Goal: Task Accomplishment & Management: Use online tool/utility

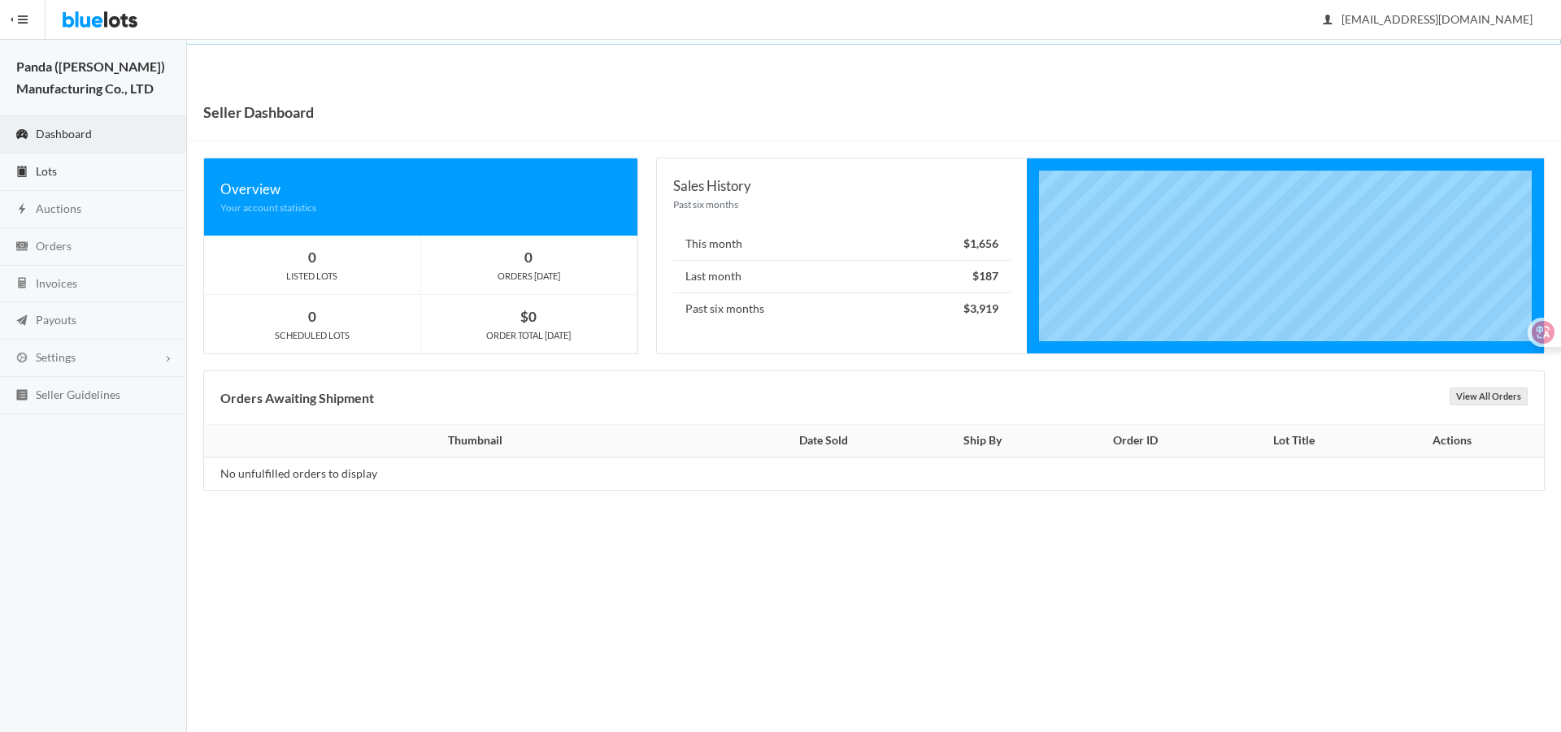
click at [81, 163] on link "Lots" at bounding box center [93, 172] width 187 height 37
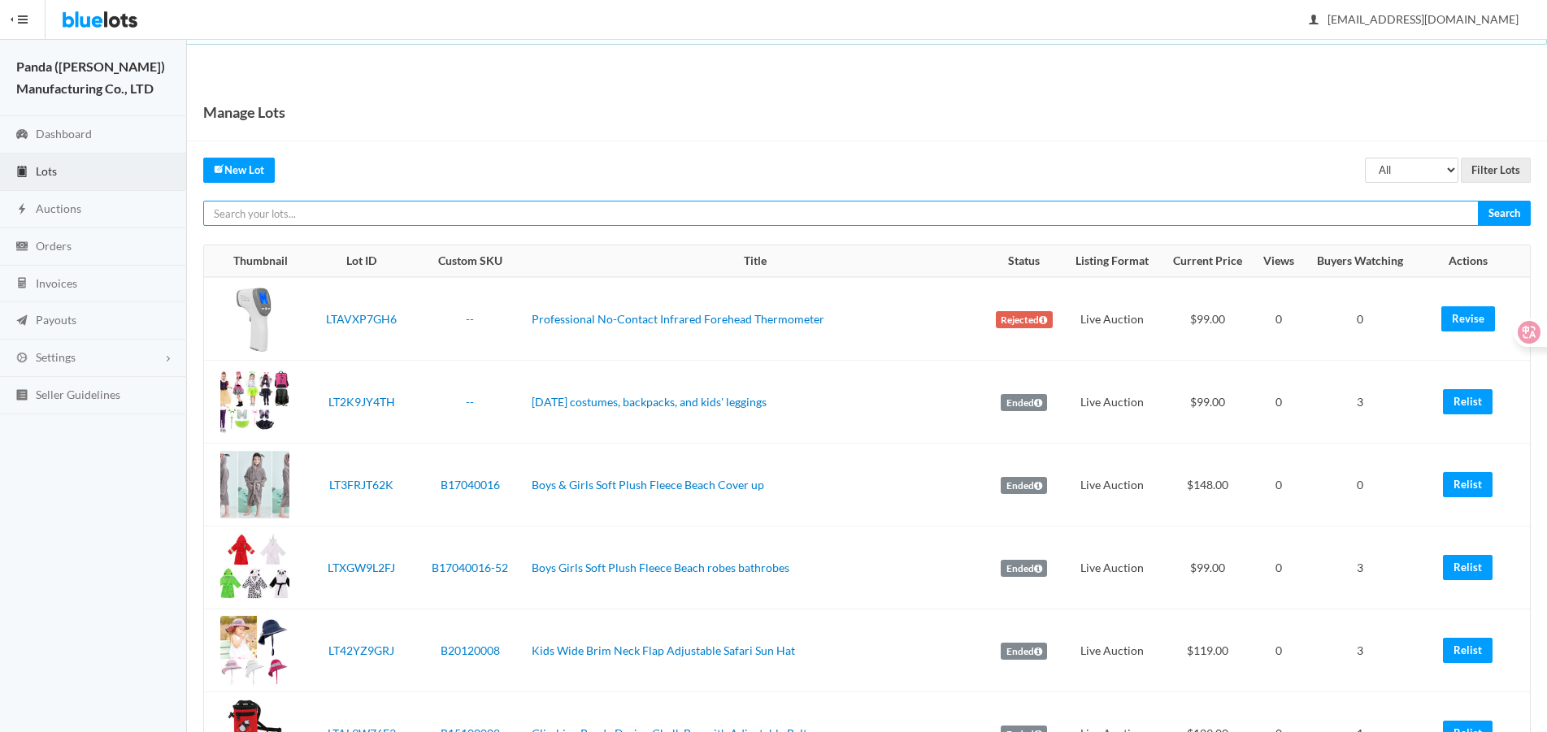
click at [915, 213] on input "text" at bounding box center [840, 213] width 1275 height 25
paste input "LTHYWVZFJ9"
type input "LTHYWVZFJ9"
click at [1478, 201] on input "Search" at bounding box center [1504, 213] width 53 height 25
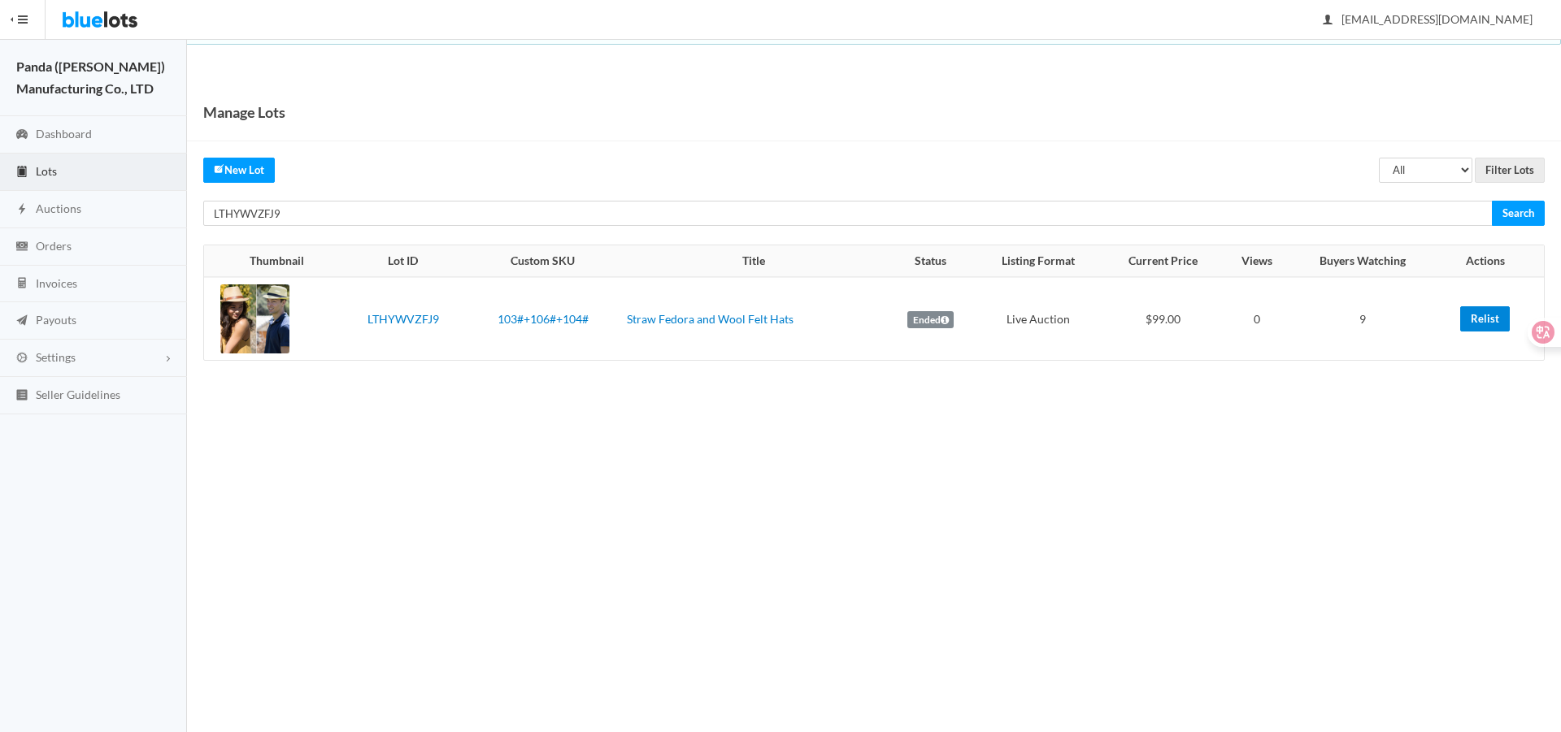
drag, startPoint x: 1494, startPoint y: 320, endPoint x: 880, endPoint y: 52, distance: 669.7
click at [1494, 320] on link "Relist" at bounding box center [1485, 318] width 50 height 25
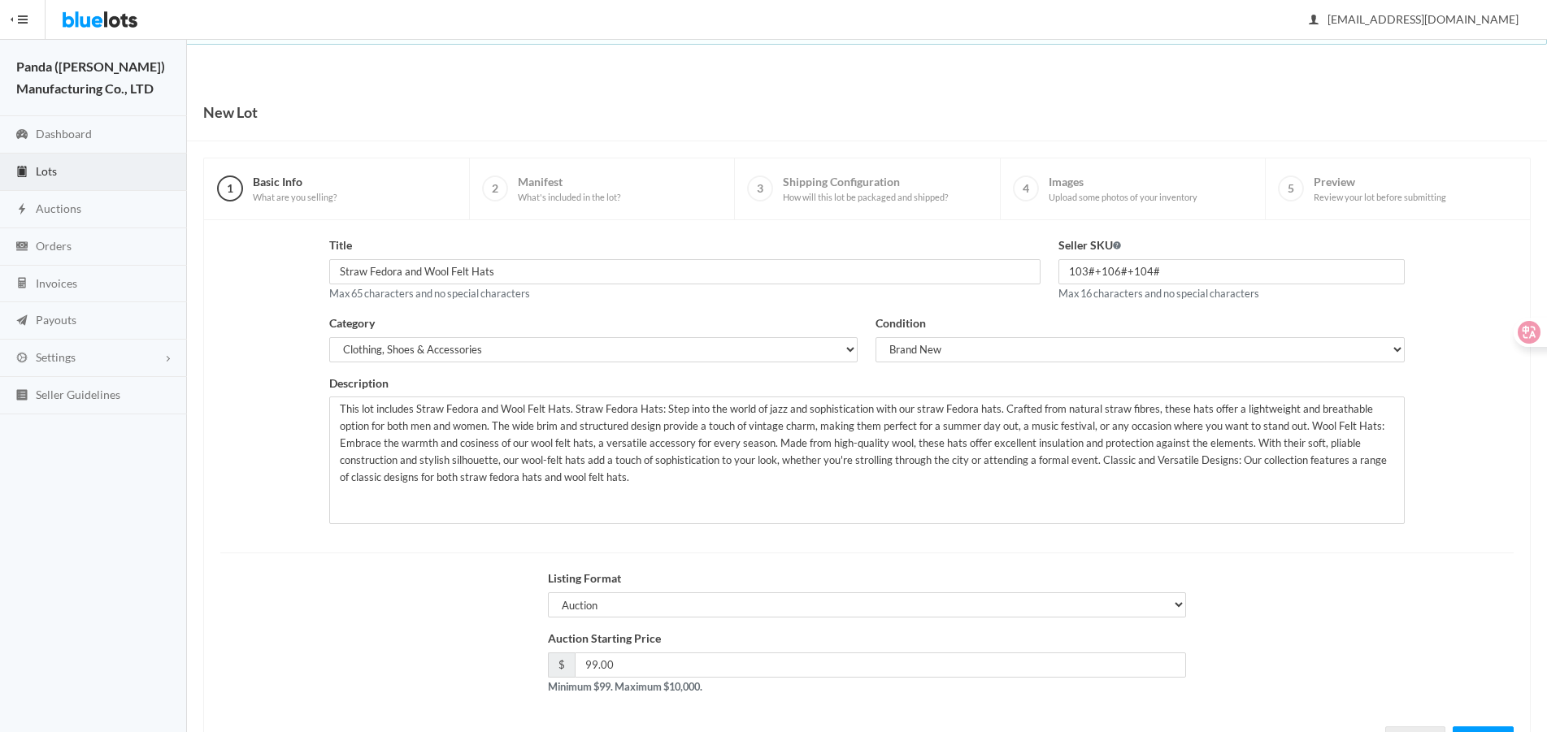
scroll to position [70, 0]
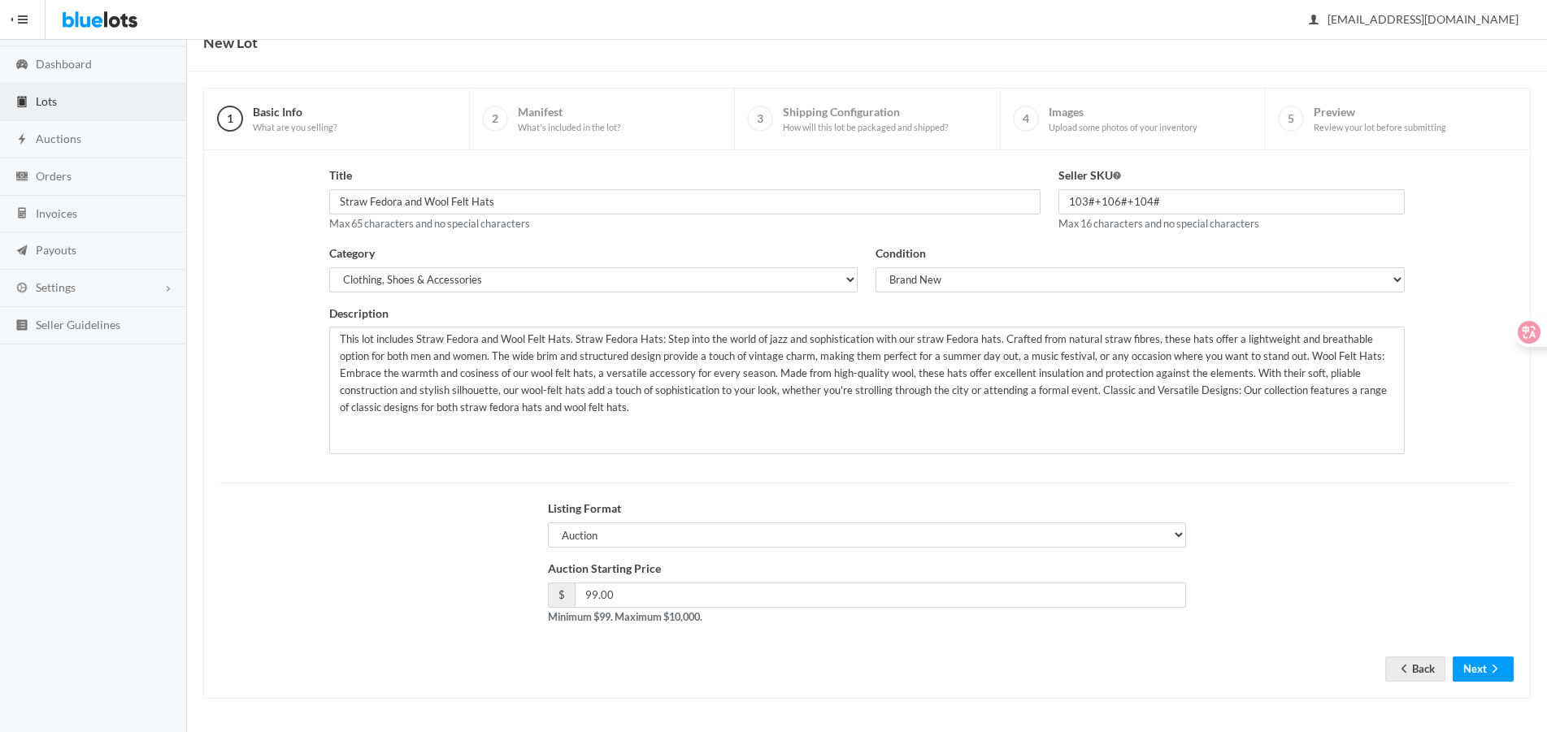
click at [1479, 655] on form "Title Straw Fedora and Wool Felt Hats Max 65 characters and no special characte…" at bounding box center [866, 412] width 1293 height 490
click at [1480, 666] on button "Next" at bounding box center [1482, 669] width 61 height 25
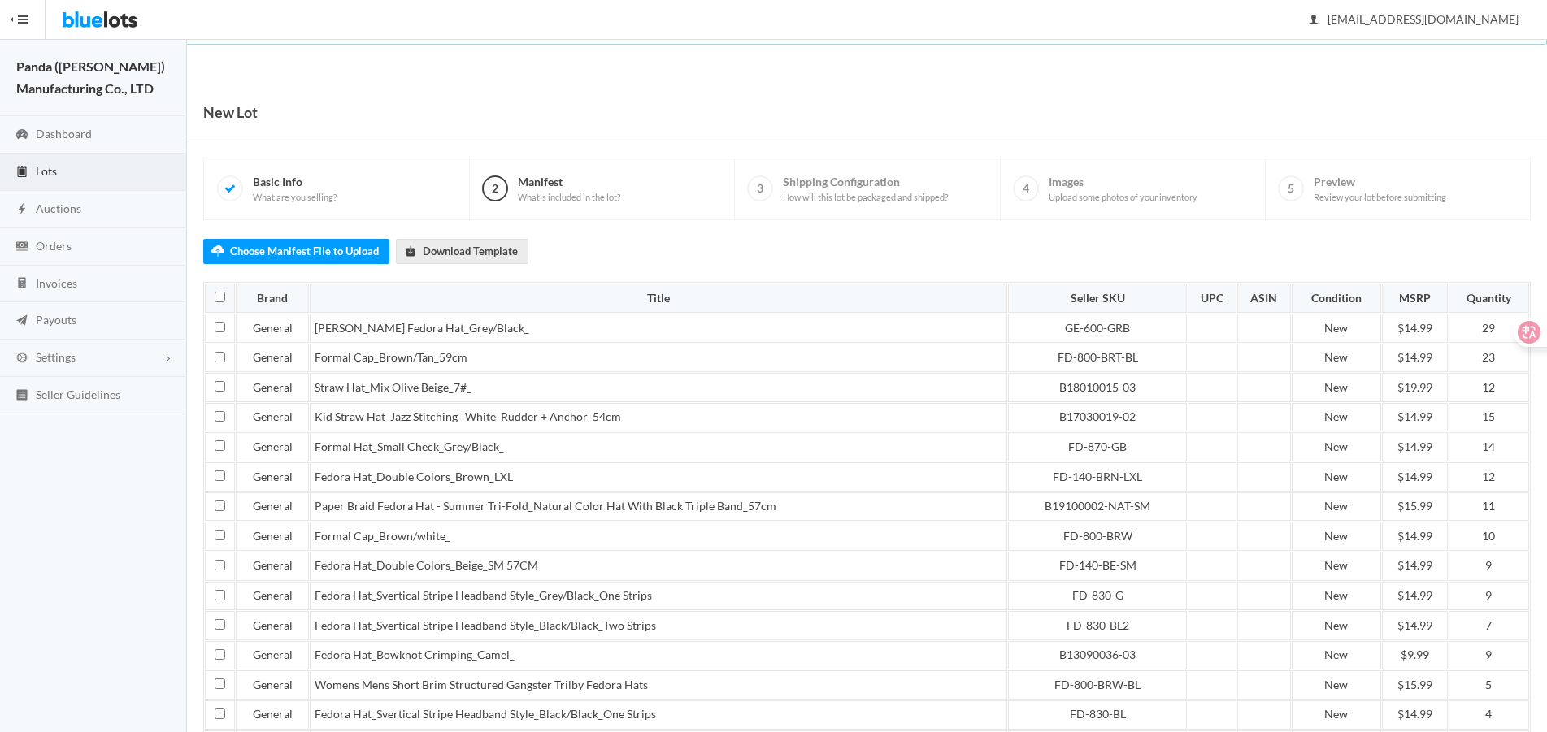
scroll to position [500, 0]
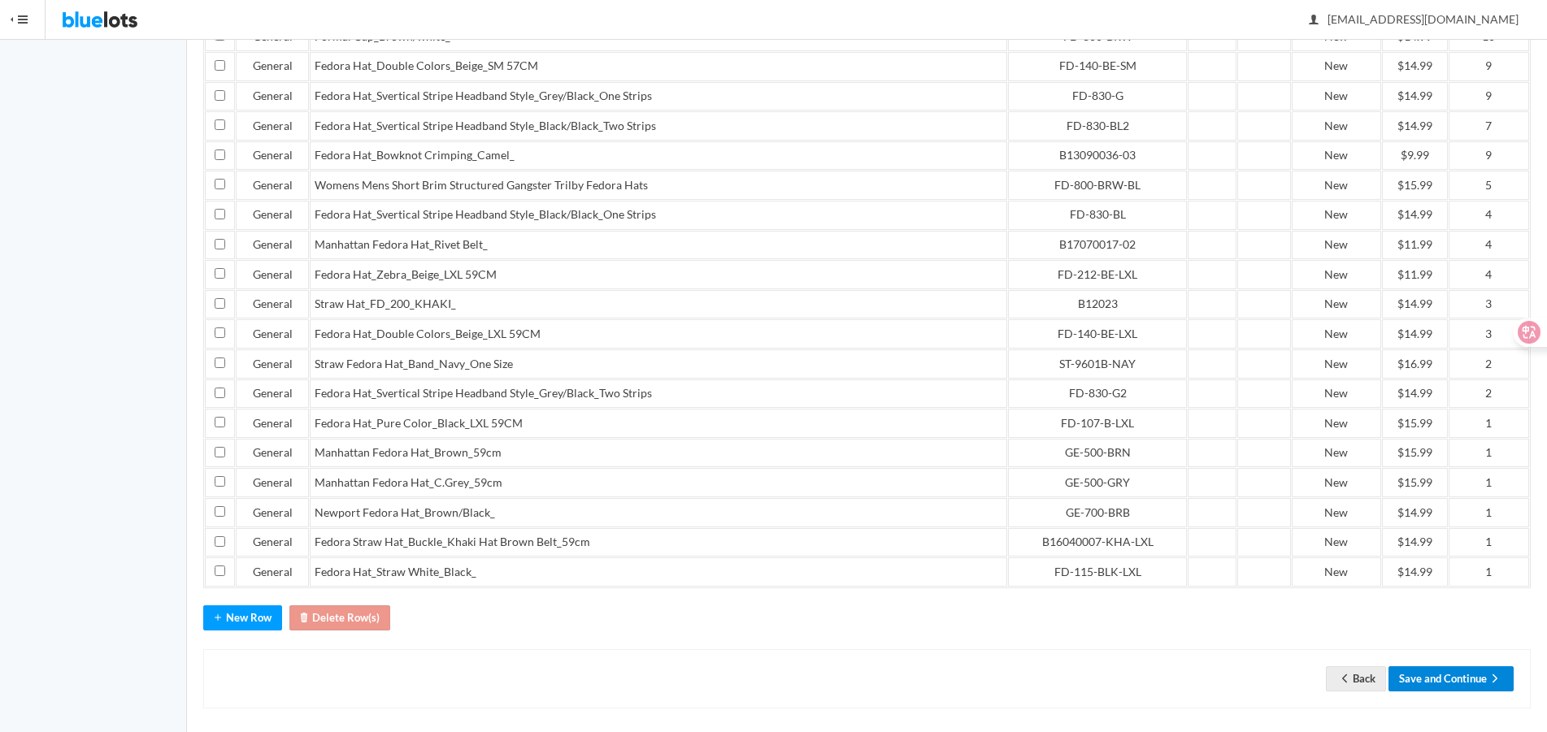
click at [1491, 681] on button "Save and Continue" at bounding box center [1450, 678] width 125 height 25
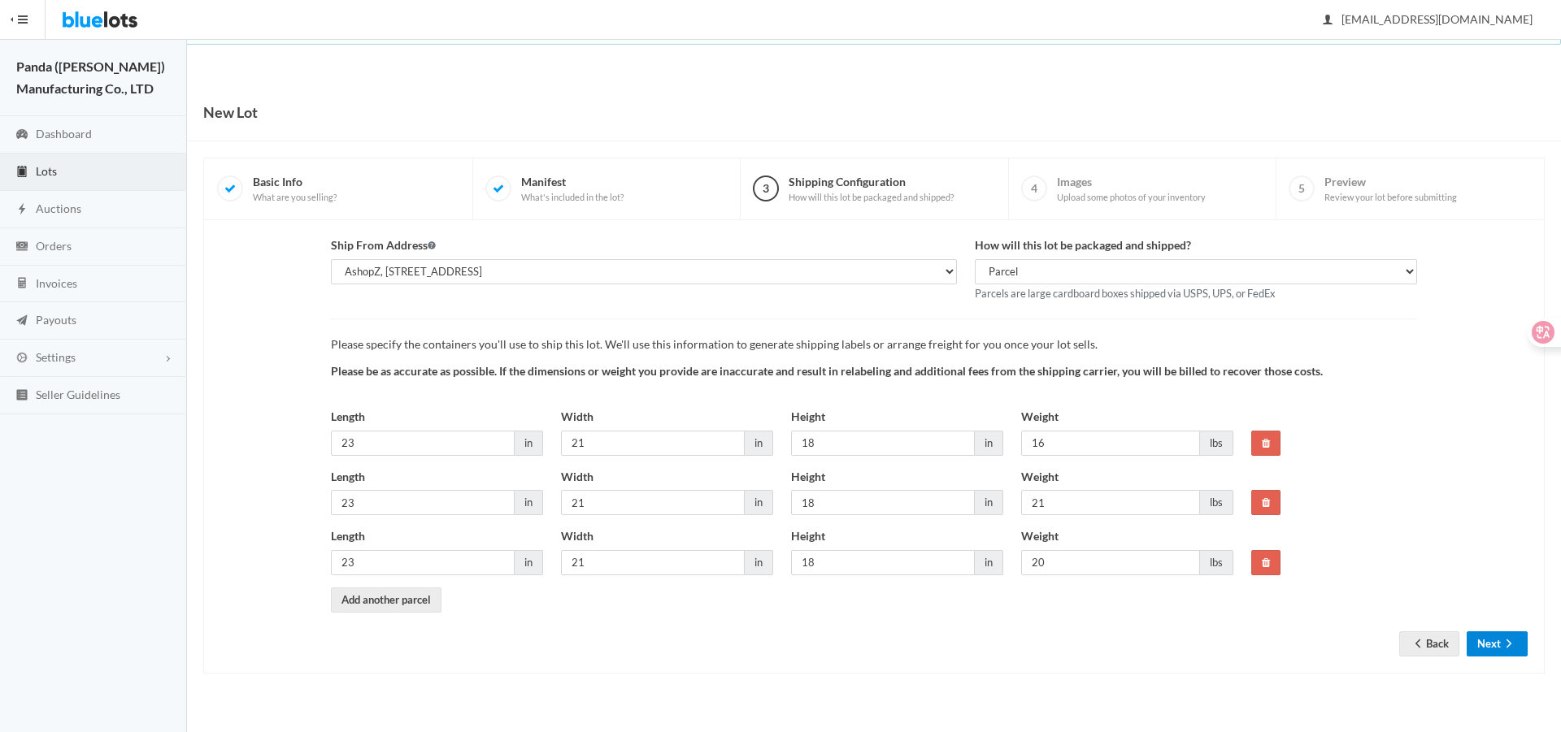
click at [1478, 645] on button "Next" at bounding box center [1496, 644] width 61 height 25
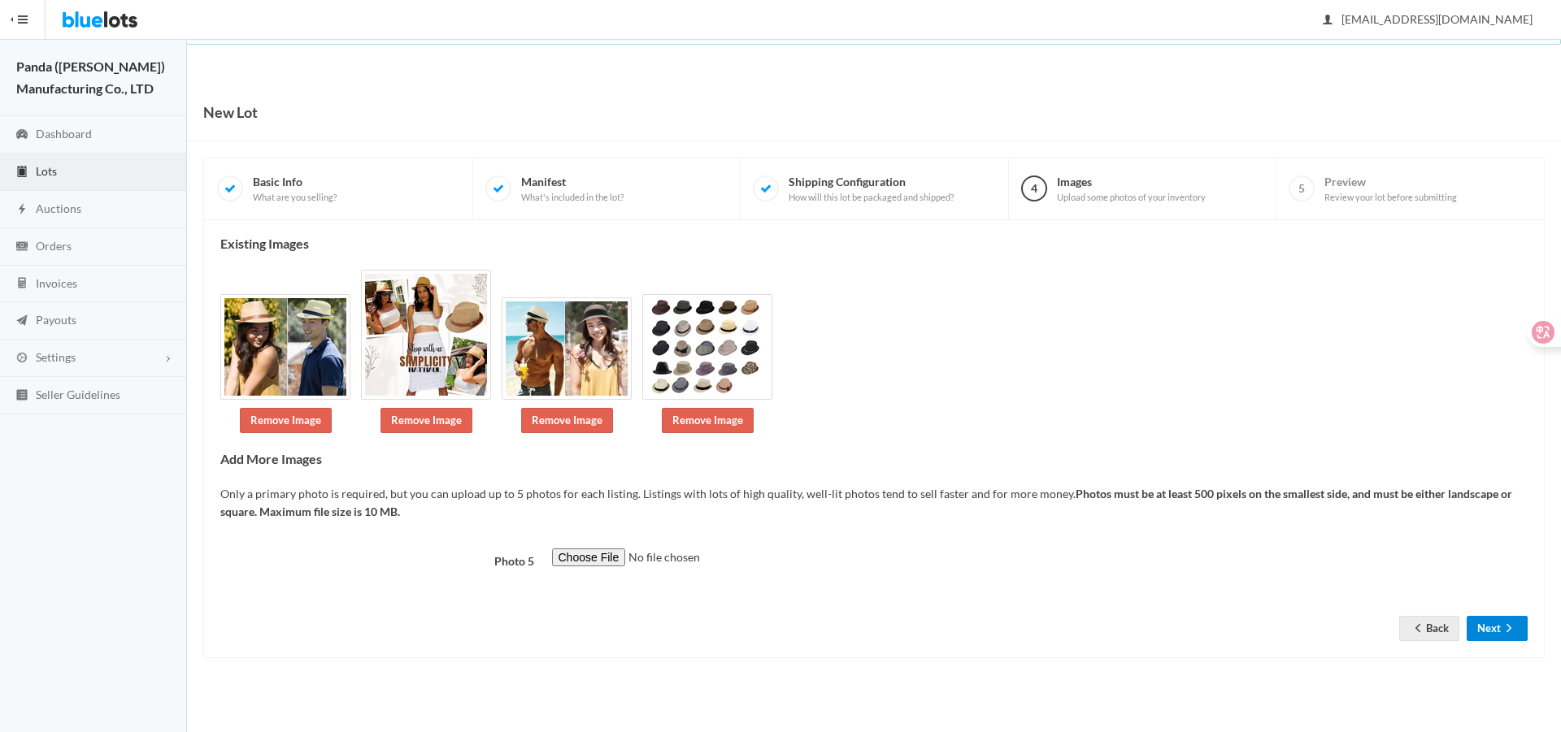
click at [1487, 630] on button "Next" at bounding box center [1496, 628] width 61 height 25
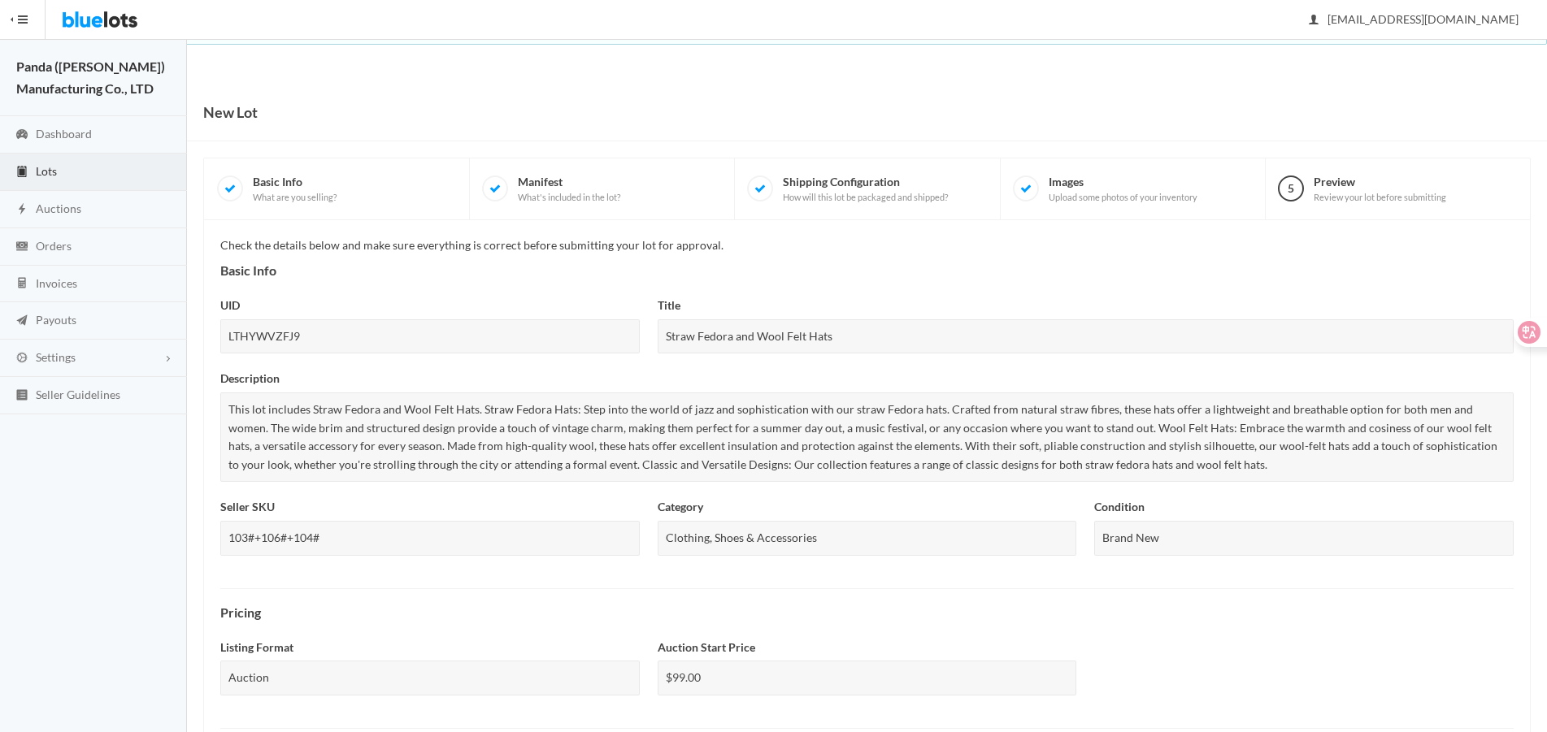
scroll to position [558, 0]
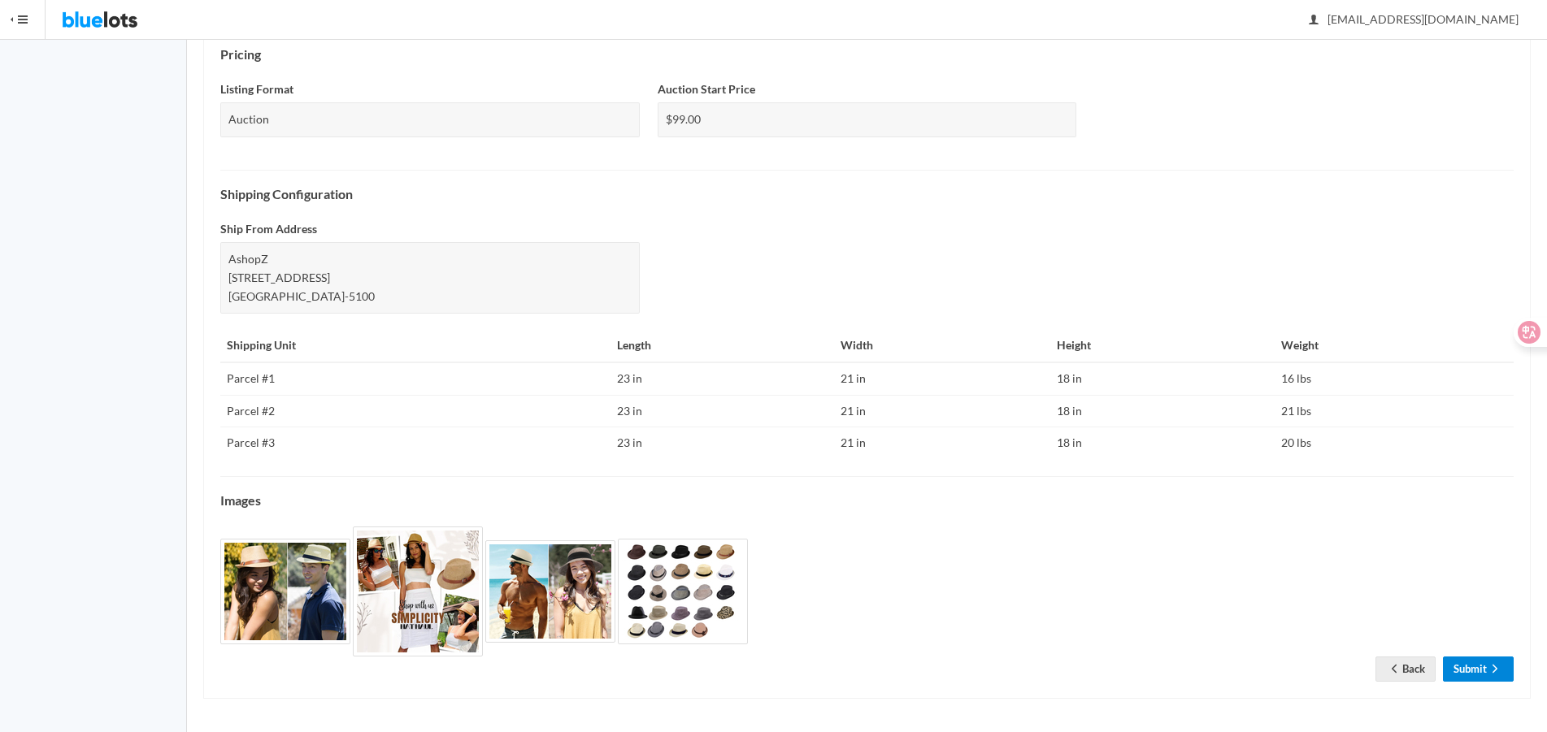
click at [1487, 658] on link "Submit" at bounding box center [1478, 669] width 71 height 25
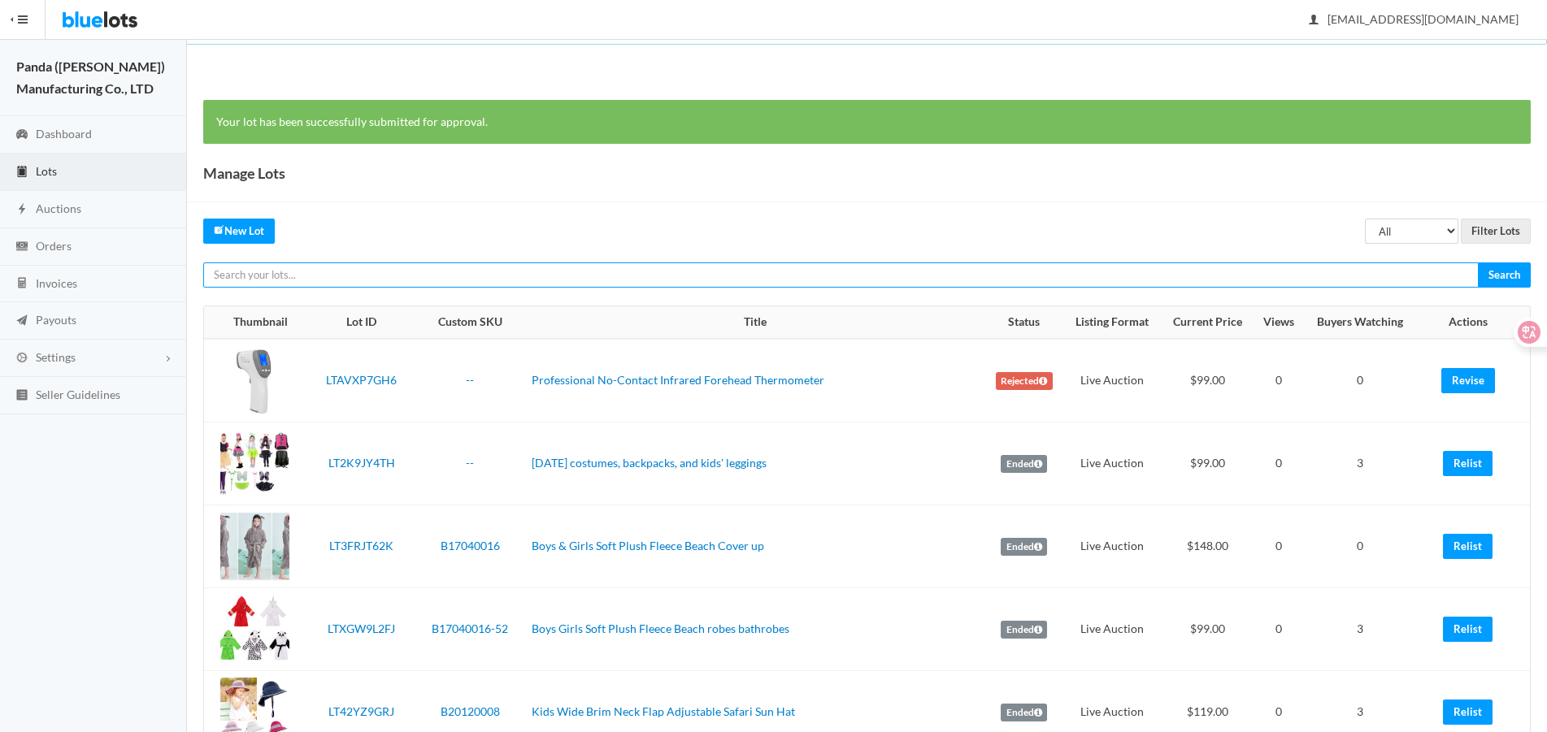
click at [1333, 280] on input "text" at bounding box center [840, 275] width 1275 height 25
paste input "LTHYWVZFJ9"
type input "LTHYWVZFJ9"
click at [1478, 263] on input "Search" at bounding box center [1504, 275] width 53 height 25
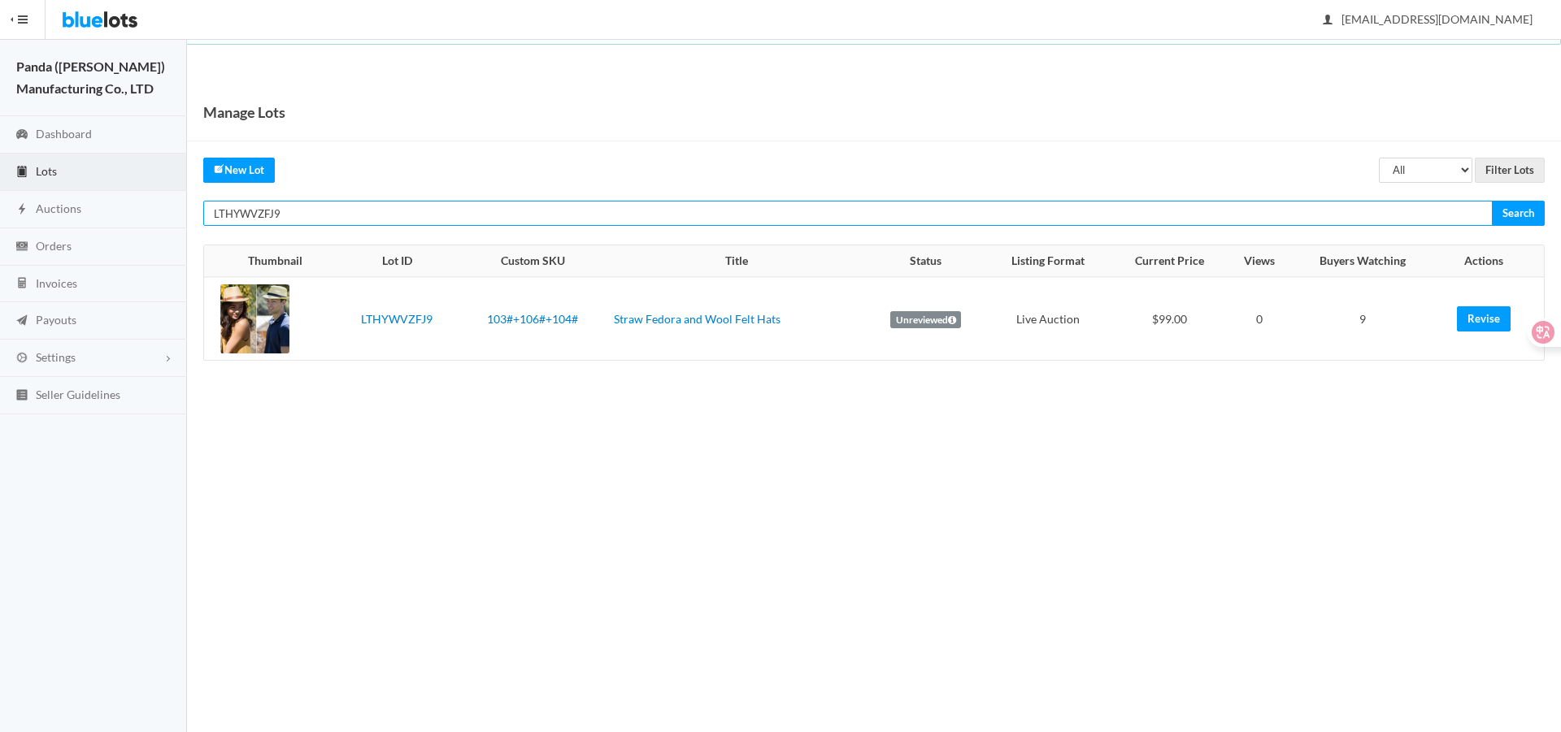
click at [944, 206] on input "LTHYWVZFJ9" at bounding box center [847, 213] width 1289 height 25
paste input "GKGPZ2Y6"
type input "LTGKGPZ2Y6"
click at [1491, 201] on input "Search" at bounding box center [1517, 213] width 53 height 25
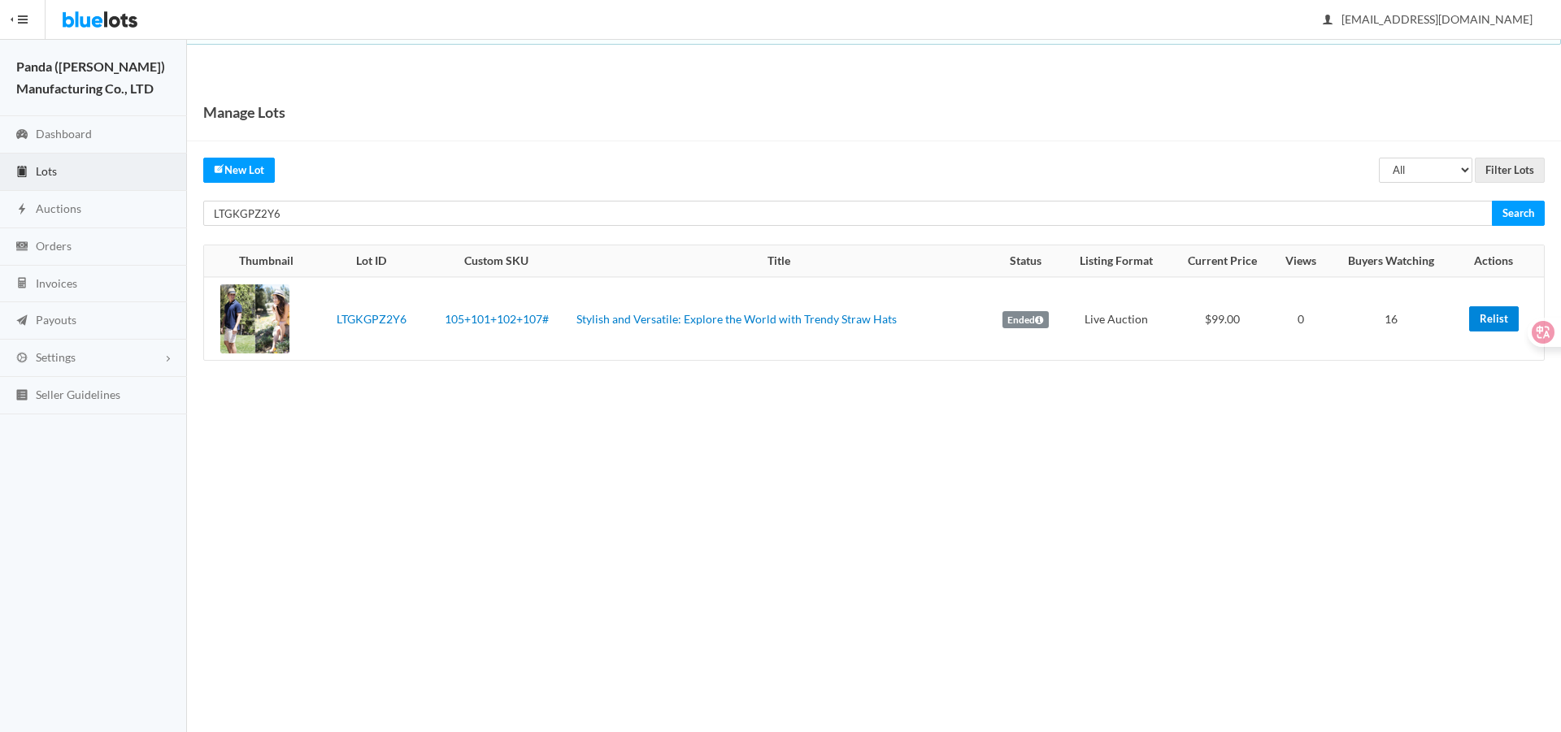
drag, startPoint x: 1495, startPoint y: 313, endPoint x: 870, endPoint y: 57, distance: 675.4
click at [1495, 313] on link "Relist" at bounding box center [1494, 318] width 50 height 25
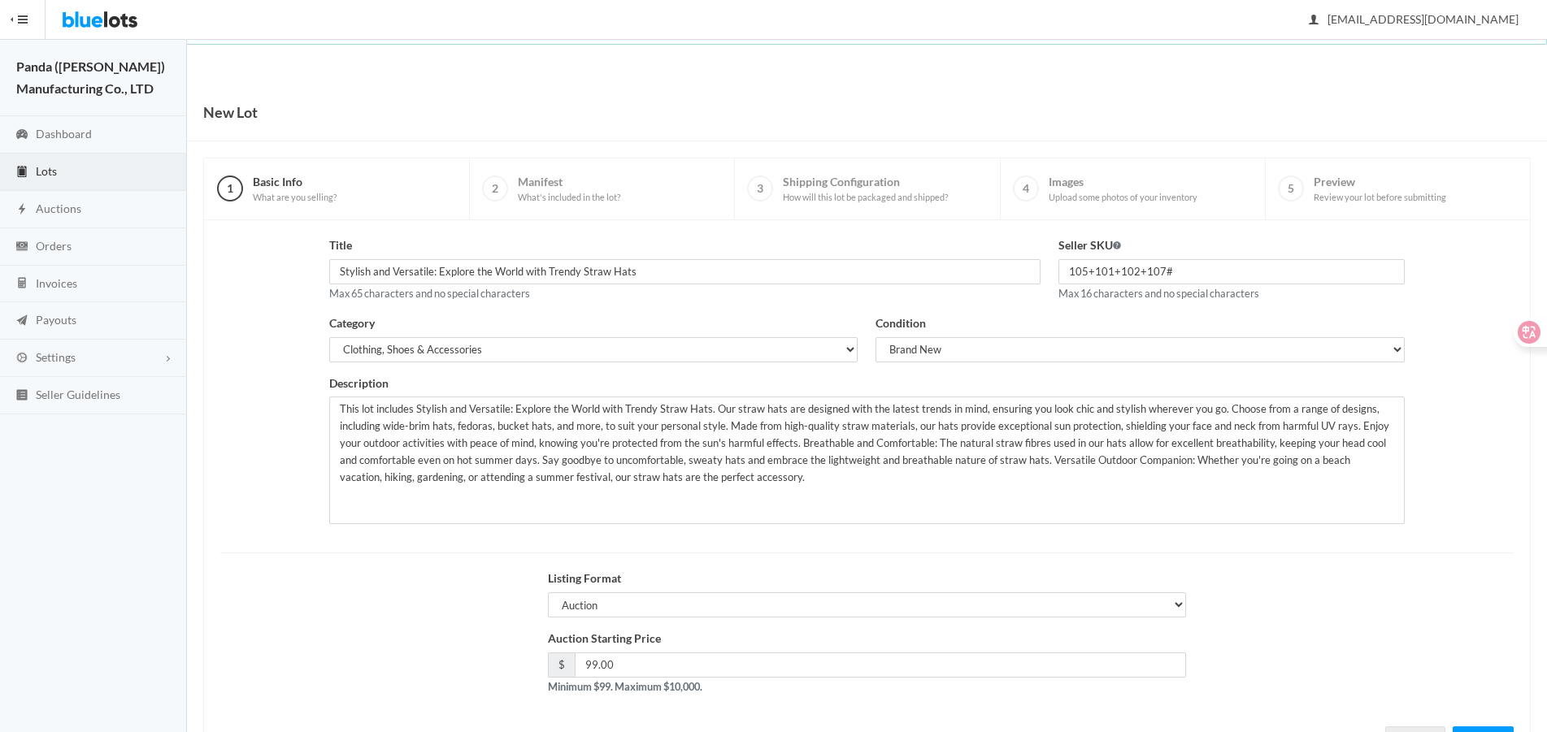
scroll to position [70, 0]
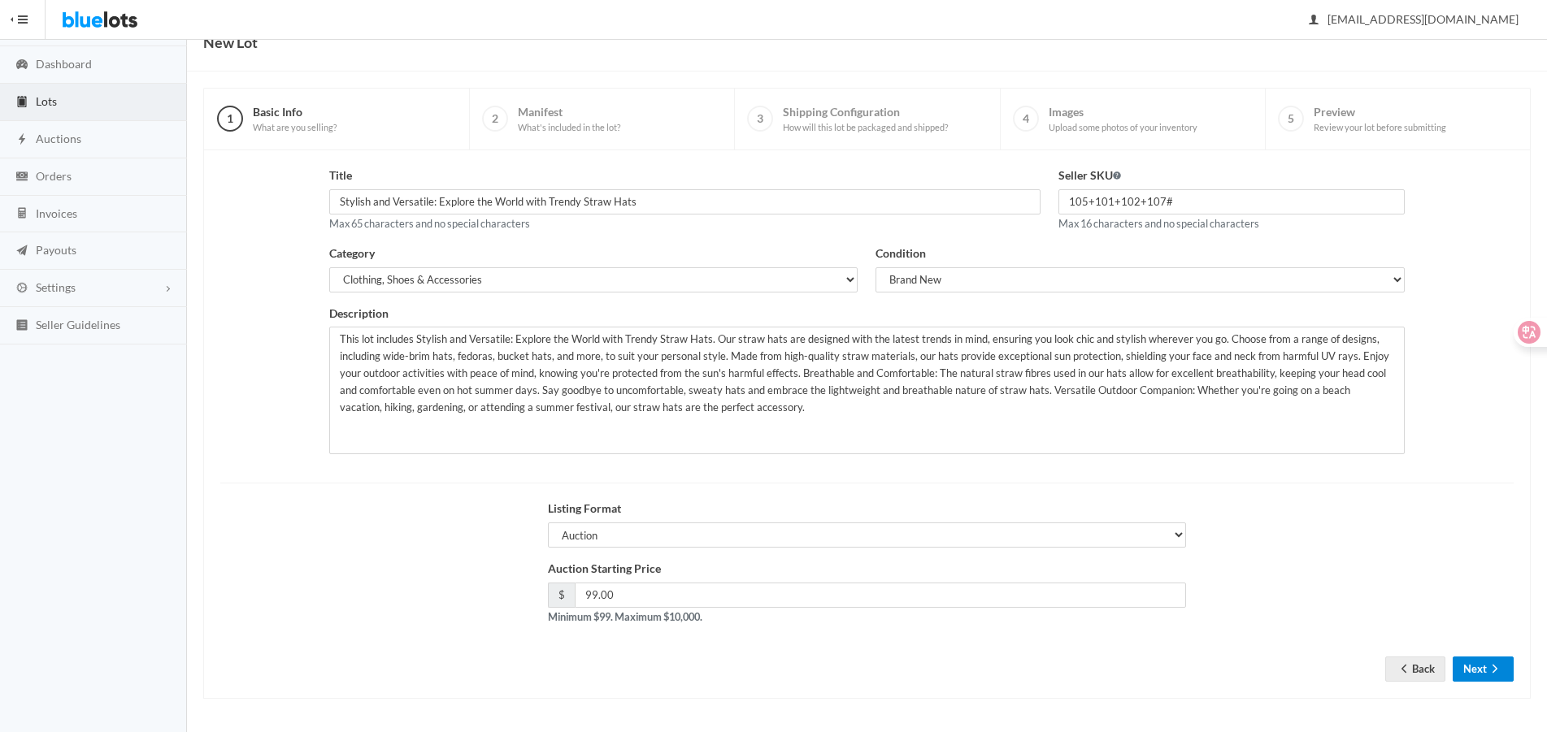
click at [1474, 678] on button "Next" at bounding box center [1482, 669] width 61 height 25
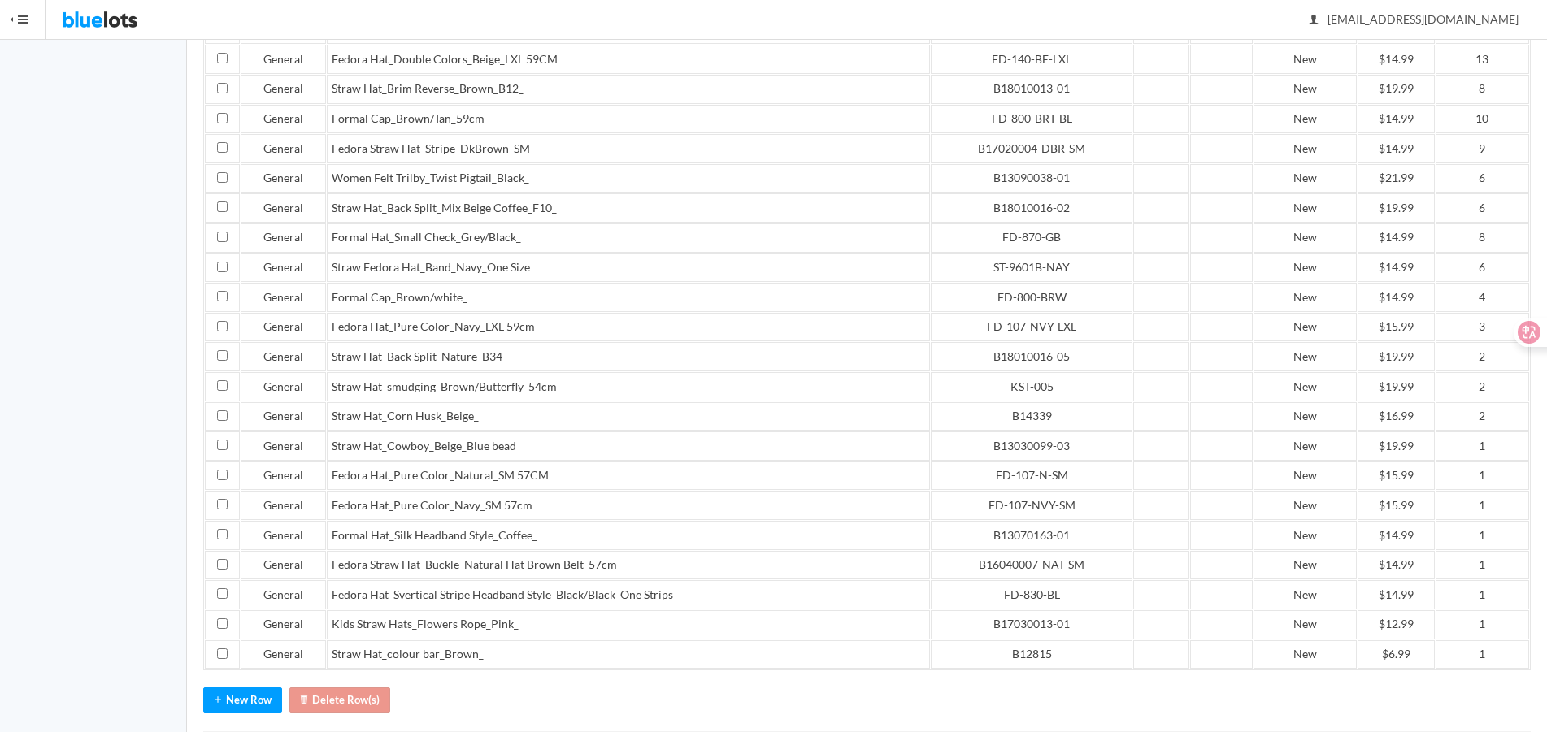
scroll to position [558, 0]
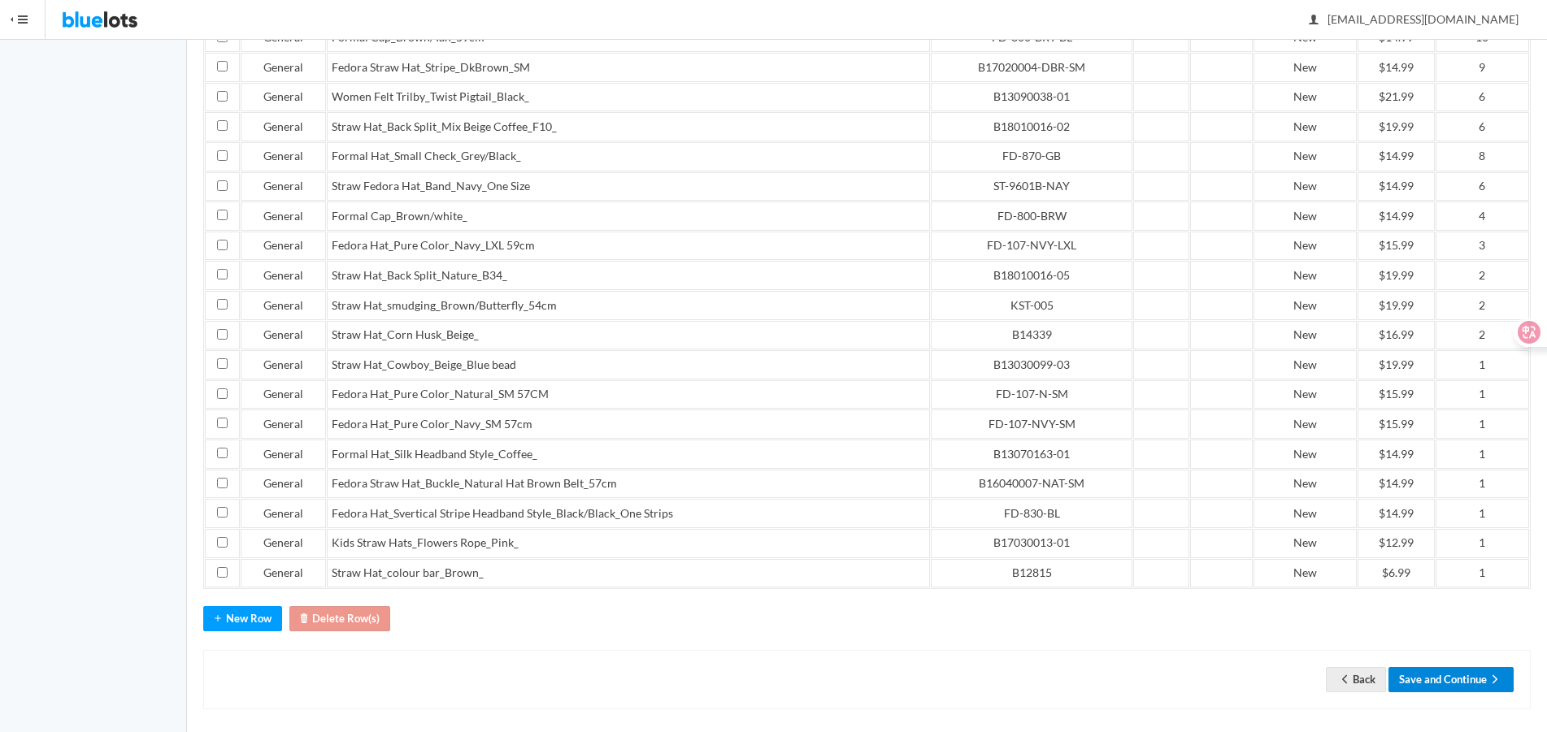
click at [1441, 671] on button "Save and Continue" at bounding box center [1450, 679] width 125 height 25
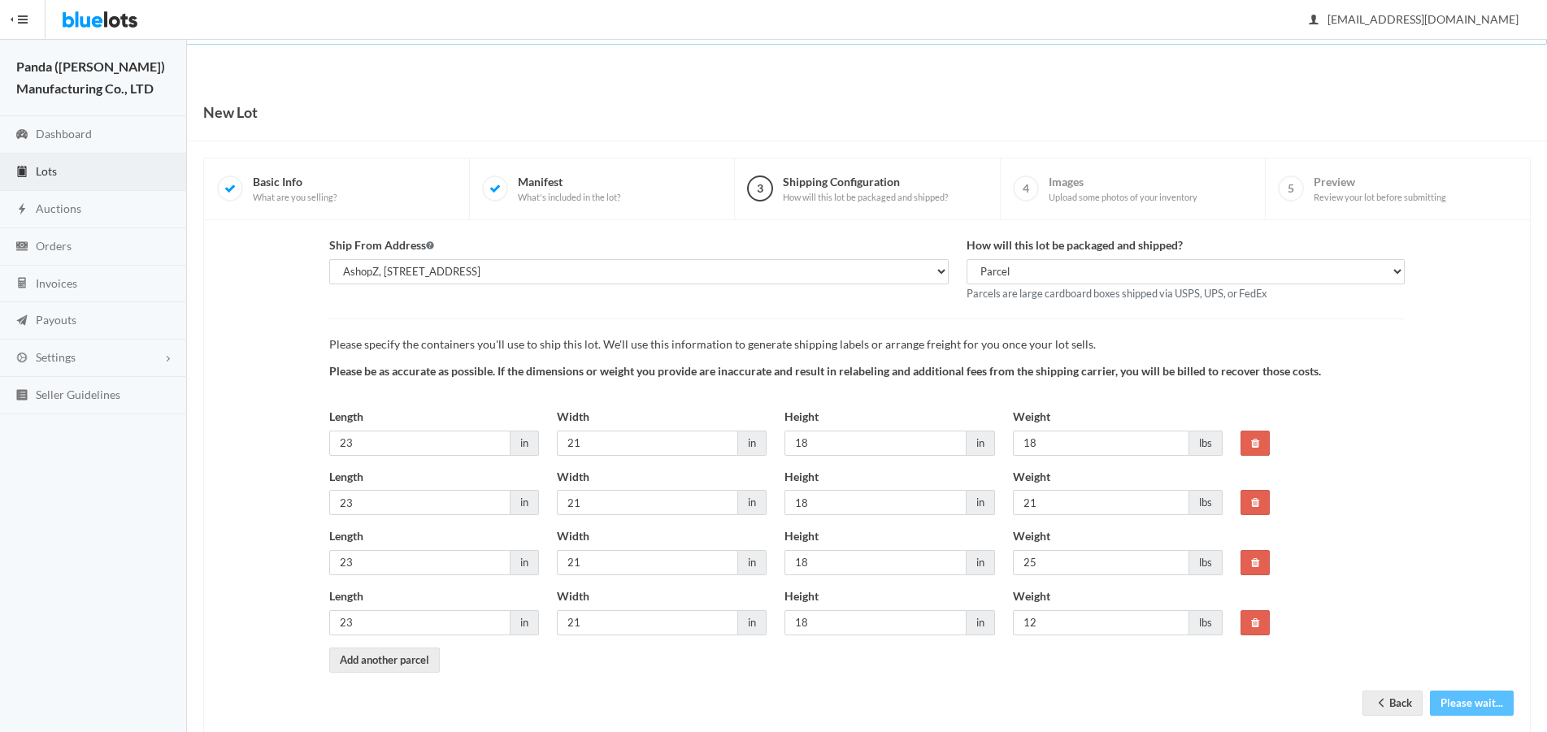
scroll to position [34, 0]
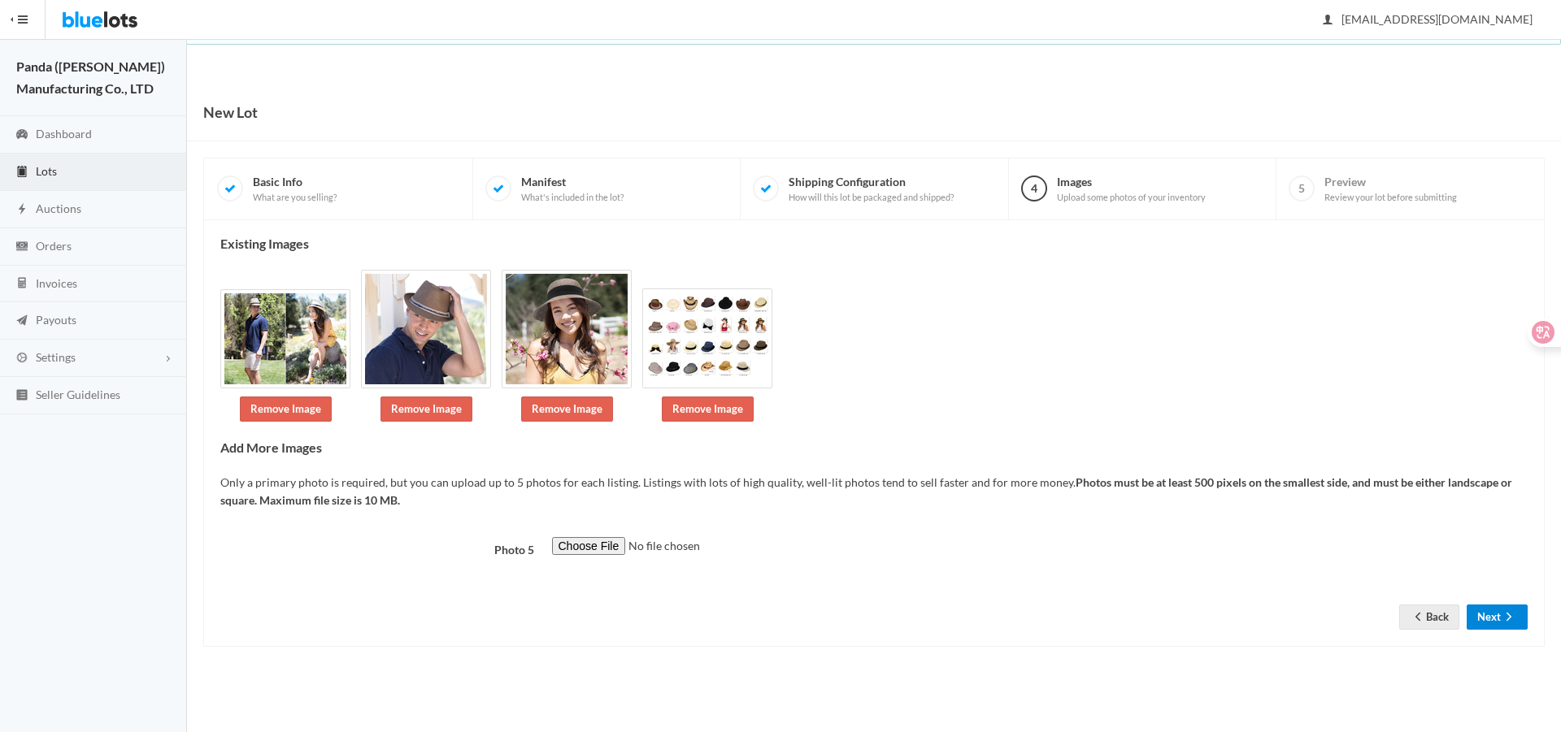
click at [1483, 614] on button "Next" at bounding box center [1496, 617] width 61 height 25
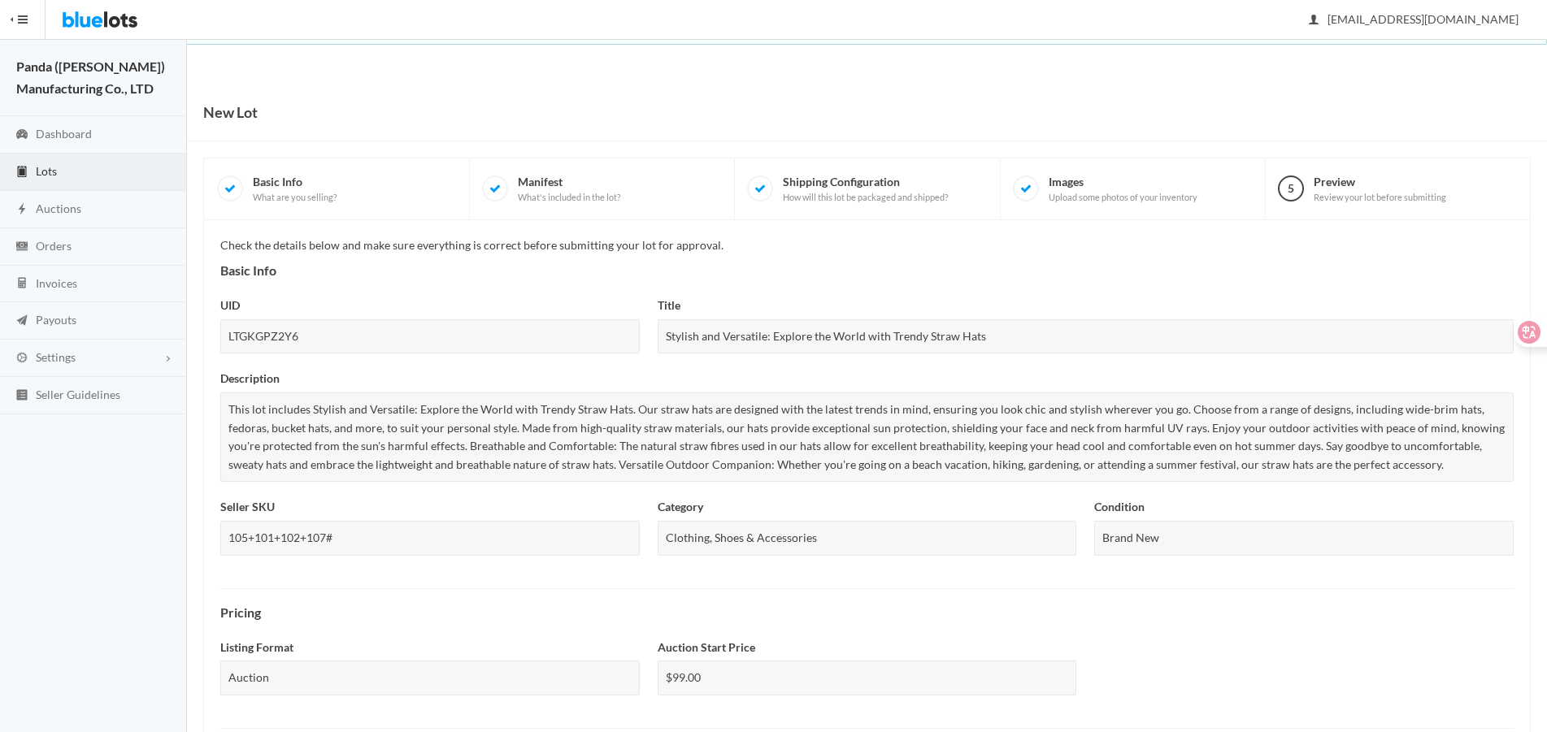
scroll to position [569, 0]
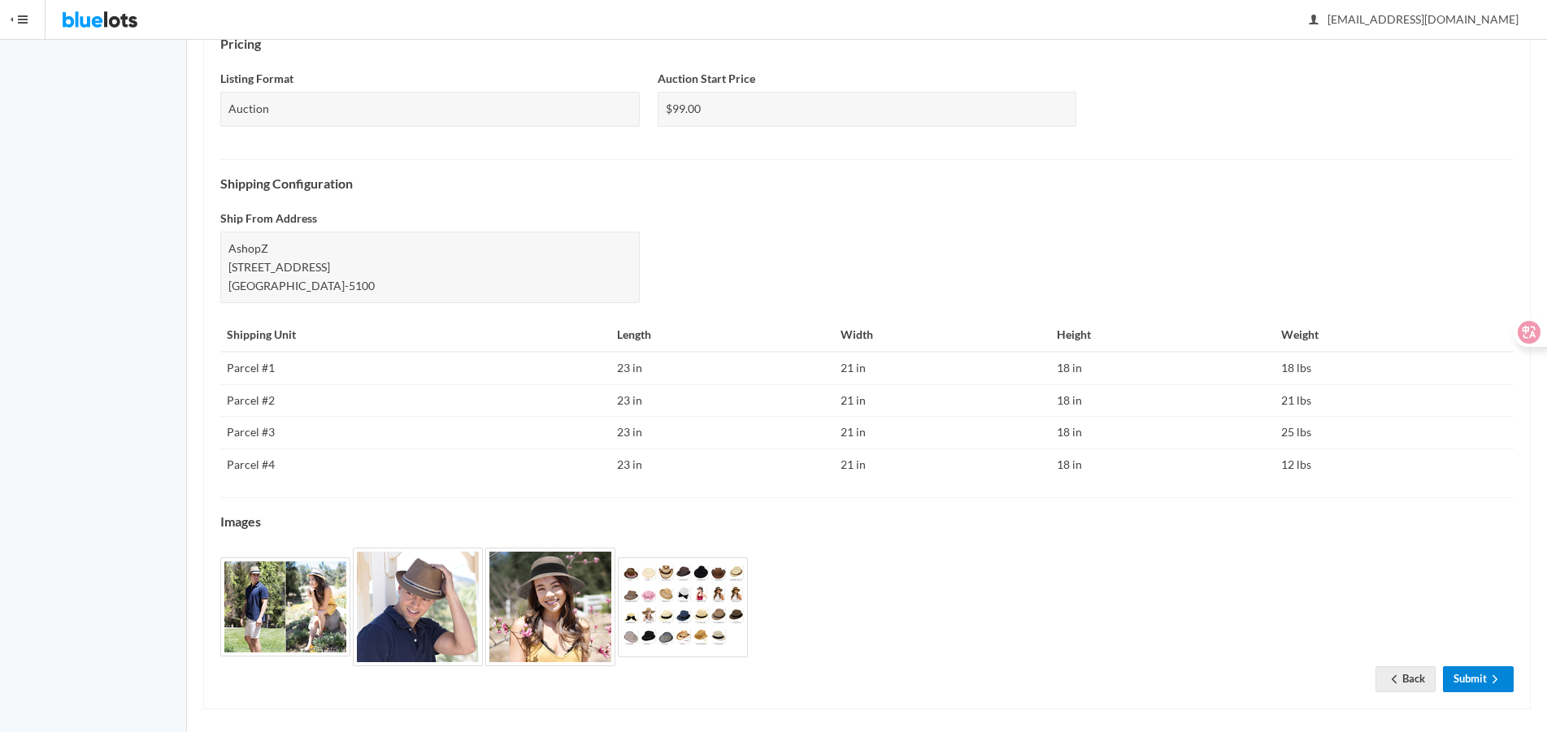
click at [1475, 679] on link "Submit" at bounding box center [1478, 678] width 71 height 25
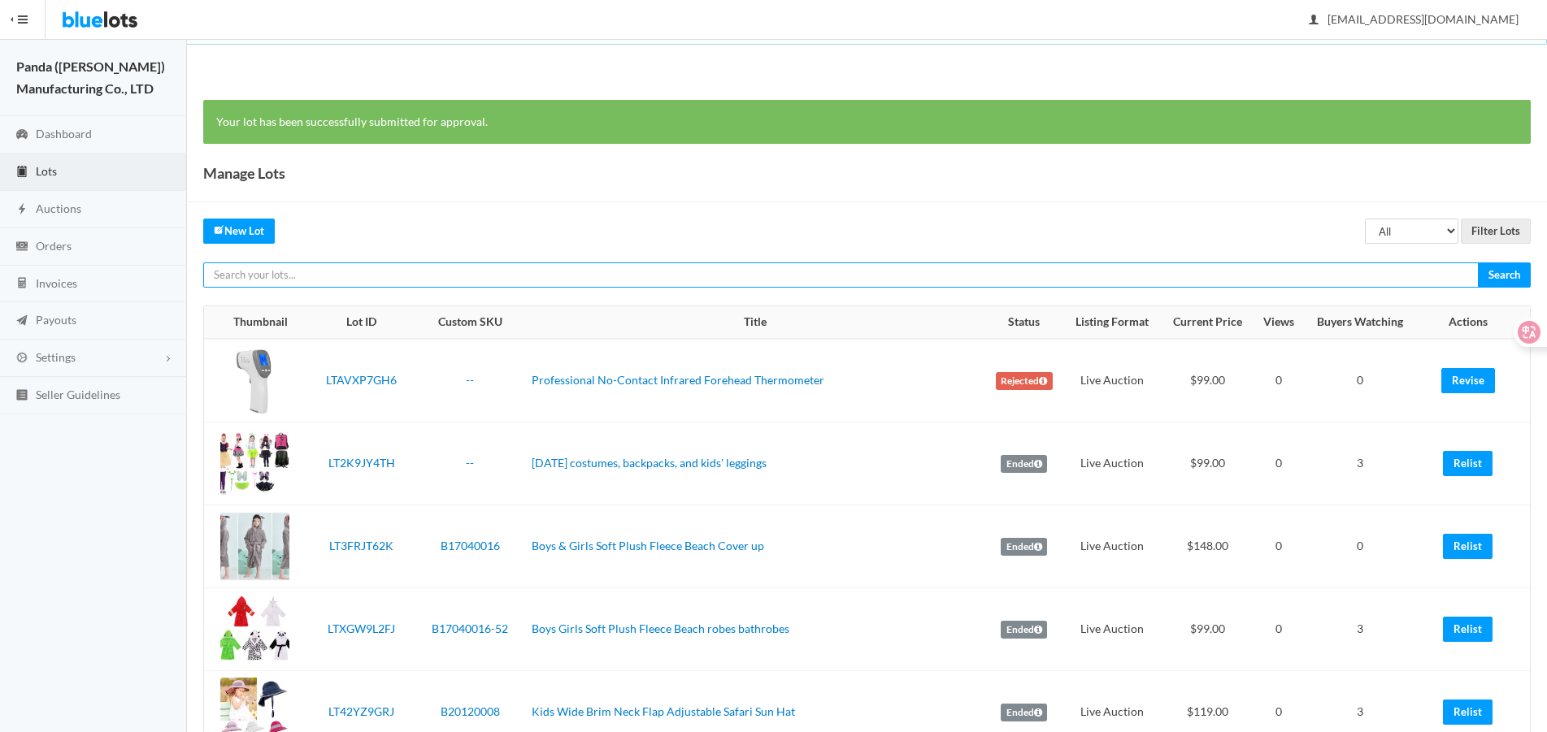
click at [1001, 277] on input "text" at bounding box center [840, 275] width 1275 height 25
paste input "LTJ2P3G93J"
type input "LTJ2P3G93J"
click at [1478, 263] on input "Search" at bounding box center [1504, 275] width 53 height 25
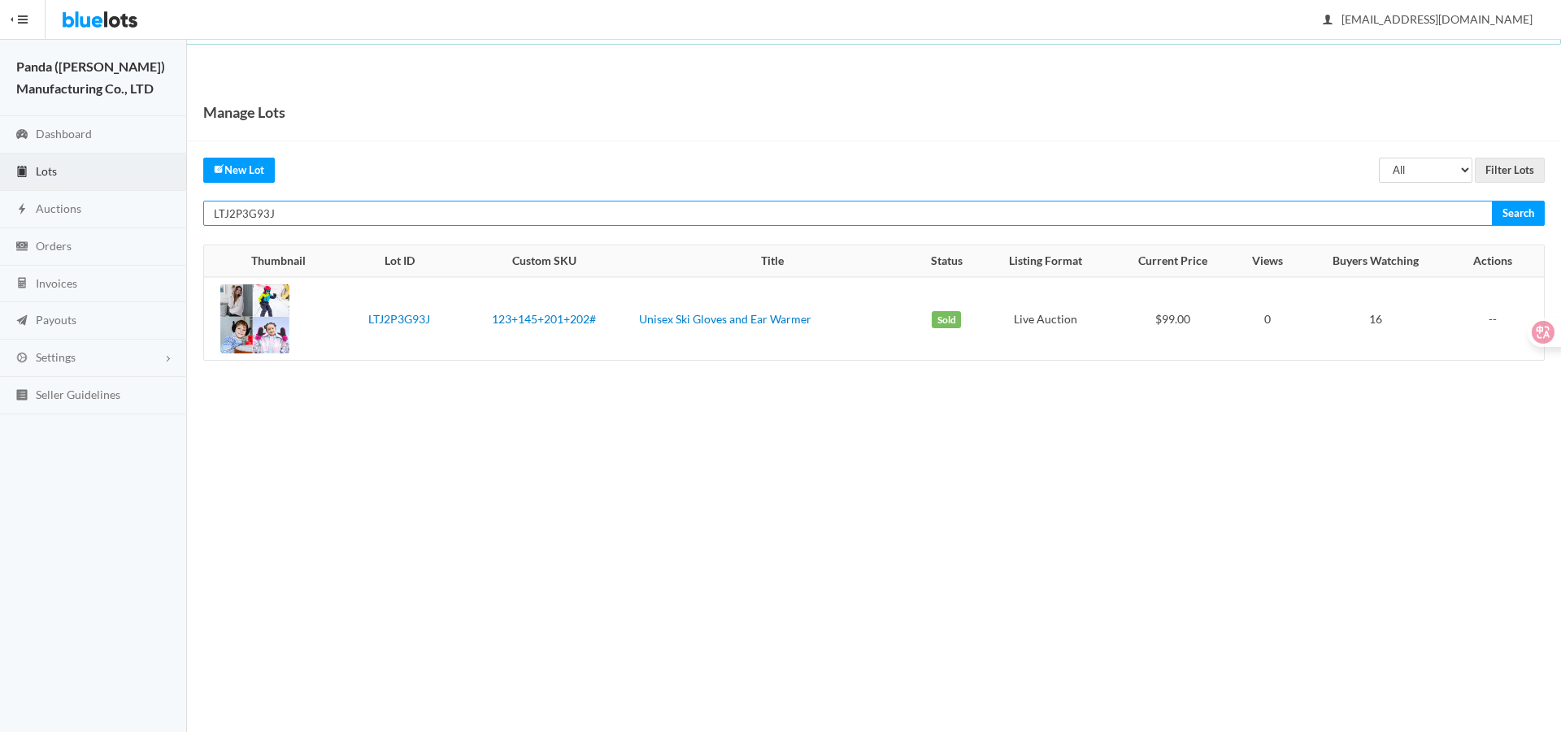
click at [1376, 212] on input "LTJ2P3G93J" at bounding box center [847, 213] width 1289 height 25
paste input "W267TYVR"
type input "LTW267TYVR"
click at [1491, 201] on input "Search" at bounding box center [1517, 213] width 53 height 25
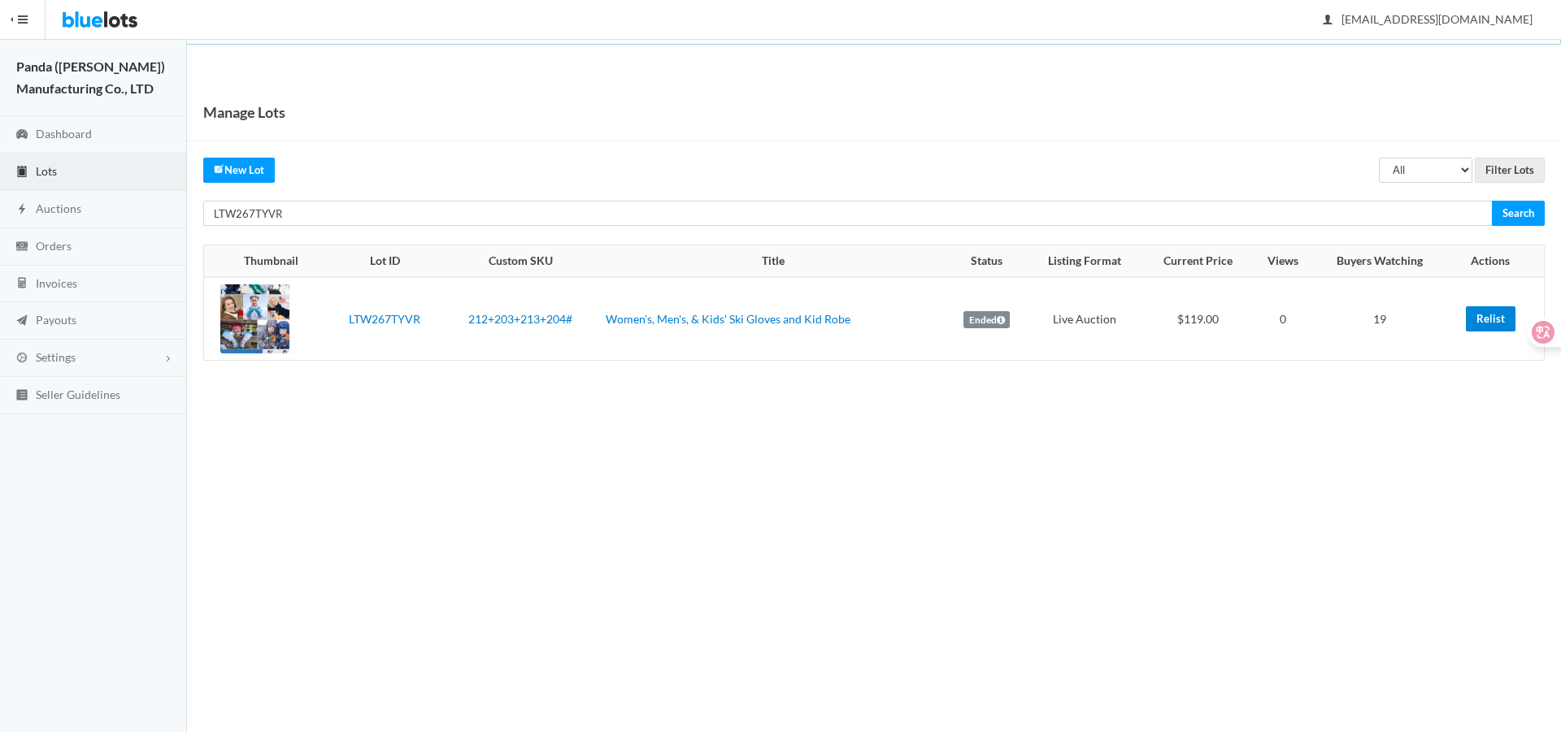
click at [1495, 321] on link "Relist" at bounding box center [1490, 318] width 50 height 25
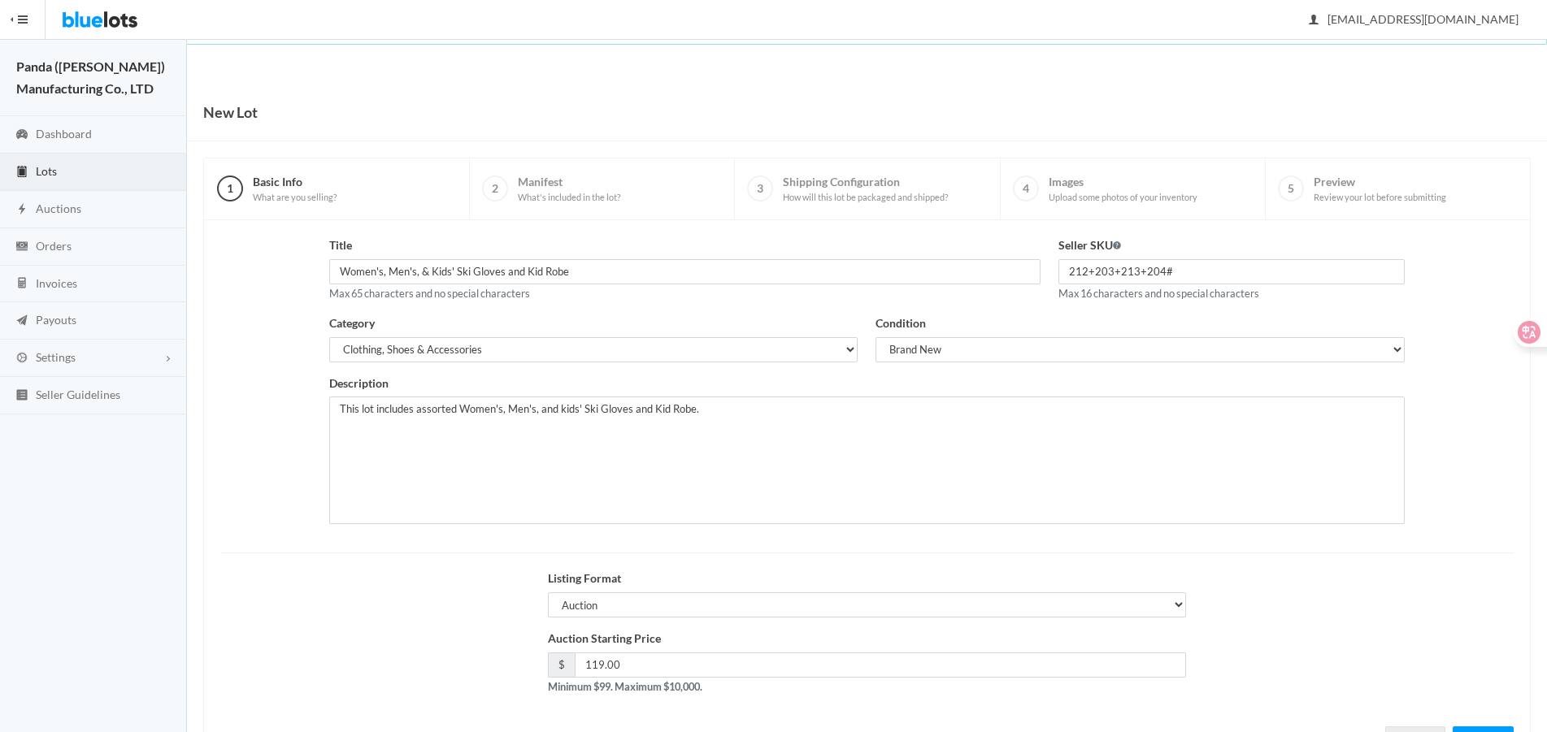
scroll to position [70, 0]
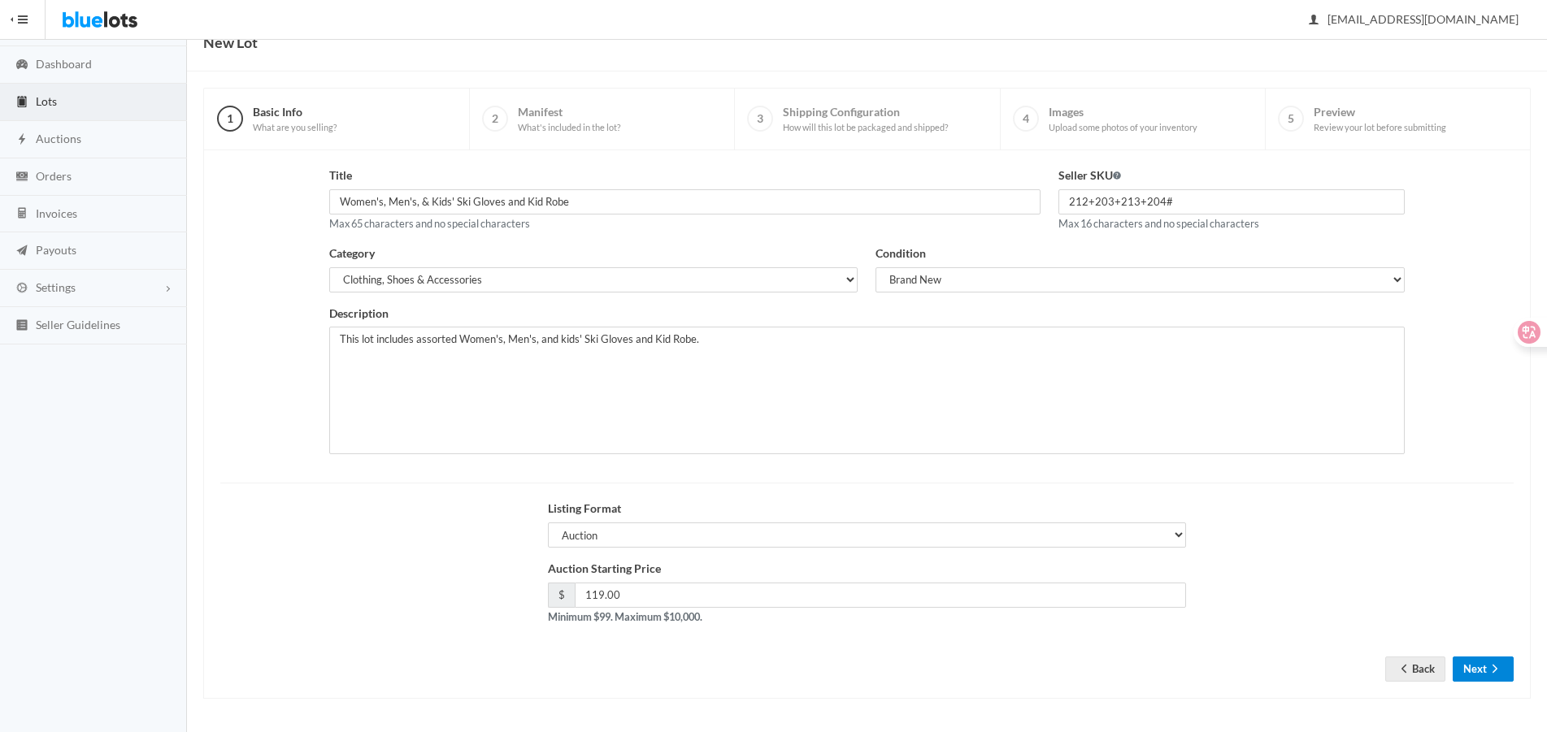
click at [1483, 663] on button "Next" at bounding box center [1482, 669] width 61 height 25
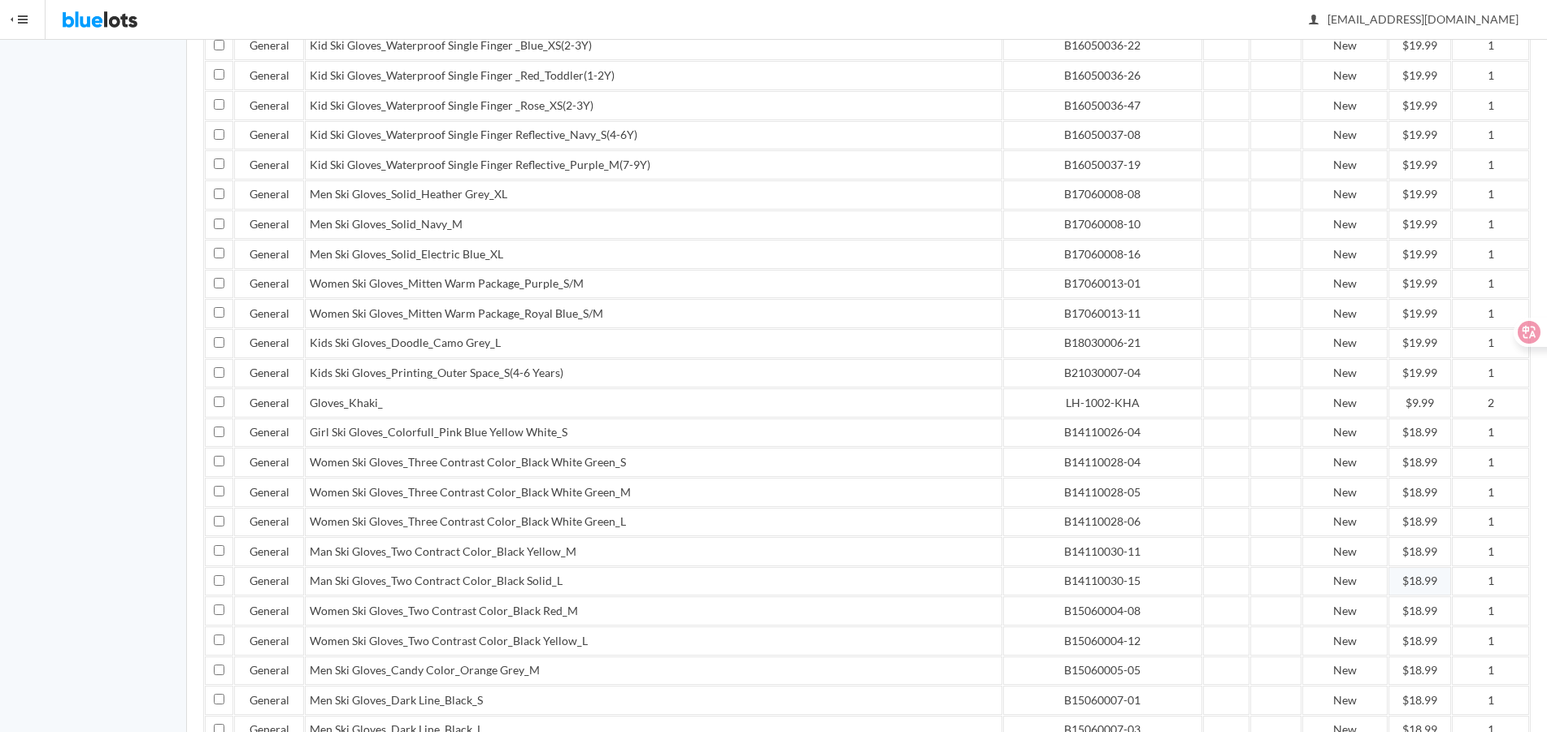
scroll to position [2789, 0]
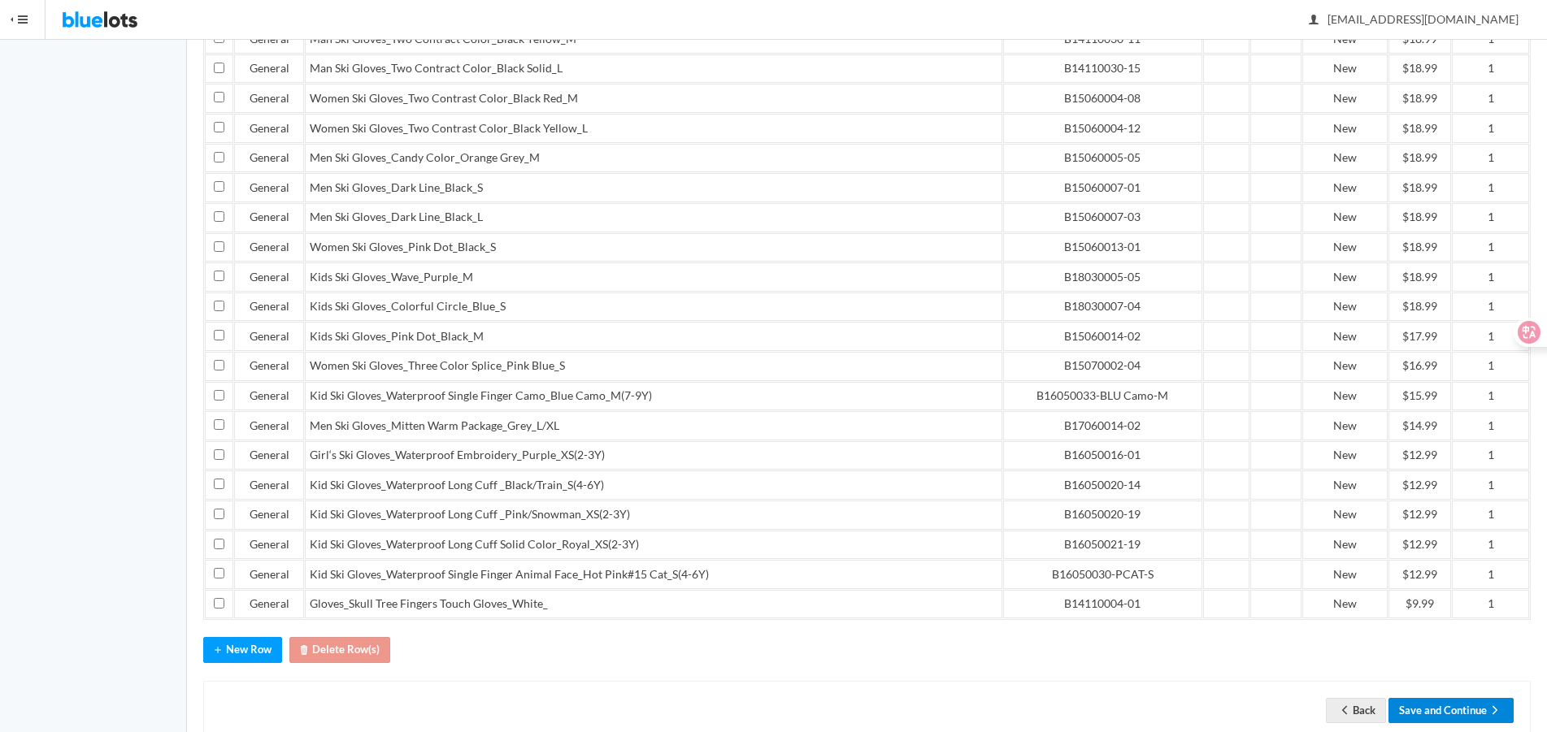
click at [1433, 698] on button "Save and Continue" at bounding box center [1450, 710] width 125 height 25
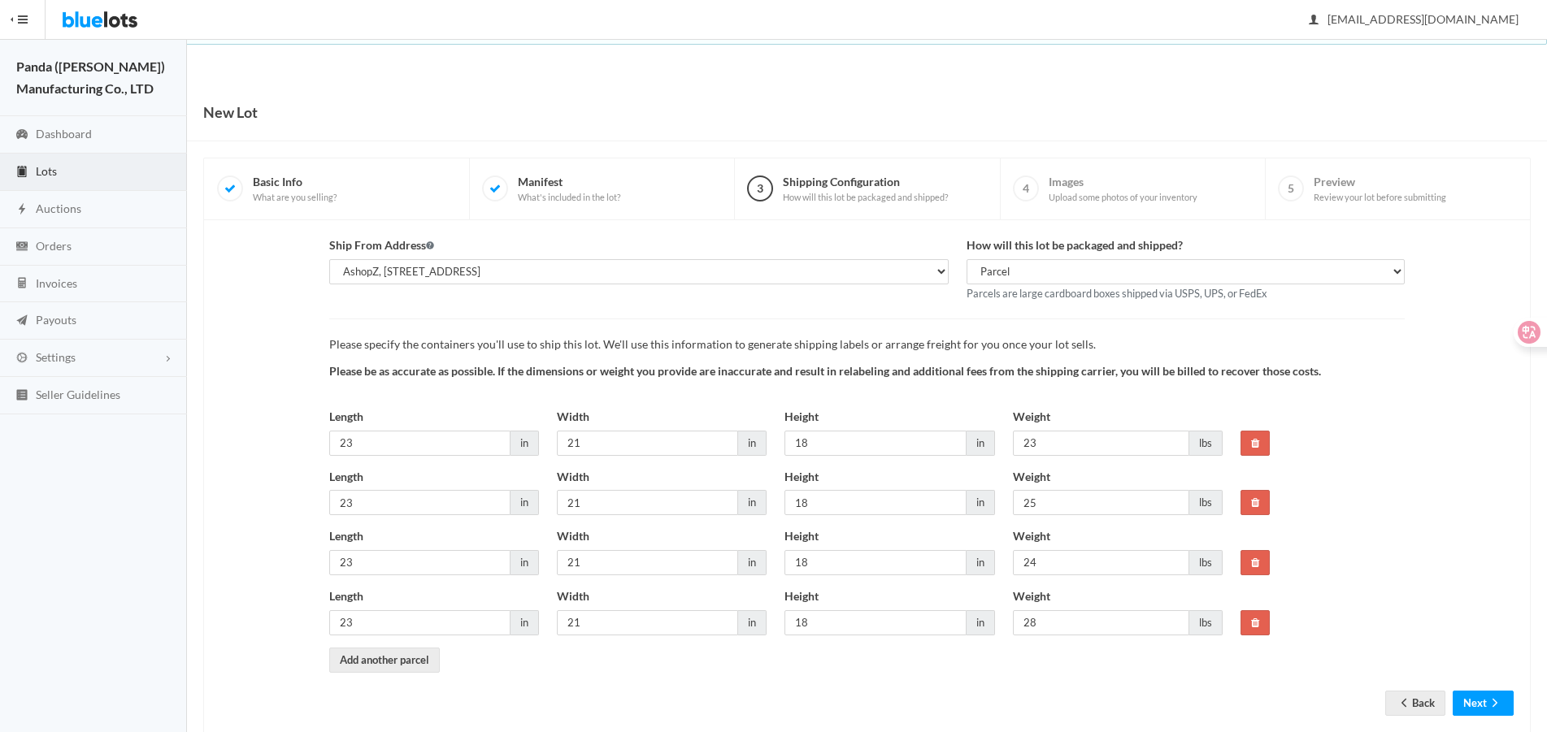
scroll to position [35, 0]
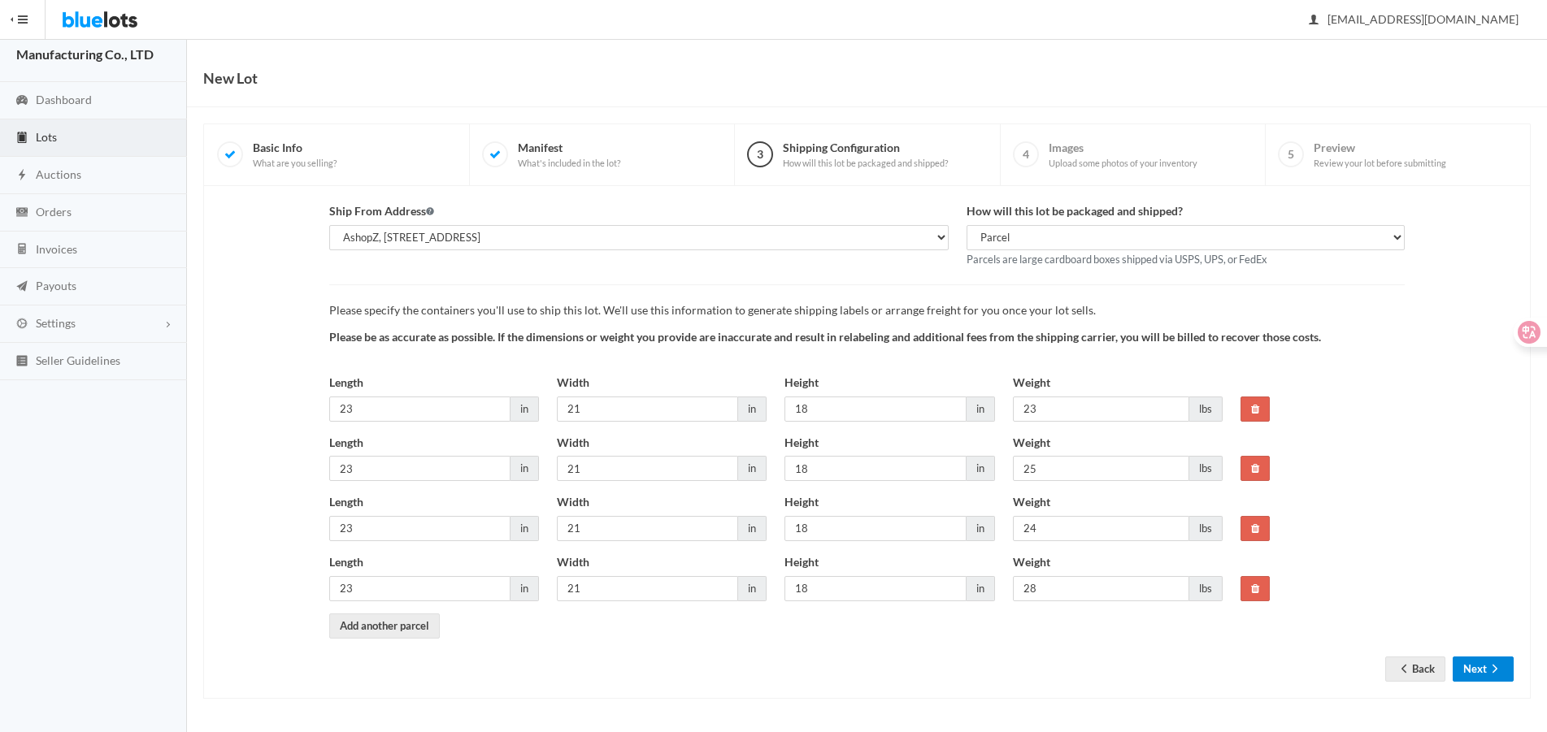
click at [1480, 660] on button "Next" at bounding box center [1482, 669] width 61 height 25
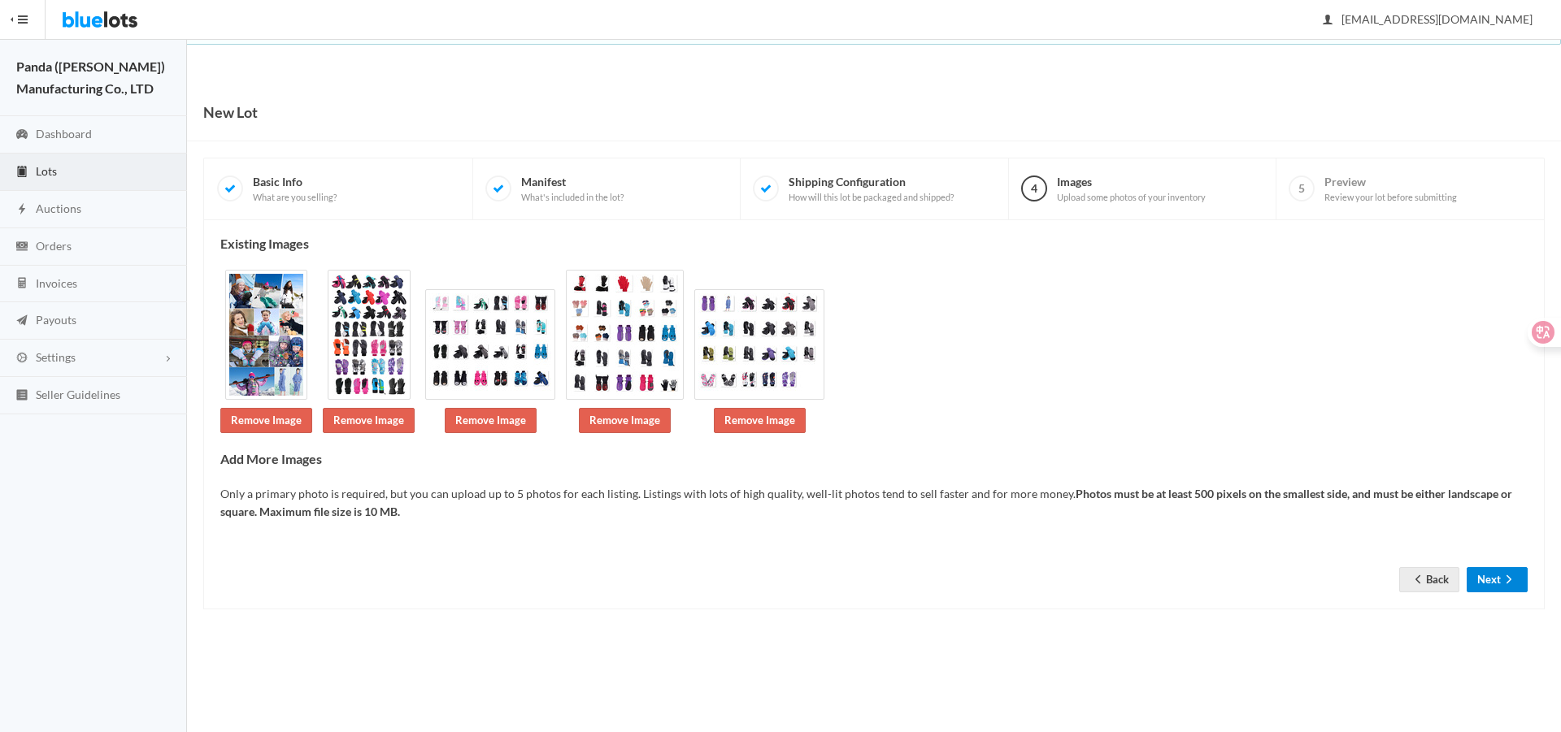
click at [1497, 578] on button "Next" at bounding box center [1496, 579] width 61 height 25
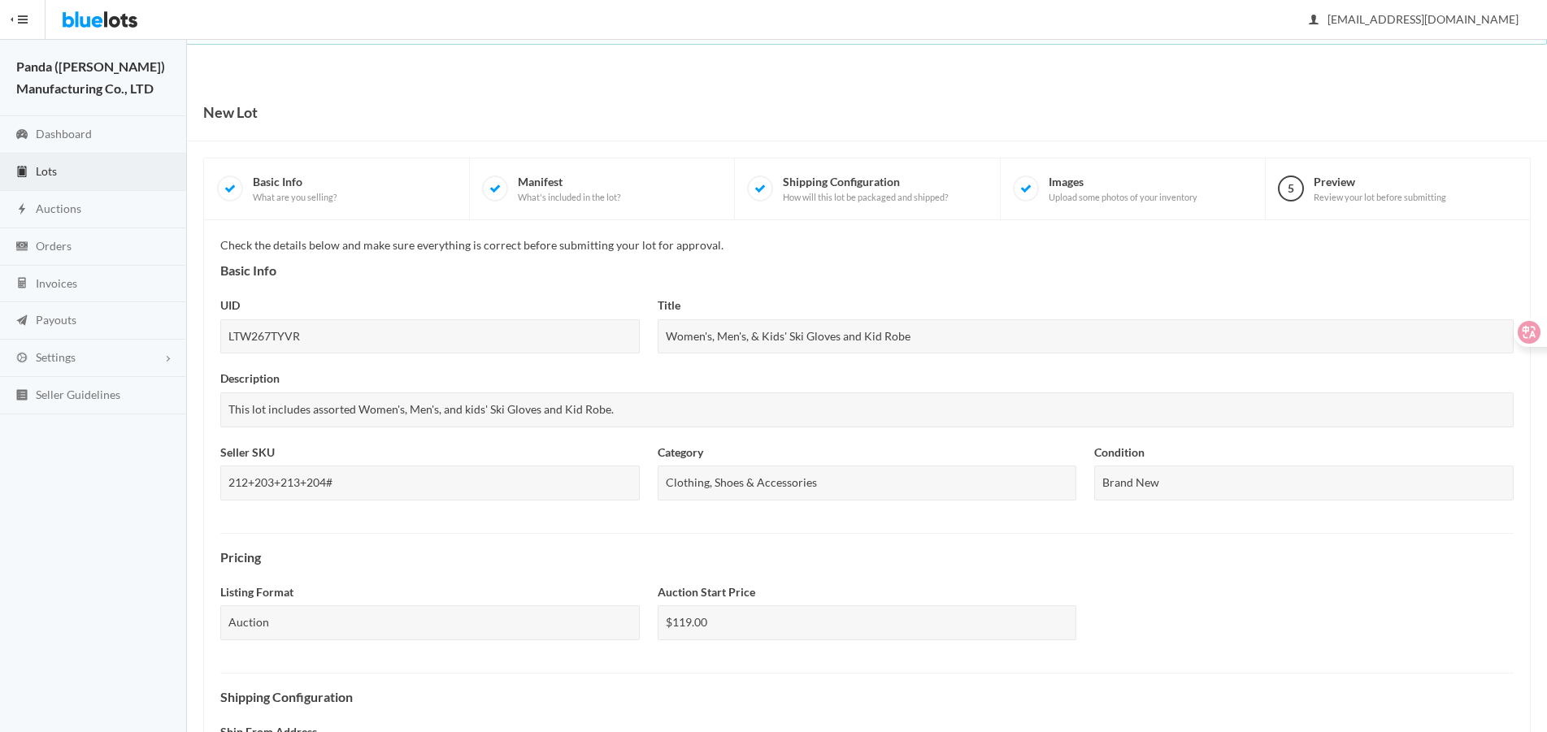
scroll to position [536, 0]
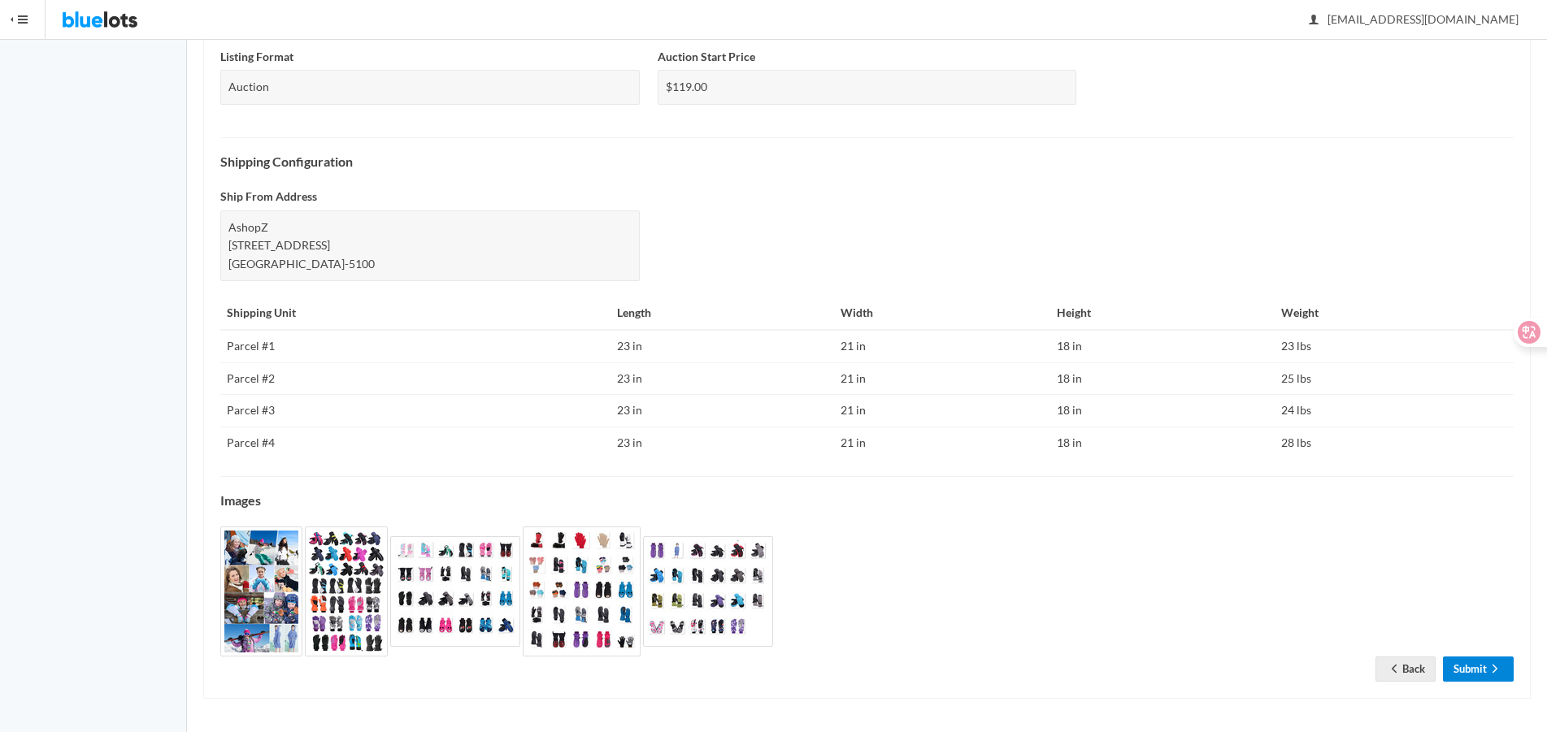
click at [1471, 659] on link "Submit" at bounding box center [1478, 669] width 71 height 25
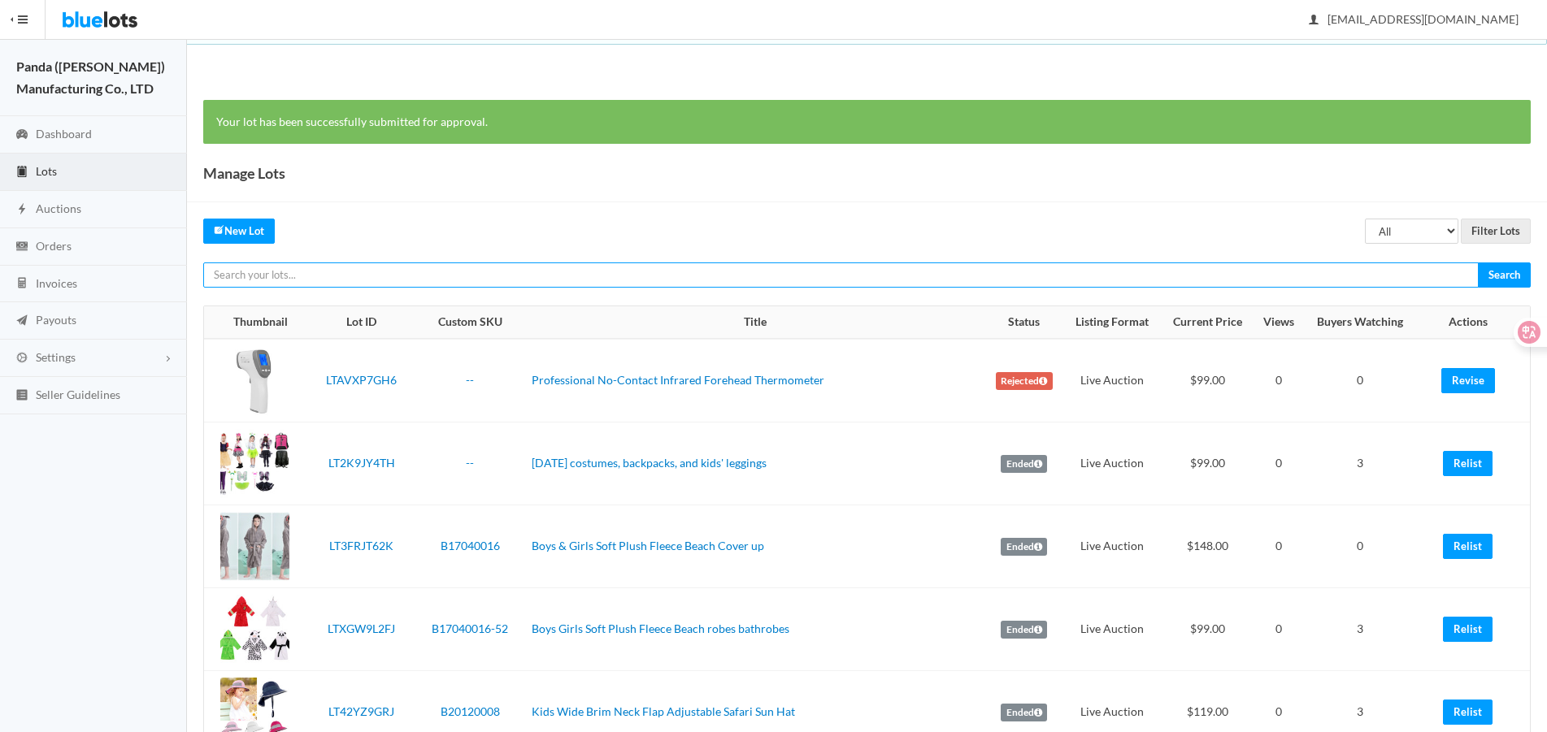
click at [1281, 267] on input "text" at bounding box center [840, 275] width 1275 height 25
paste input "LTJY7PCV9L"
type input "LTJY7PCV9L"
click at [1478, 263] on input "Search" at bounding box center [1504, 275] width 53 height 25
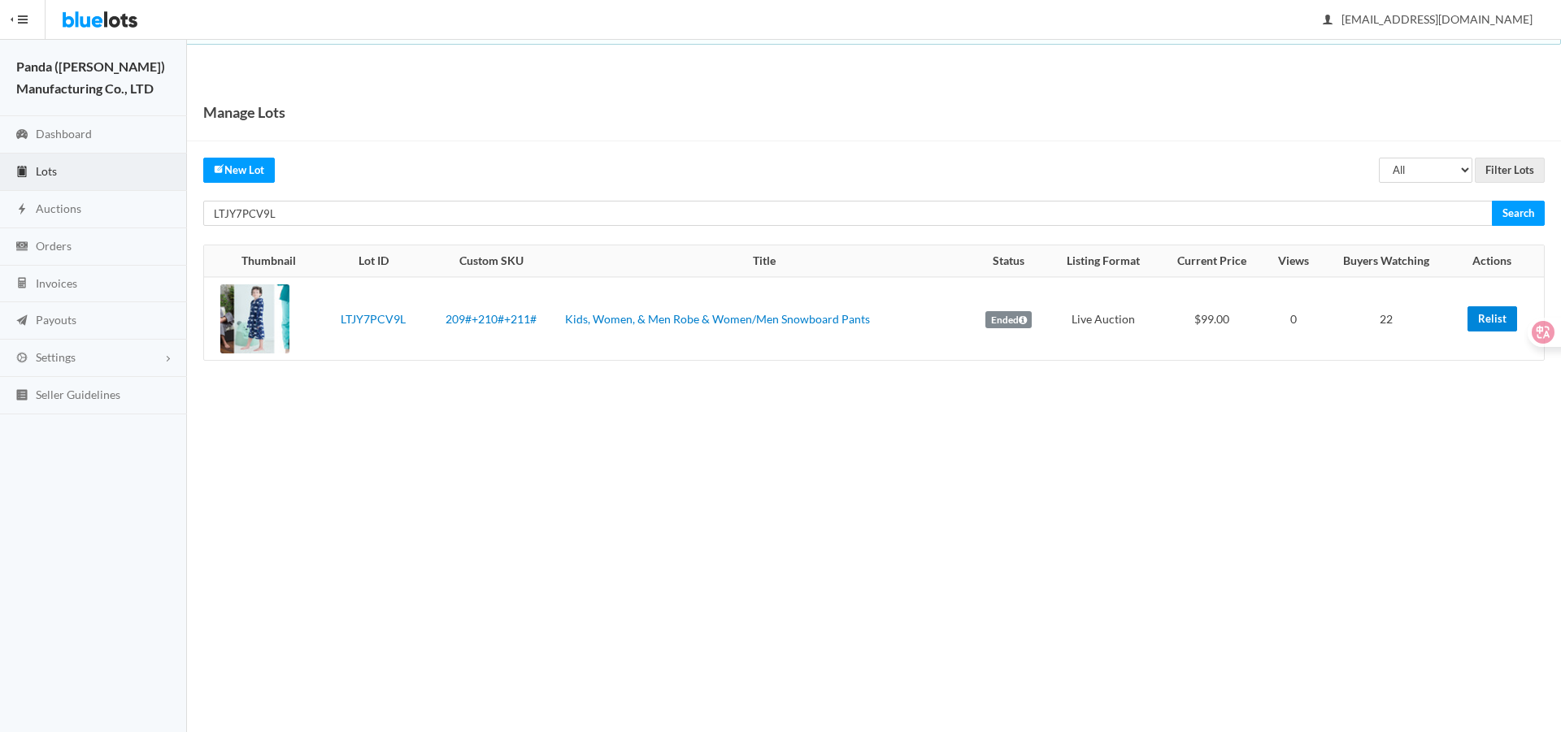
click at [1485, 327] on link "Relist" at bounding box center [1492, 318] width 50 height 25
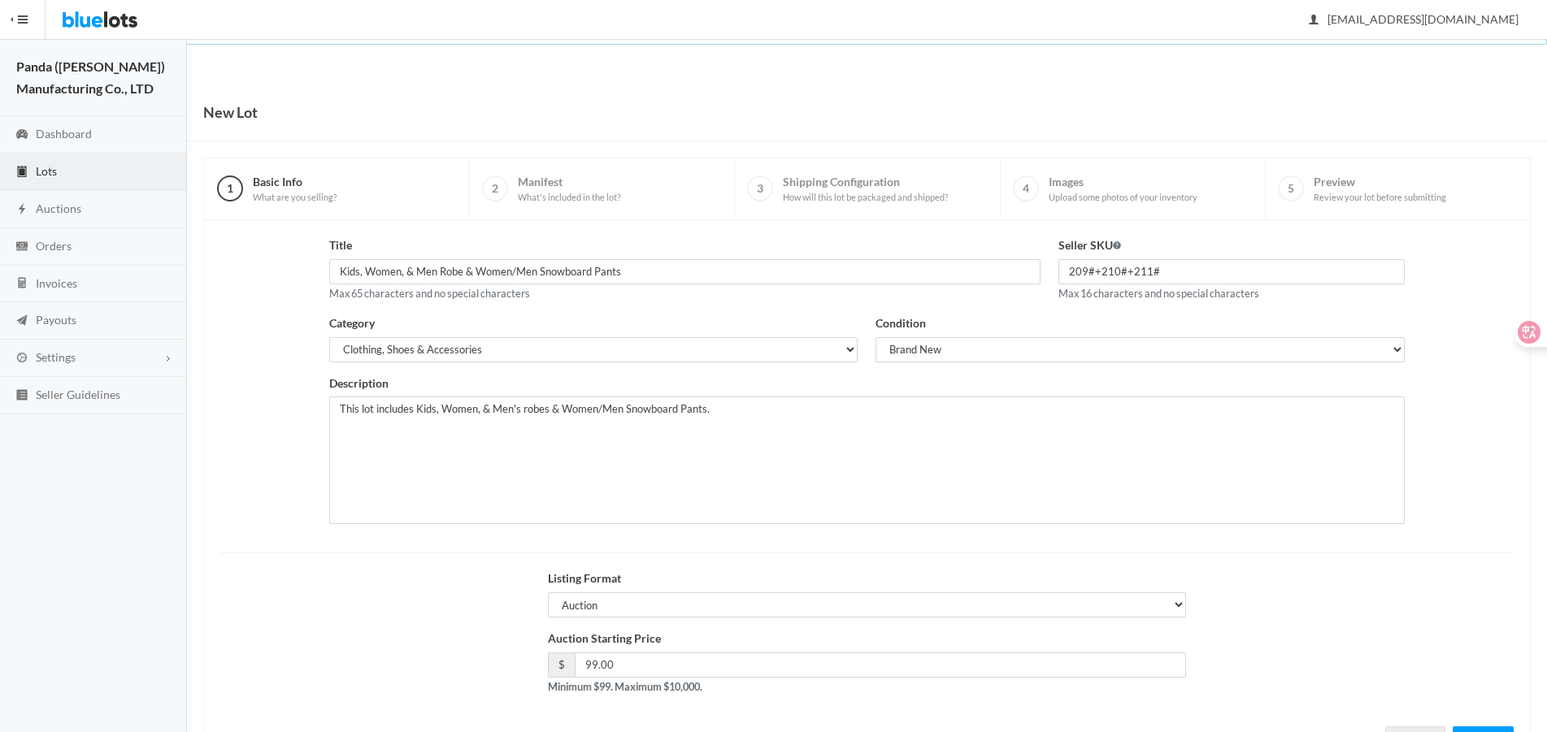
scroll to position [70, 0]
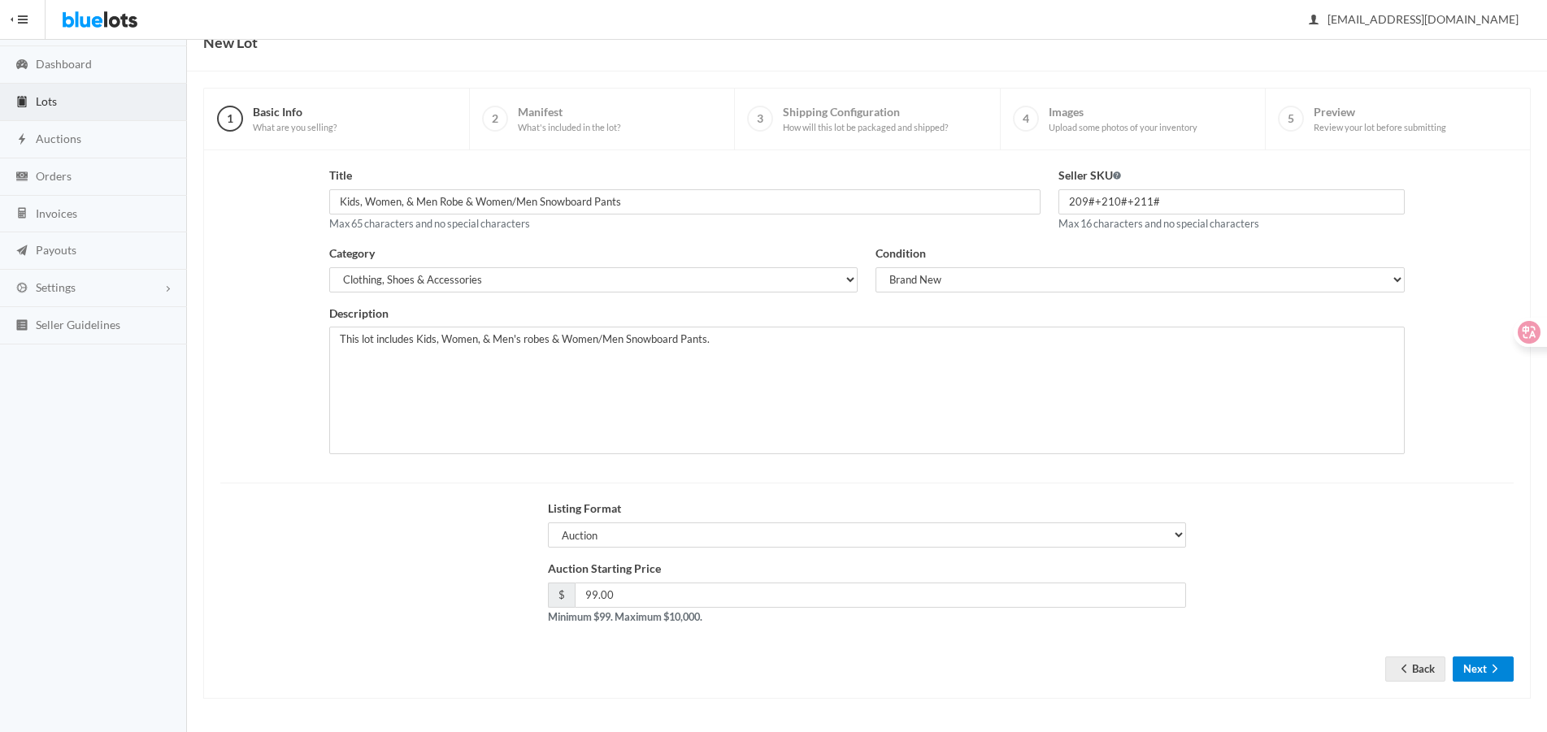
click at [1470, 666] on button "Next" at bounding box center [1482, 669] width 61 height 25
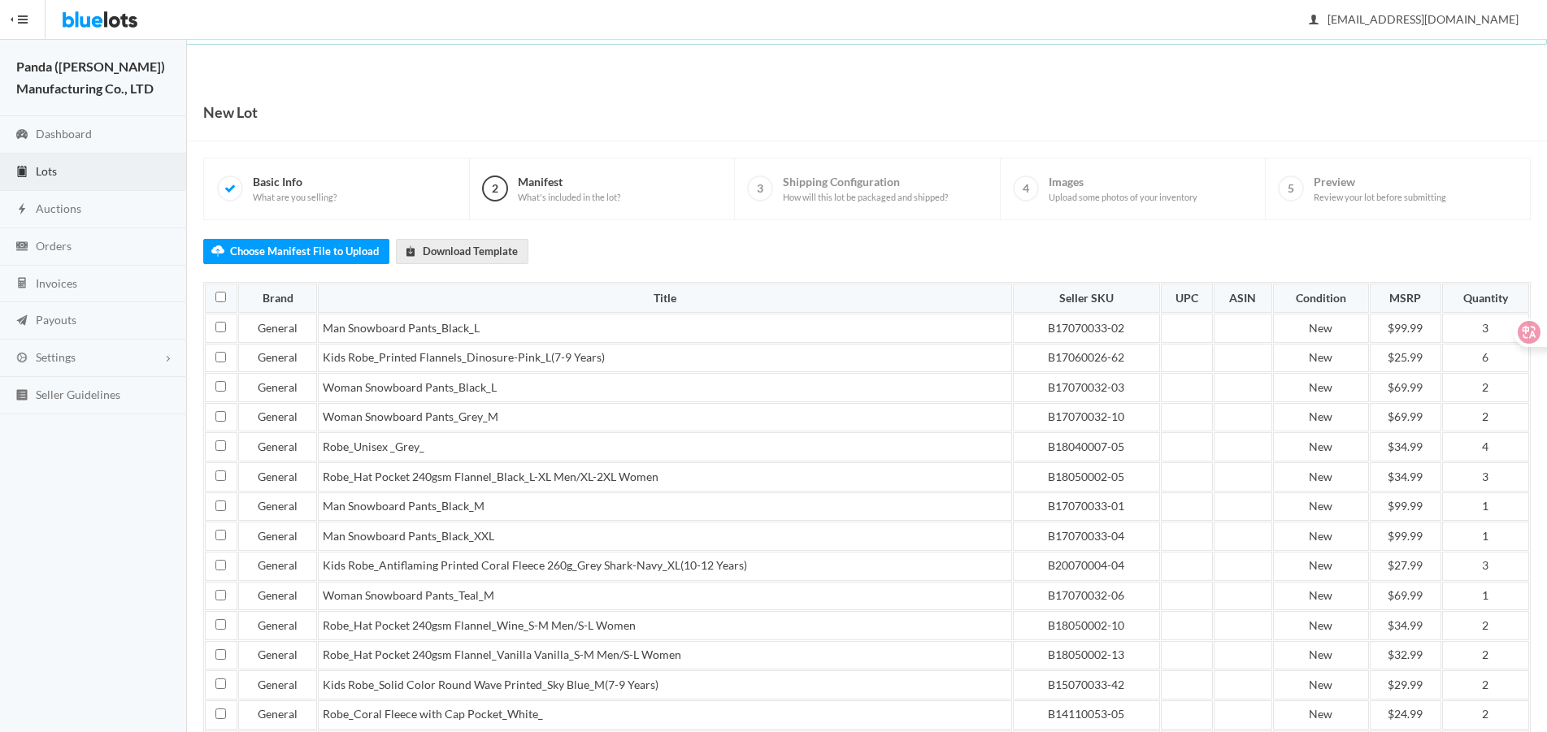
scroll to position [411, 0]
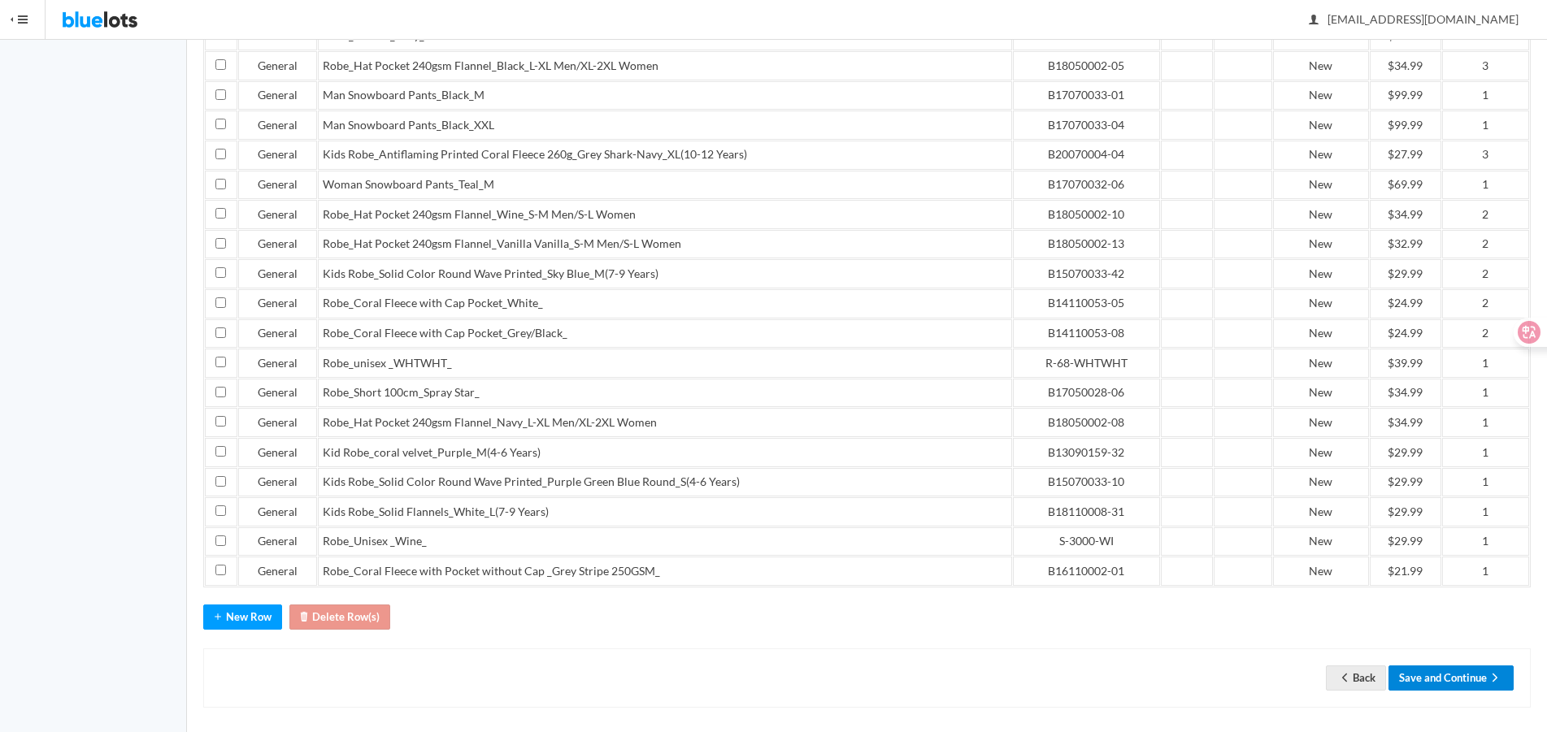
click at [1464, 673] on button "Save and Continue" at bounding box center [1450, 678] width 125 height 25
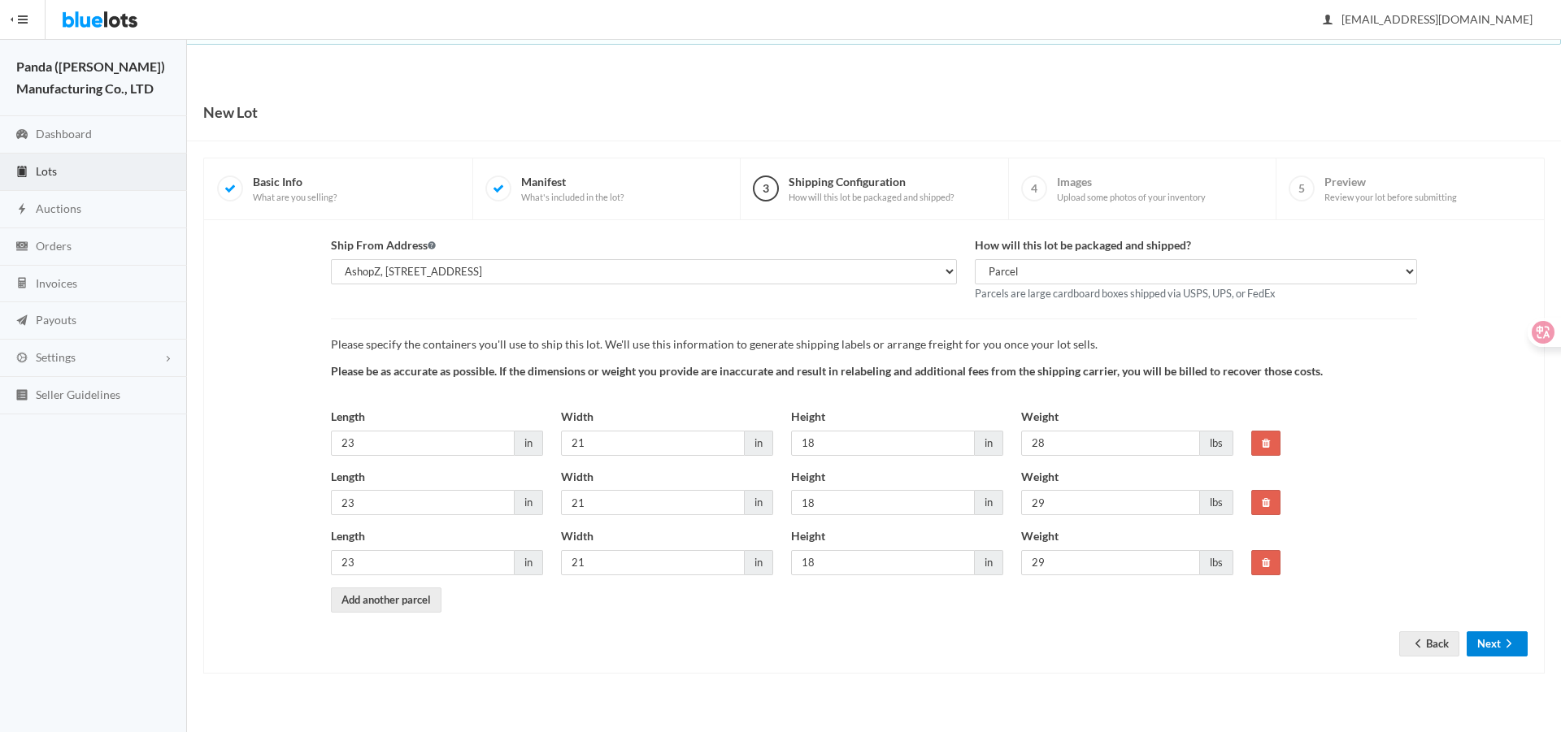
click at [1495, 639] on button "Next" at bounding box center [1496, 644] width 61 height 25
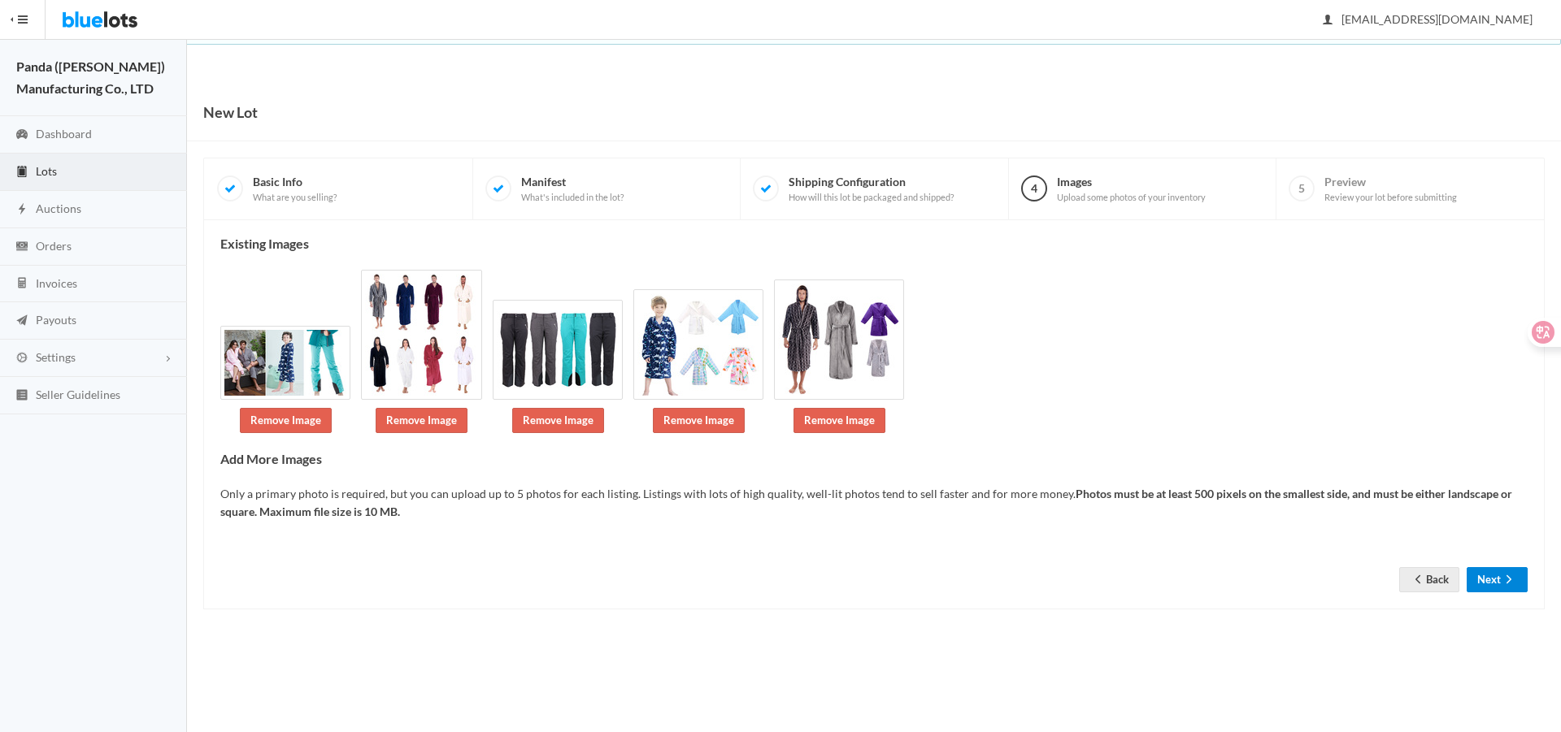
click at [1488, 583] on button "Next" at bounding box center [1496, 579] width 61 height 25
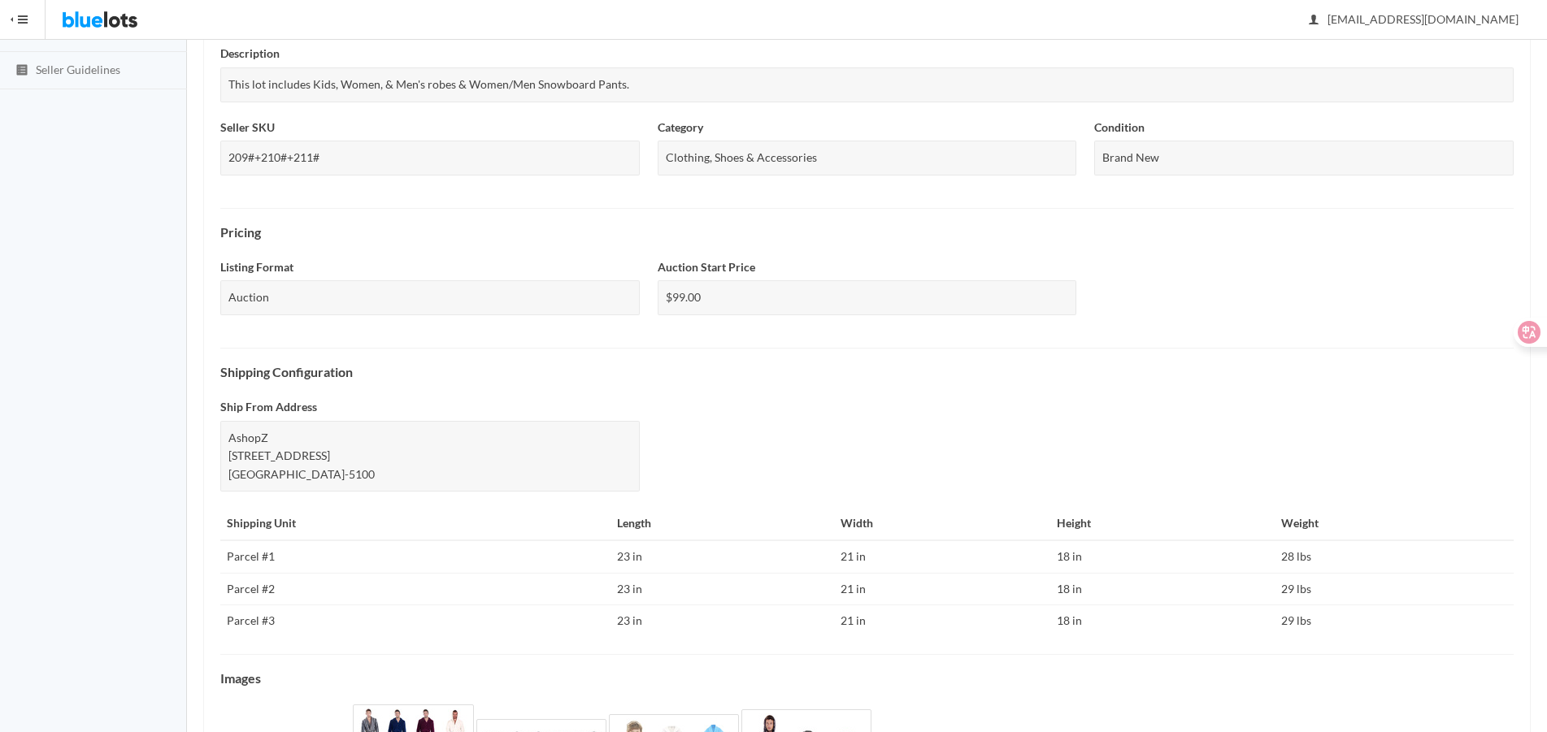
scroll to position [488, 0]
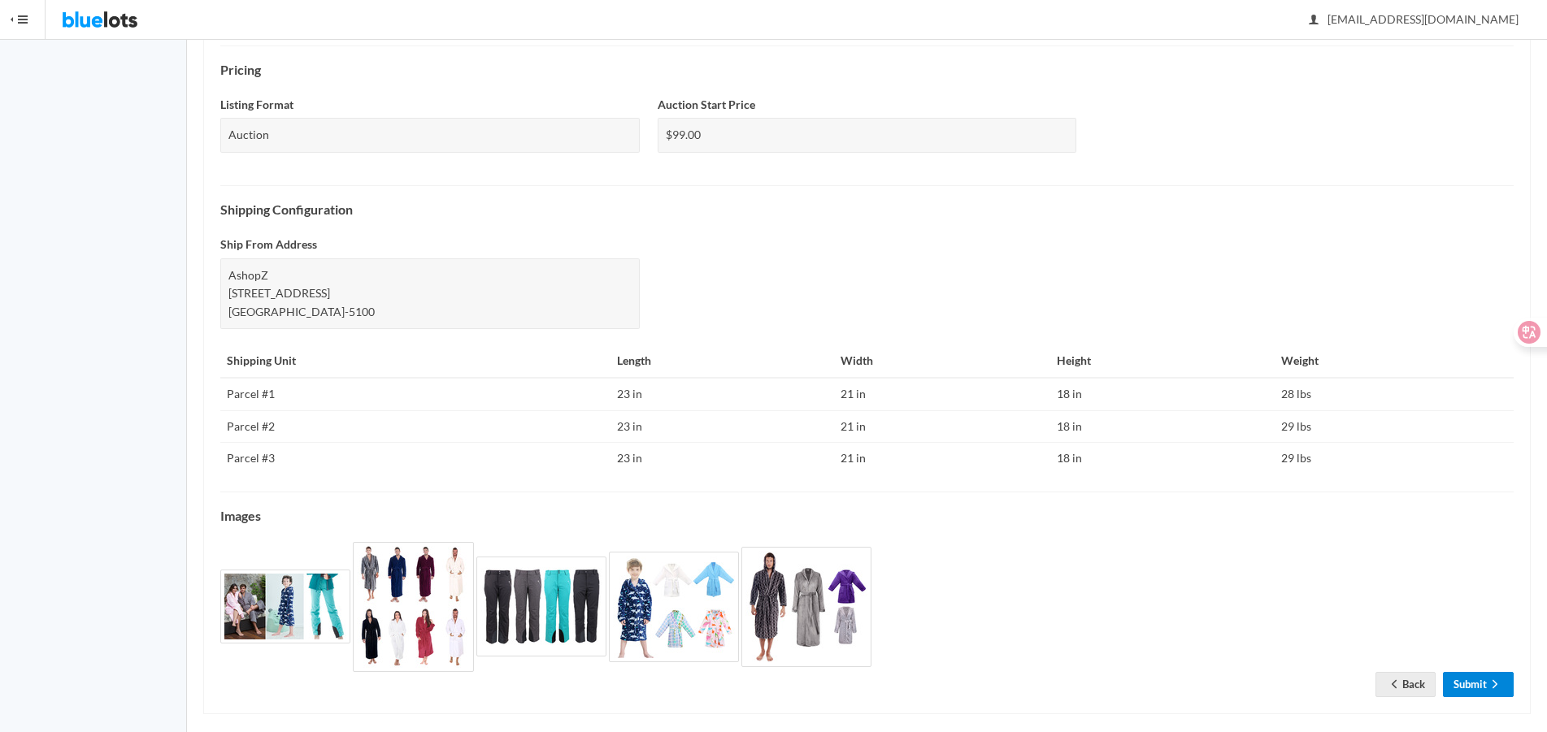
click at [1495, 676] on link "Submit" at bounding box center [1478, 684] width 71 height 25
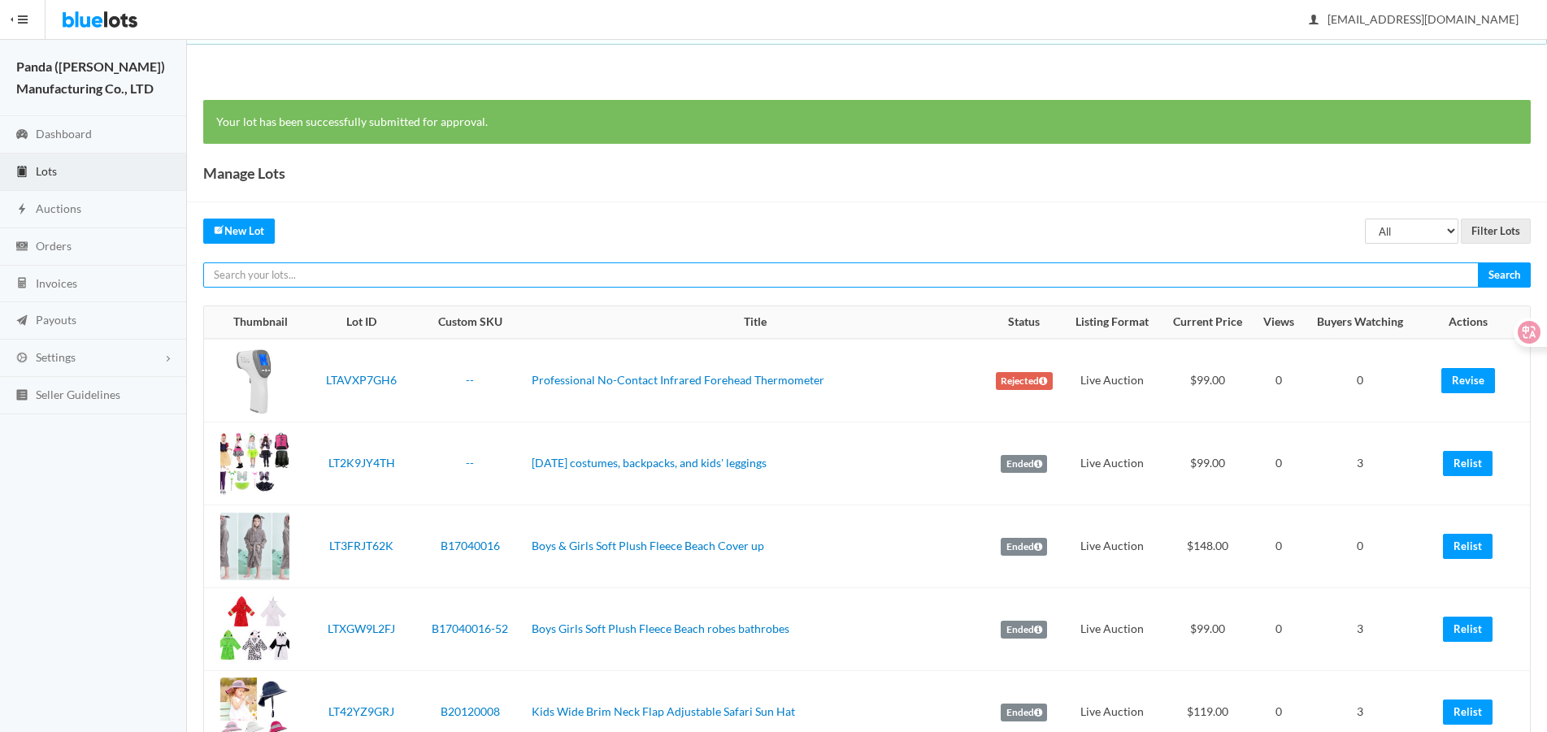
click at [1200, 278] on input "text" at bounding box center [840, 275] width 1275 height 25
paste input "LTRJV9PYR9"
type input "LTRJV9PYR9"
click at [1478, 263] on input "Search" at bounding box center [1504, 275] width 53 height 25
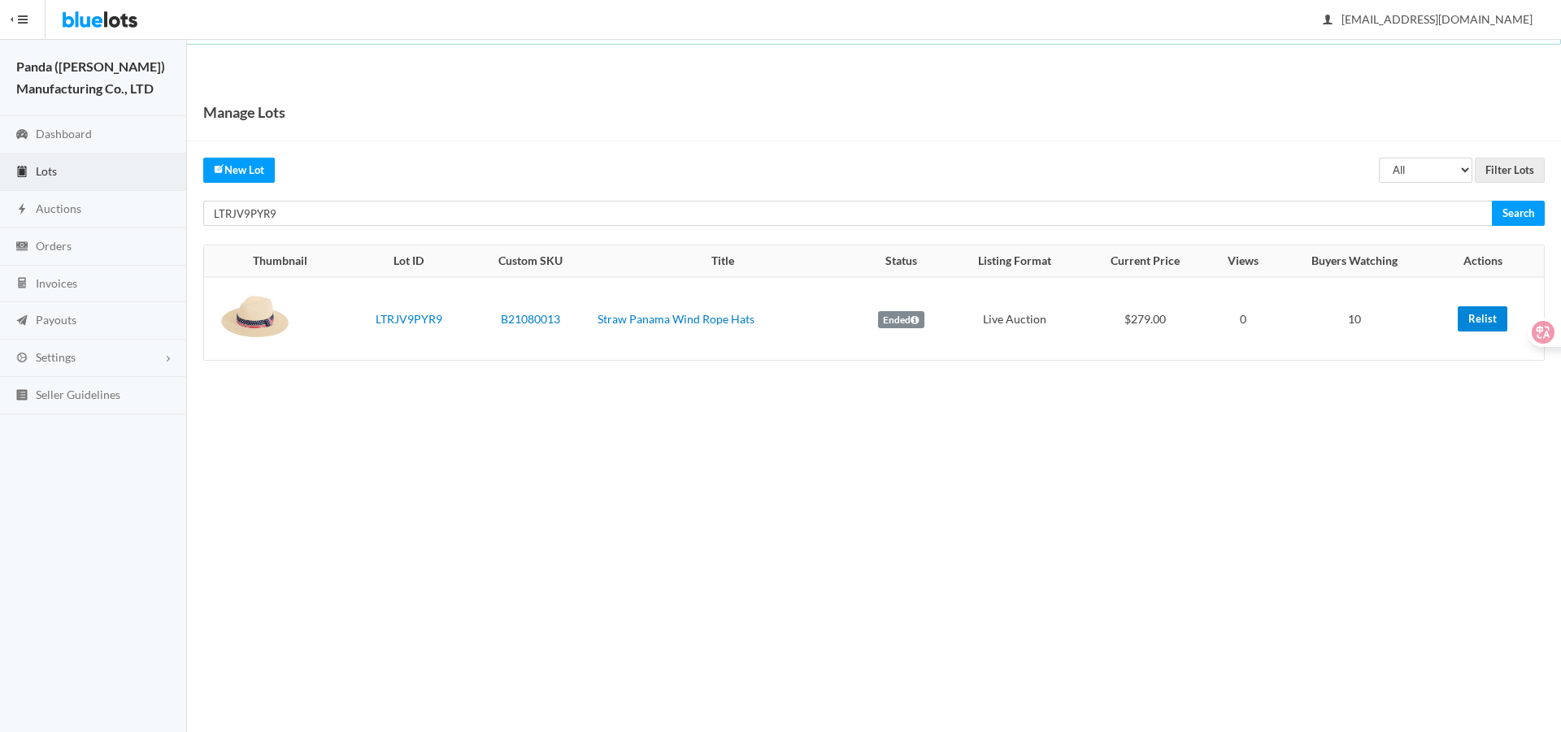
drag, startPoint x: 1486, startPoint y: 331, endPoint x: 988, endPoint y: 65, distance: 564.7
click at [1486, 330] on link "Relist" at bounding box center [1482, 318] width 50 height 25
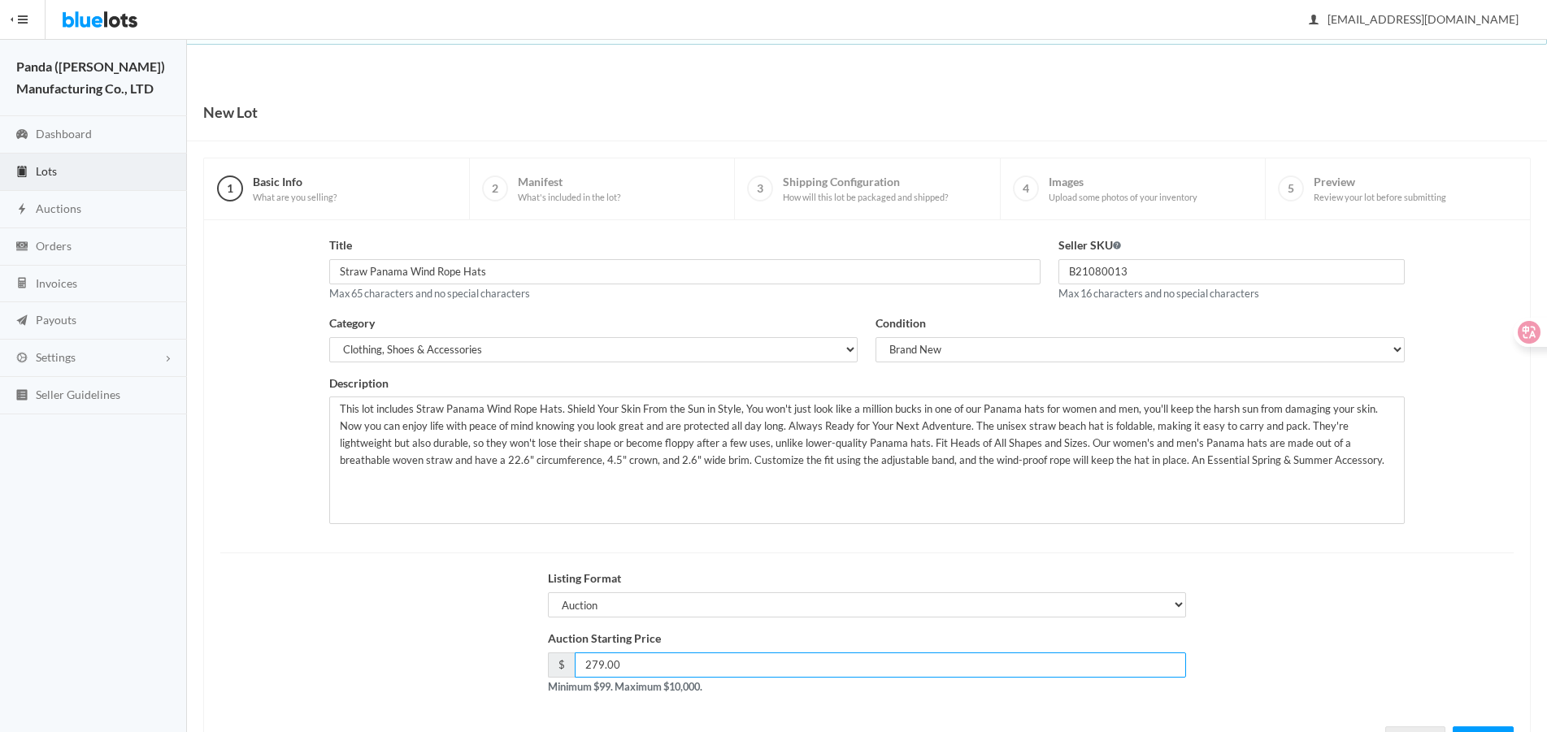
click at [626, 666] on input "279.00" at bounding box center [880, 665] width 611 height 25
paste input "19"
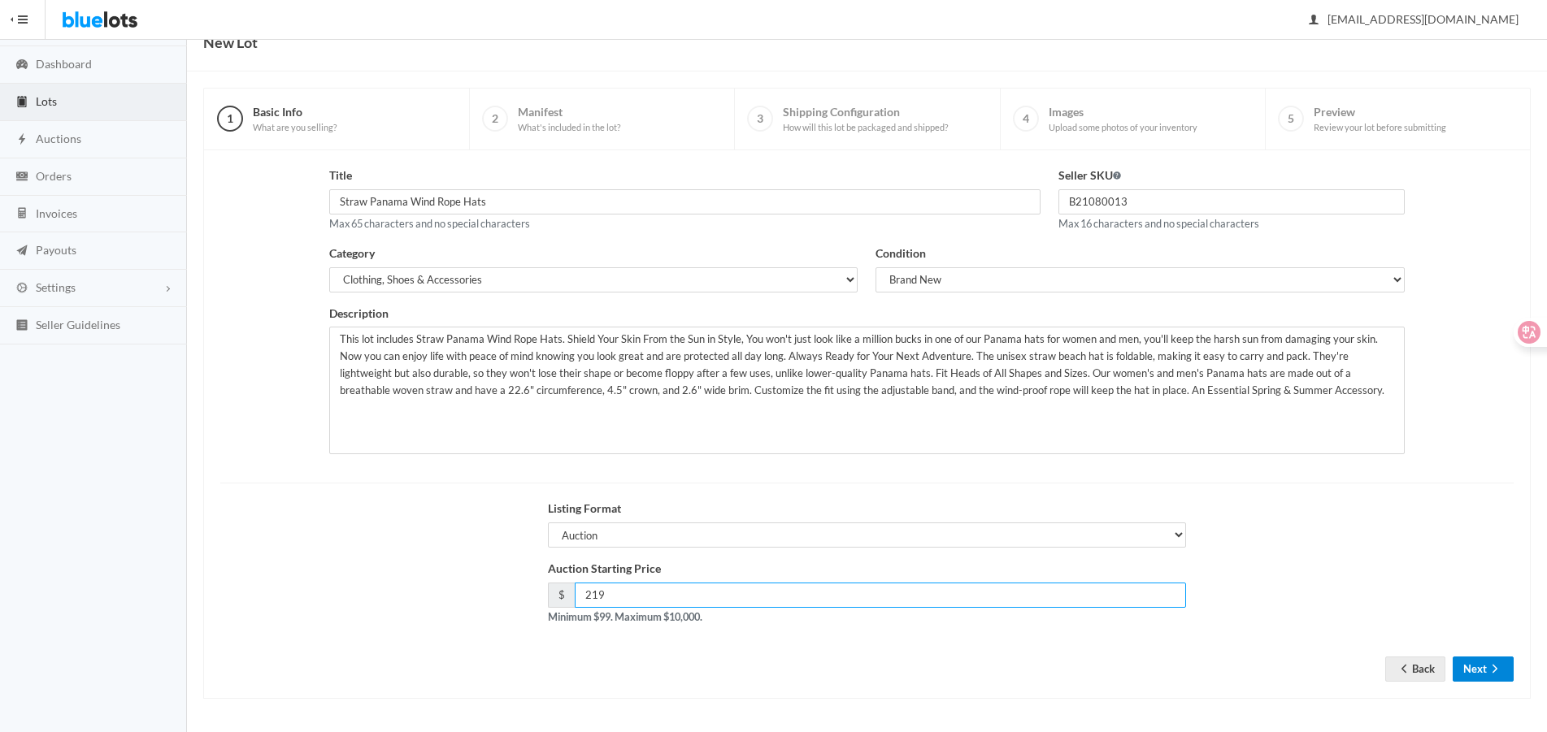
type input "219"
click at [1491, 662] on button "Next" at bounding box center [1482, 669] width 61 height 25
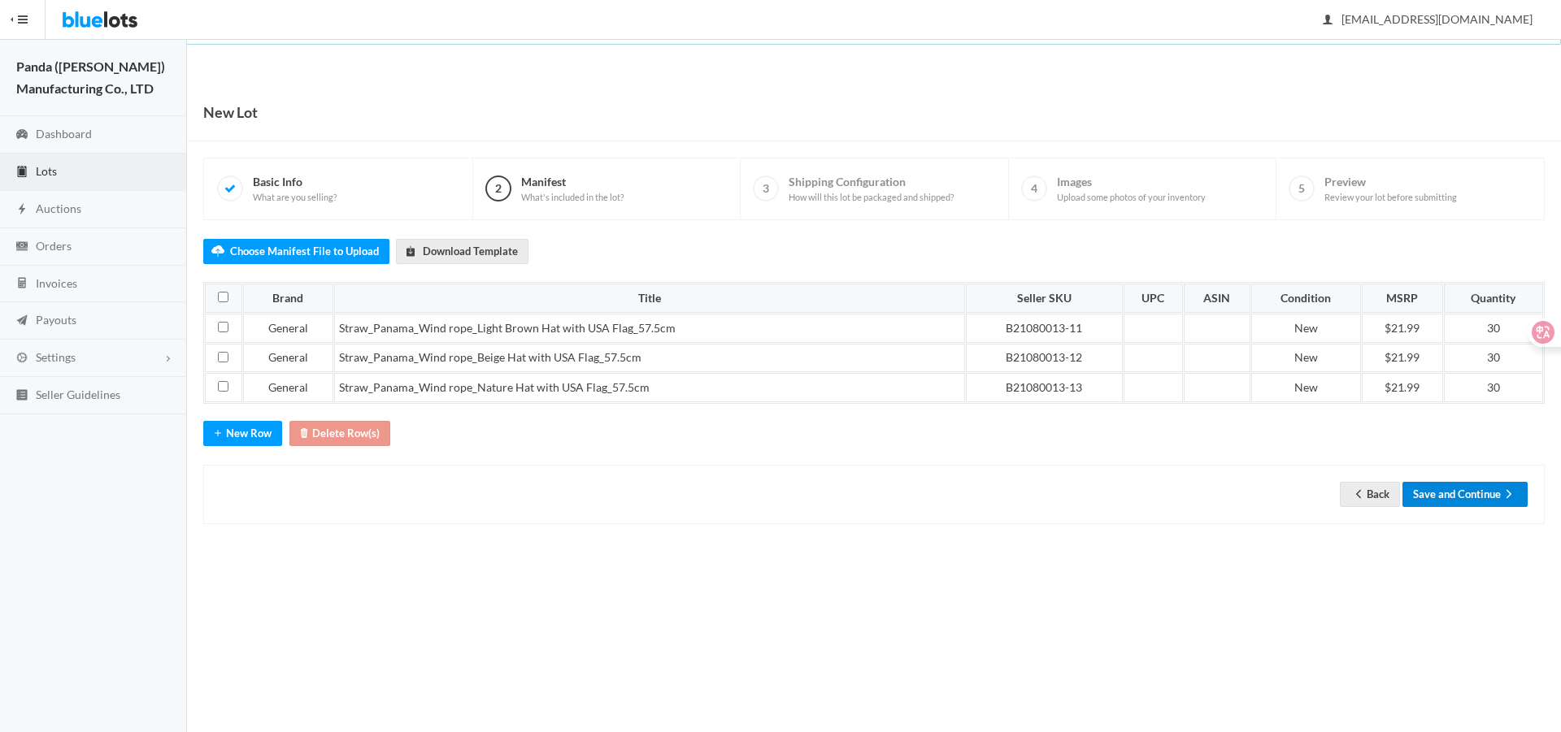
click at [1457, 484] on button "Save and Continue" at bounding box center [1464, 494] width 125 height 25
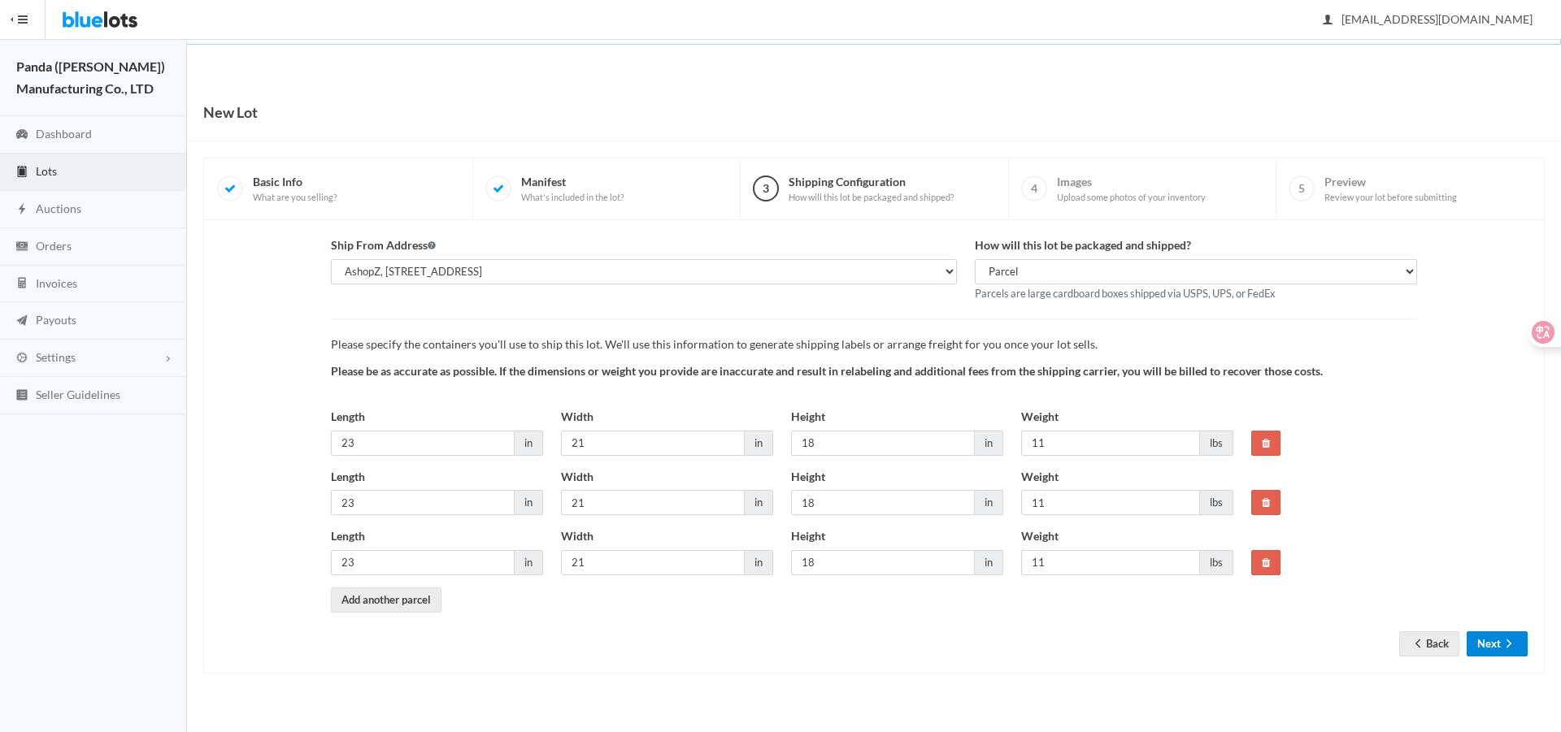
click at [1474, 636] on button "Next" at bounding box center [1496, 644] width 61 height 25
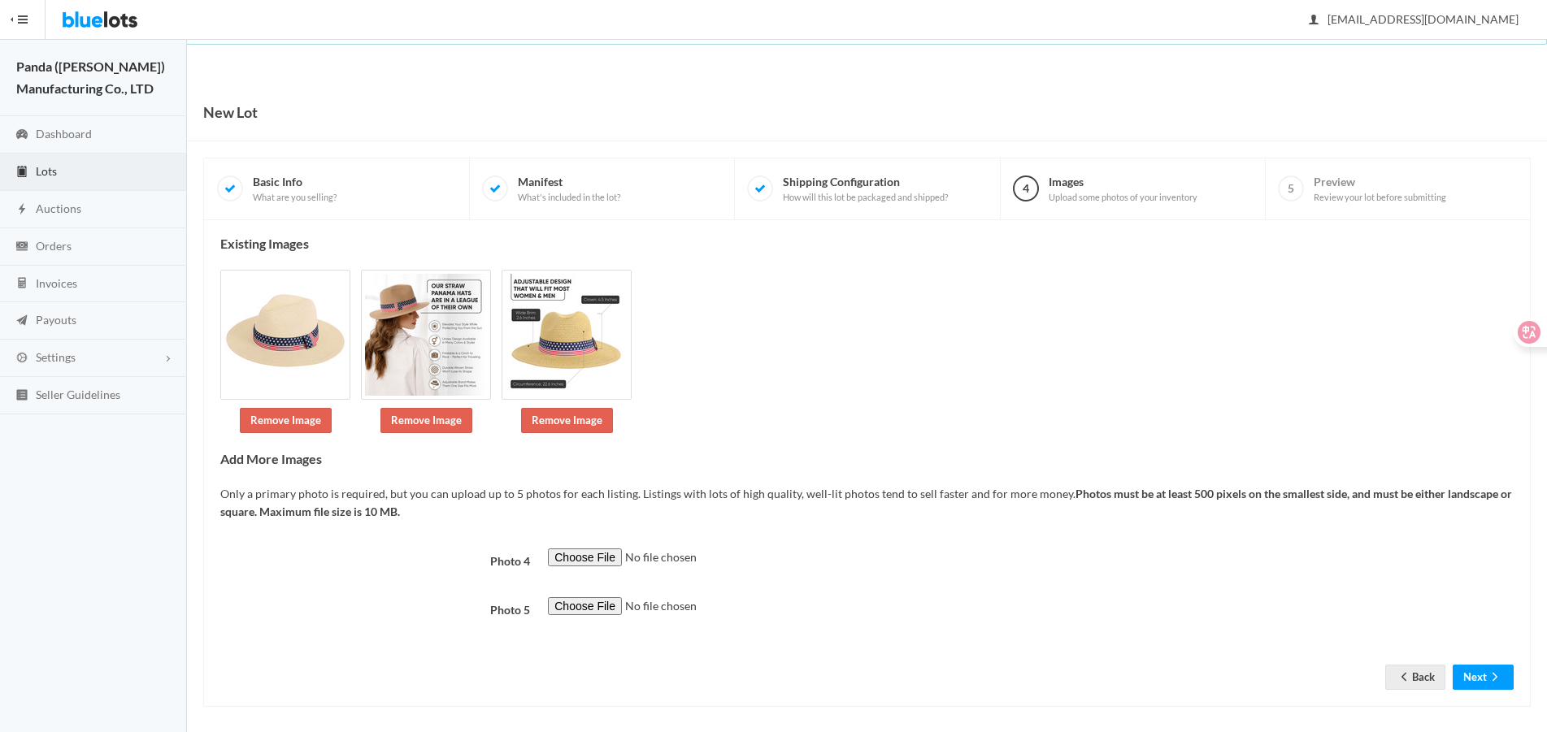
click at [1478, 697] on div "Existing Images Remove Image Remove Image Remove Image Add More Images Only a p…" at bounding box center [866, 463] width 1327 height 487
click at [1477, 681] on button "Next" at bounding box center [1482, 677] width 61 height 25
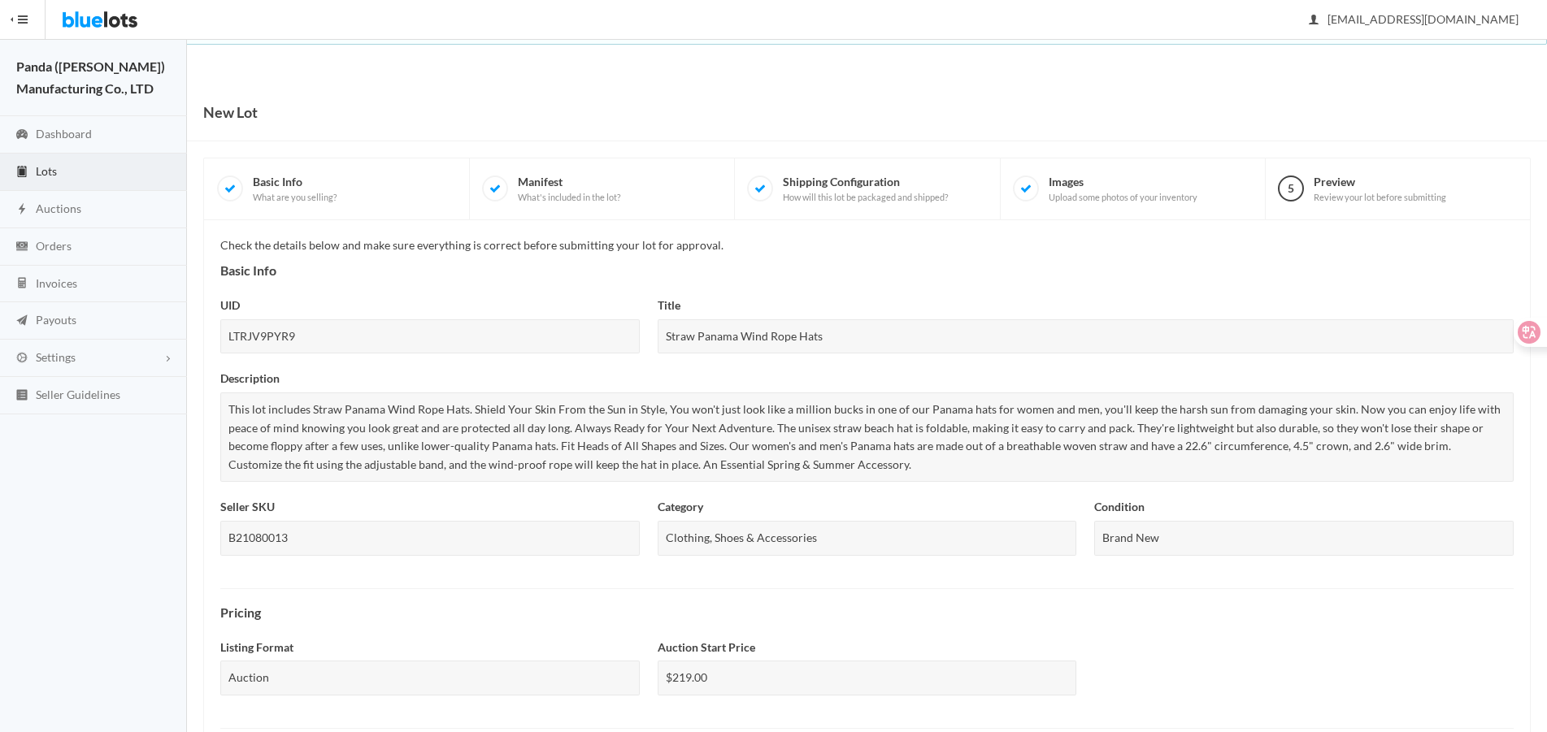
scroll to position [558, 0]
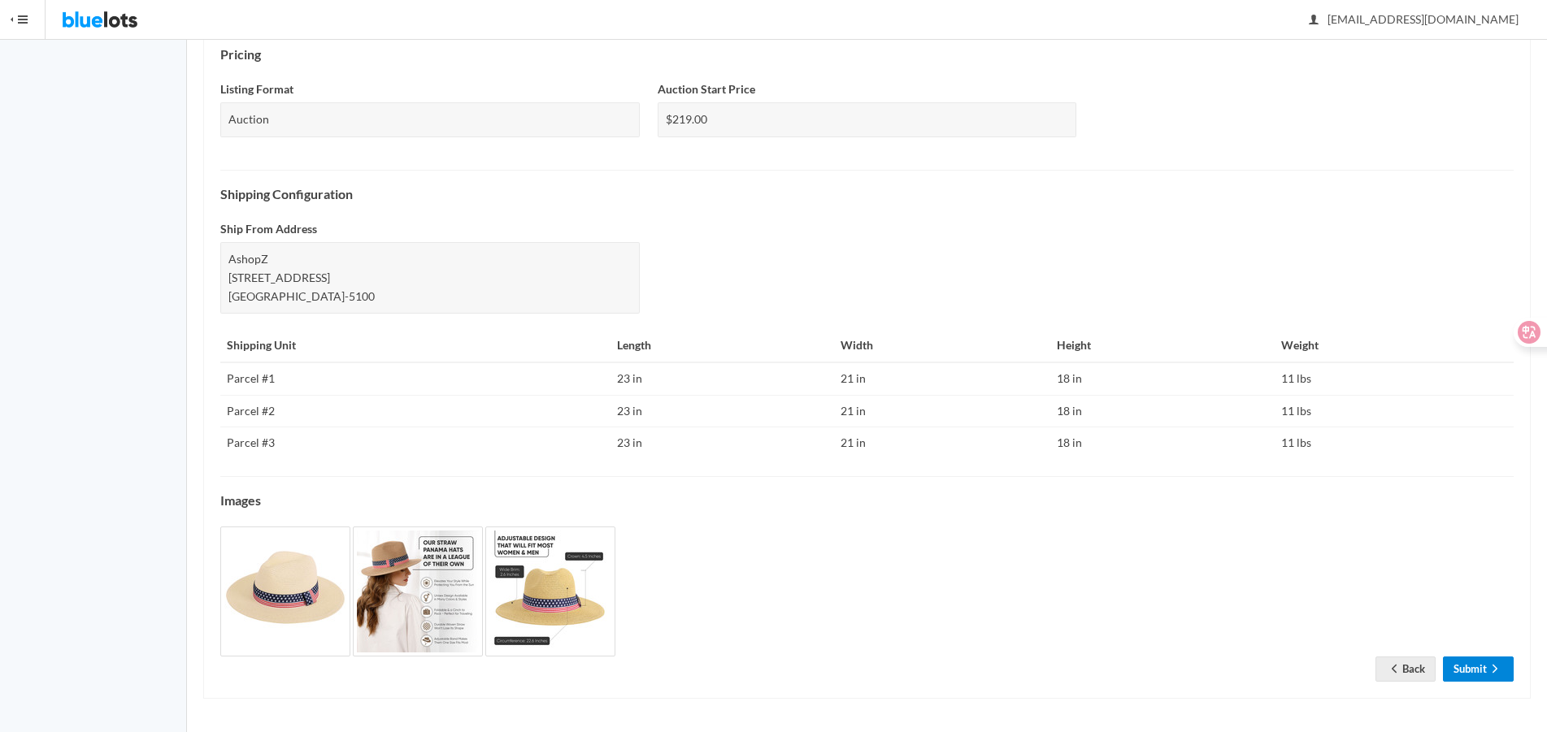
click at [1469, 671] on link "Submit" at bounding box center [1478, 669] width 71 height 25
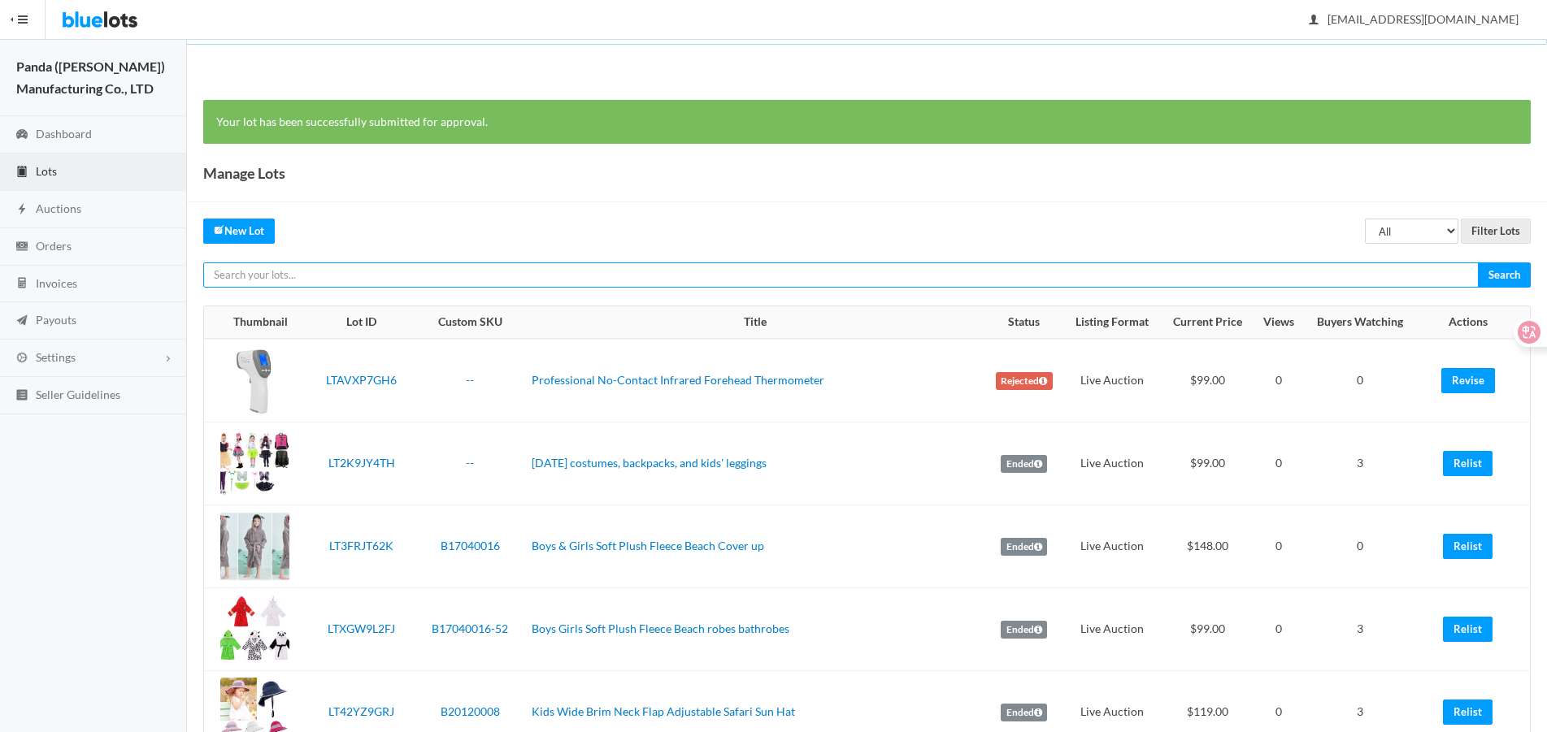
click at [1100, 271] on input "text" at bounding box center [840, 275] width 1275 height 25
paste input "LTKC47T9J6"
type input "LTKC47T9J6"
click at [1478, 263] on input "Search" at bounding box center [1504, 275] width 53 height 25
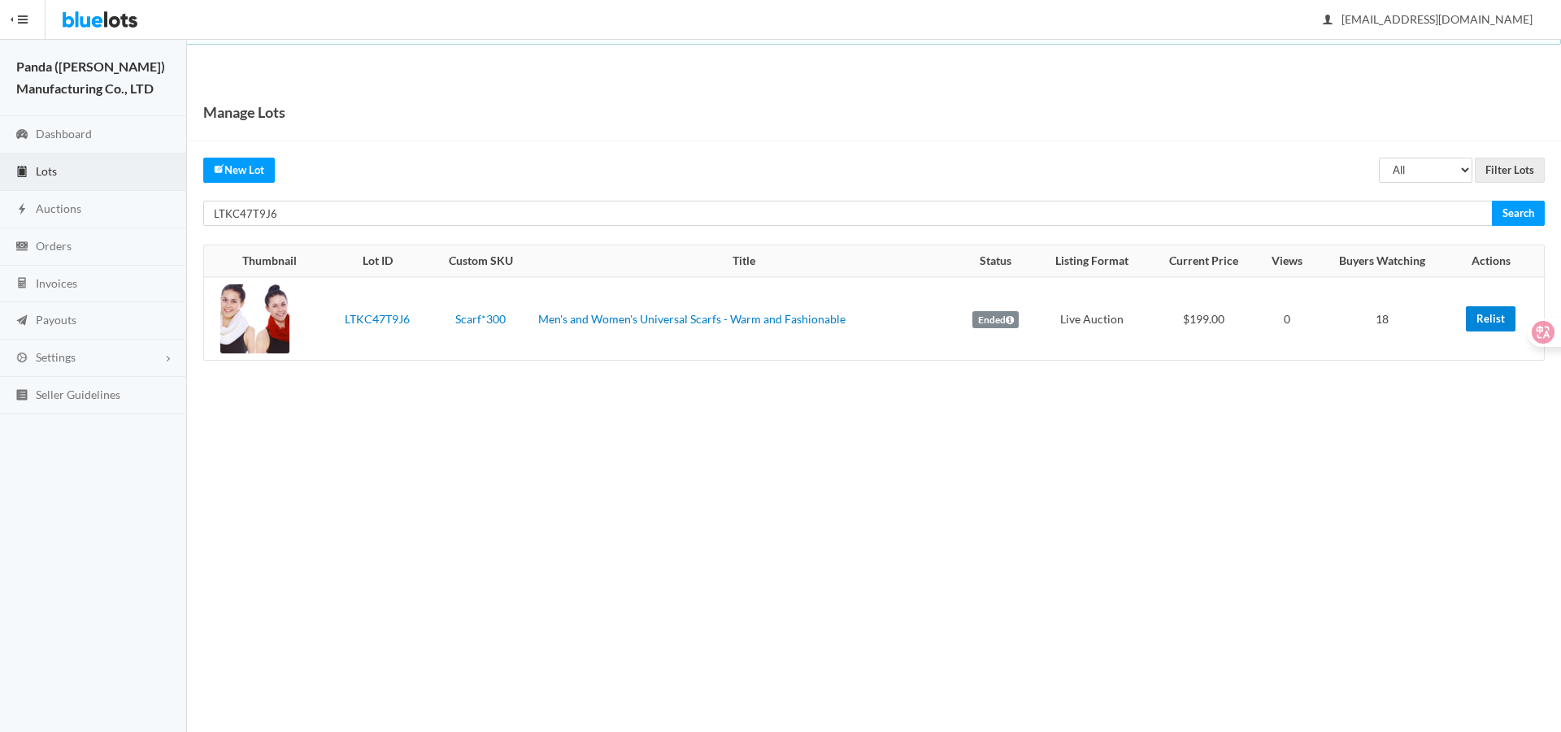
click at [1500, 309] on link "Relist" at bounding box center [1490, 318] width 50 height 25
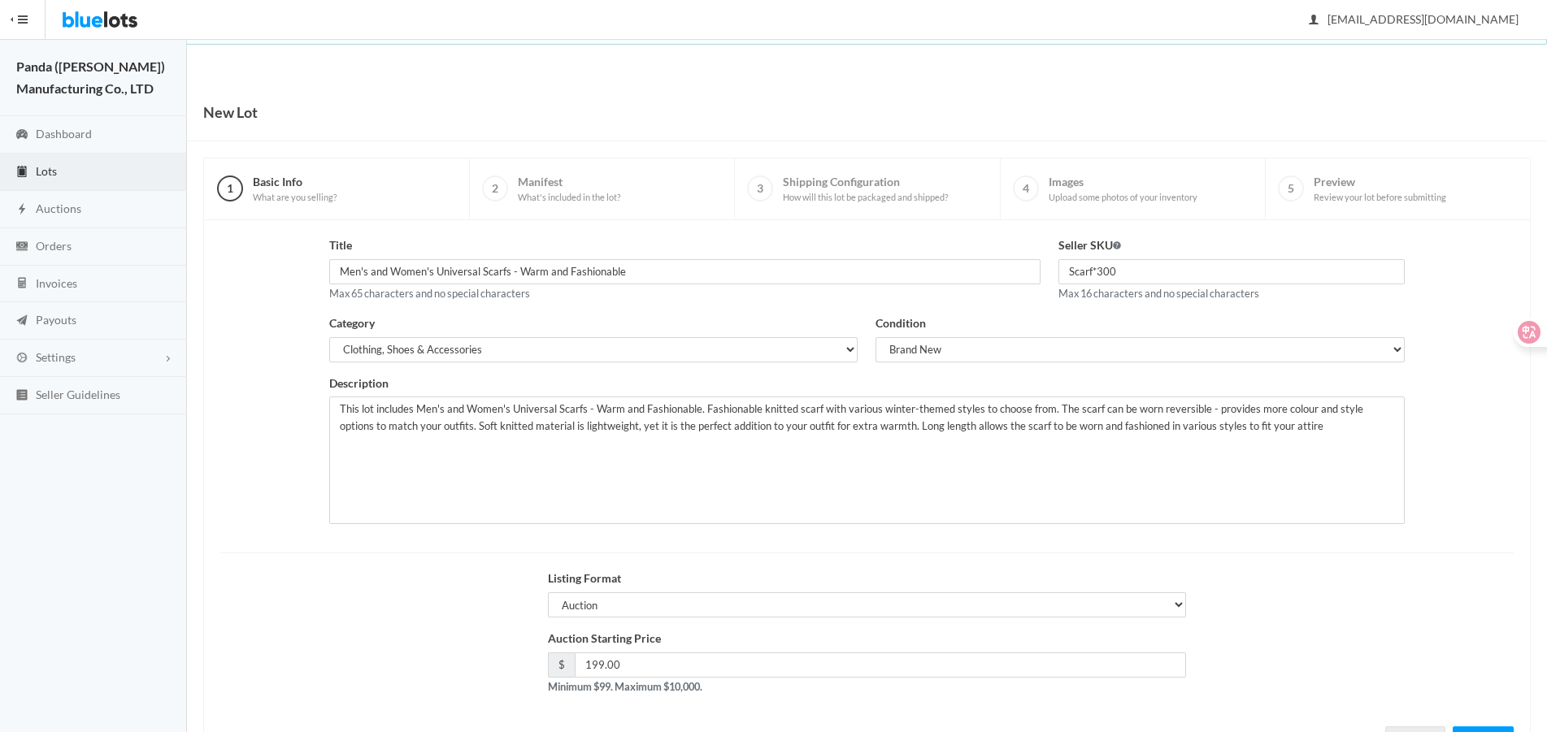
scroll to position [70, 0]
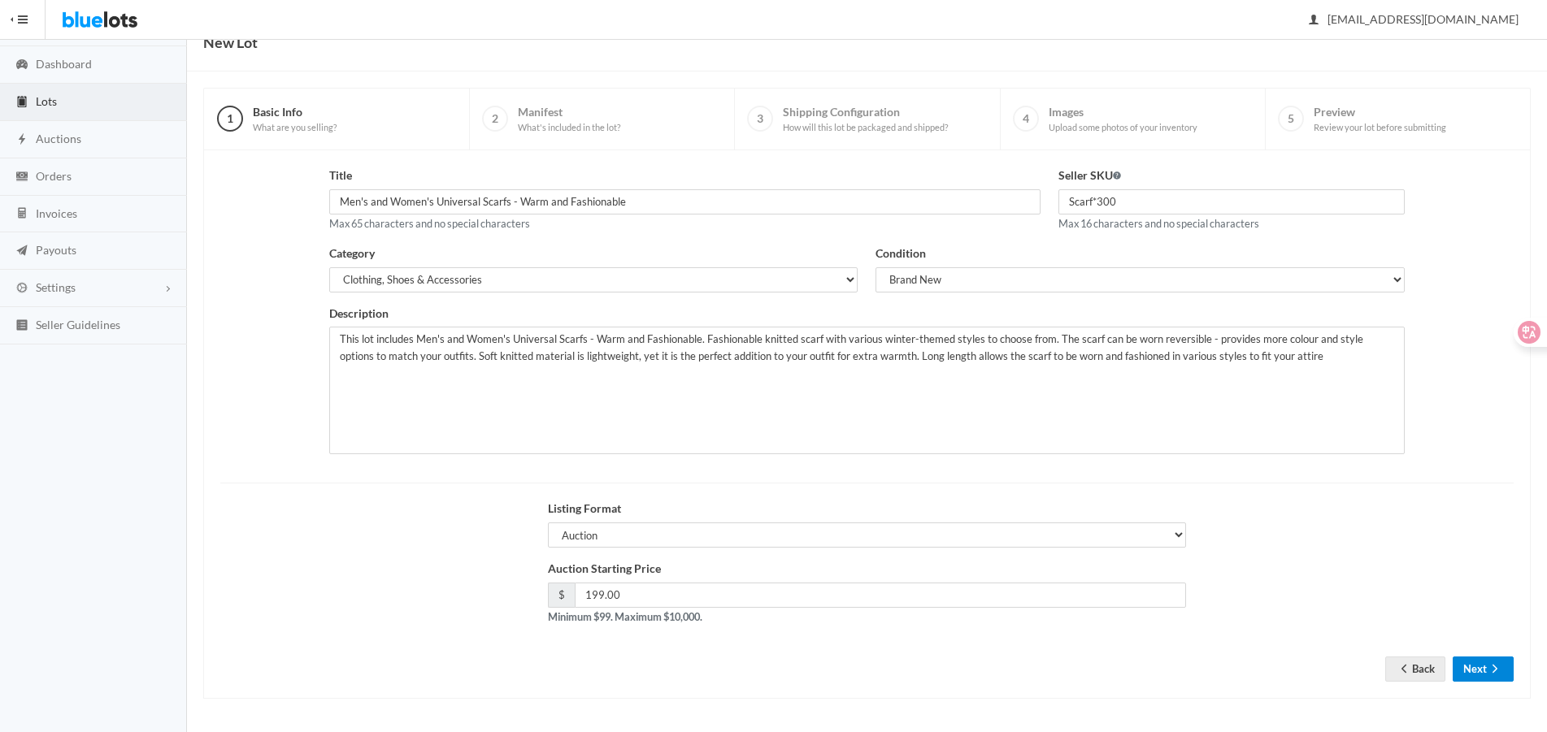
click at [1469, 667] on button "Next" at bounding box center [1482, 669] width 61 height 25
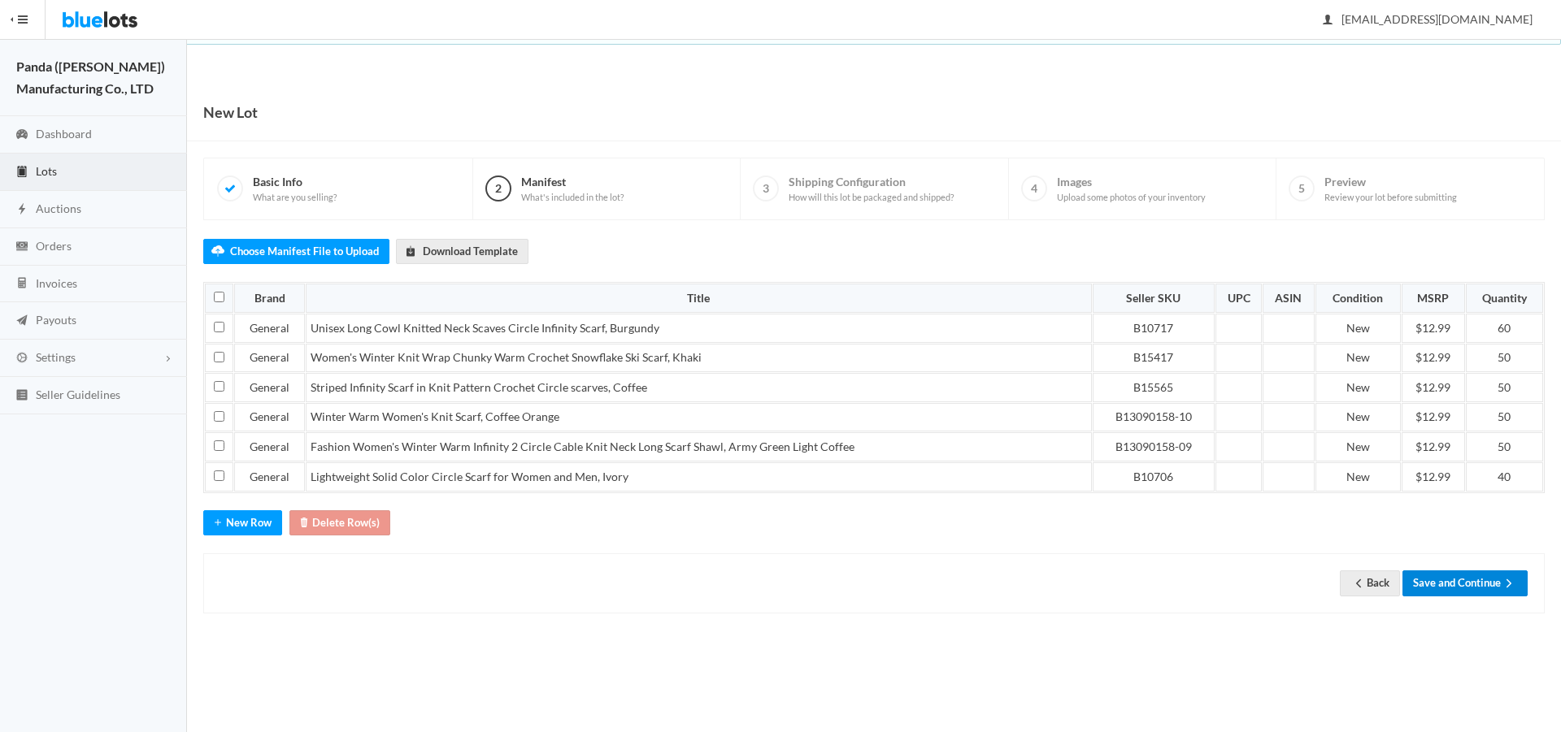
click at [1448, 571] on button "Save and Continue" at bounding box center [1464, 583] width 125 height 25
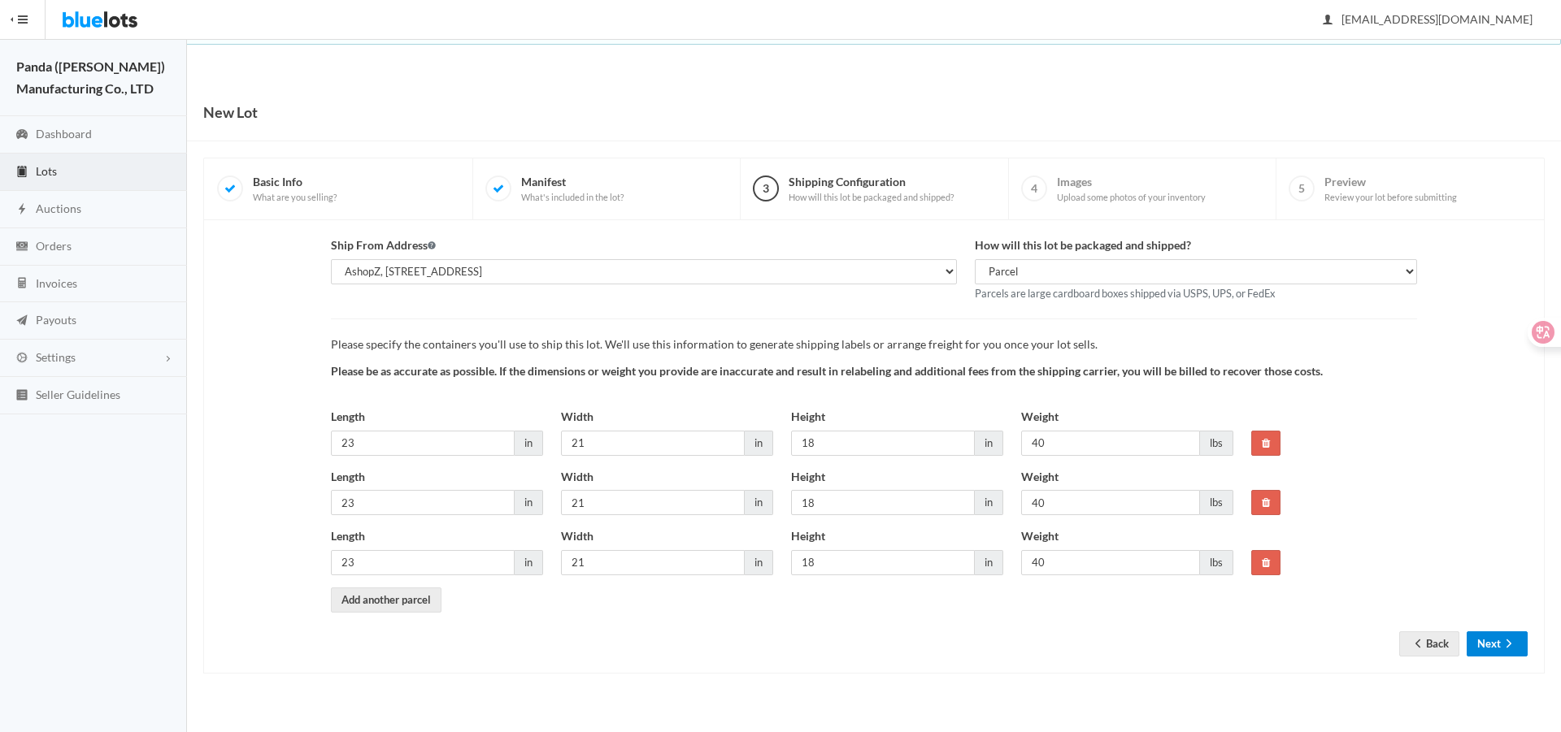
click at [1483, 635] on button "Next" at bounding box center [1496, 644] width 61 height 25
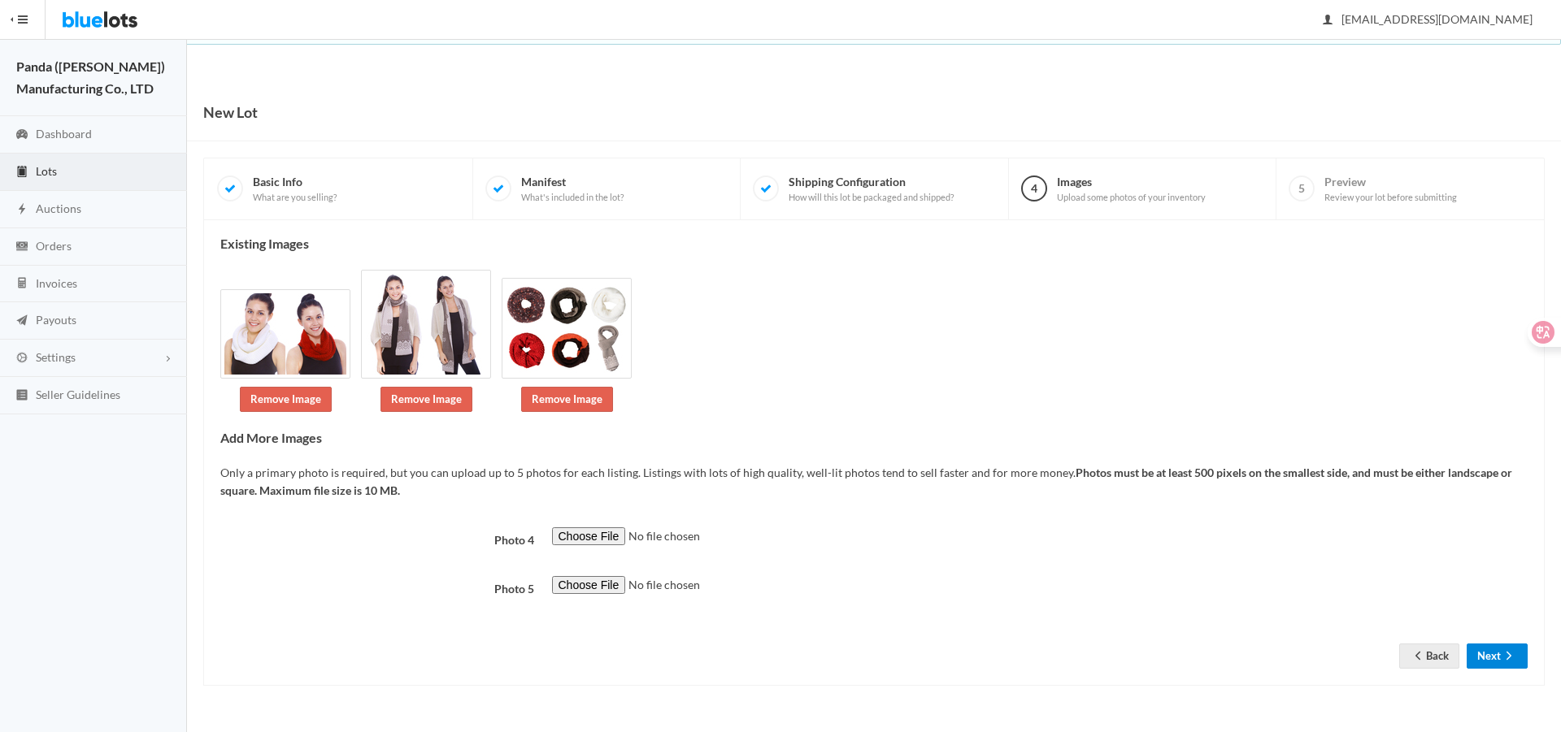
click at [1493, 659] on button "Next" at bounding box center [1496, 656] width 61 height 25
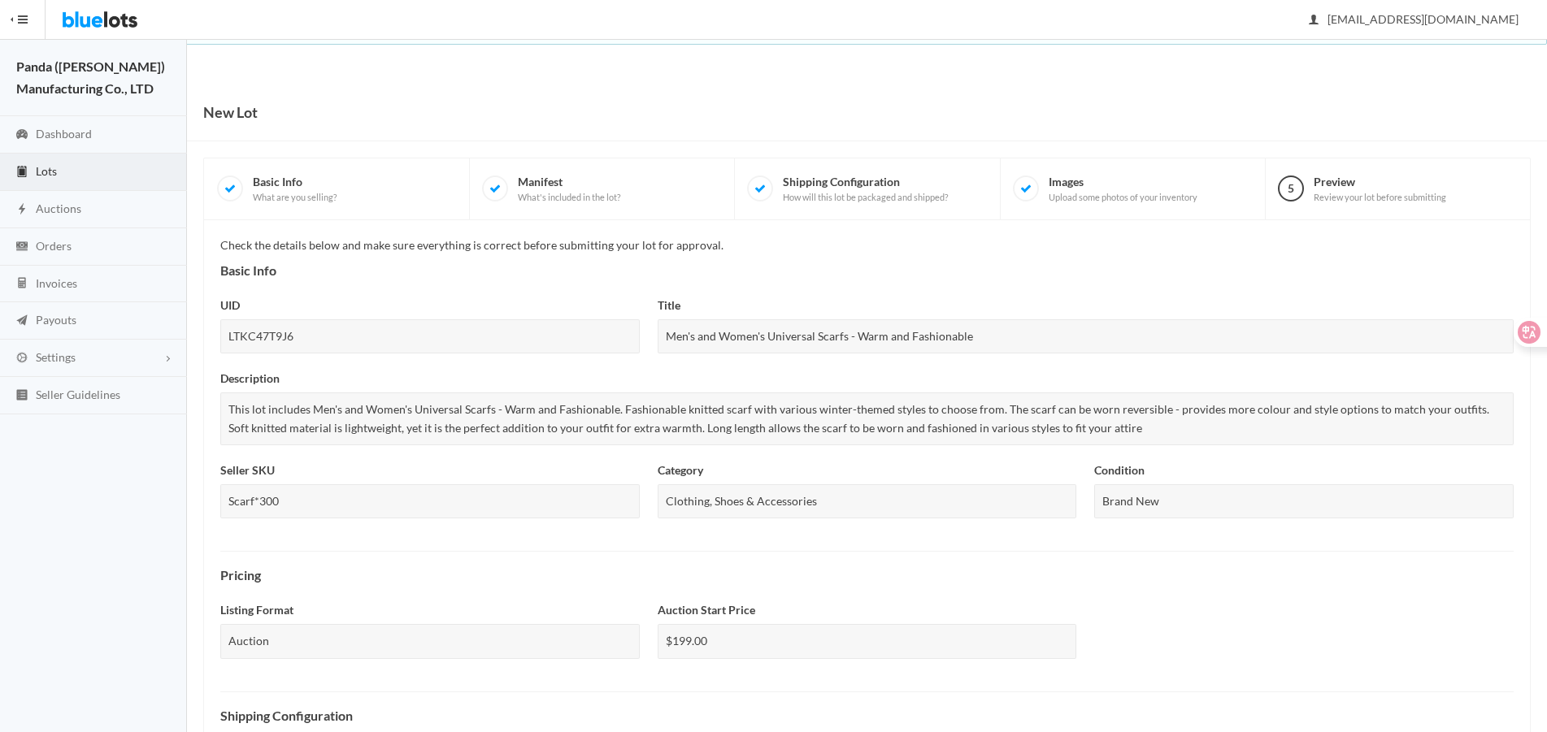
scroll to position [501, 0]
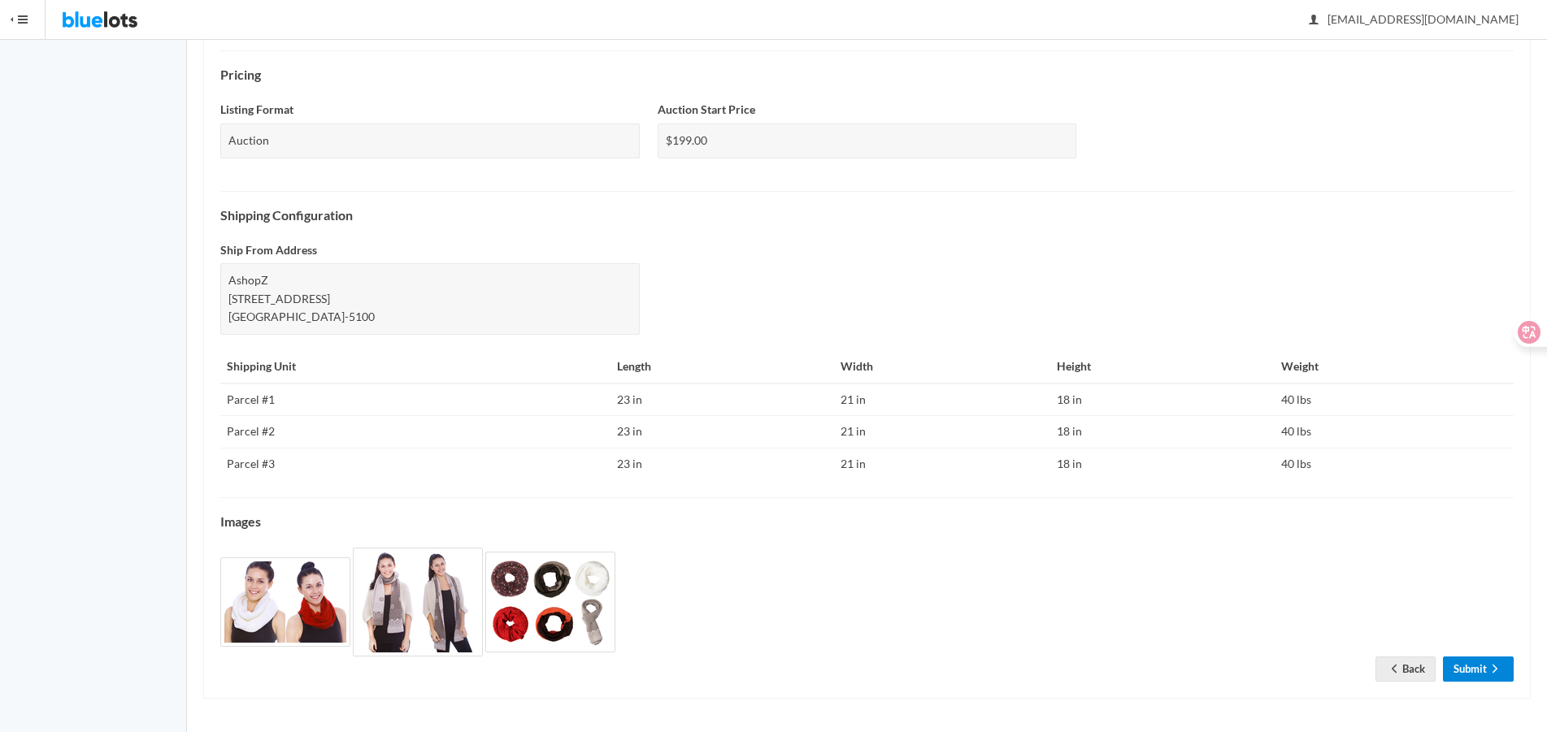
click at [1483, 669] on link "Submit" at bounding box center [1478, 669] width 71 height 25
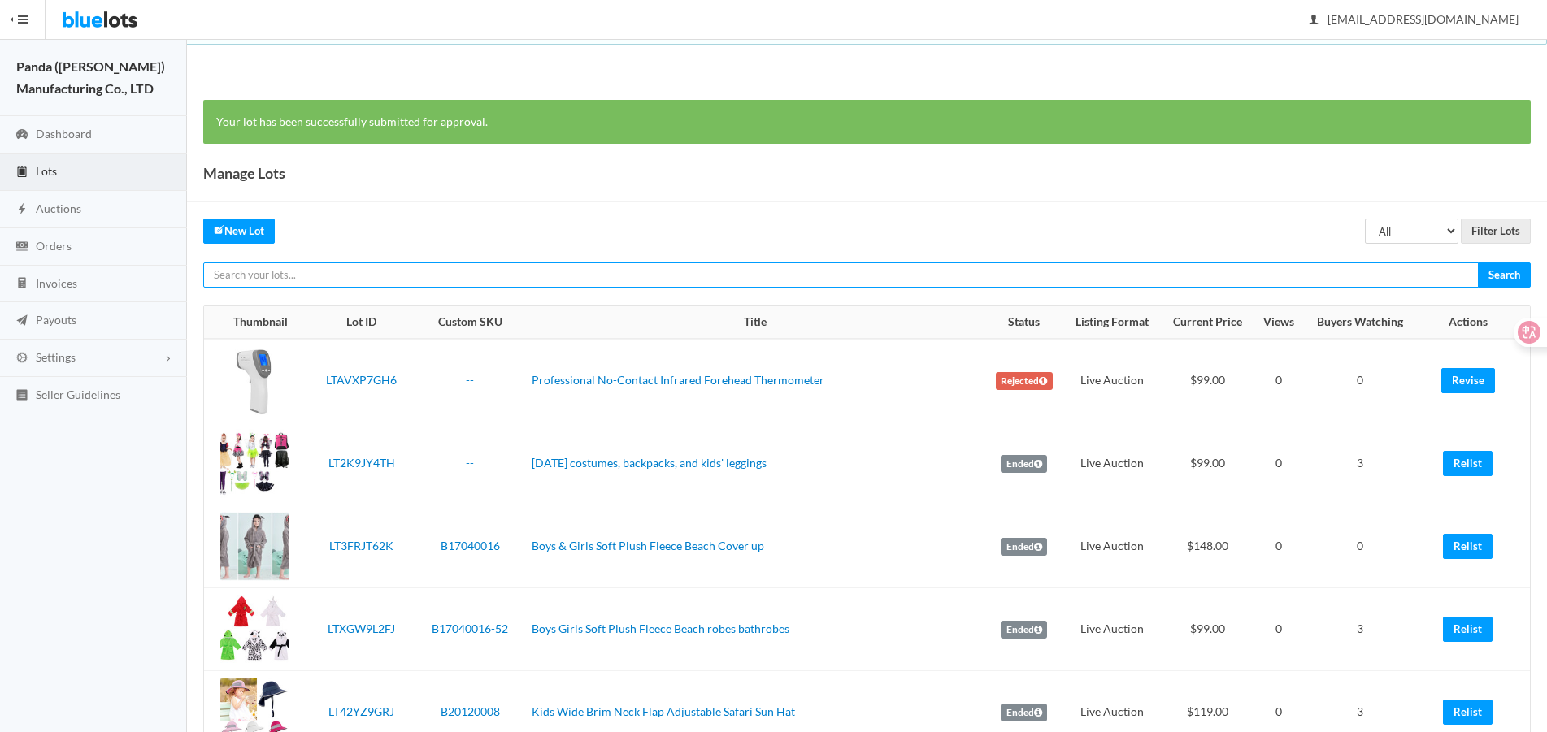
click at [1431, 276] on input "text" at bounding box center [840, 275] width 1275 height 25
paste input "LT33R2FG62"
type input "LT33R2FG62"
click at [1478, 263] on input "Search" at bounding box center [1504, 275] width 53 height 25
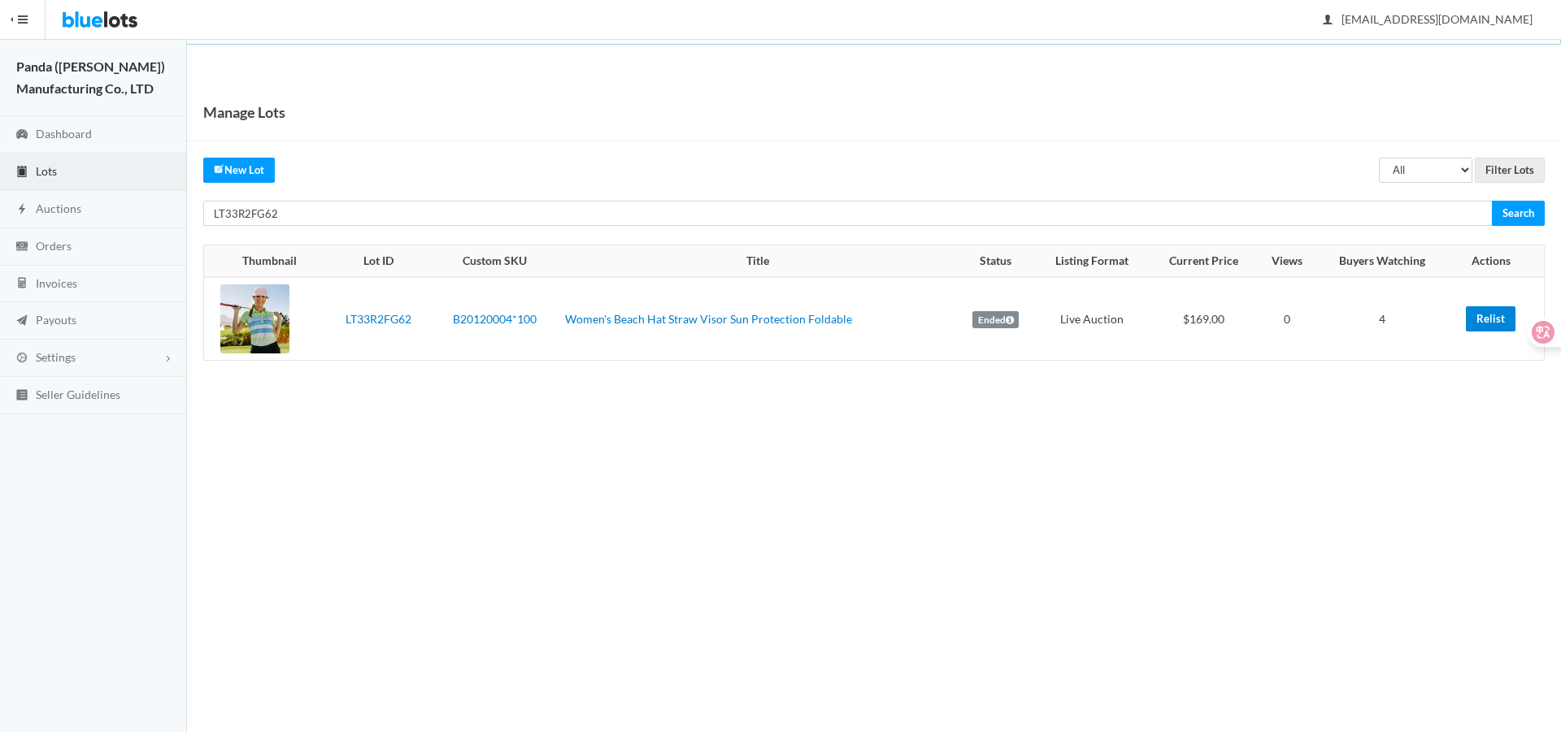
drag, startPoint x: 1484, startPoint y: 319, endPoint x: 842, endPoint y: 48, distance: 697.1
click at [1484, 319] on link "Relist" at bounding box center [1490, 318] width 50 height 25
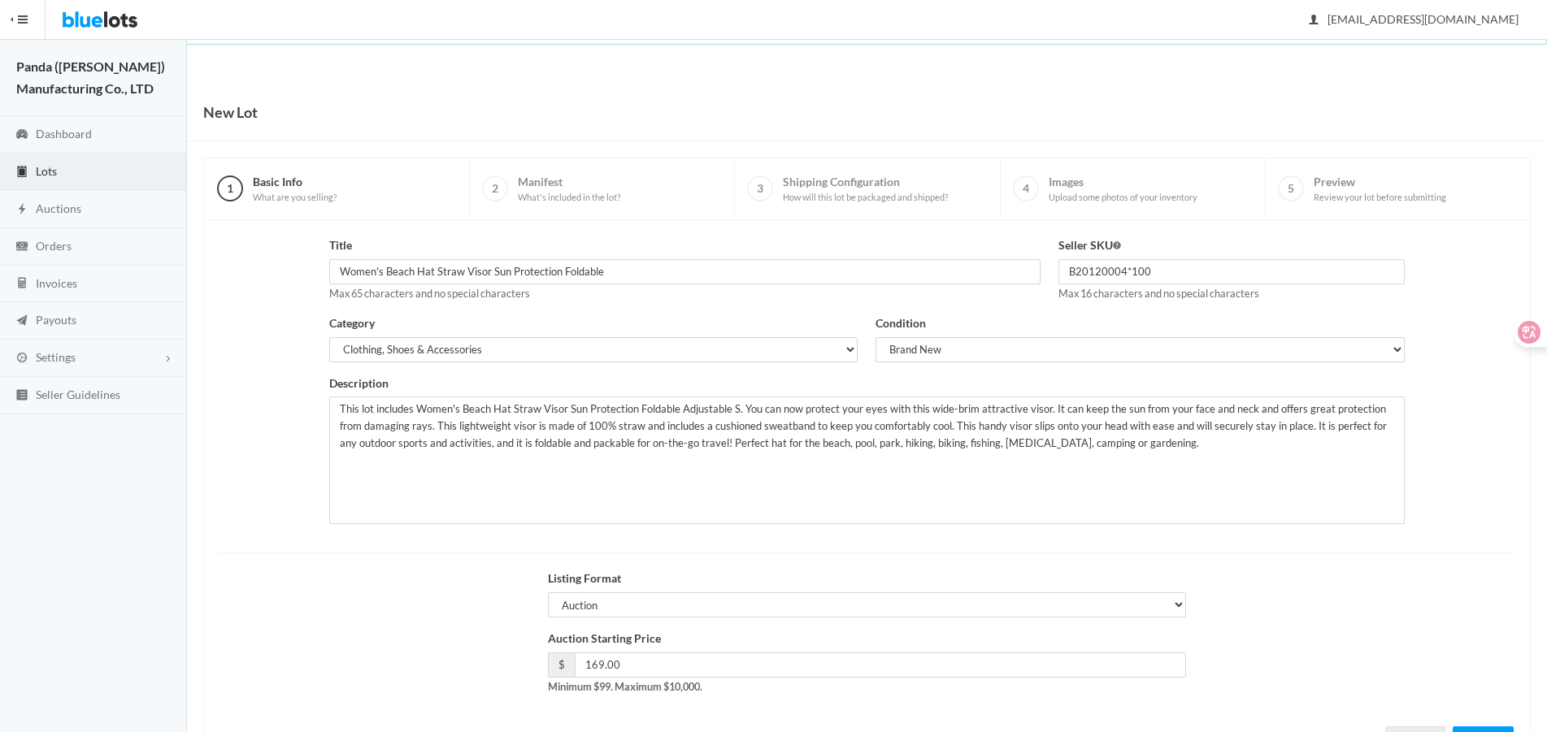
scroll to position [70, 0]
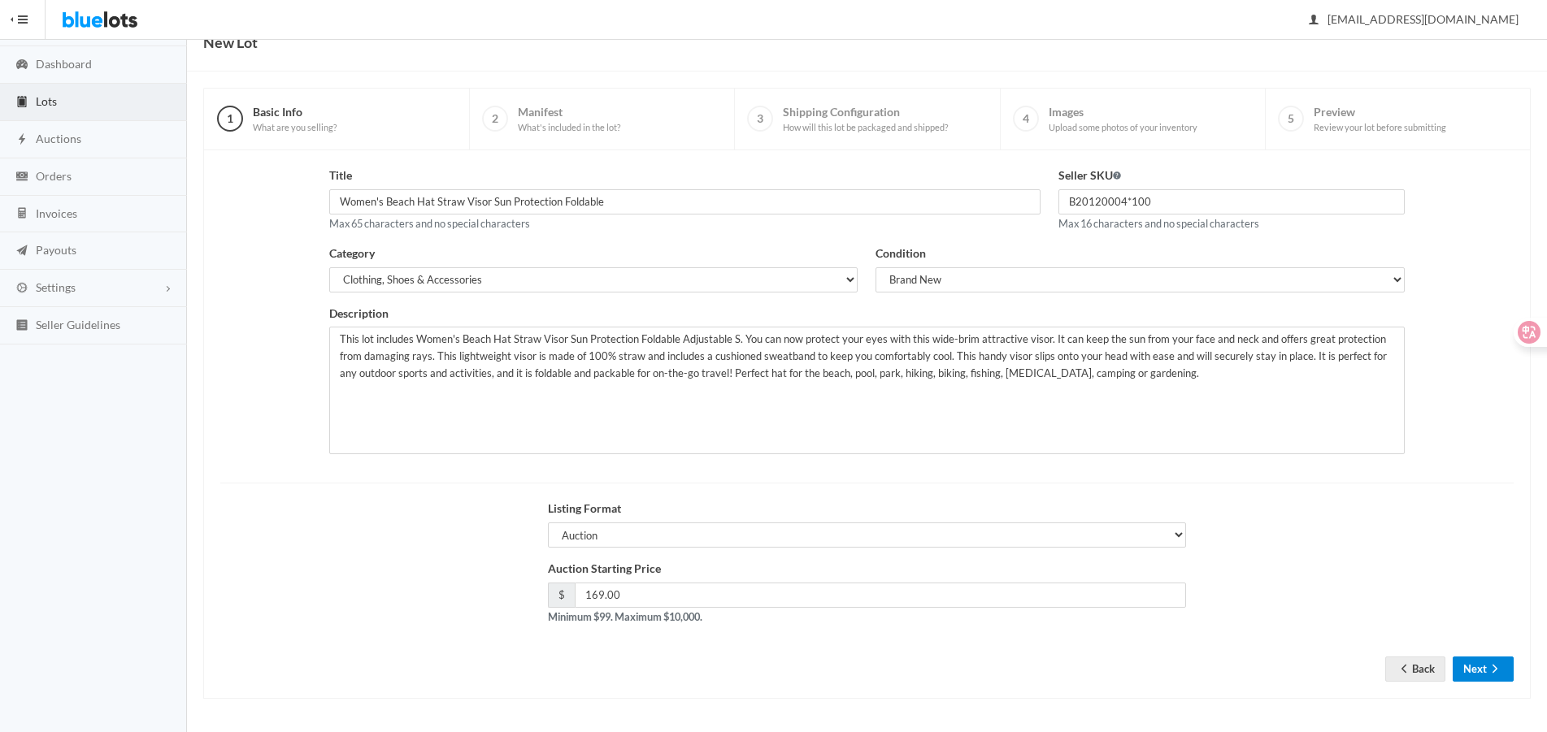
click at [1480, 673] on button "Next" at bounding box center [1482, 669] width 61 height 25
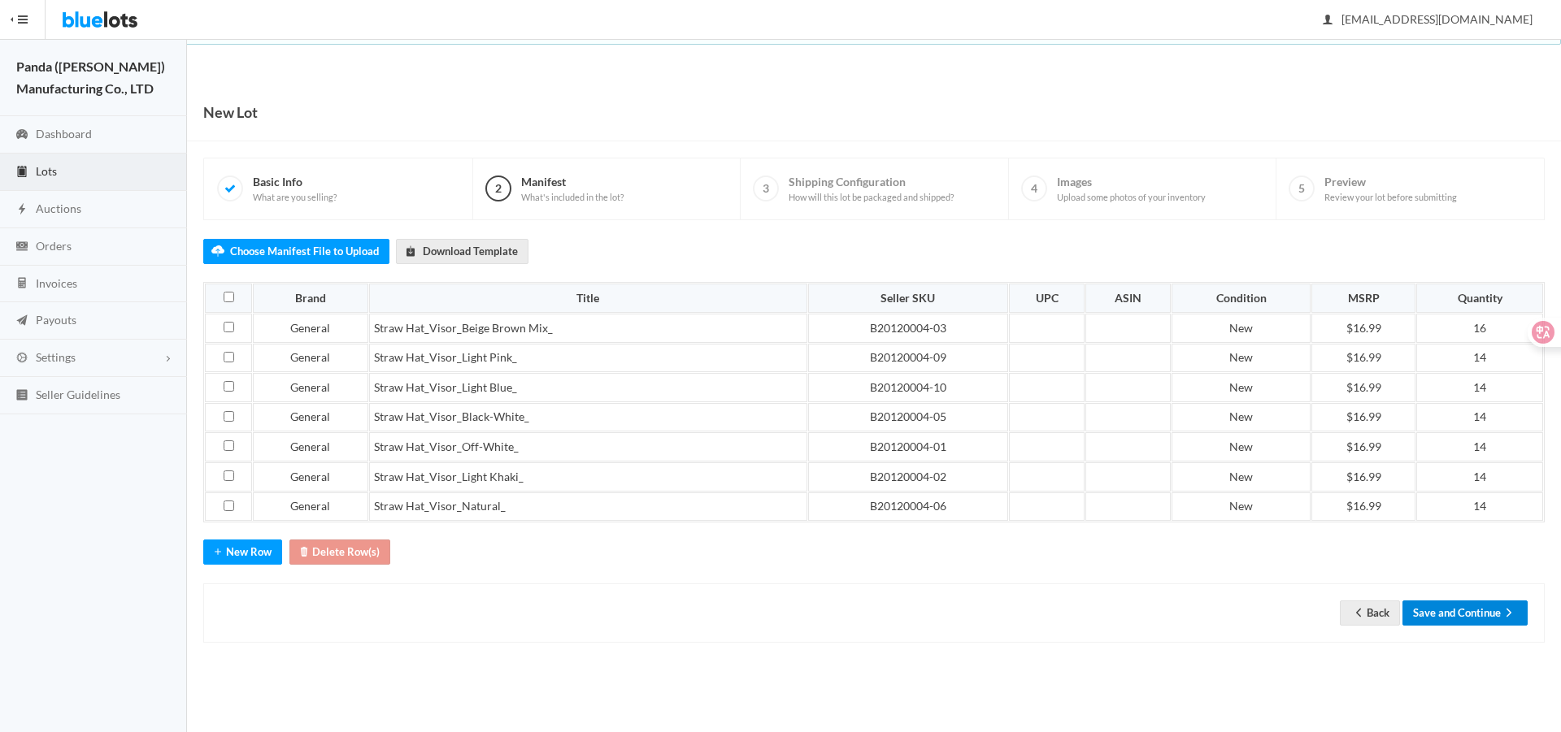
click at [1487, 612] on button "Save and Continue" at bounding box center [1464, 613] width 125 height 25
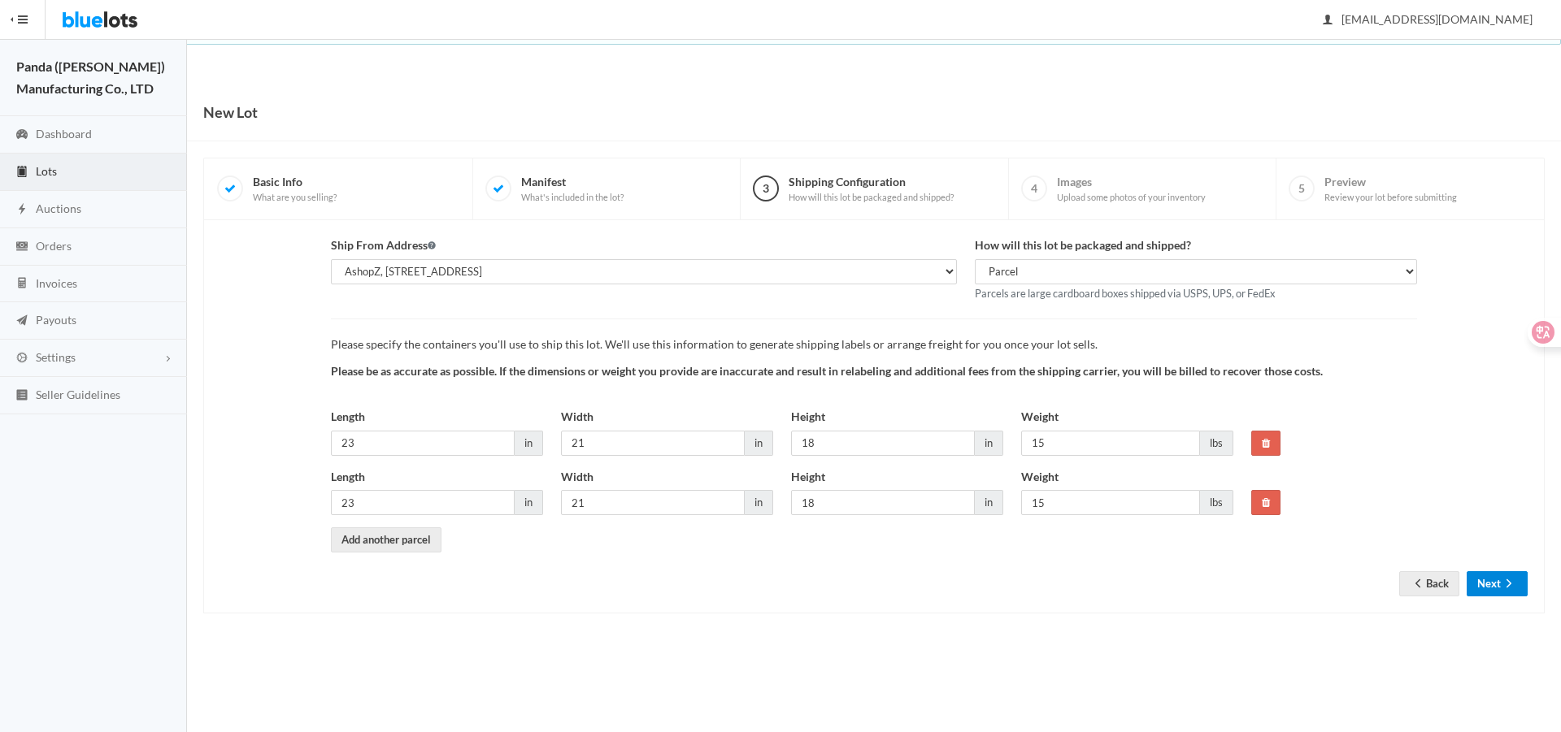
click at [1483, 588] on button "Next" at bounding box center [1496, 583] width 61 height 25
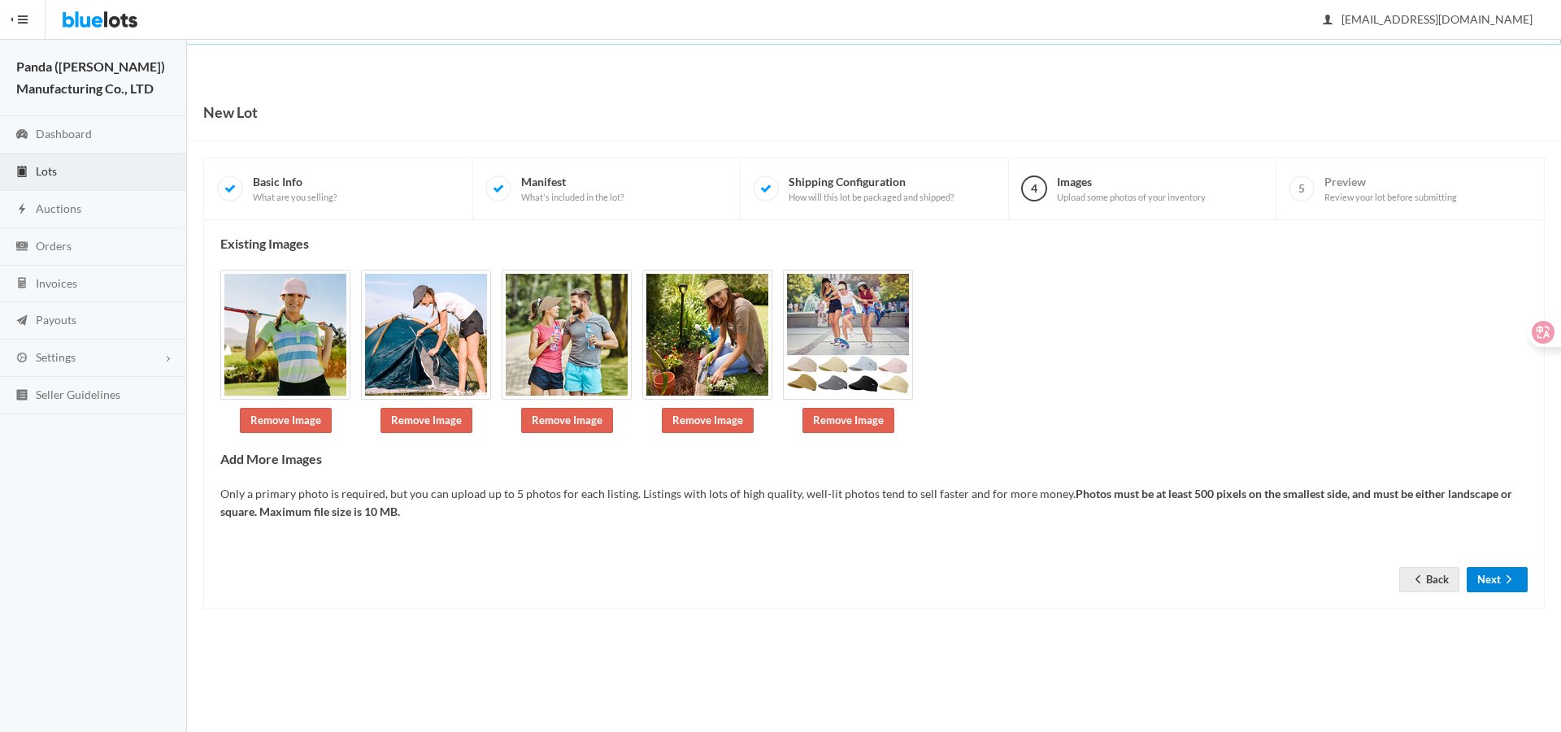
click at [1483, 586] on button "Next" at bounding box center [1496, 579] width 61 height 25
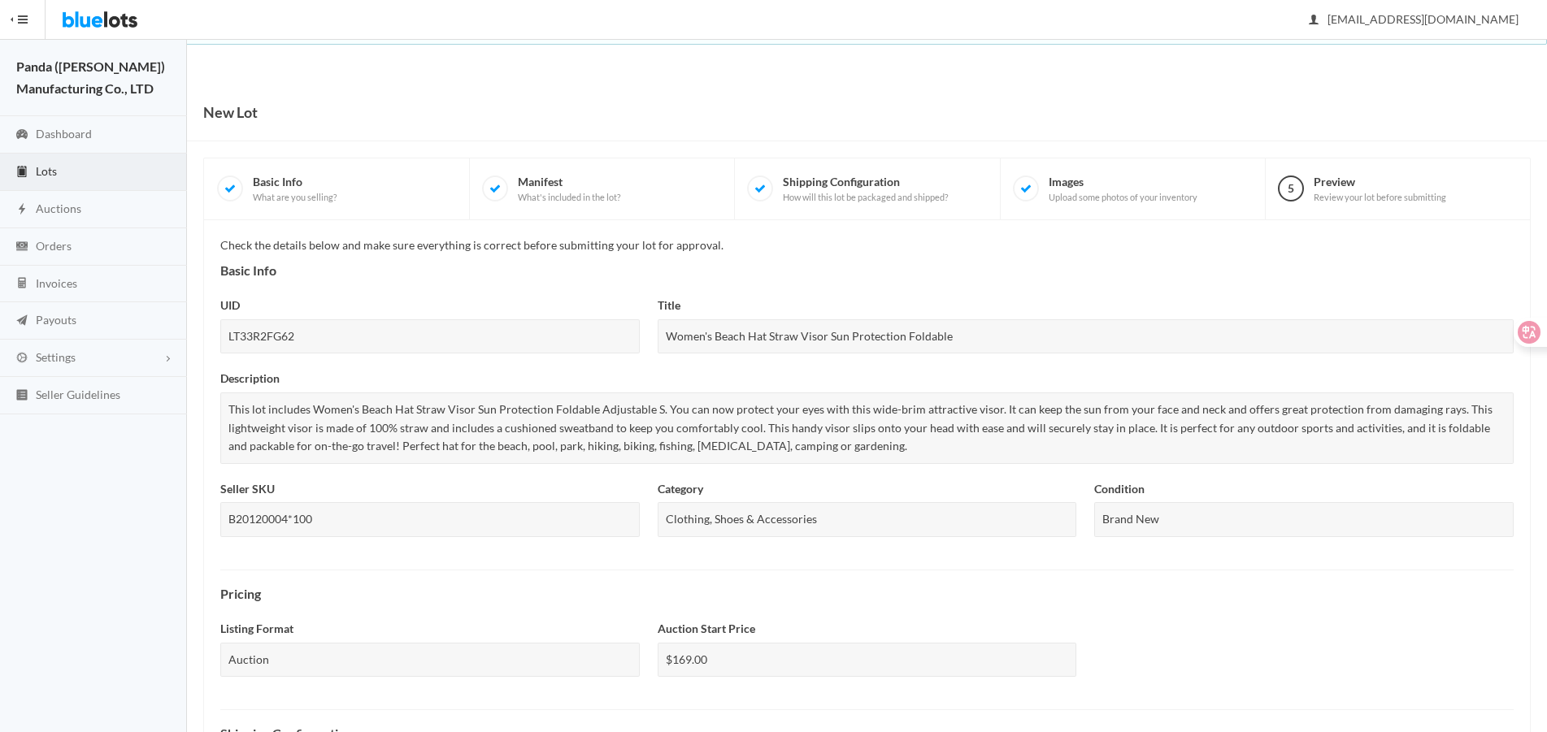
scroll to position [508, 0]
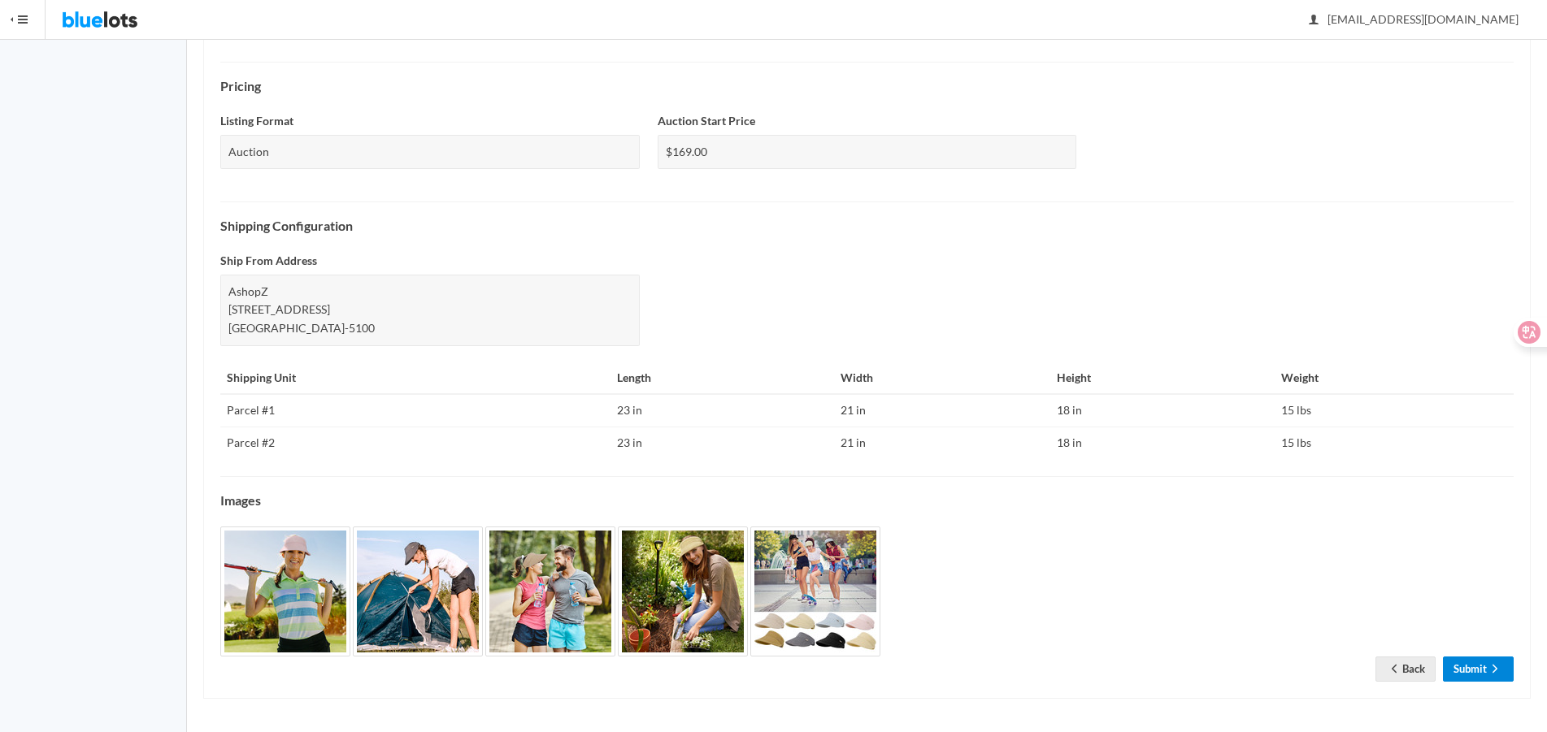
click at [1489, 669] on icon "arrow forward" at bounding box center [1495, 668] width 16 height 13
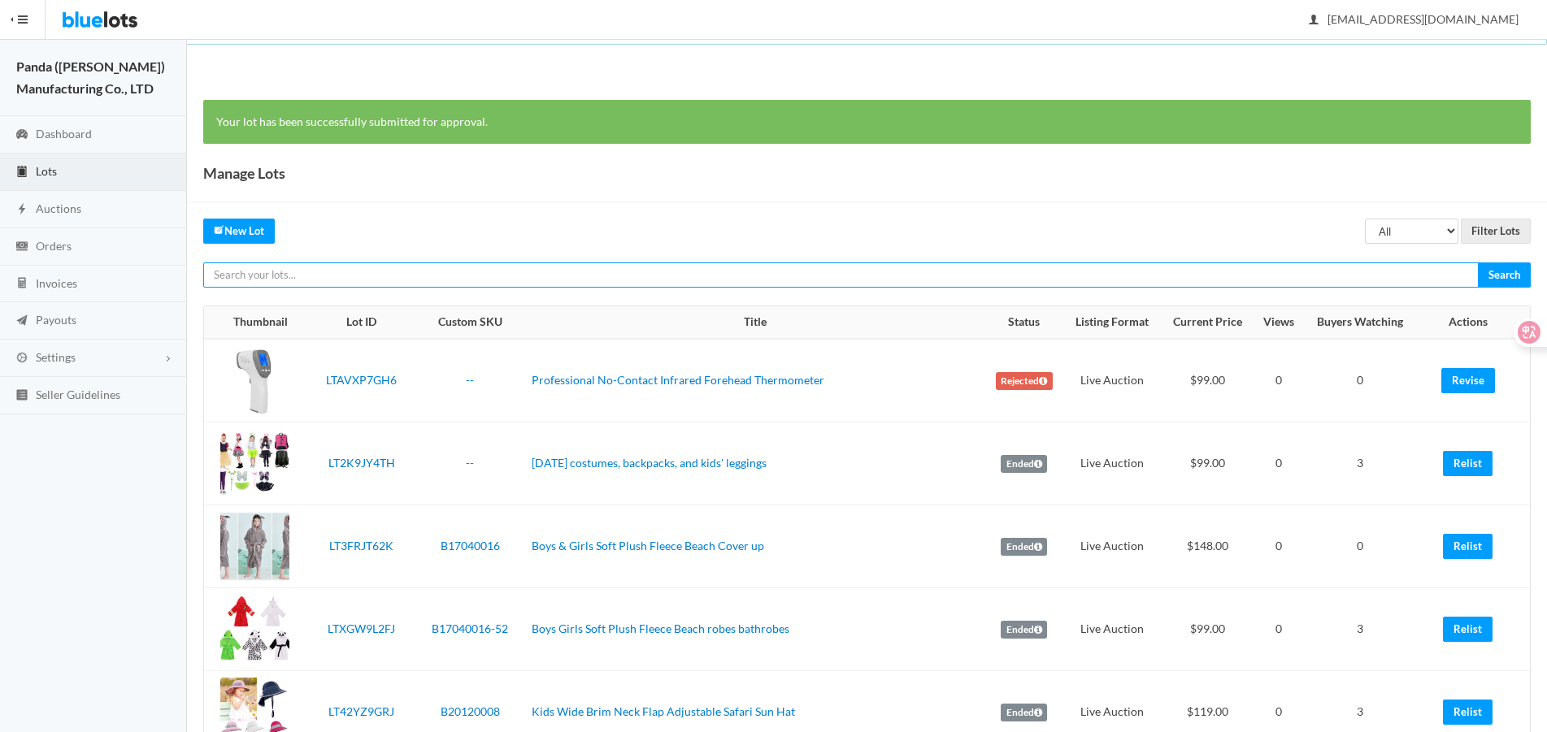
click at [1319, 263] on input "text" at bounding box center [840, 275] width 1275 height 25
paste input "LT3RR4PR62"
type input "LT3RR4PR62"
click at [1478, 263] on input "Search" at bounding box center [1504, 275] width 53 height 25
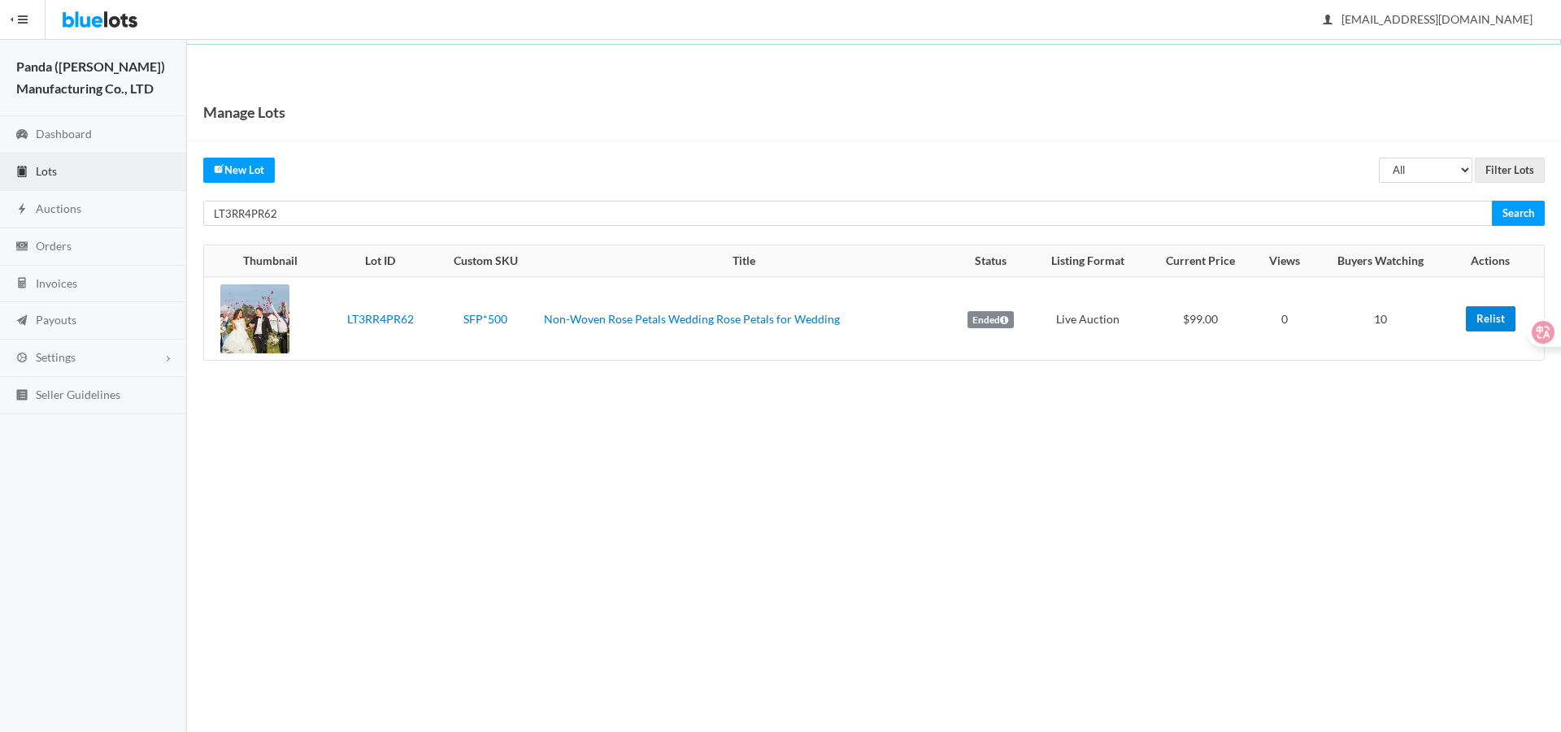
click at [1478, 328] on link "Relist" at bounding box center [1490, 318] width 50 height 25
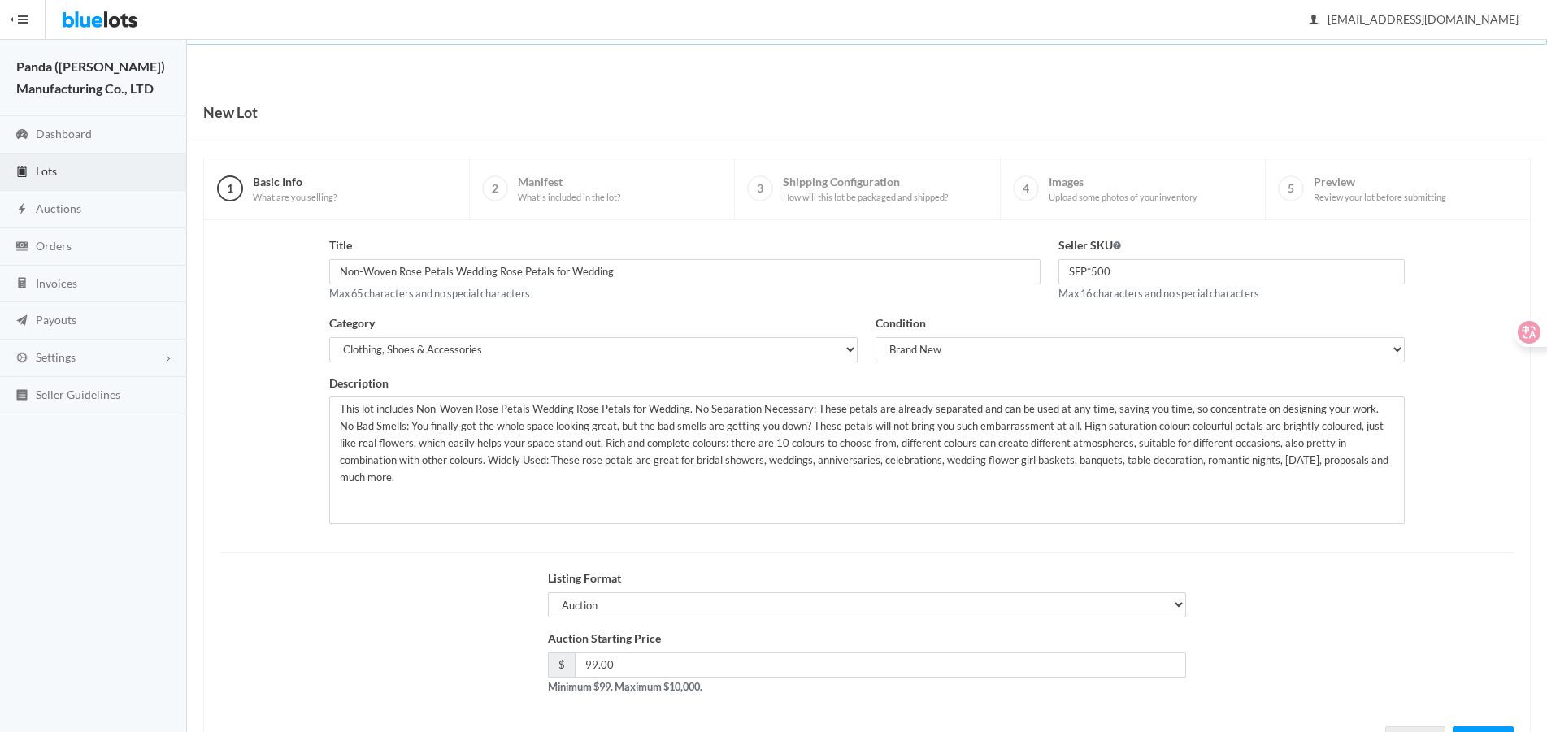
scroll to position [70, 0]
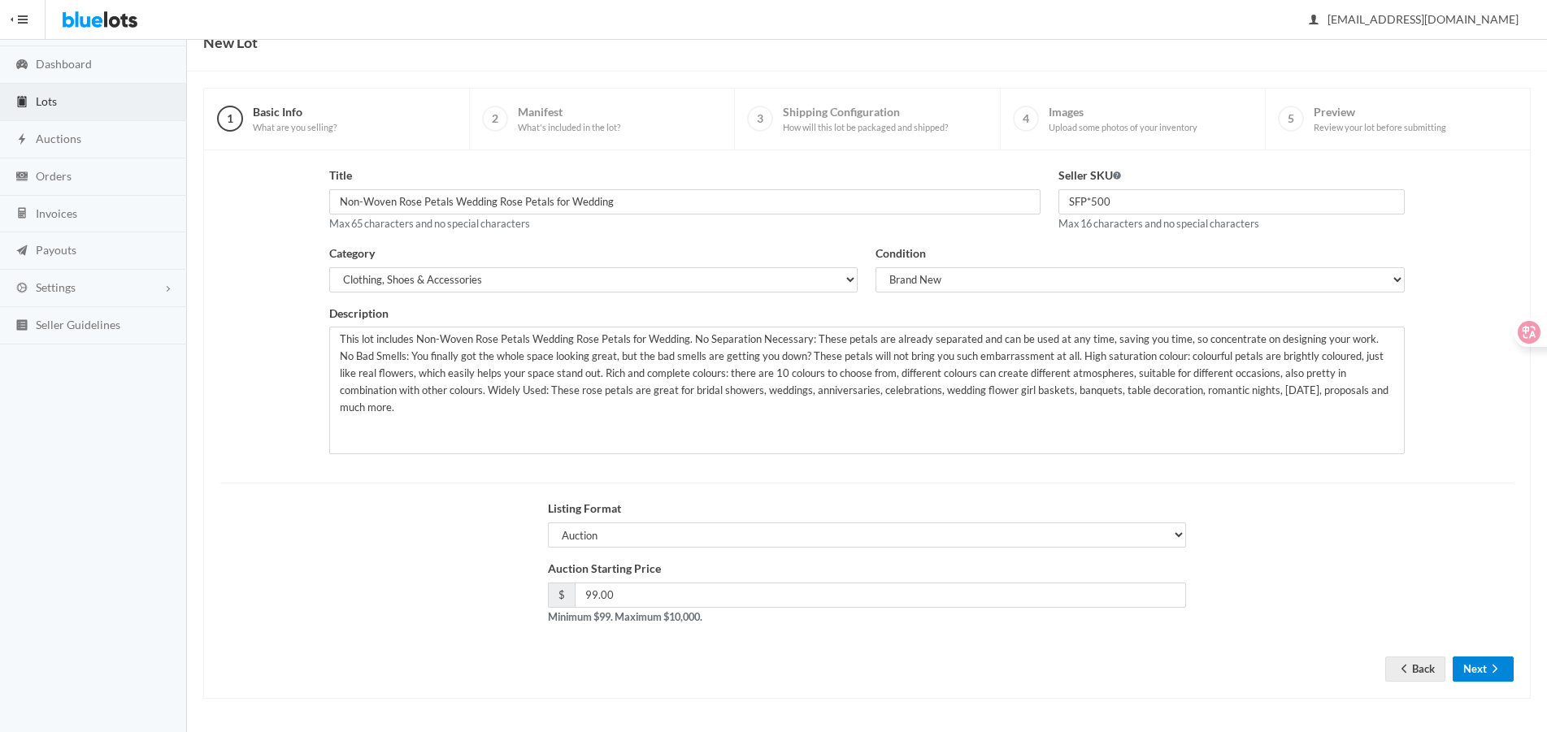
click at [1468, 673] on button "Next" at bounding box center [1482, 669] width 61 height 25
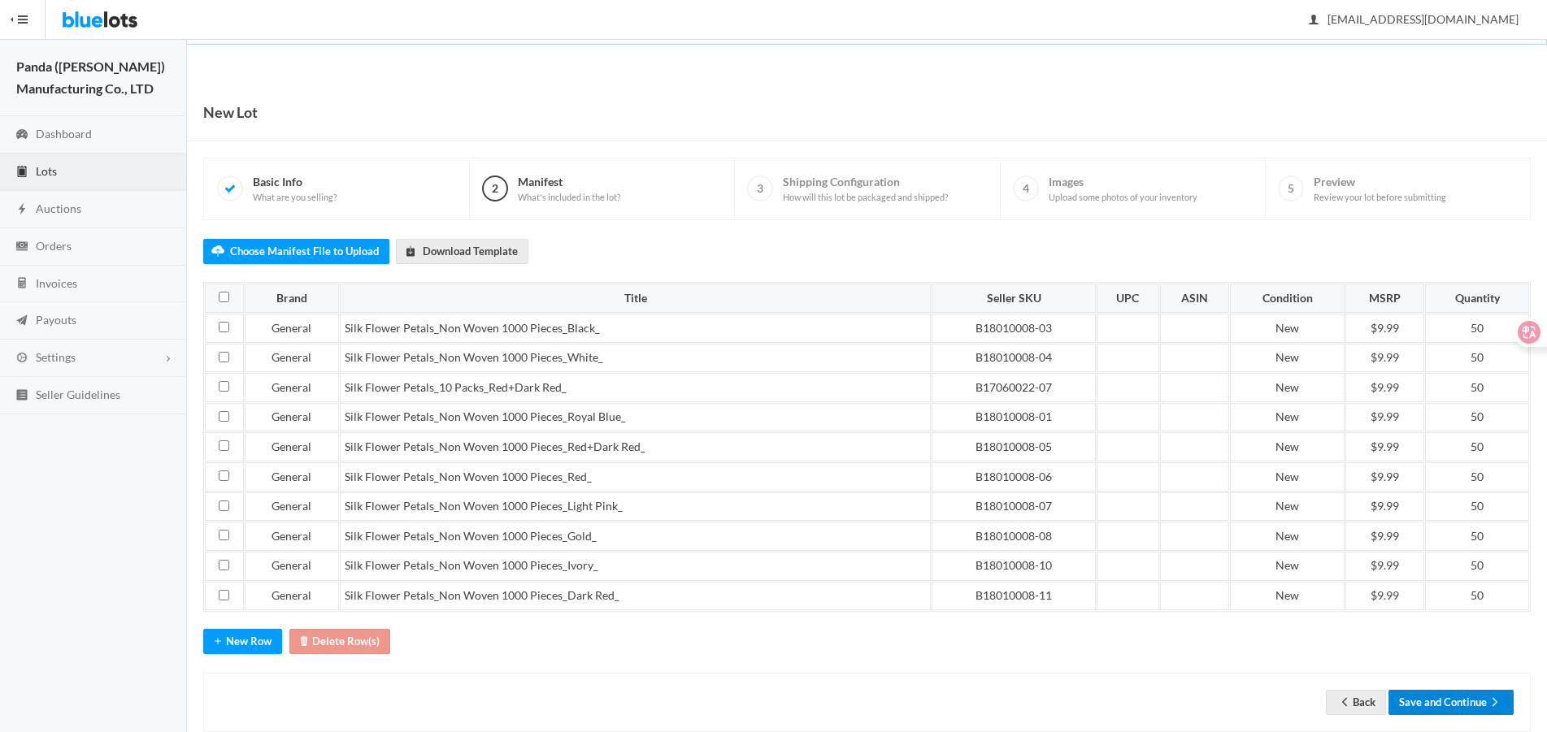
click at [1474, 700] on button "Save and Continue" at bounding box center [1450, 702] width 125 height 25
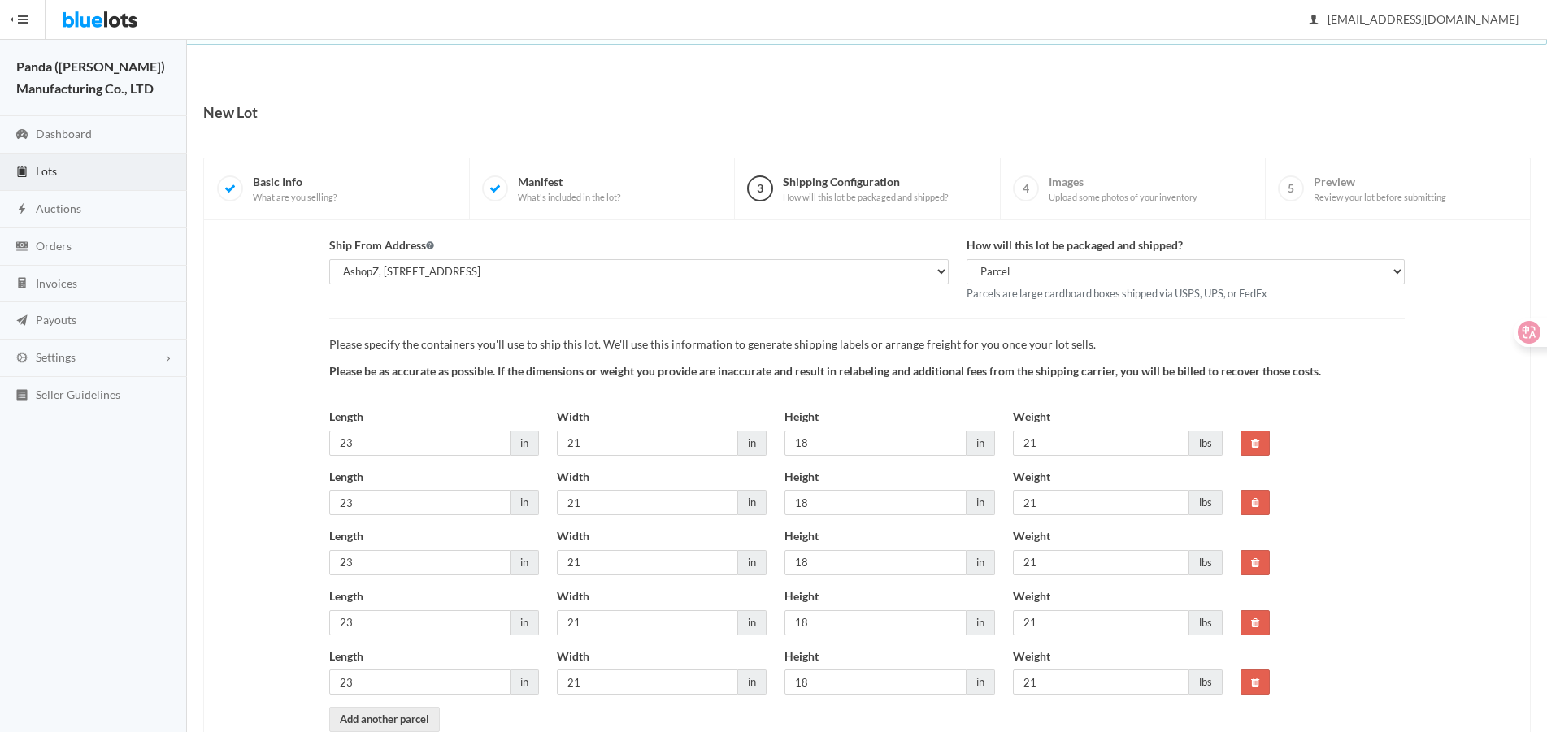
scroll to position [94, 0]
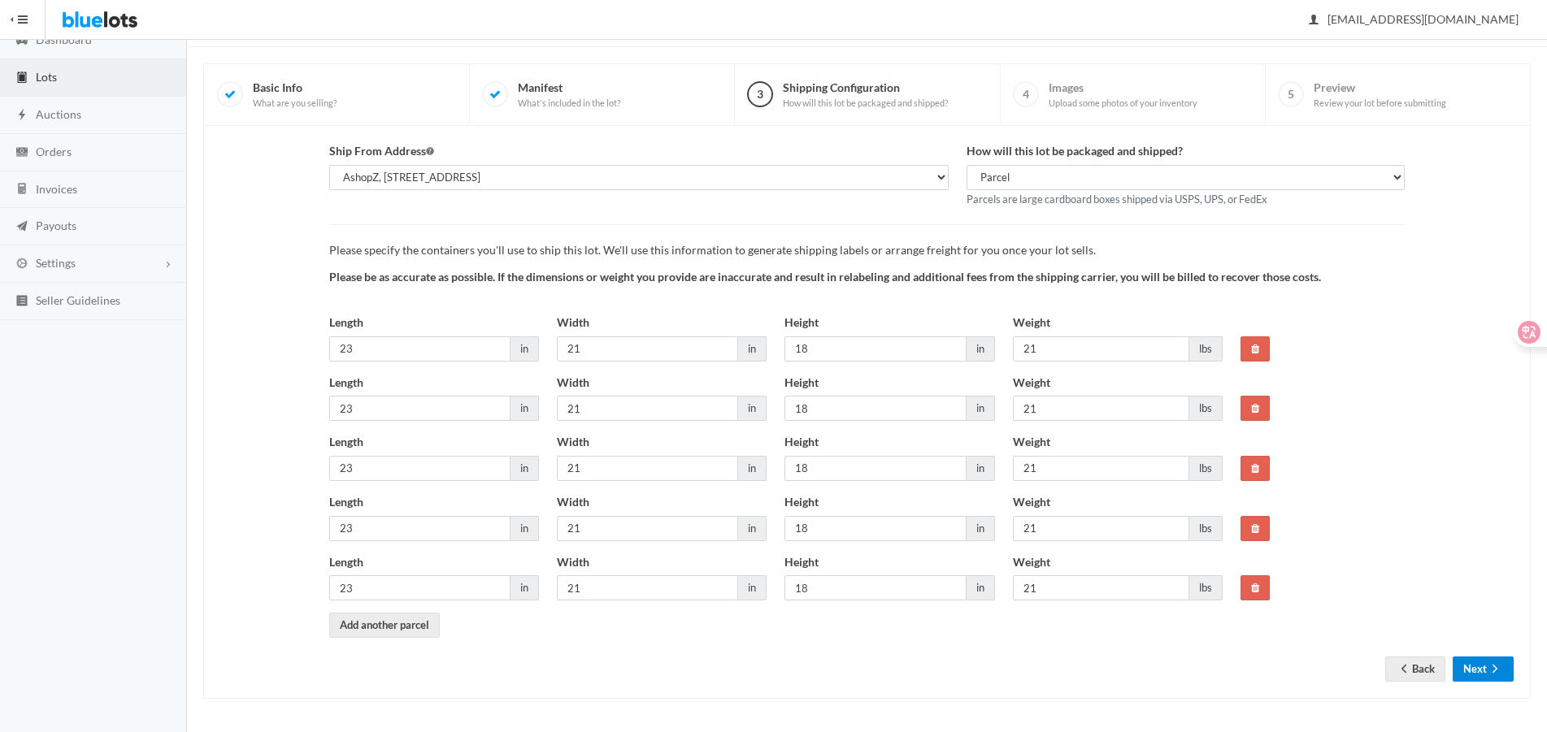
click at [1464, 662] on button "Next" at bounding box center [1482, 669] width 61 height 25
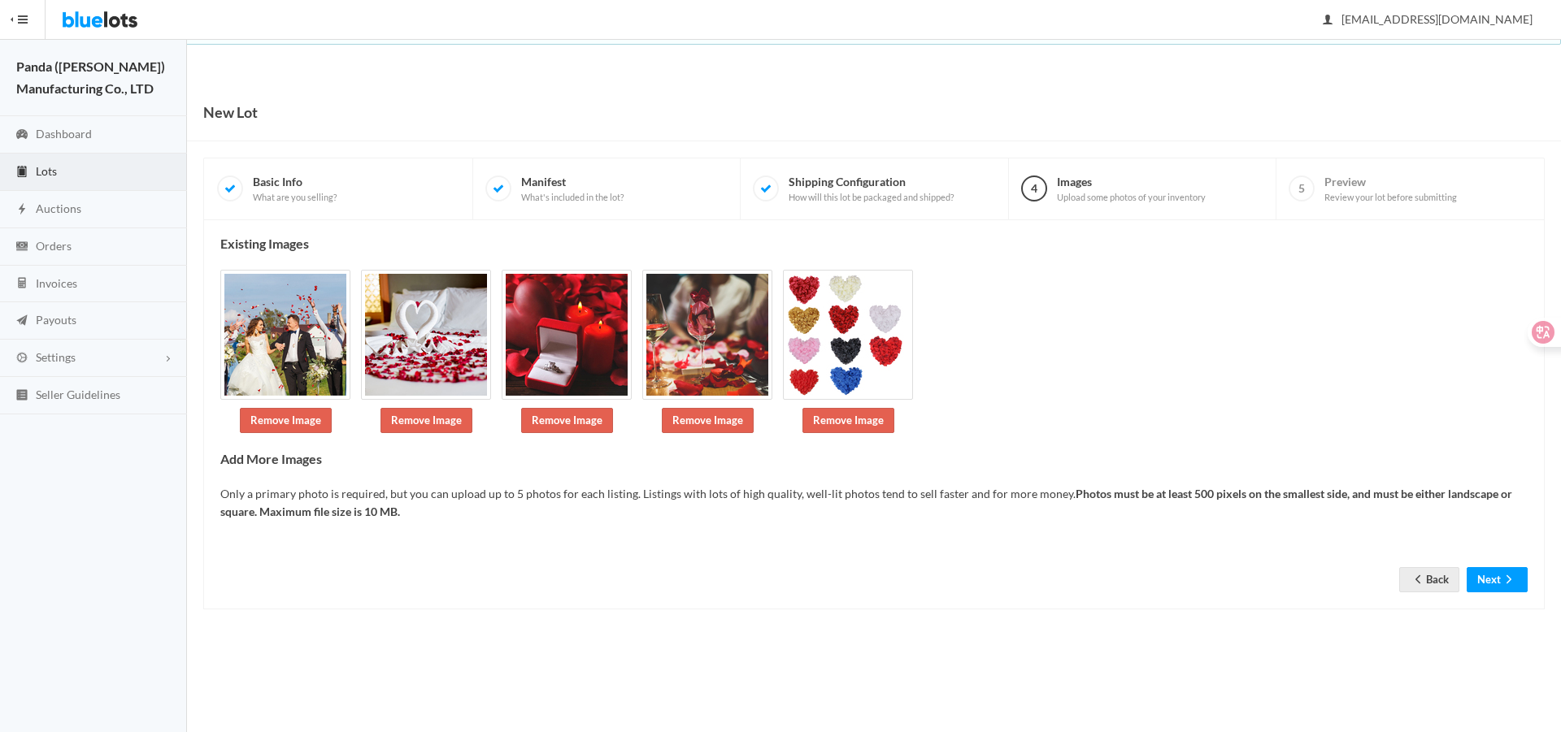
click at [1489, 560] on form "Back Next" at bounding box center [873, 558] width 1307 height 19
click at [1491, 575] on button "Next" at bounding box center [1496, 579] width 61 height 25
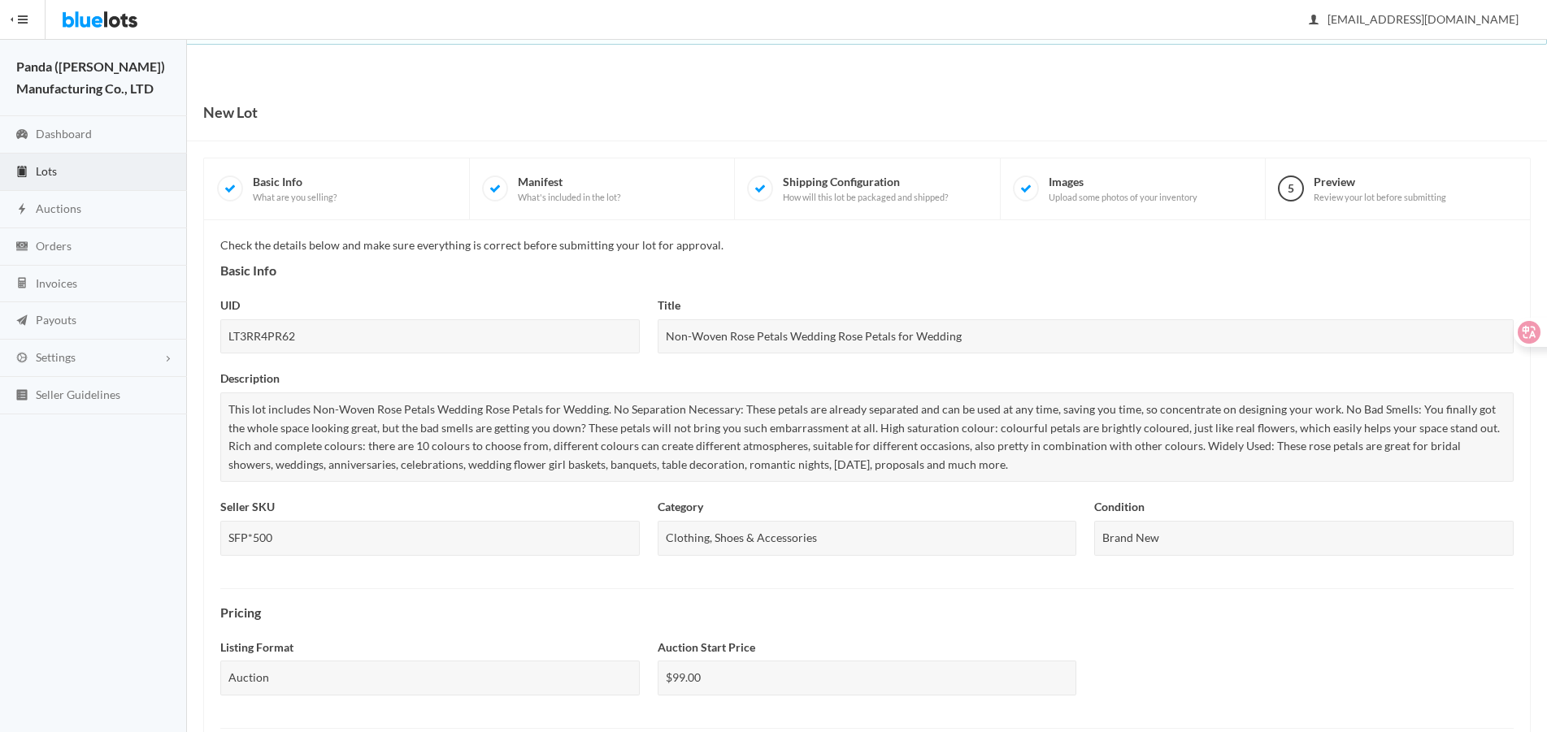
scroll to position [623, 0]
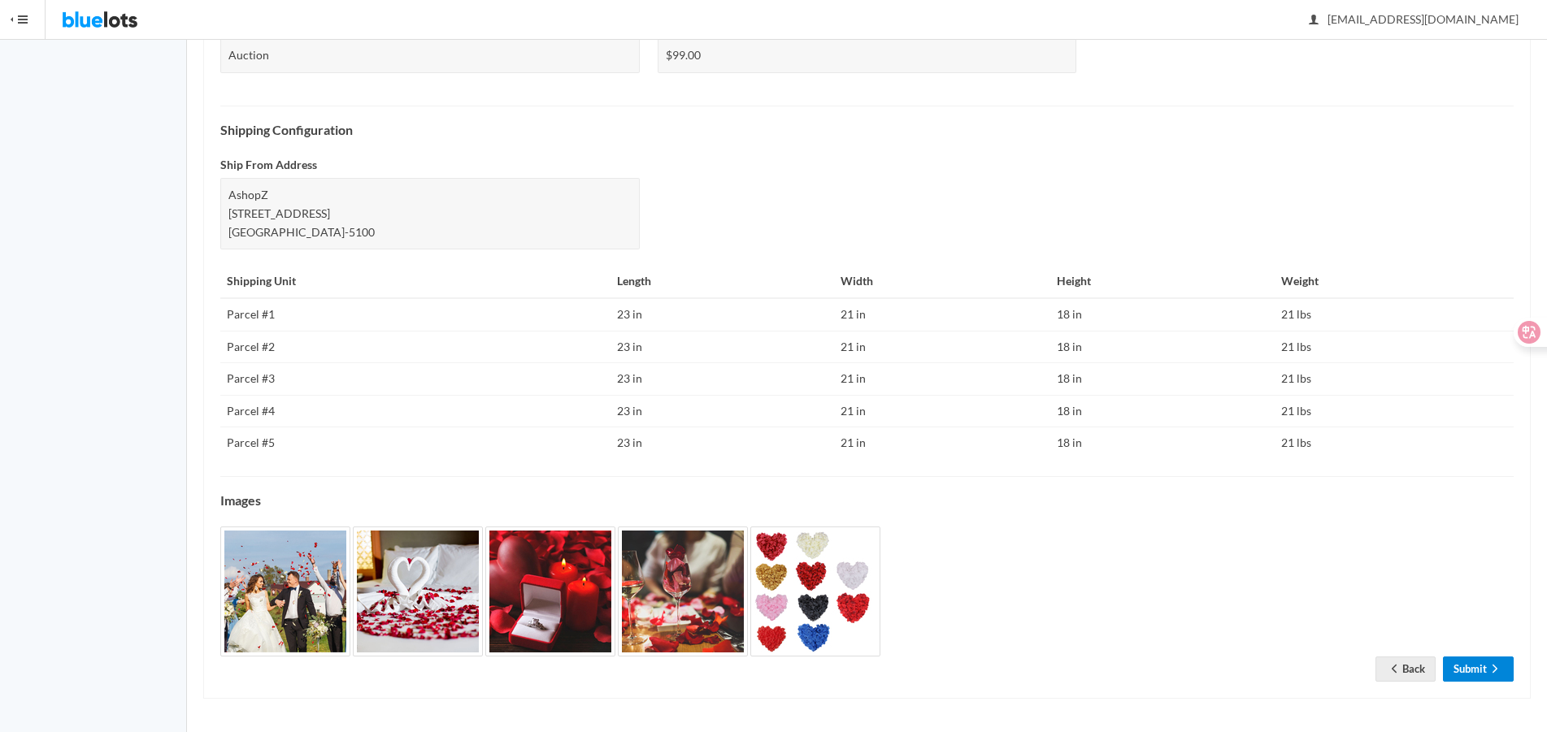
click at [1472, 658] on link "Submit" at bounding box center [1478, 669] width 71 height 25
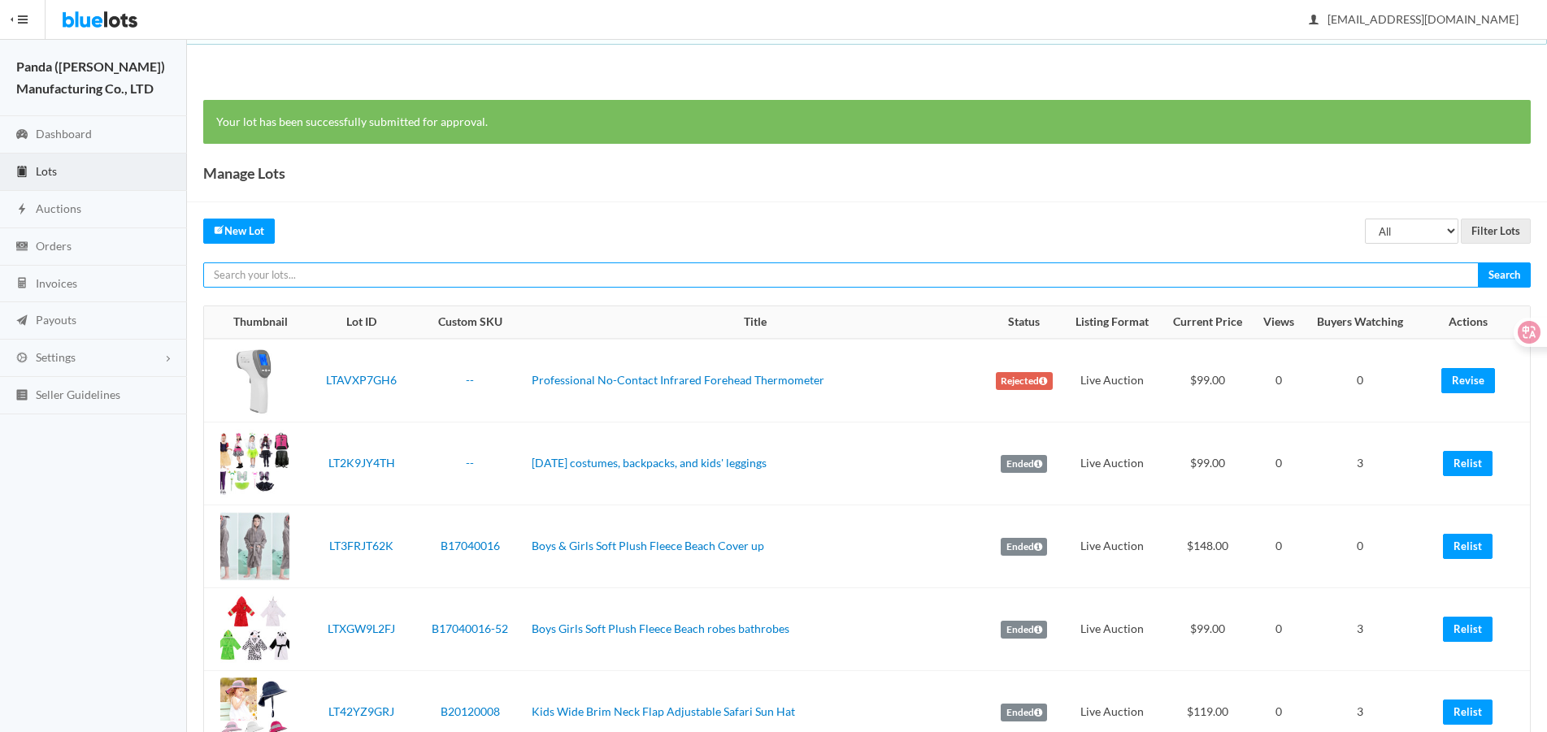
click at [1409, 280] on input "text" at bounding box center [840, 275] width 1275 height 25
paste input "LTCJJH7CWW"
type input "LTCJJH7CWW"
click at [1478, 263] on input "Search" at bounding box center [1504, 275] width 53 height 25
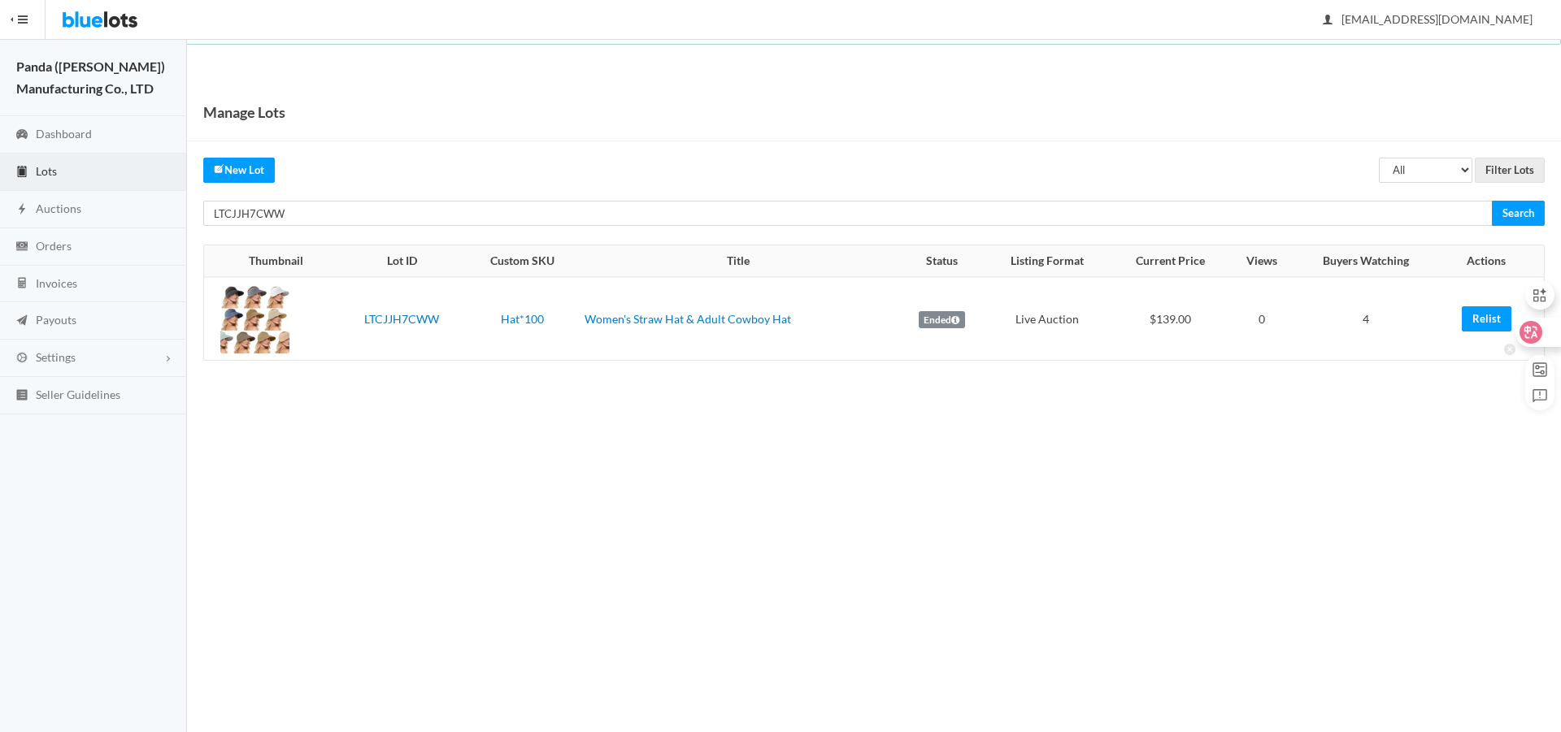
click at [1514, 323] on div at bounding box center [1532, 332] width 57 height 29
click at [1506, 321] on div at bounding box center [1532, 332] width 57 height 29
drag, startPoint x: 1480, startPoint y: 324, endPoint x: 844, endPoint y: 53, distance: 691.2
click at [1480, 324] on link "Relist" at bounding box center [1486, 318] width 50 height 25
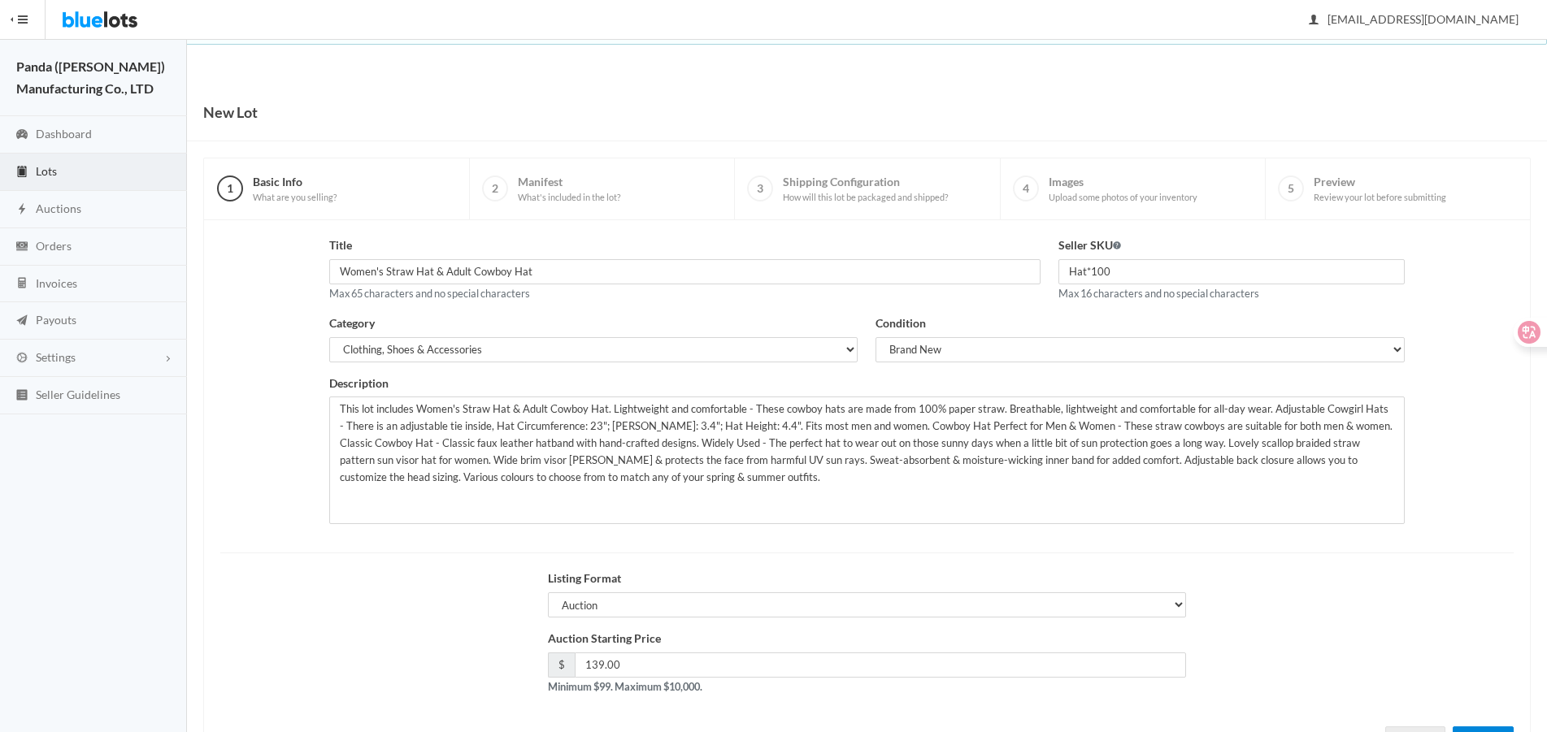
scroll to position [70, 0]
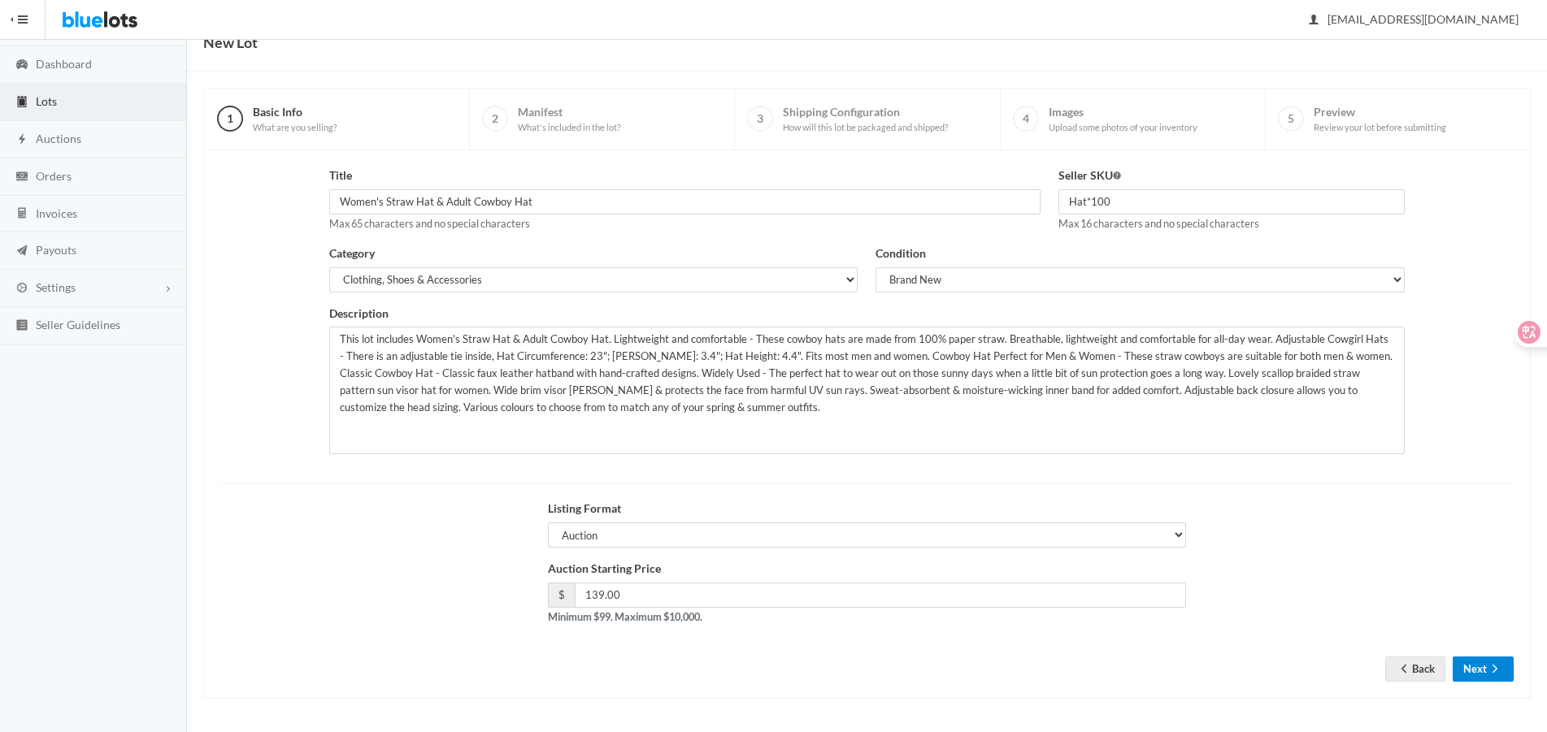
click at [1478, 669] on button "Next" at bounding box center [1482, 669] width 61 height 25
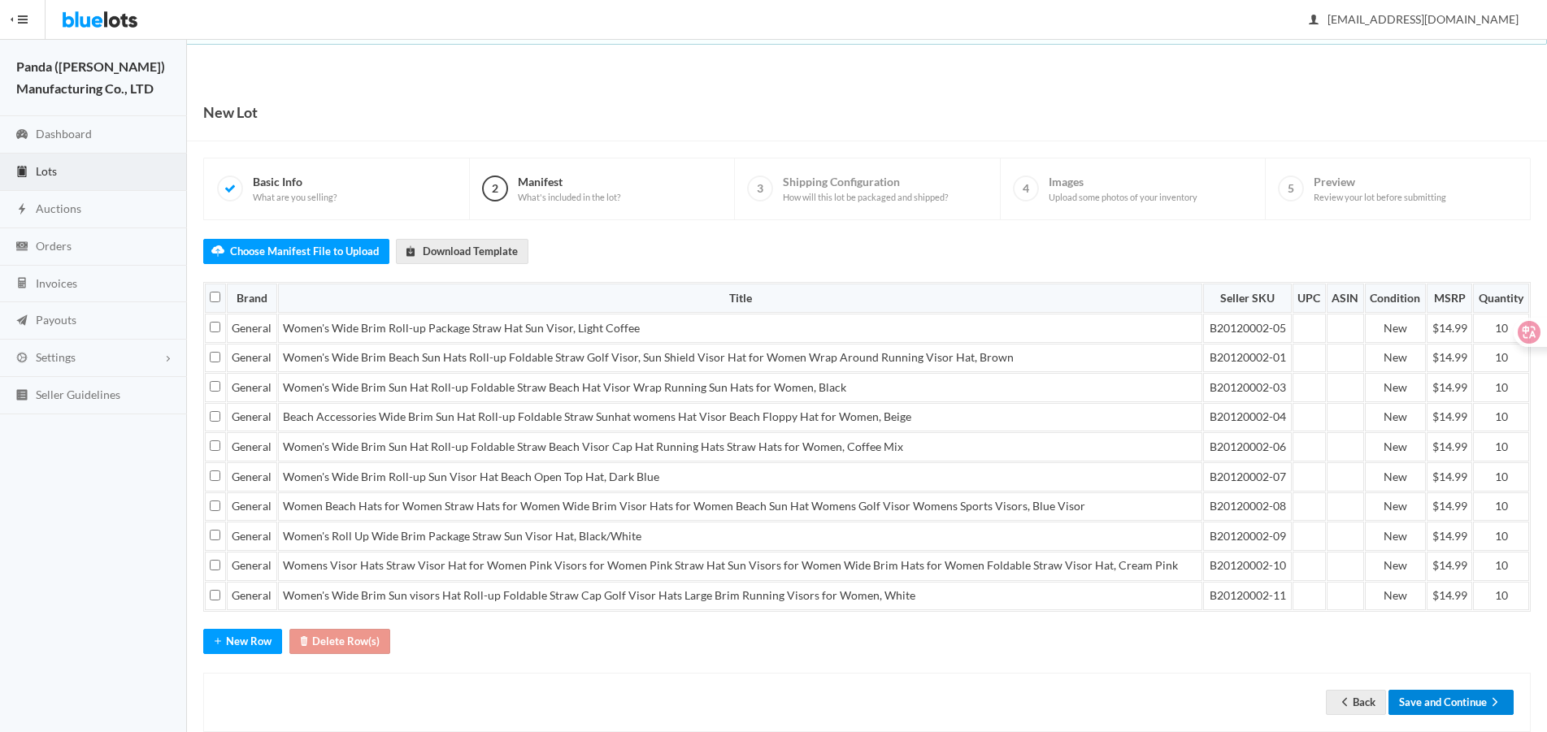
click at [1488, 696] on icon "arrow forward" at bounding box center [1495, 702] width 16 height 13
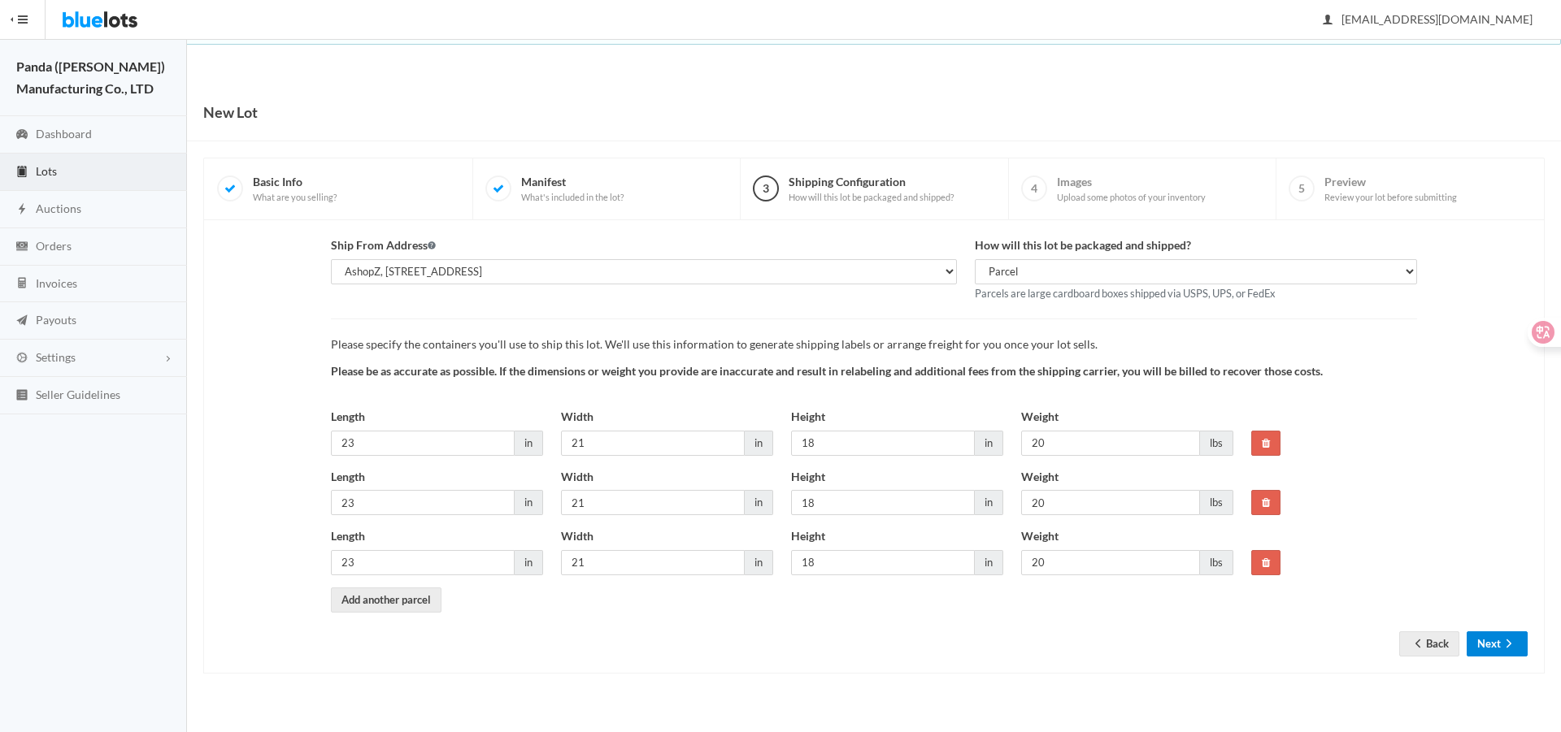
click at [1484, 639] on button "Next" at bounding box center [1496, 644] width 61 height 25
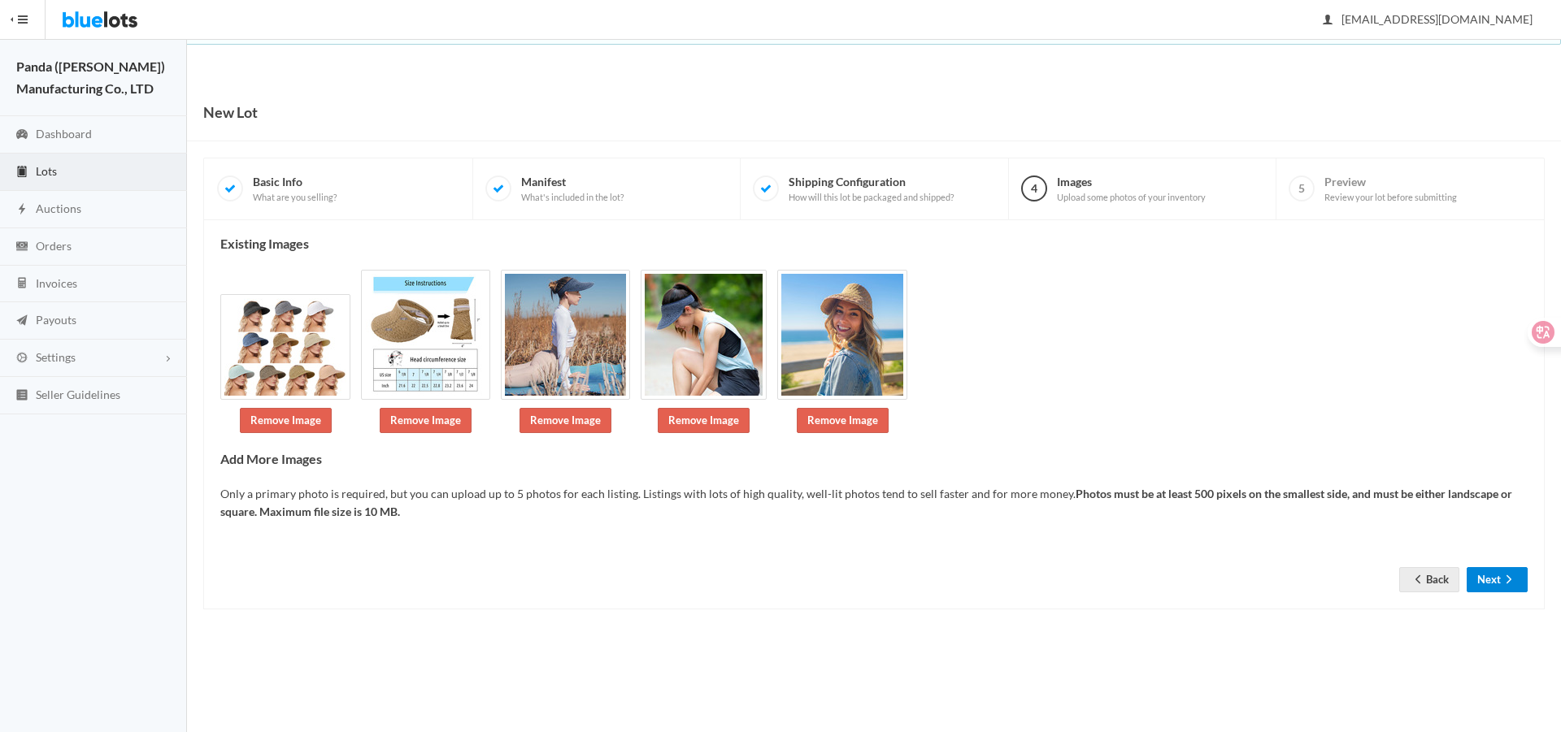
click at [1486, 567] on button "Next" at bounding box center [1496, 579] width 61 height 25
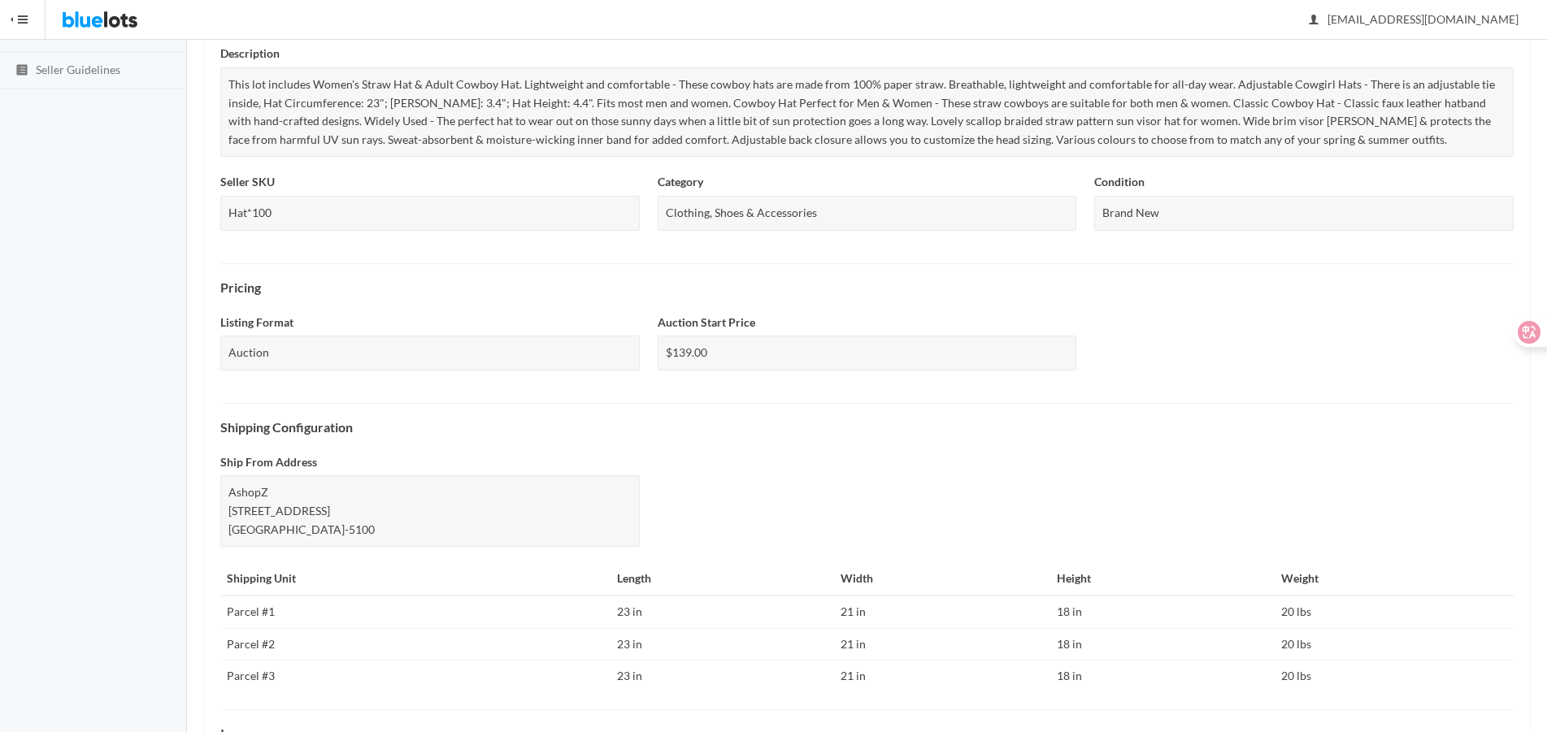
scroll to position [558, 0]
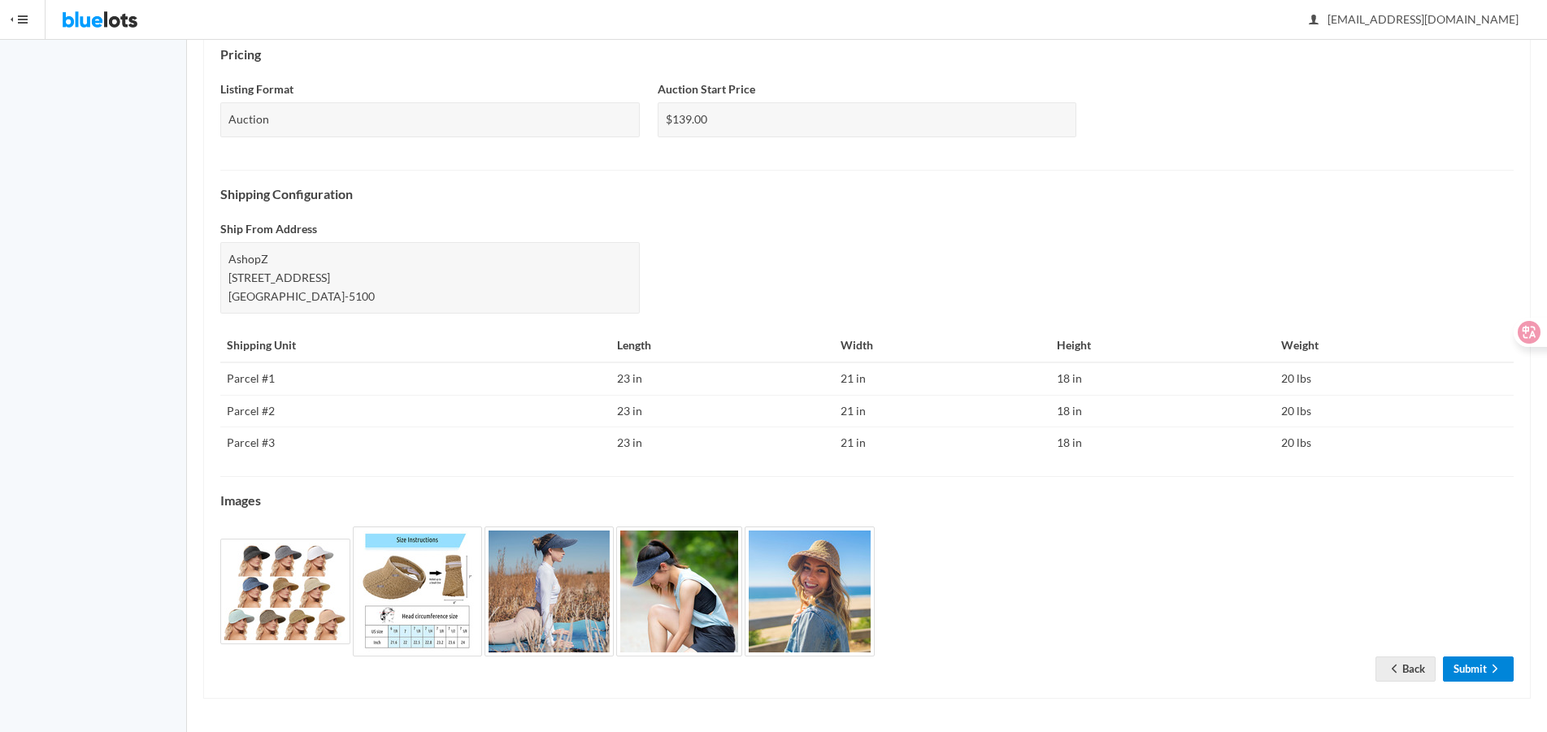
click at [1484, 670] on link "Submit" at bounding box center [1478, 669] width 71 height 25
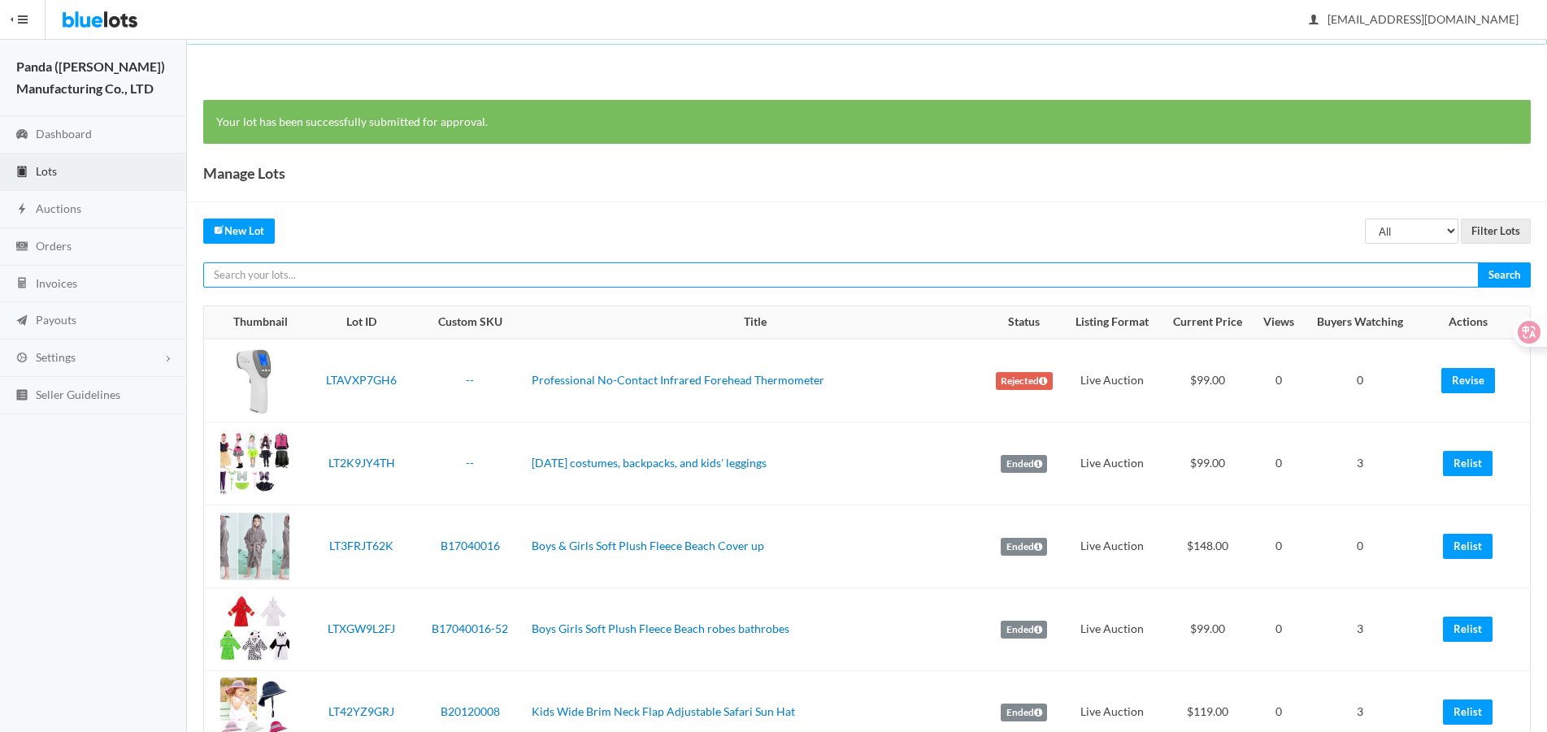
click at [1155, 275] on input "text" at bounding box center [840, 275] width 1275 height 25
paste input "LT2Z73VPLG"
type input "LT2Z73VPLG"
click at [1478, 263] on input "Search" at bounding box center [1504, 275] width 53 height 25
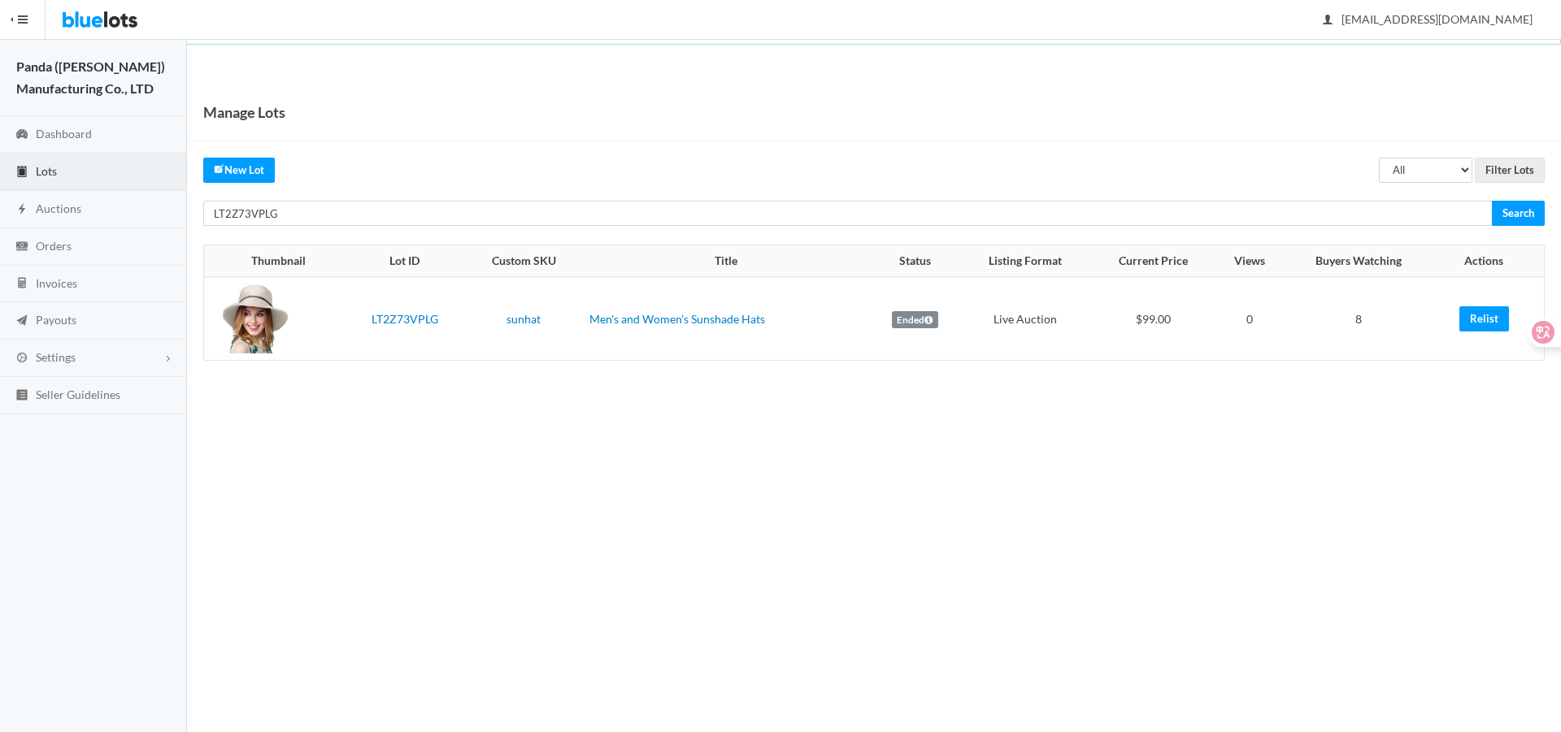
click at [1486, 337] on td "Relist" at bounding box center [1489, 318] width 111 height 83
drag, startPoint x: 1486, startPoint y: 327, endPoint x: 864, endPoint y: 53, distance: 679.5
click at [1486, 327] on link "Relist" at bounding box center [1484, 318] width 50 height 25
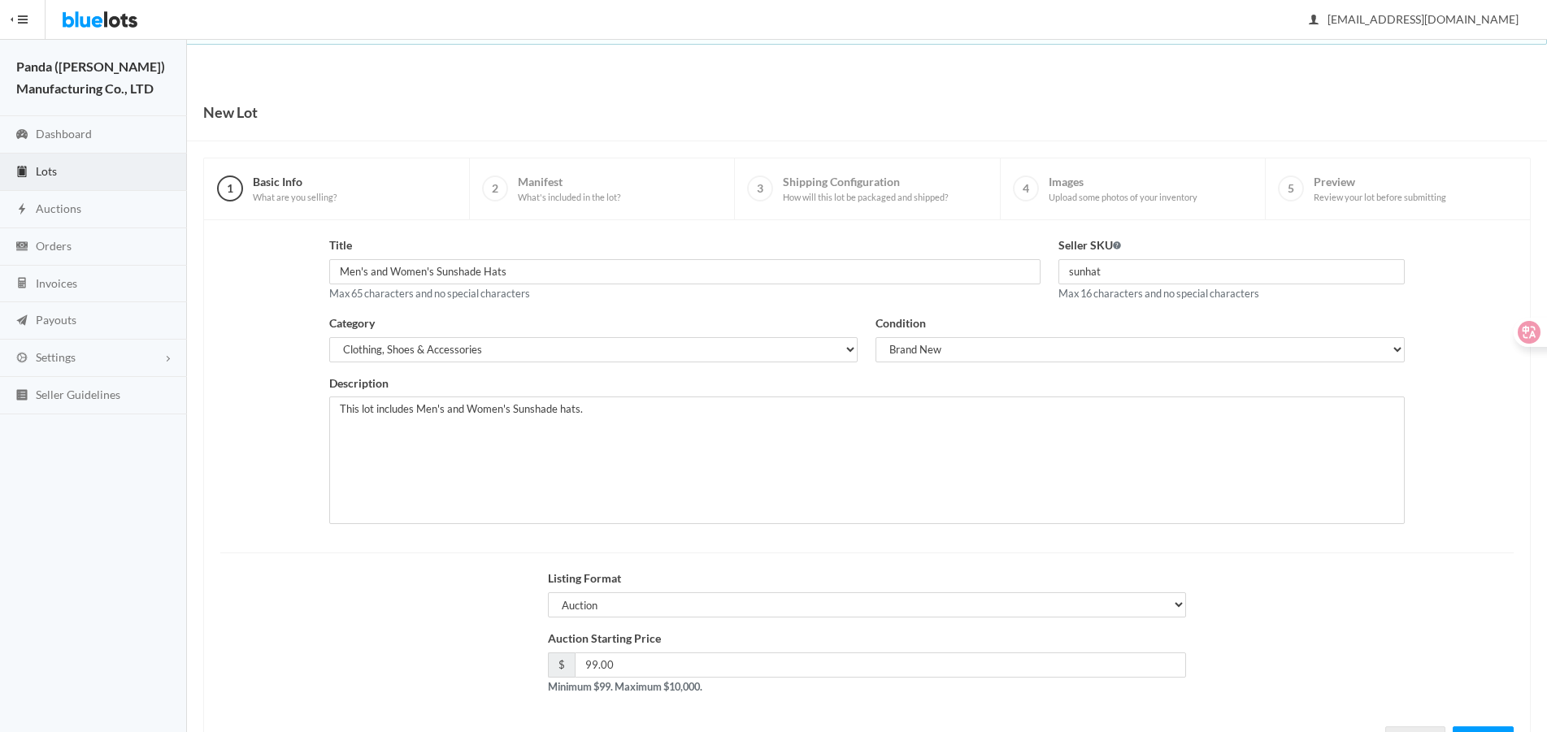
scroll to position [70, 0]
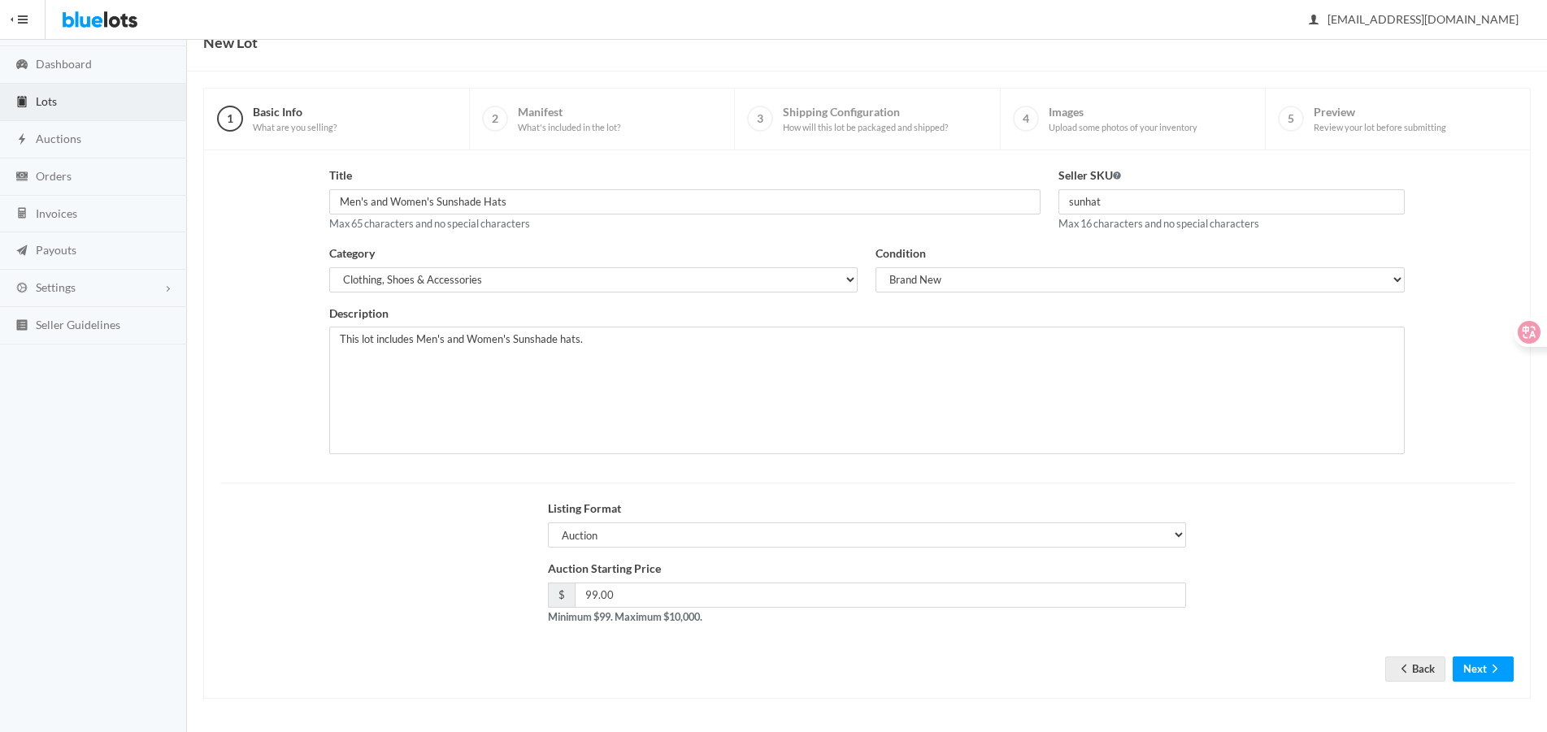
click at [1467, 684] on div "Title Men's and Women's Sunshade Hats Max 65 characters and no special characte…" at bounding box center [866, 424] width 1327 height 549
click at [1468, 671] on button "Next" at bounding box center [1482, 669] width 61 height 25
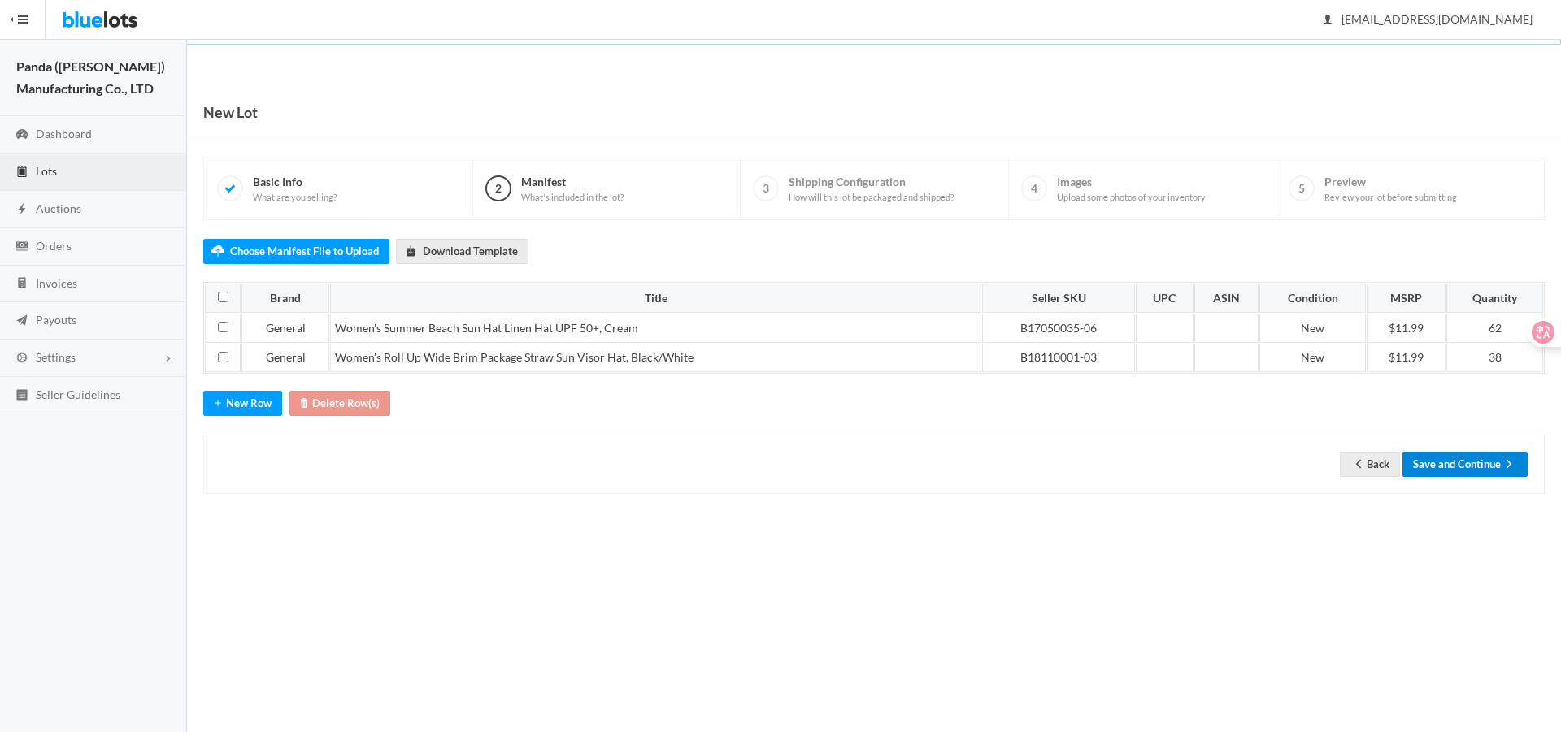
click at [1464, 468] on button "Save and Continue" at bounding box center [1464, 464] width 125 height 25
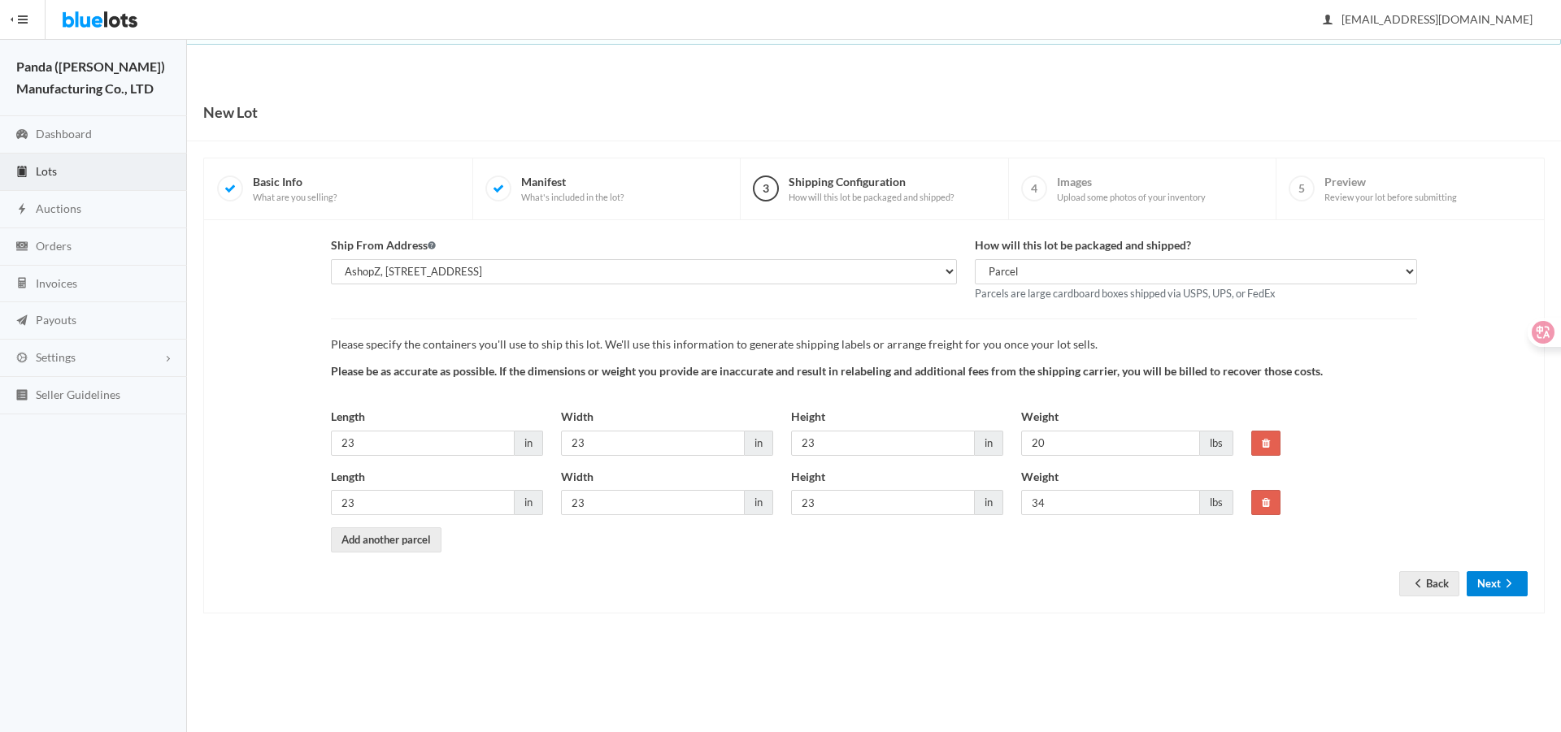
click at [1518, 581] on button "Next" at bounding box center [1496, 583] width 61 height 25
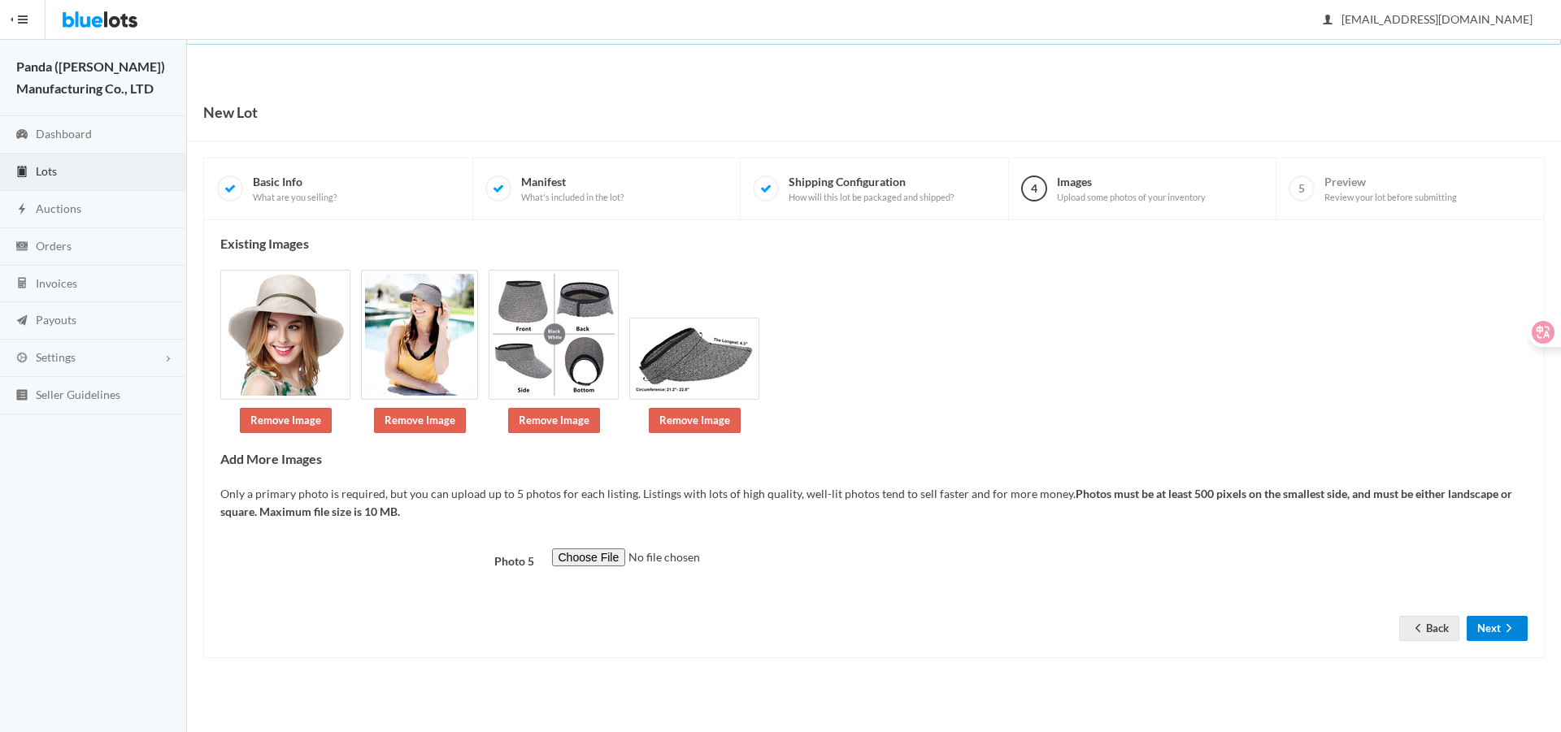
click at [1501, 628] on icon "arrow forward" at bounding box center [1508, 628] width 16 height 13
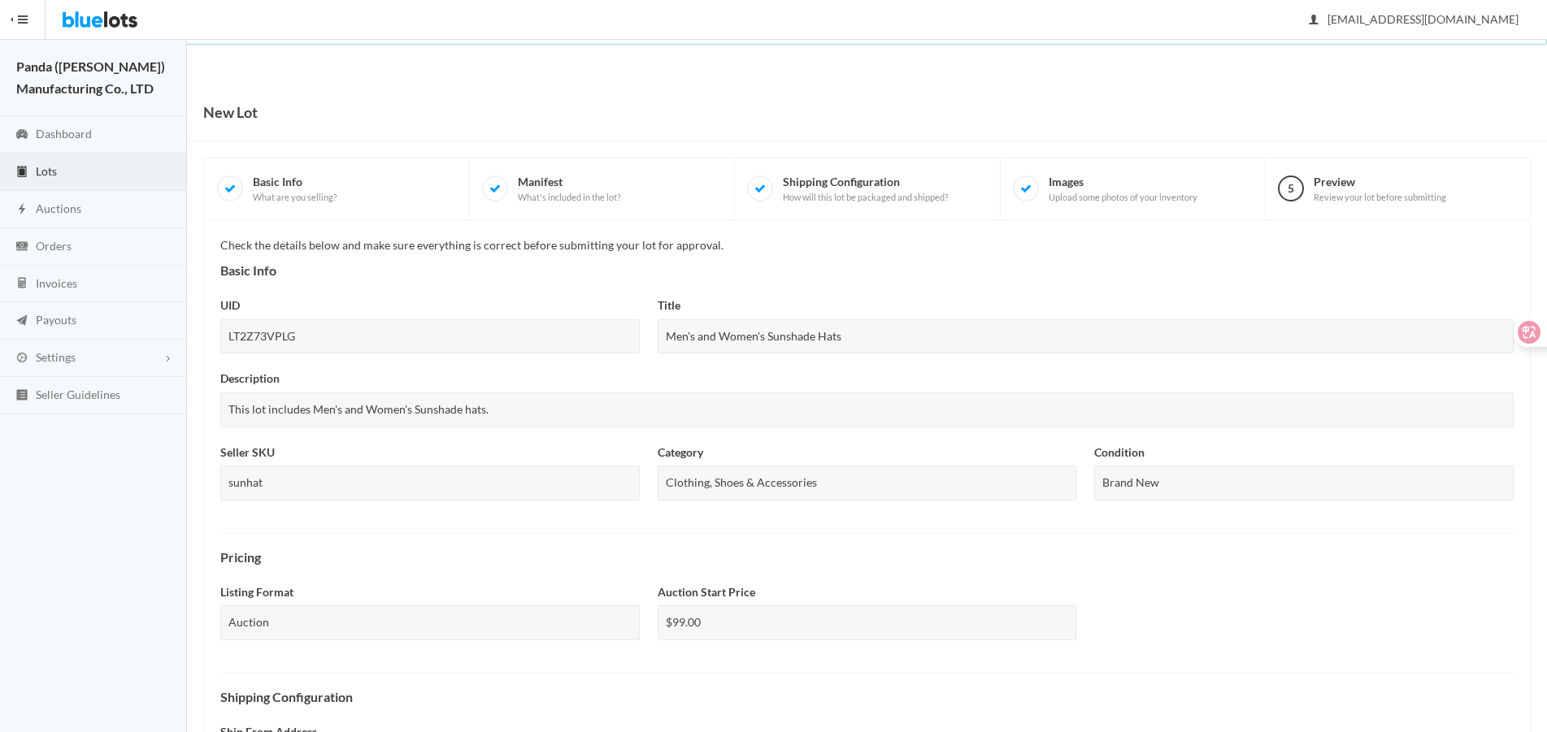
scroll to position [471, 0]
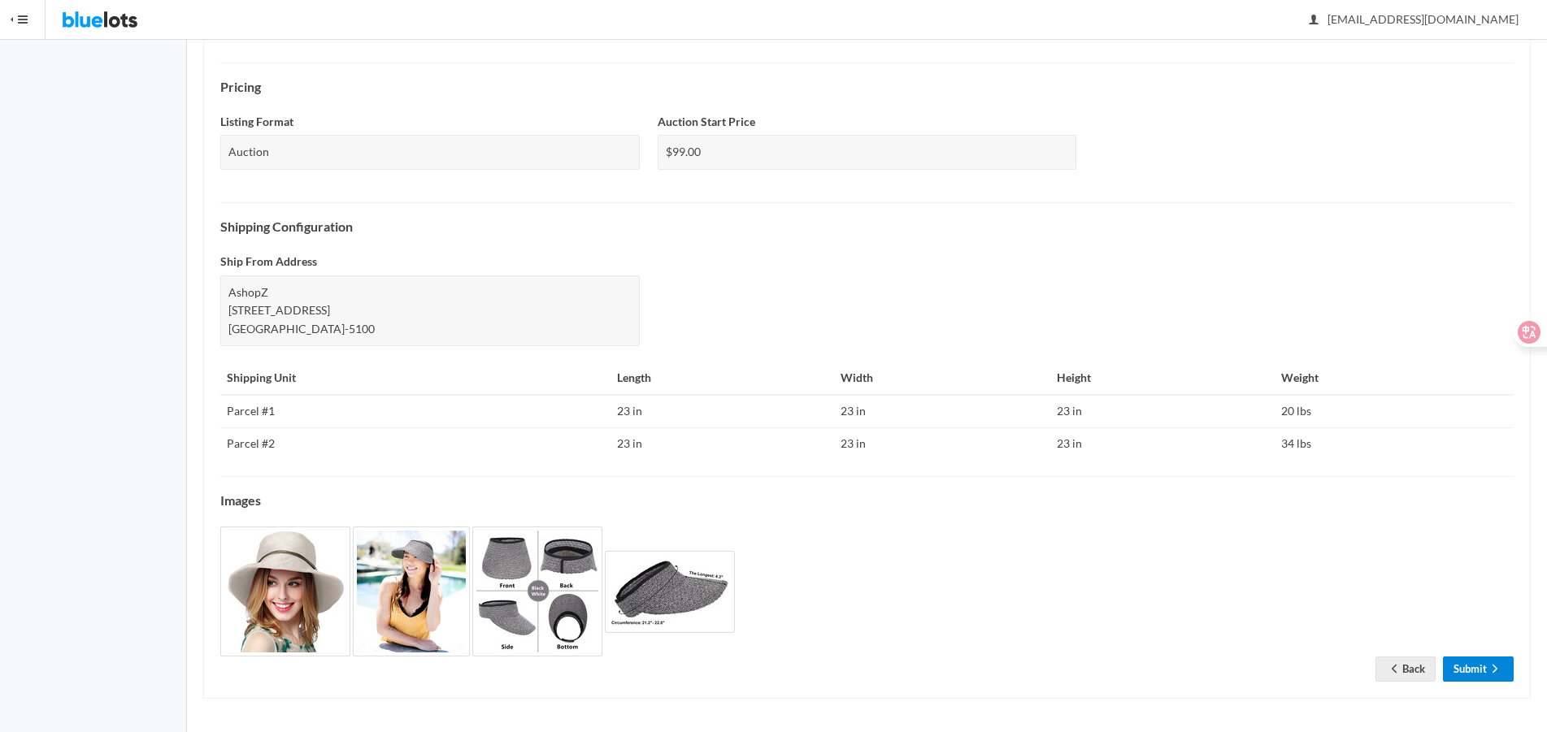
click at [1468, 662] on link "Submit" at bounding box center [1478, 669] width 71 height 25
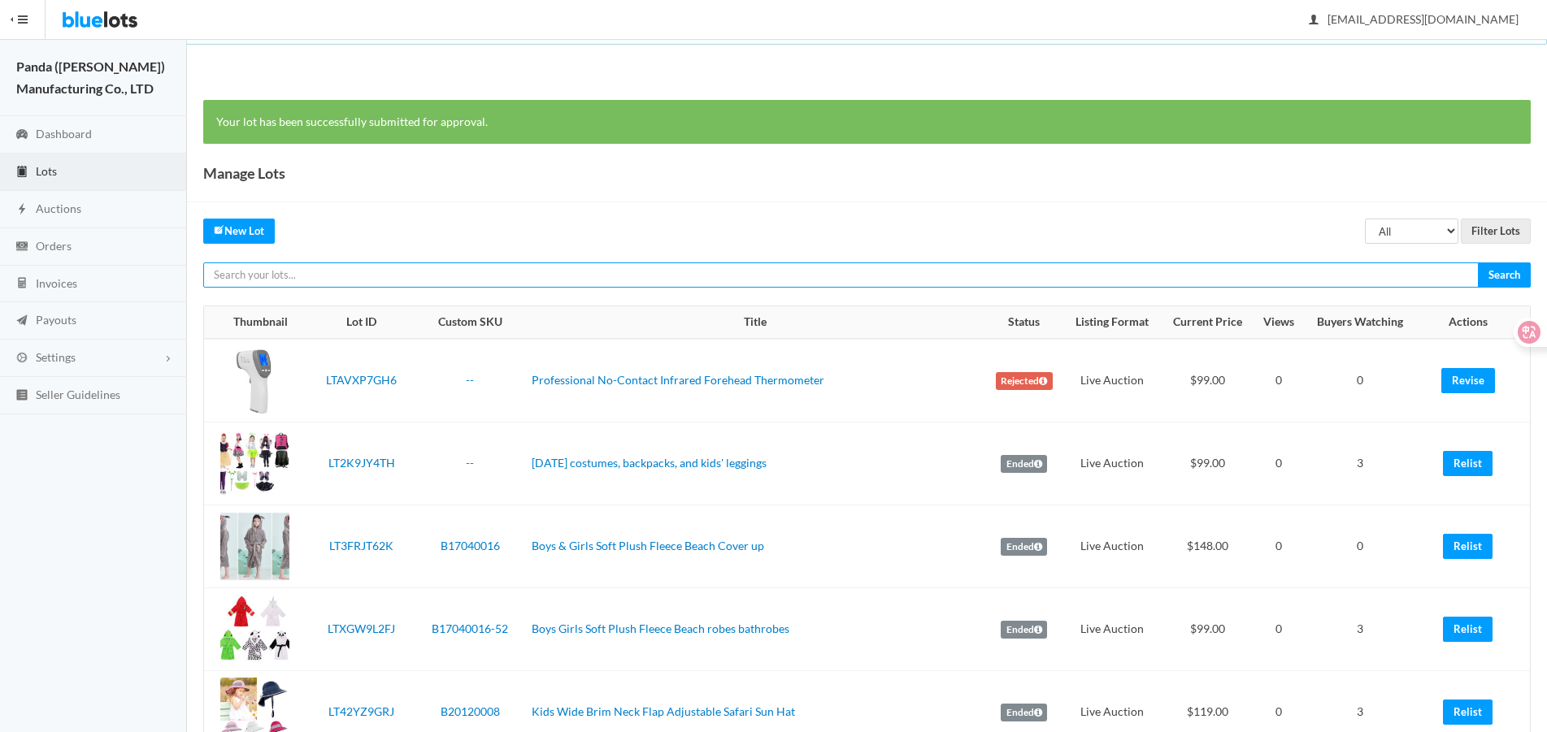
click at [1173, 280] on input "text" at bounding box center [840, 275] width 1275 height 25
paste input "LT2Z73VPLG"
type input "LT2Z73VPLG"
click at [1478, 263] on input "Search" at bounding box center [1504, 275] width 53 height 25
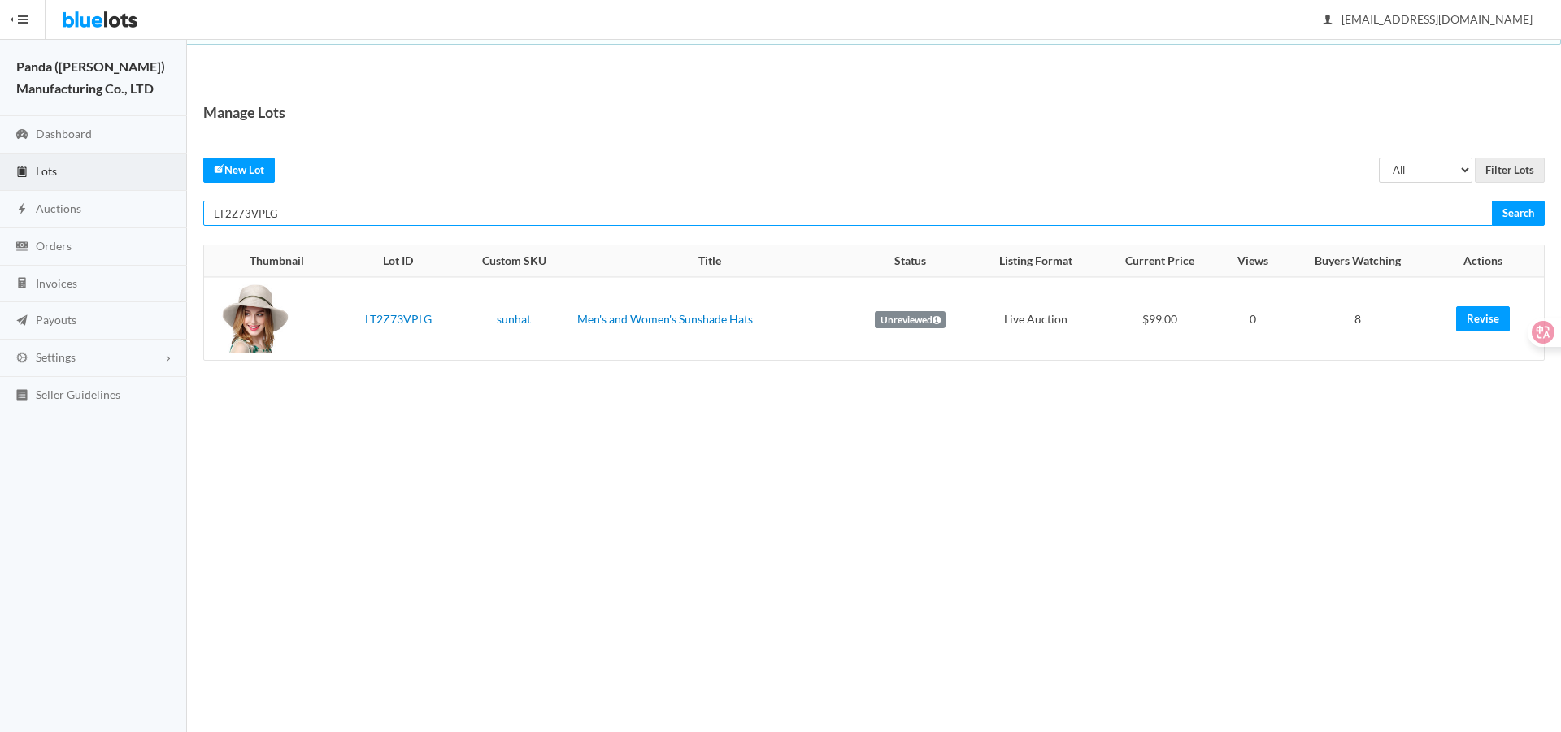
click at [1224, 215] on input "LT2Z73VPLG" at bounding box center [847, 213] width 1289 height 25
paste input "9JG2WZ72"
type input "LT9JG2WZ72"
click at [1491, 201] on input "Search" at bounding box center [1517, 213] width 53 height 25
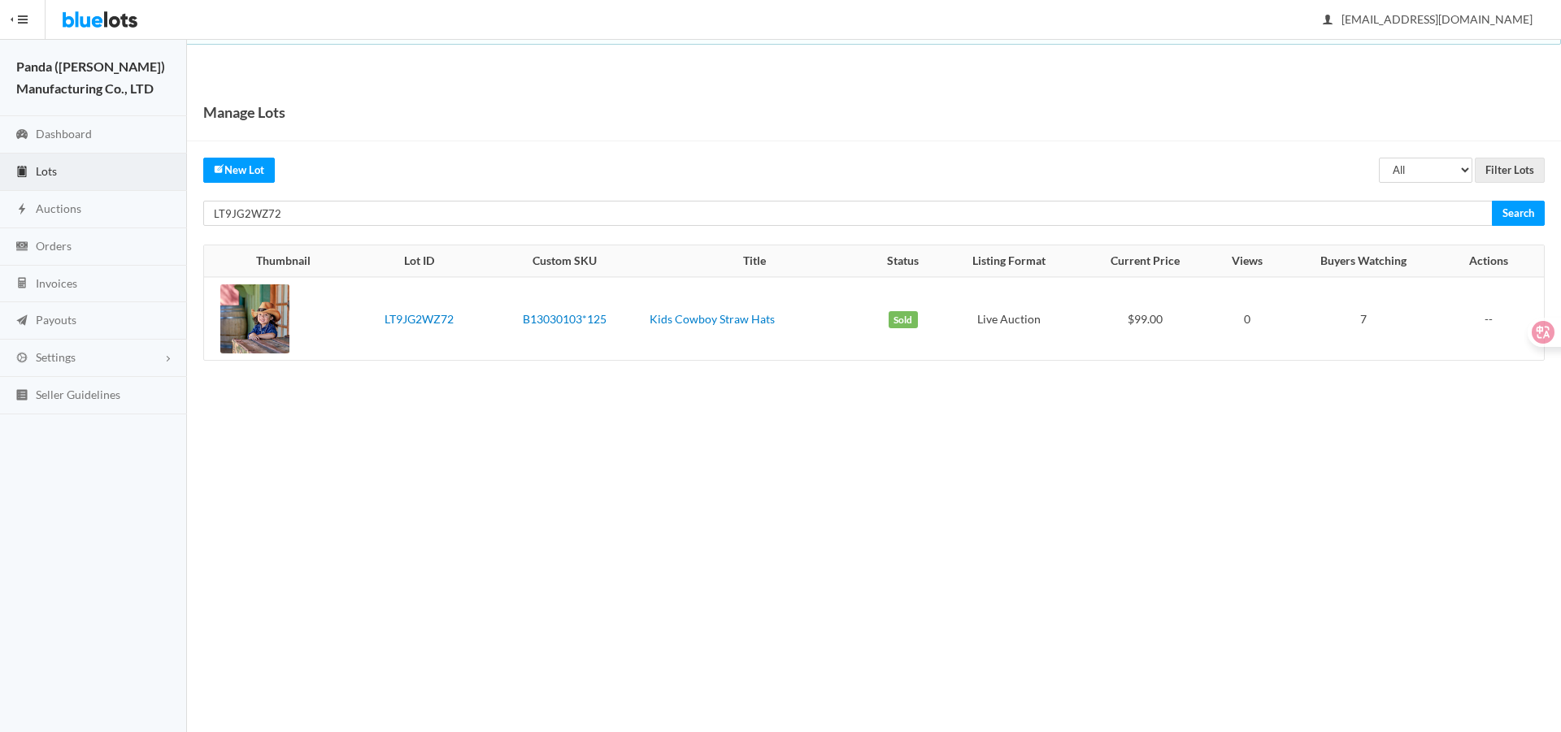
drag, startPoint x: 1104, startPoint y: 315, endPoint x: 1189, endPoint y: 332, distance: 87.2
click at [1189, 332] on td "$99.00" at bounding box center [1145, 318] width 133 height 83
click at [81, 249] on link "Orders" at bounding box center [93, 246] width 187 height 37
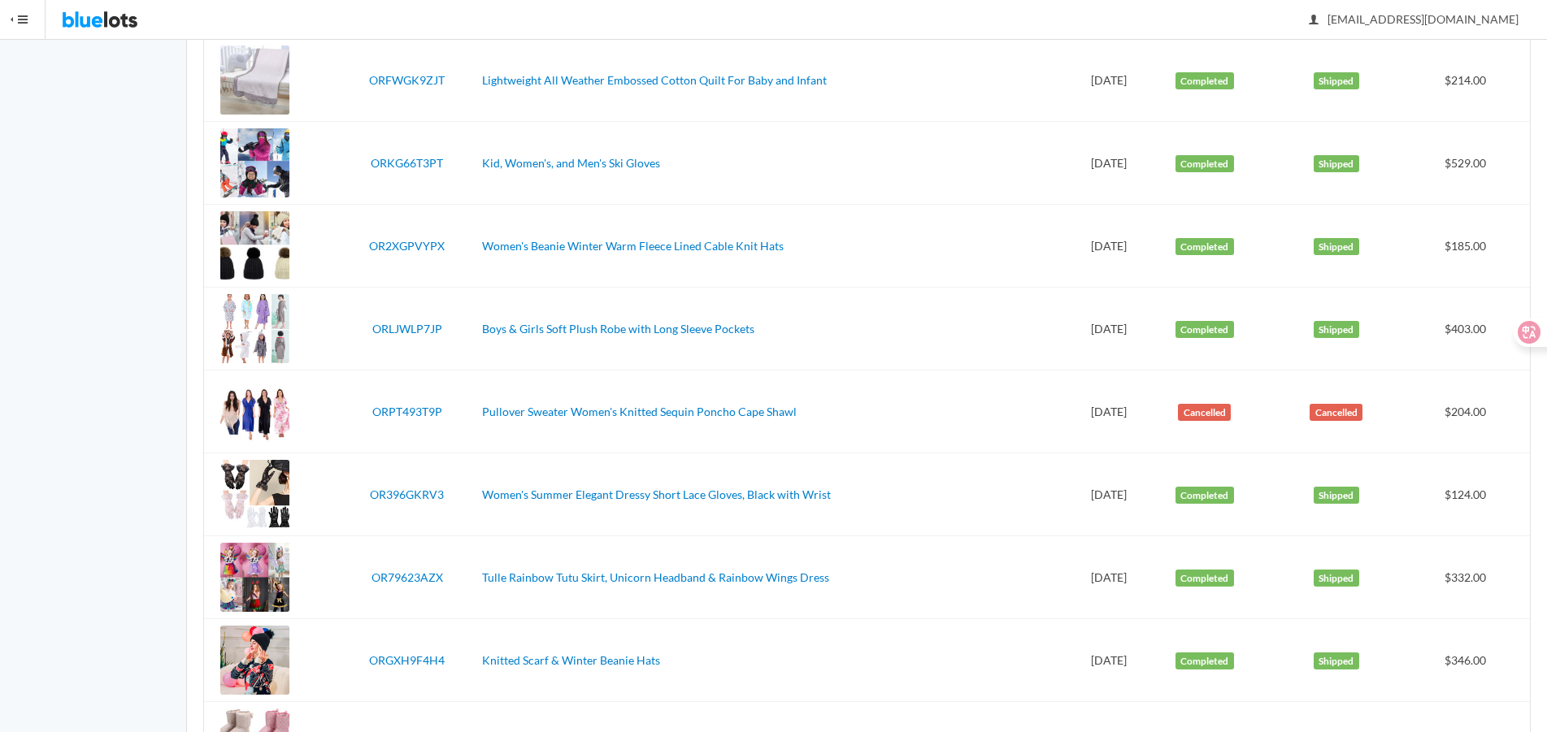
scroll to position [3776, 0]
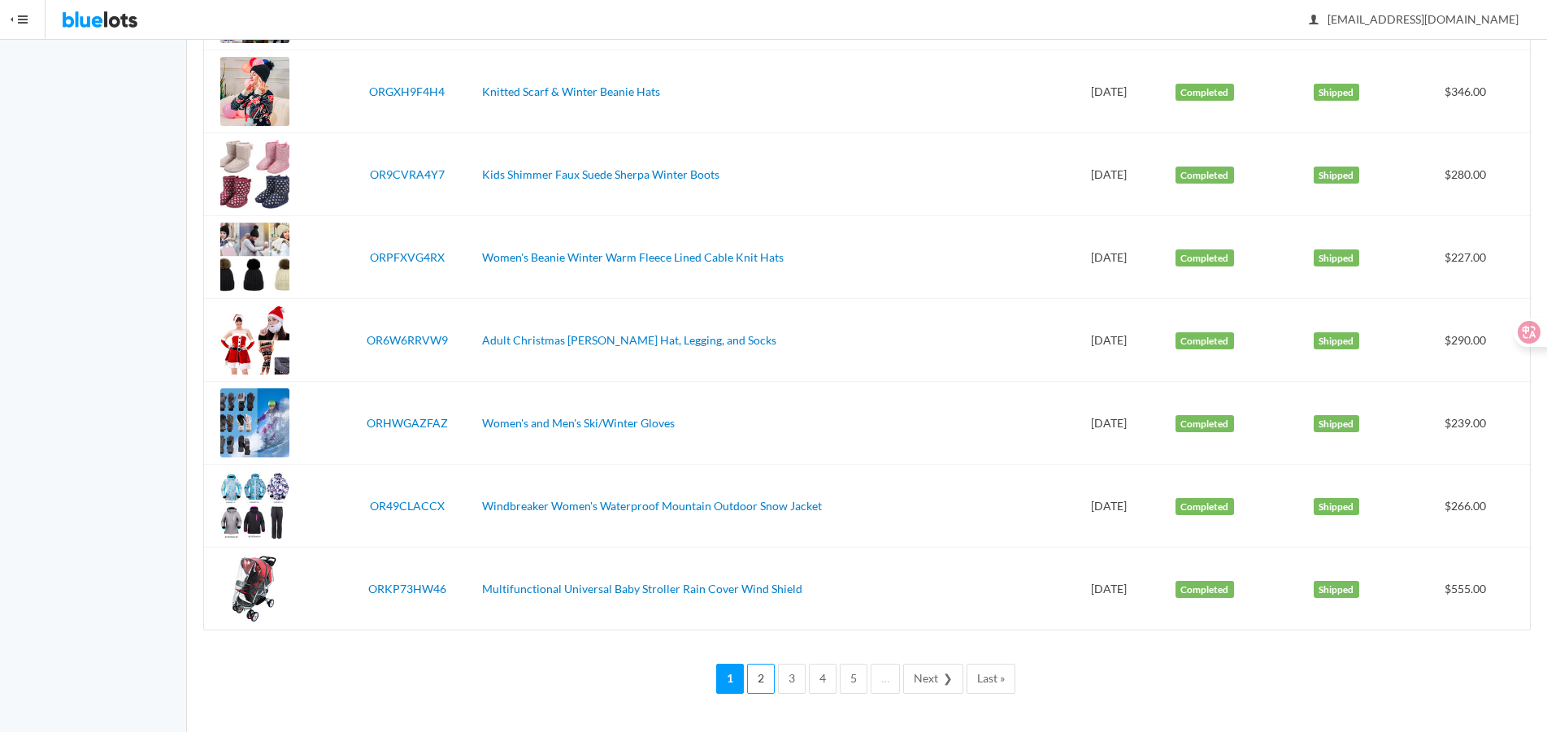
click at [760, 688] on link "2" at bounding box center [761, 679] width 28 height 30
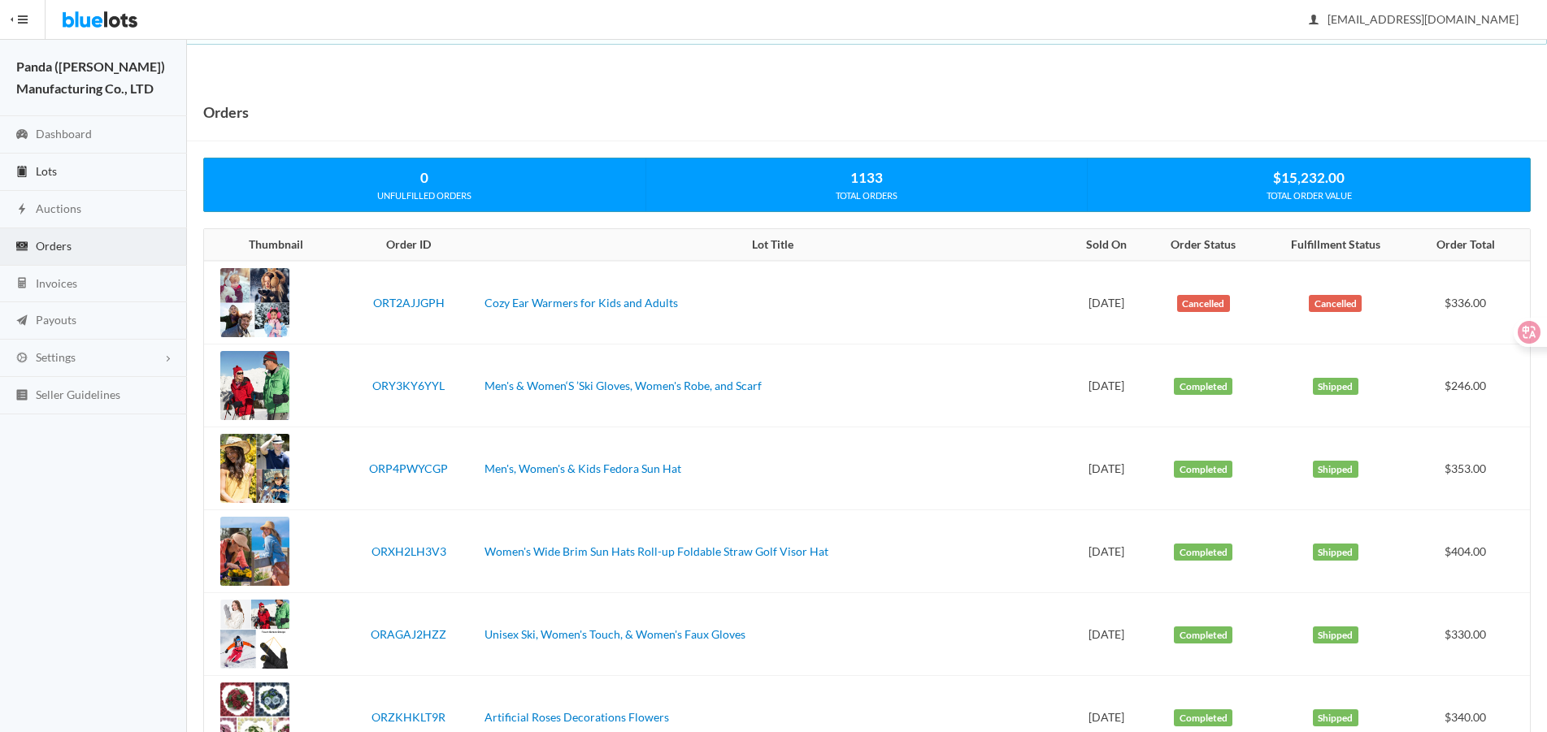
click at [68, 180] on link "Lots" at bounding box center [93, 172] width 187 height 37
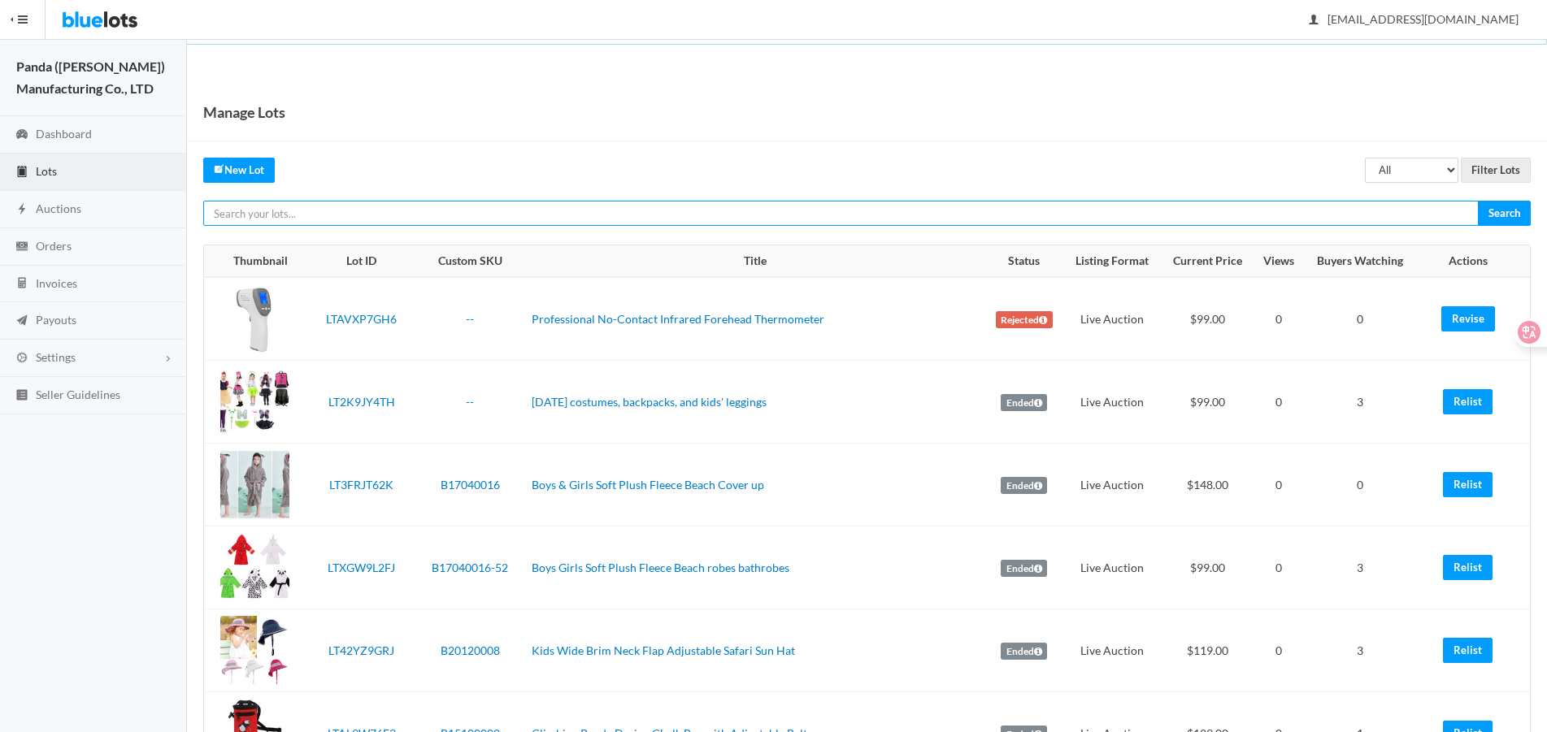
paste input "LT9JG2WZ72"
click at [1092, 211] on input "text" at bounding box center [840, 213] width 1275 height 25
type input "LT9JG2WZ72"
click at [1478, 201] on input "Search" at bounding box center [1504, 213] width 53 height 25
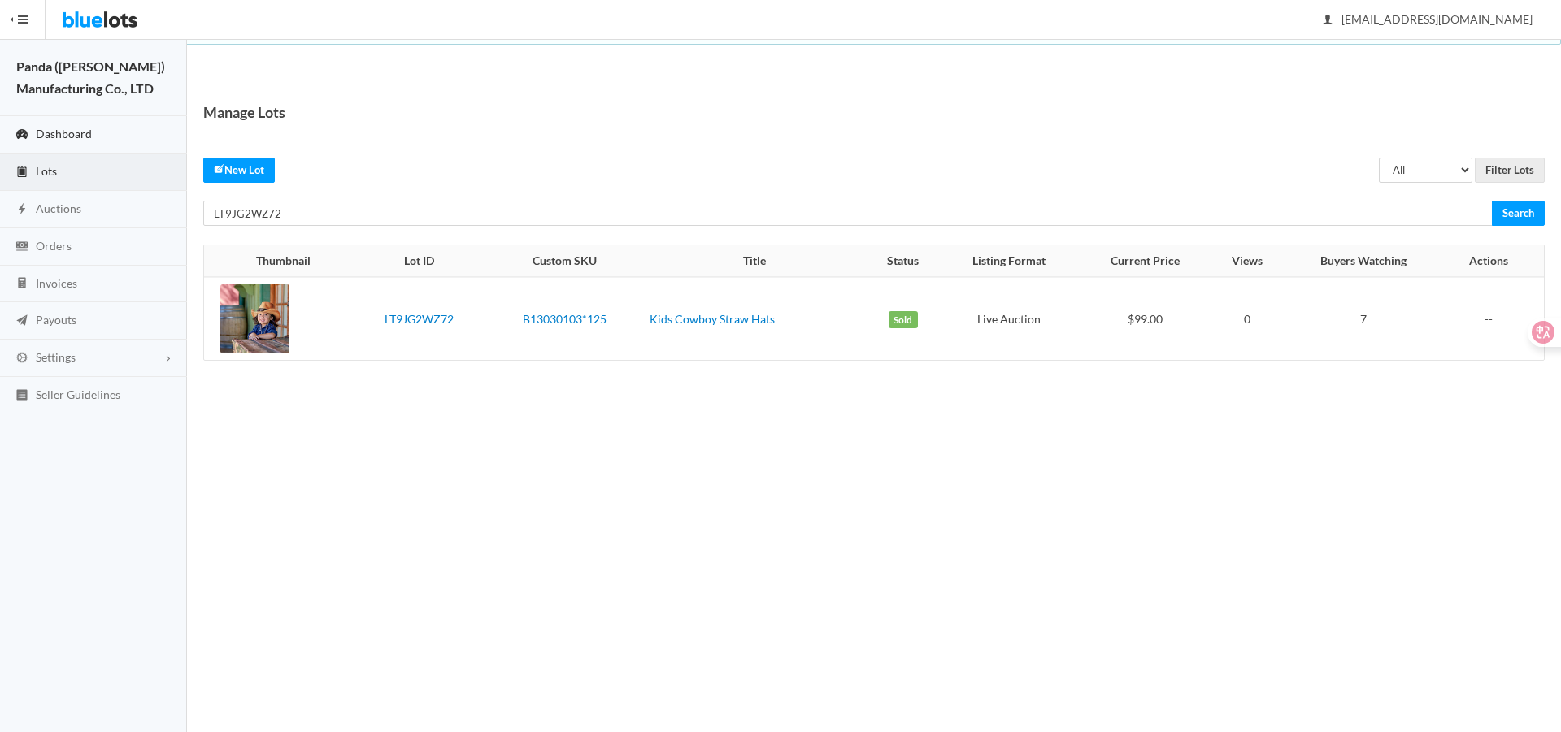
click at [46, 136] on span "Dashboard" at bounding box center [64, 134] width 56 height 14
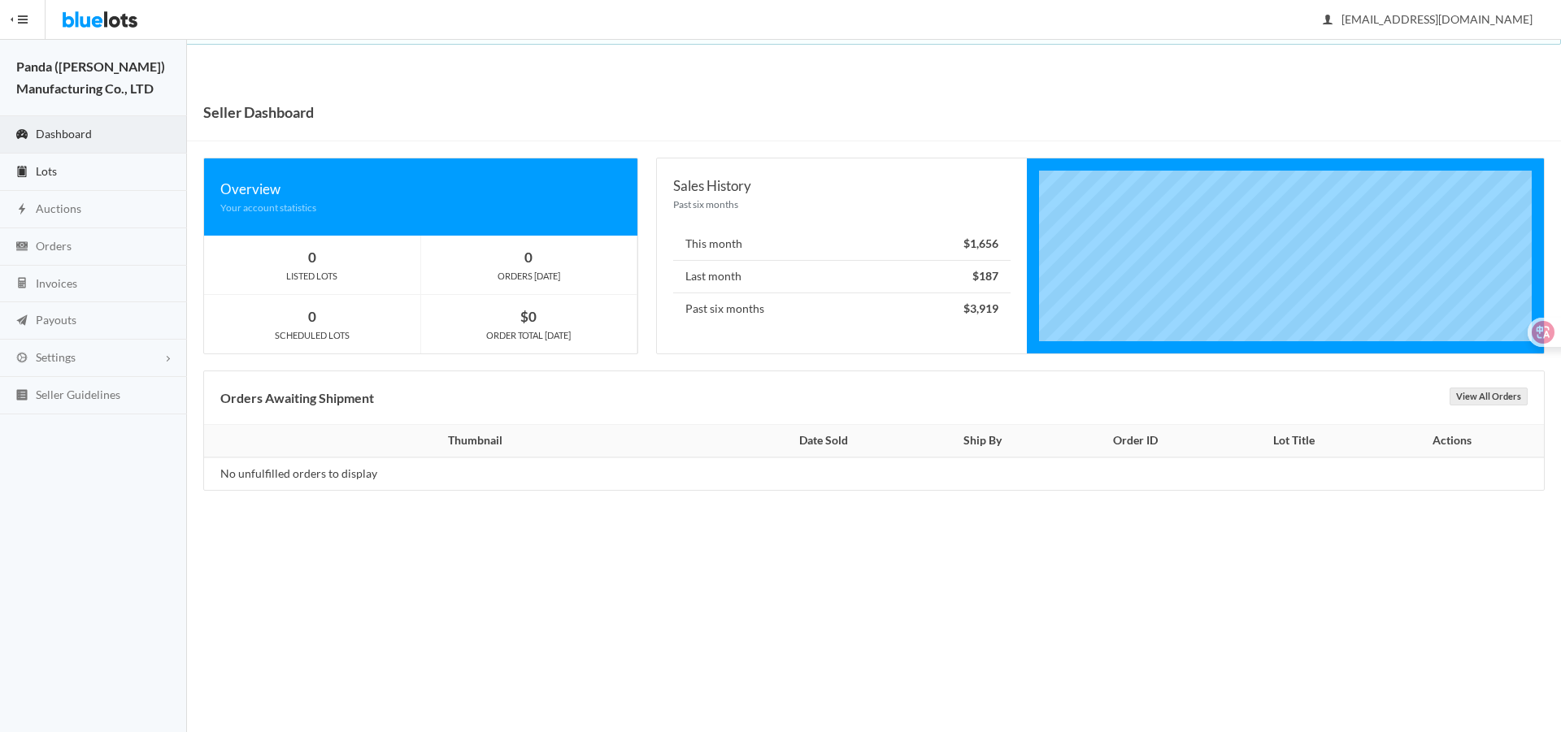
click at [34, 173] on link "Lots" at bounding box center [93, 172] width 187 height 37
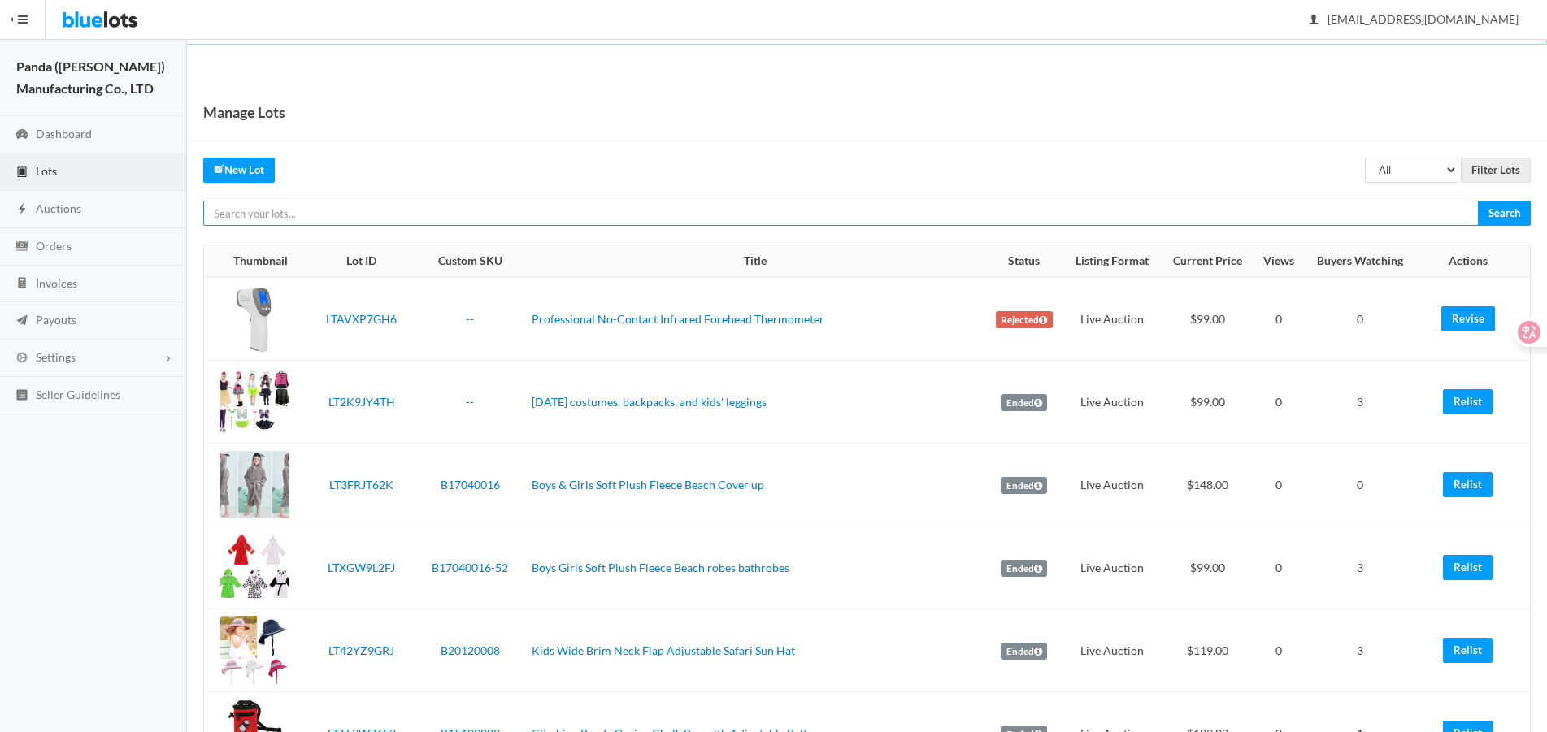
click at [984, 218] on input "text" at bounding box center [840, 213] width 1275 height 25
paste input "LT9JG2WZ72"
type input "LT9JG2WZ72"
click at [1478, 201] on input "Search" at bounding box center [1504, 213] width 53 height 25
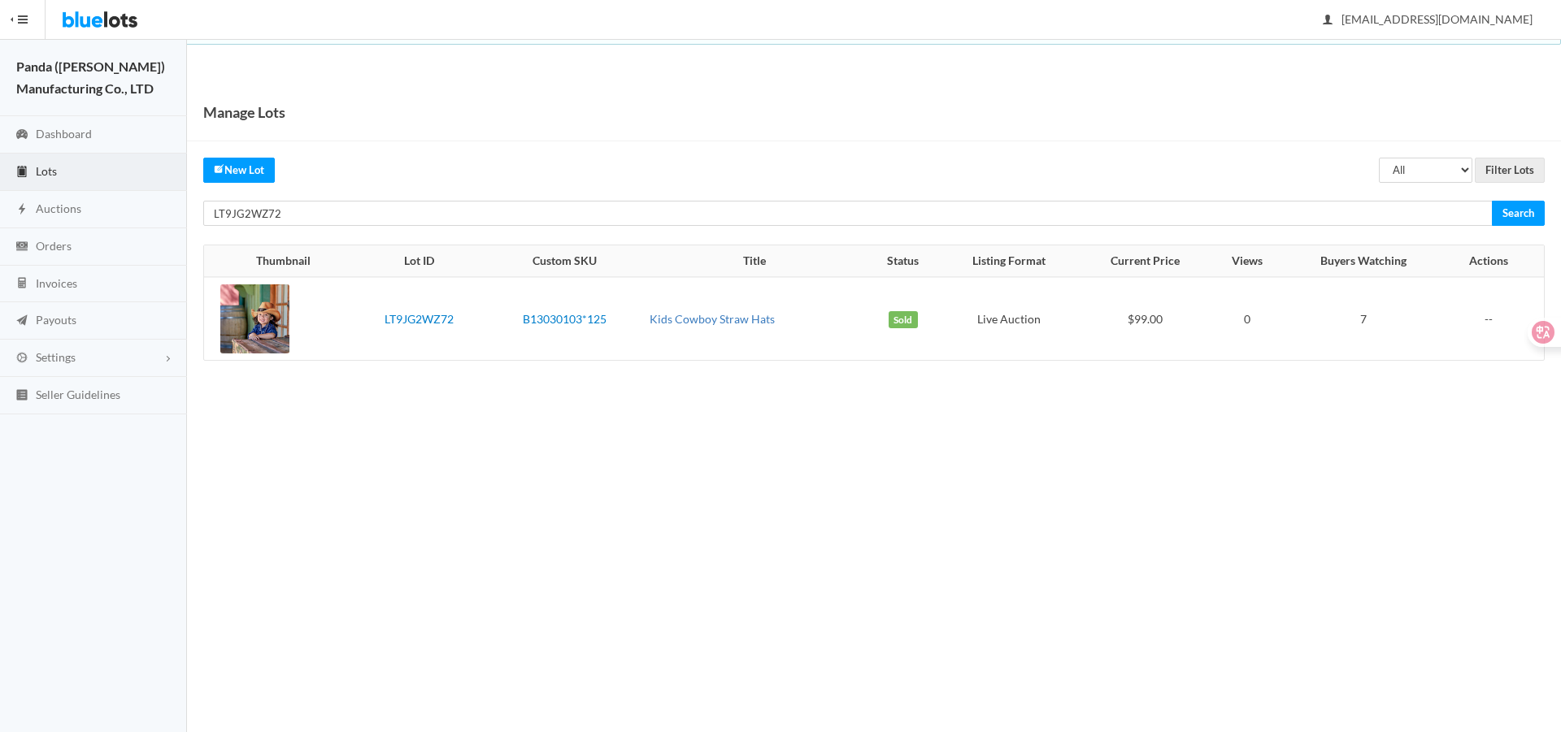
click at [710, 316] on link "Kids Cowboy Straw Hats" at bounding box center [711, 319] width 125 height 14
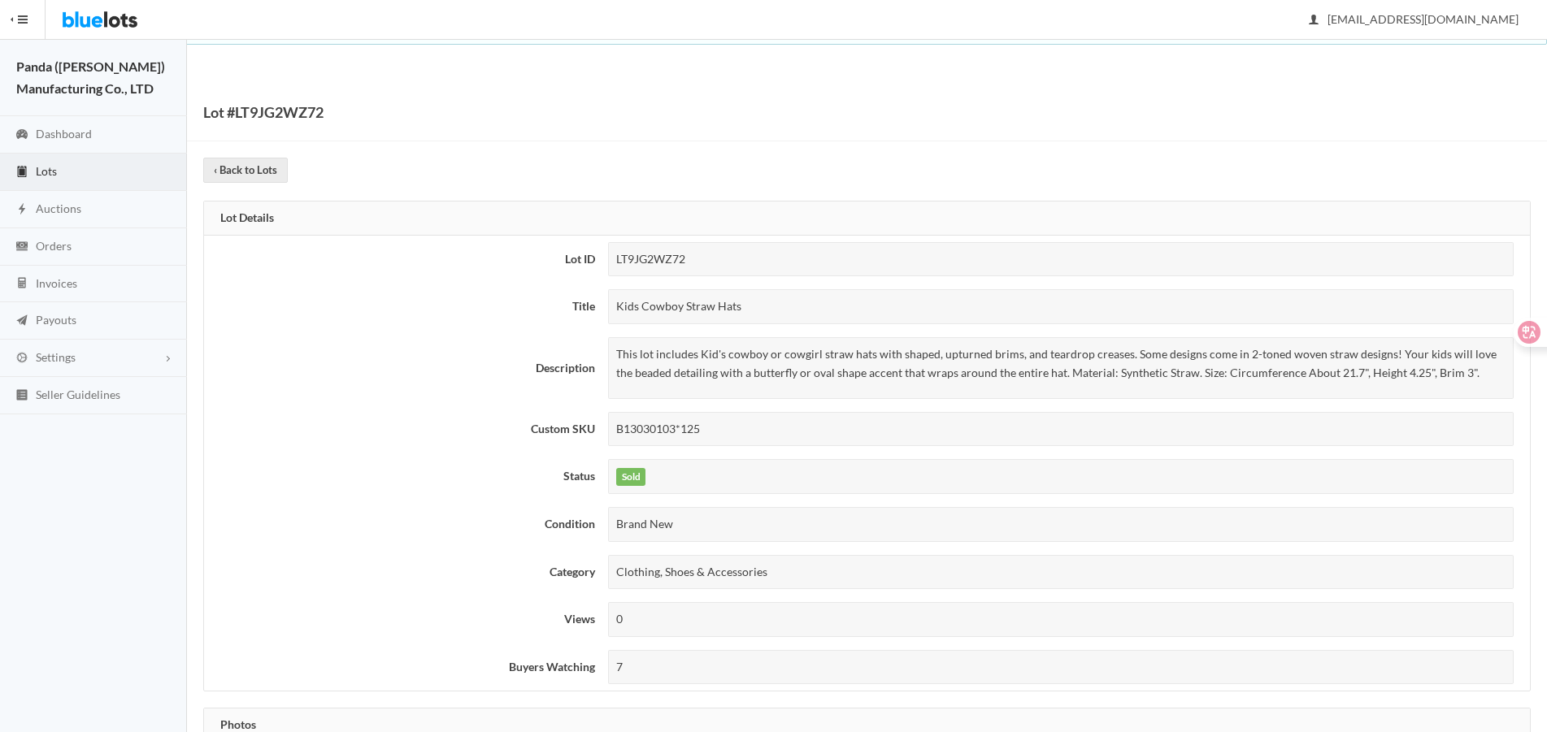
click at [53, 174] on span "Lots" at bounding box center [46, 171] width 21 height 14
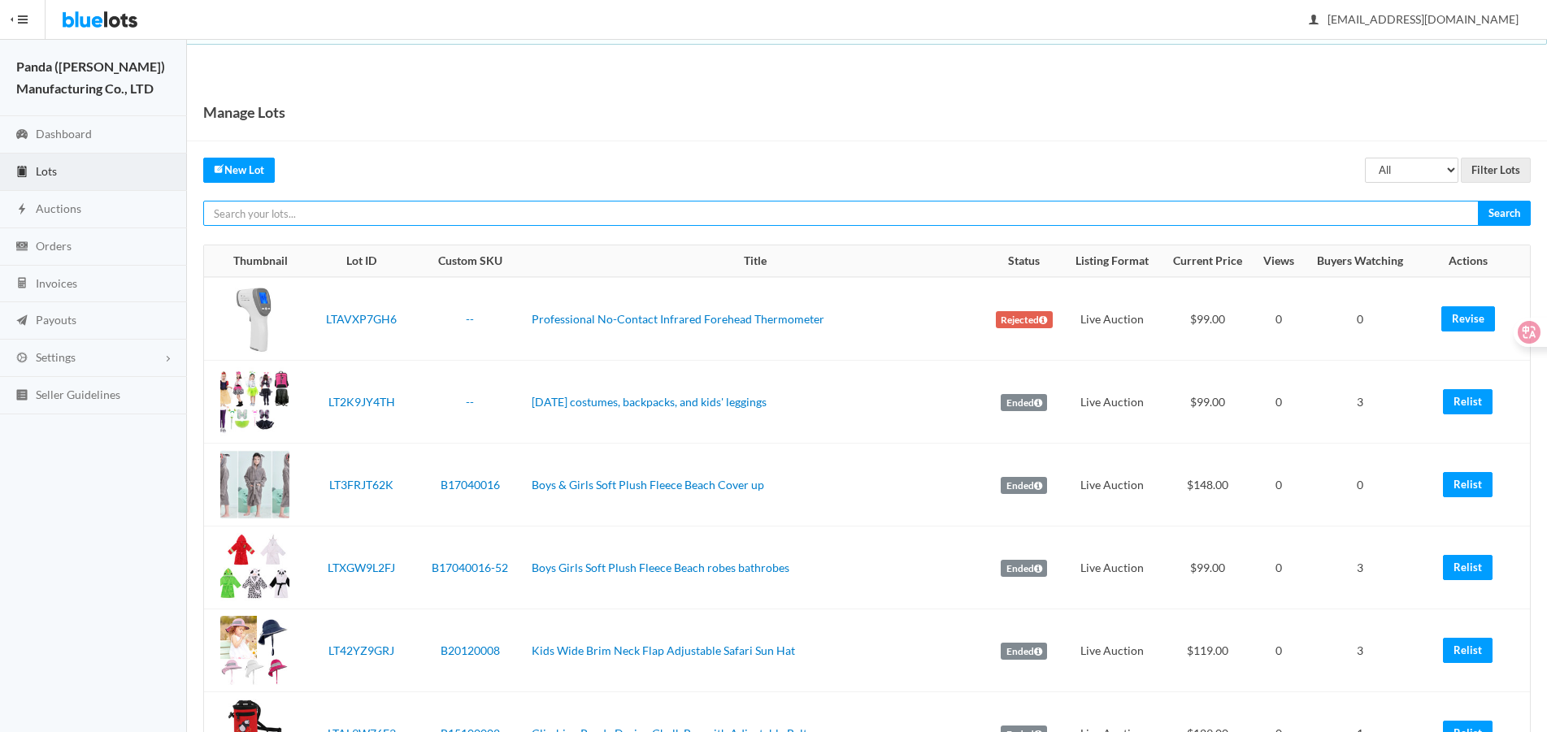
click at [1214, 220] on input "text" at bounding box center [840, 213] width 1275 height 25
paste input "25 25 25 25 25"
type input "25 25 25 25 25"
click at [1478, 201] on input "Search" at bounding box center [1504, 213] width 53 height 25
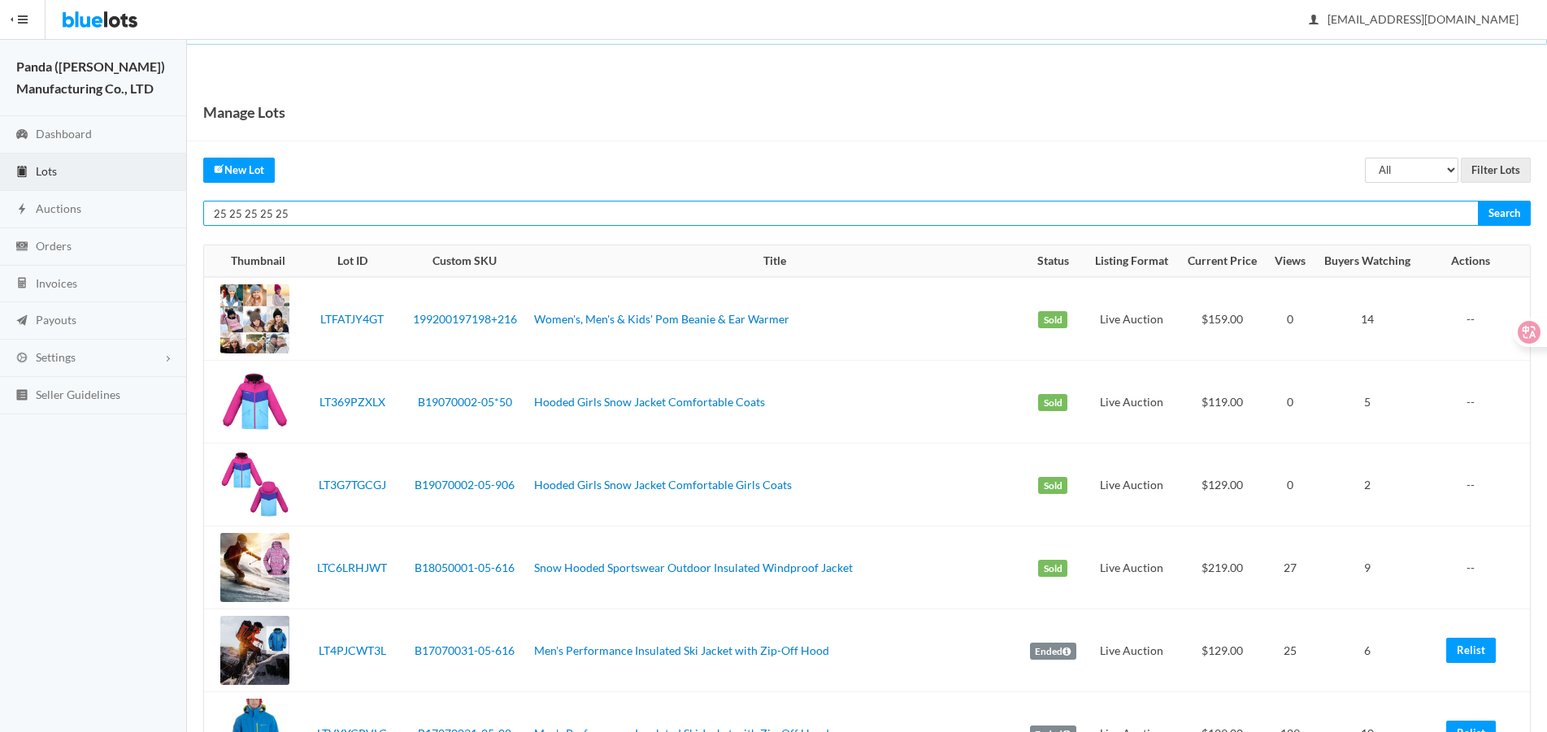
click at [1001, 220] on input "25 25 25 25 25" at bounding box center [840, 213] width 1275 height 25
paste input "LT9JG2WZ72"
type input "LT9JG2WZ72"
click at [1478, 201] on input "Search" at bounding box center [1504, 213] width 53 height 25
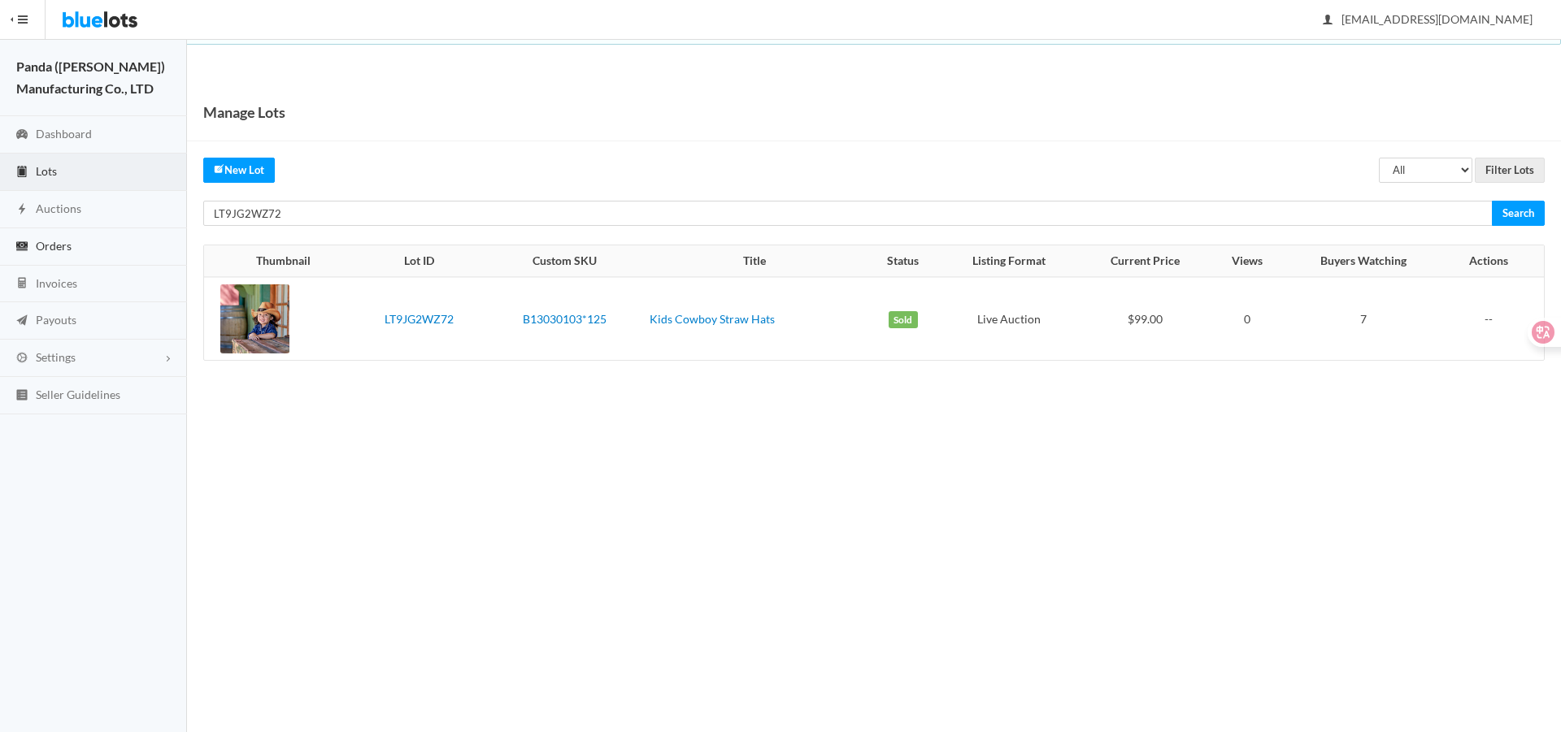
click at [59, 248] on span "Orders" at bounding box center [54, 246] width 36 height 14
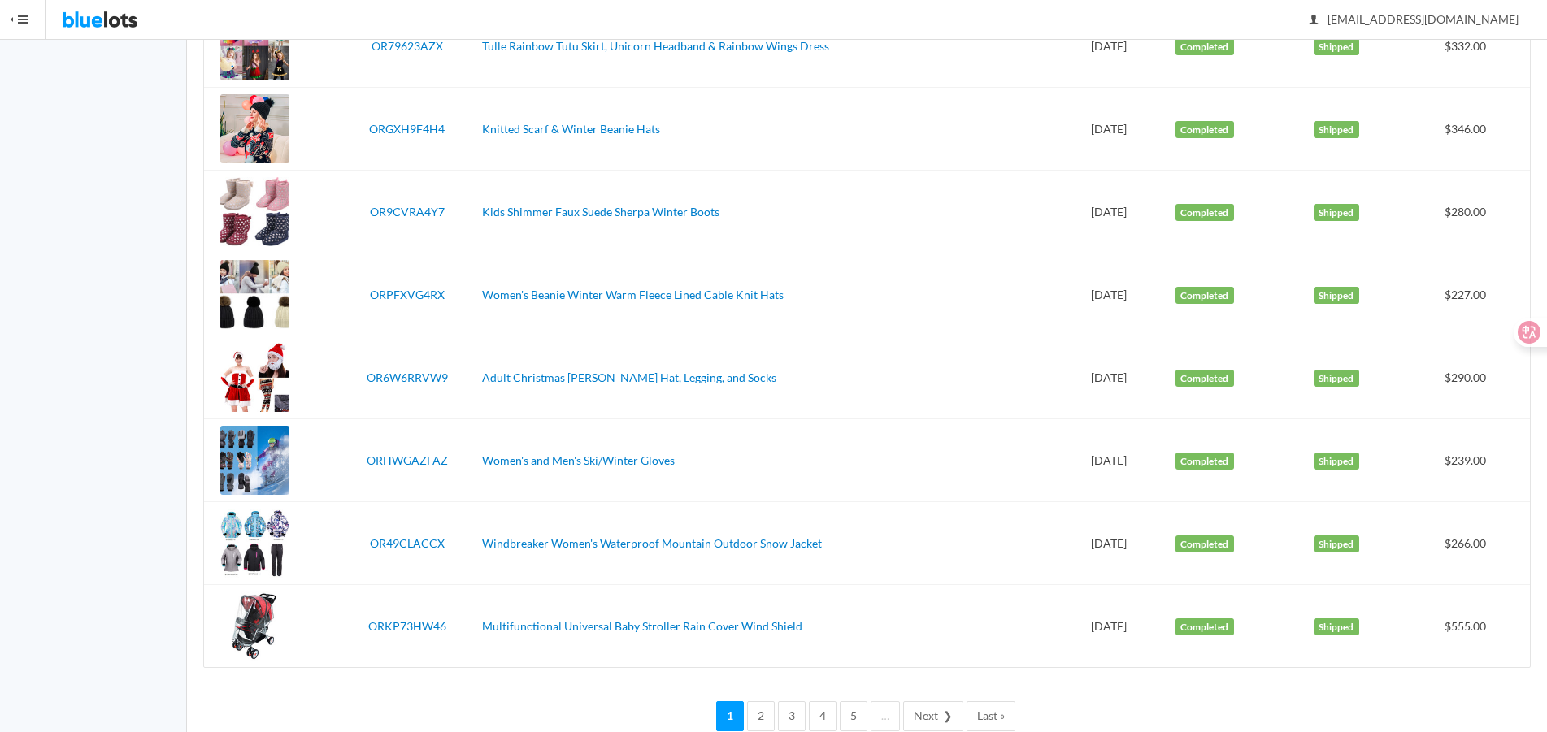
scroll to position [3776, 0]
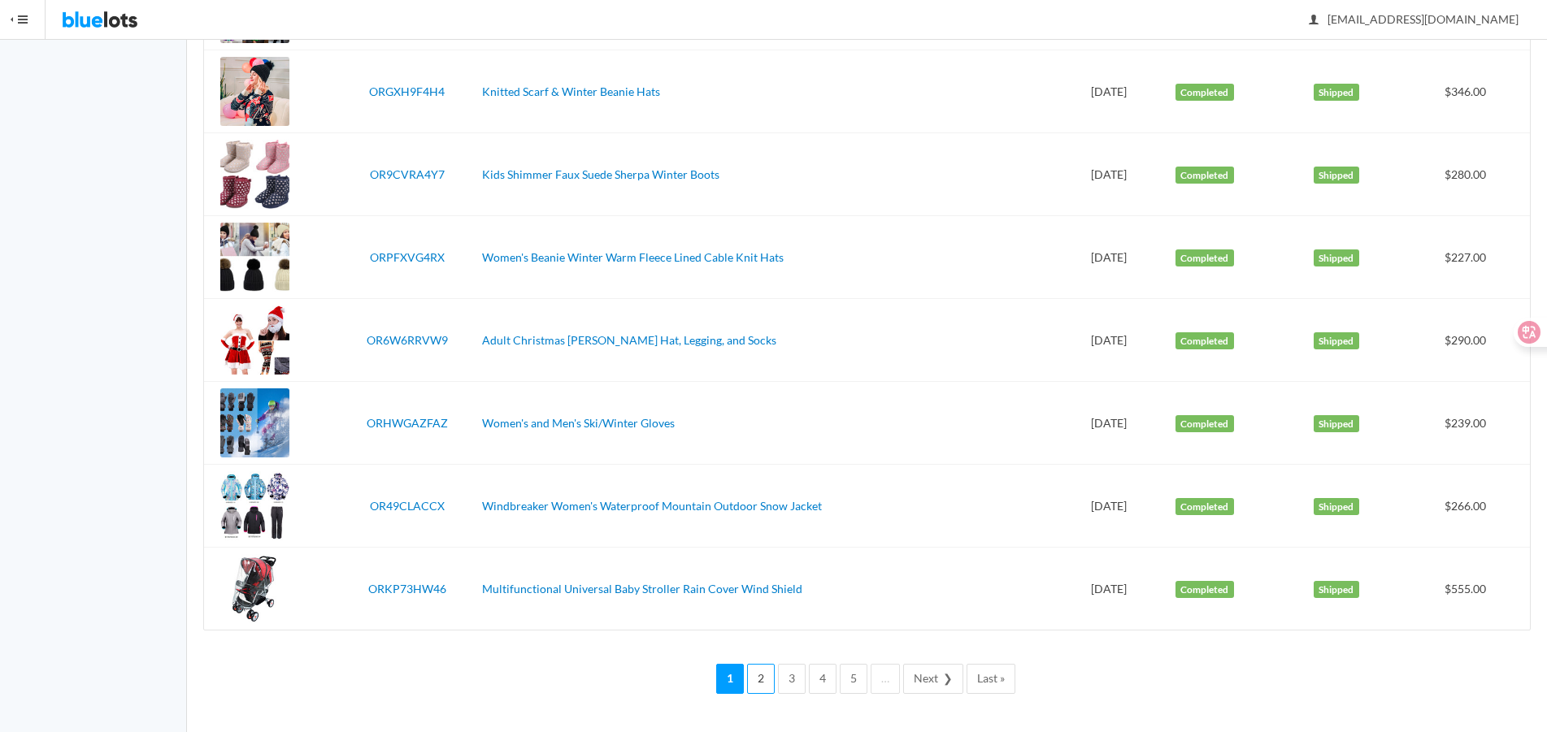
drag, startPoint x: 766, startPoint y: 676, endPoint x: 789, endPoint y: 653, distance: 32.8
click at [766, 676] on link "2" at bounding box center [761, 679] width 28 height 30
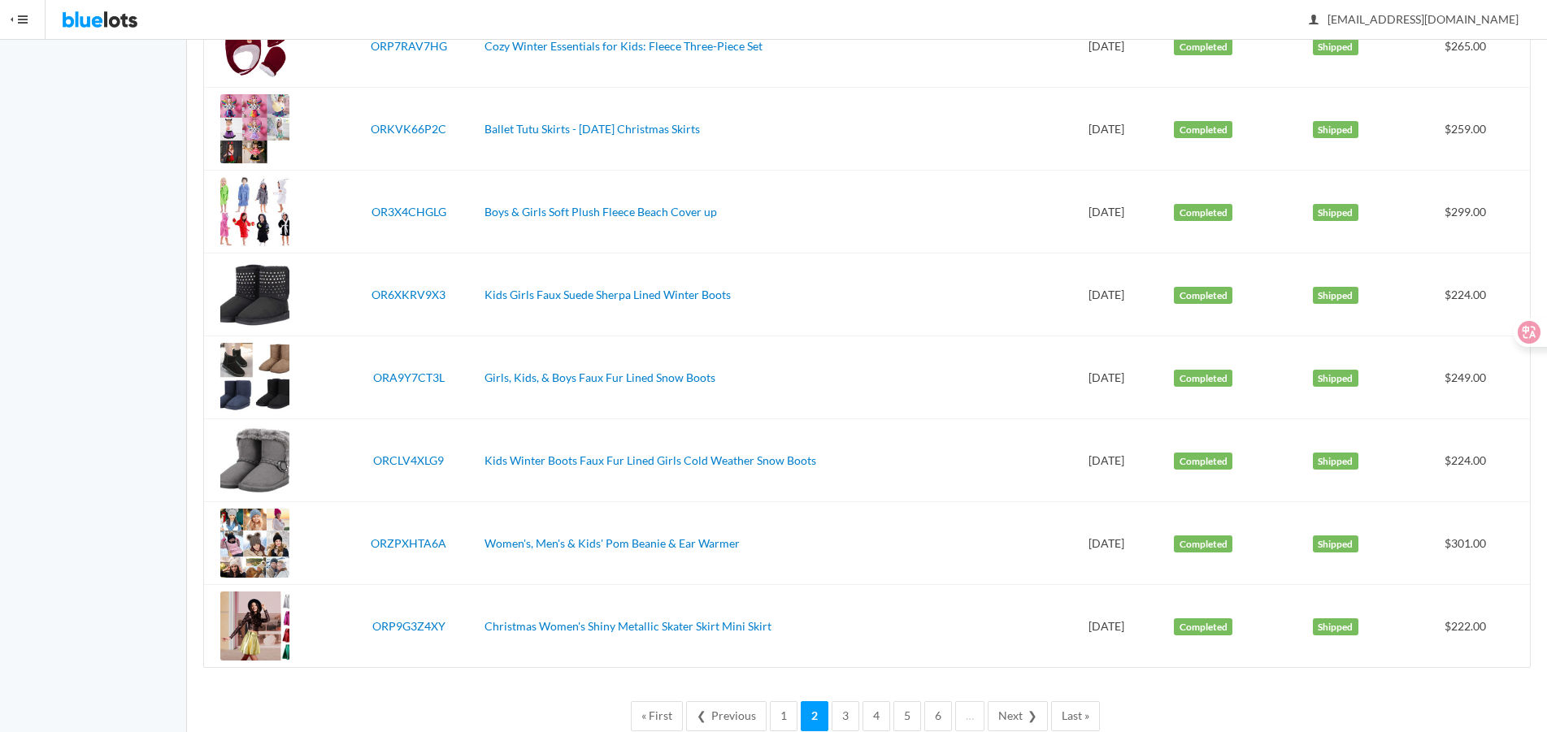
scroll to position [3776, 0]
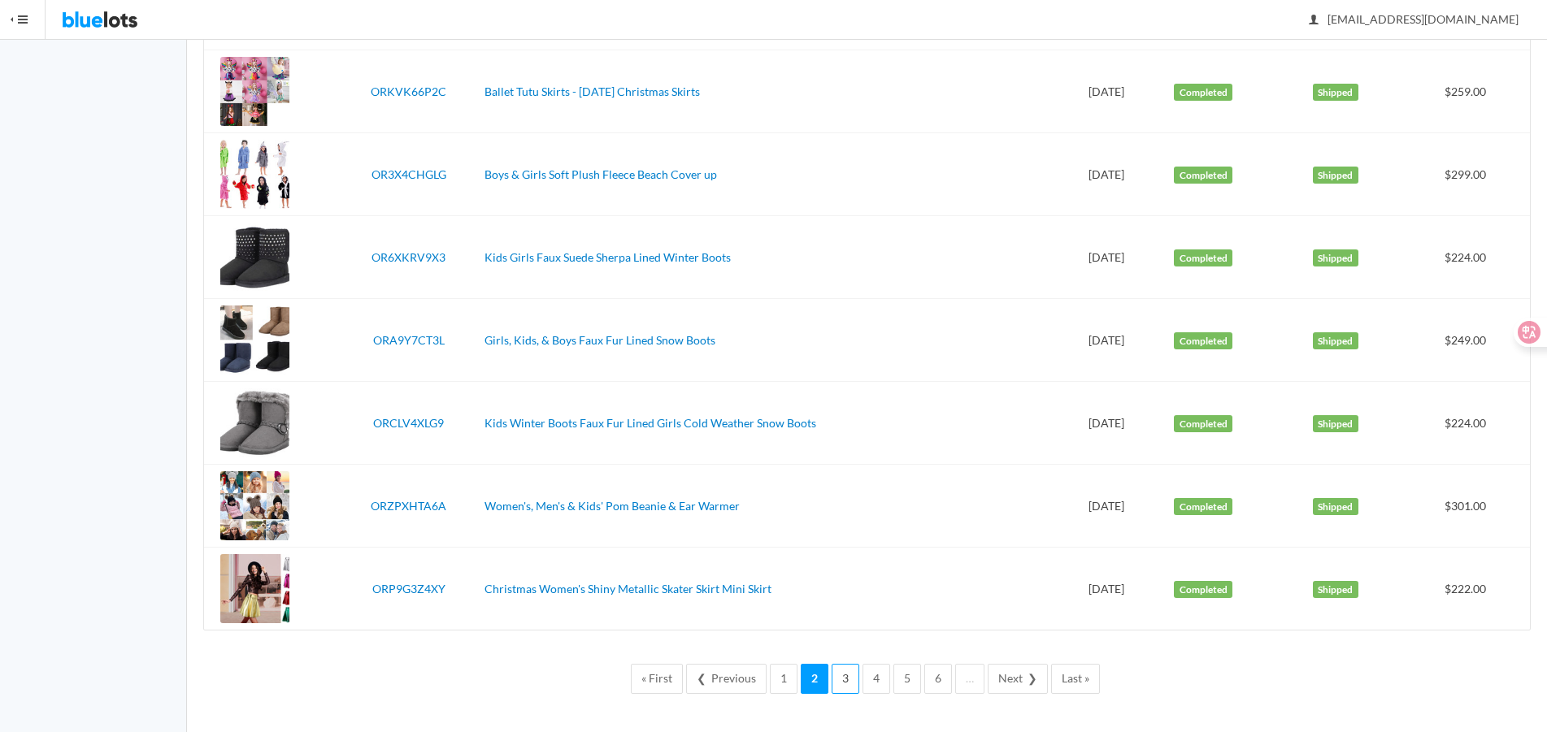
click at [841, 686] on link "3" at bounding box center [845, 679] width 28 height 30
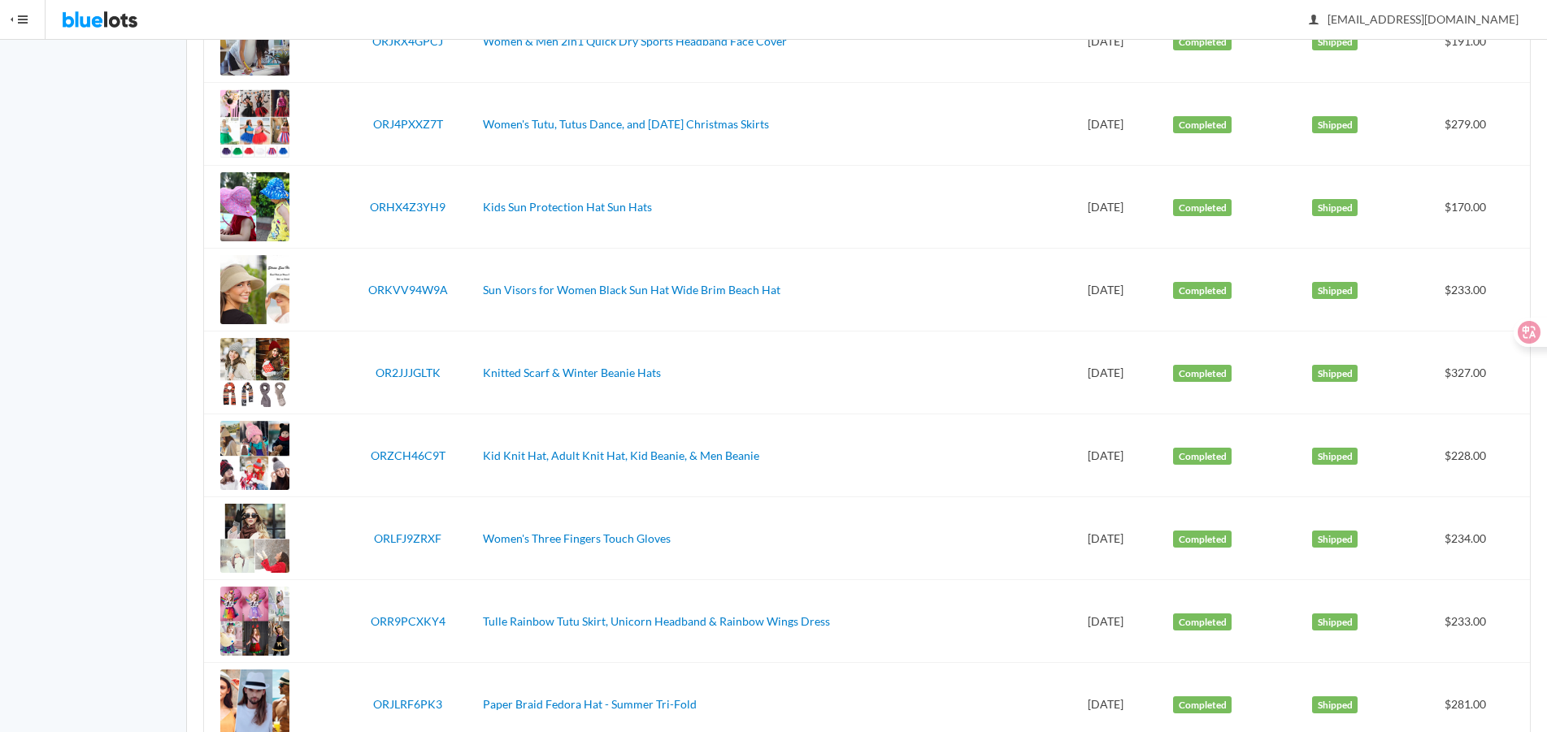
scroll to position [3776, 0]
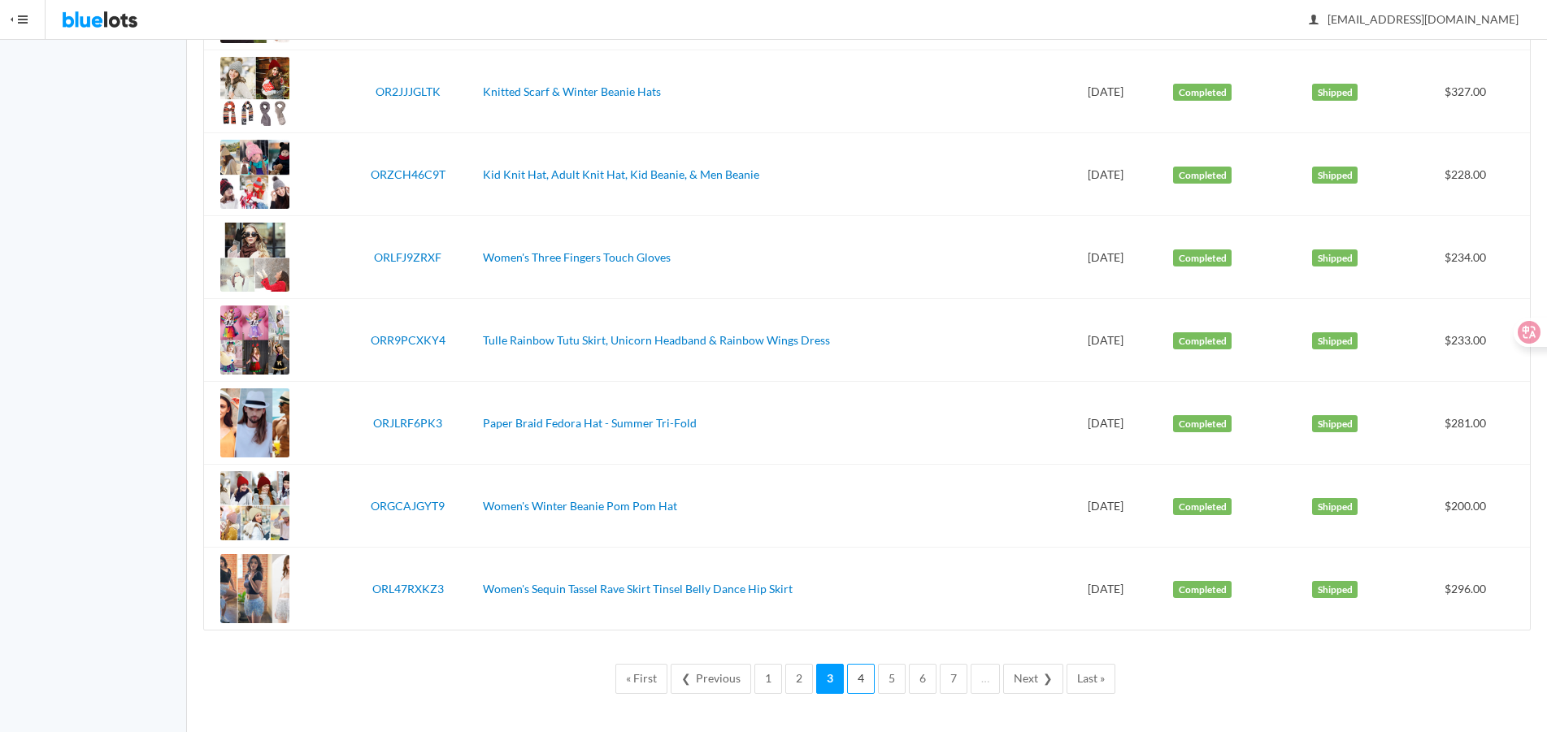
click at [862, 683] on link "4" at bounding box center [861, 679] width 28 height 30
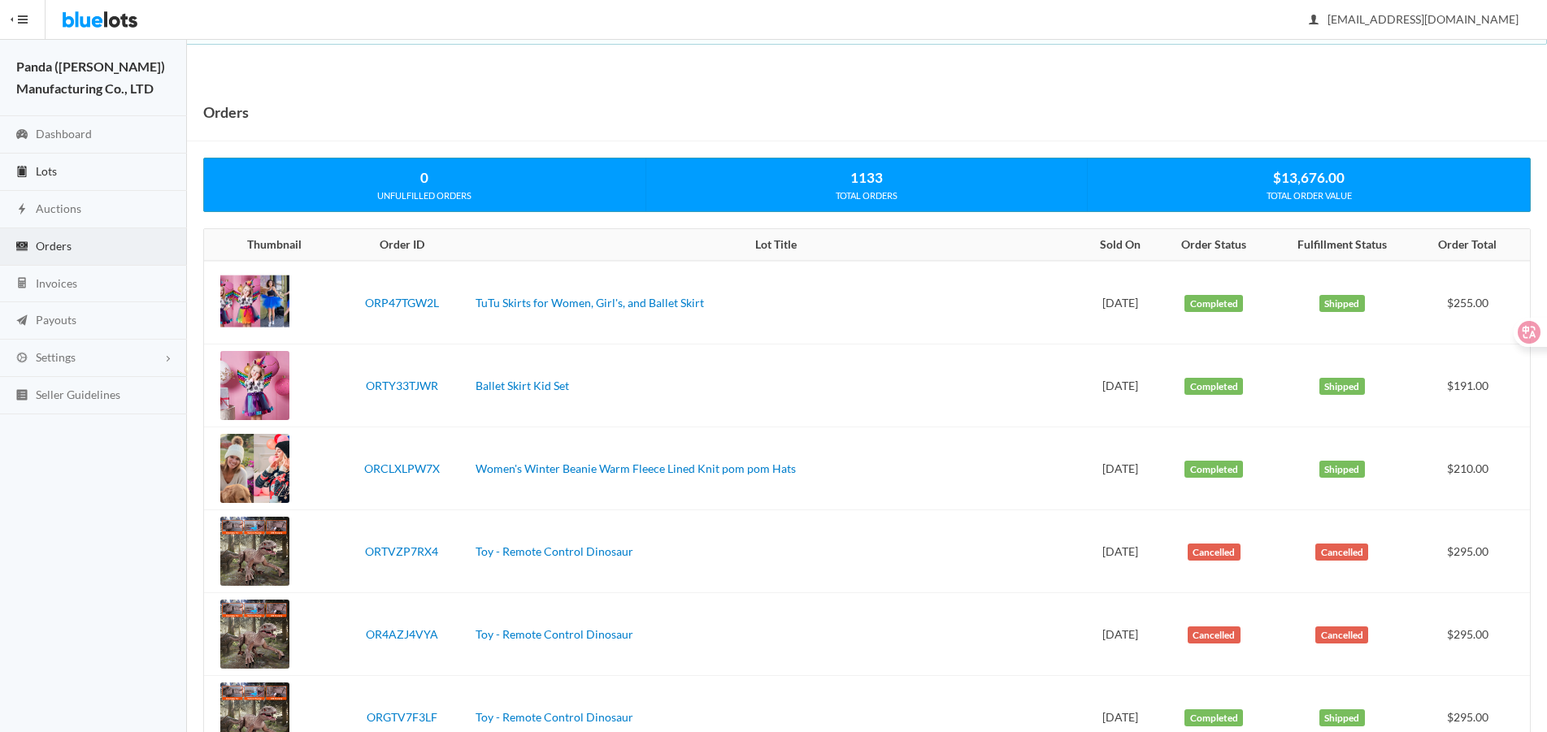
click at [70, 159] on link "Lots" at bounding box center [93, 172] width 187 height 37
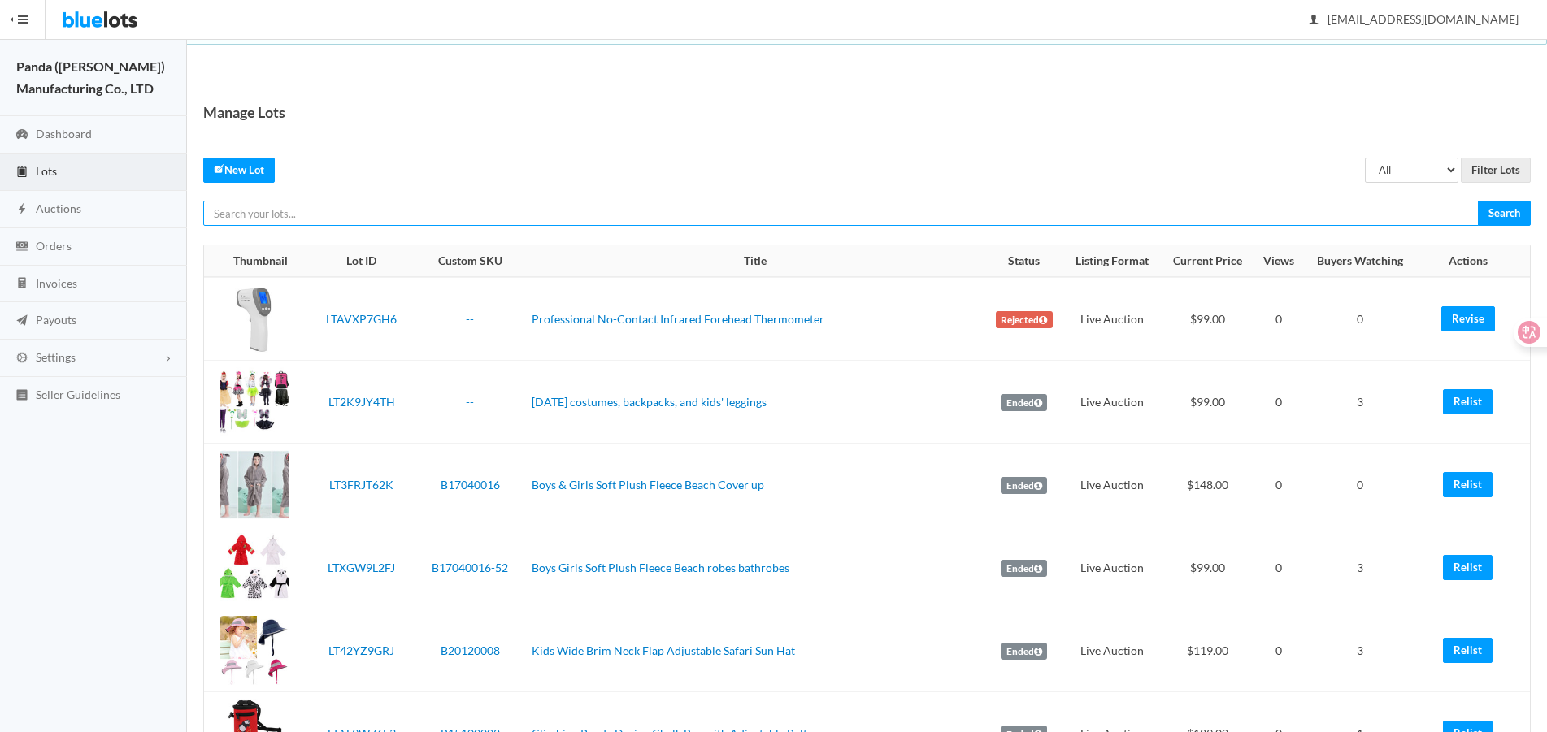
click at [1130, 206] on input "text" at bounding box center [840, 213] width 1275 height 25
paste input "LTYR3PHHV7"
type input "LTYR3PHHV7"
click at [1478, 201] on input "Search" at bounding box center [1504, 213] width 53 height 25
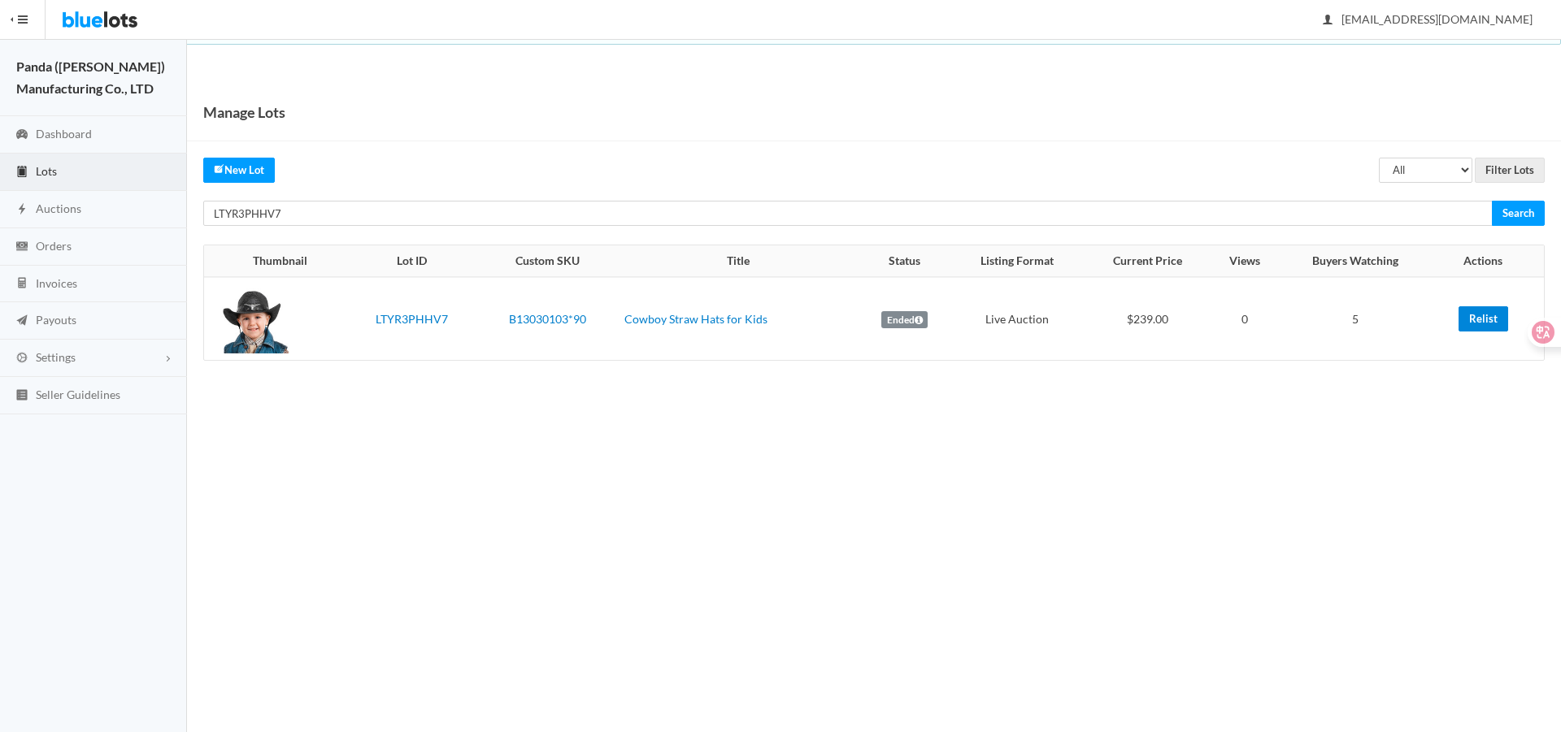
click at [1482, 326] on link "Relist" at bounding box center [1483, 318] width 50 height 25
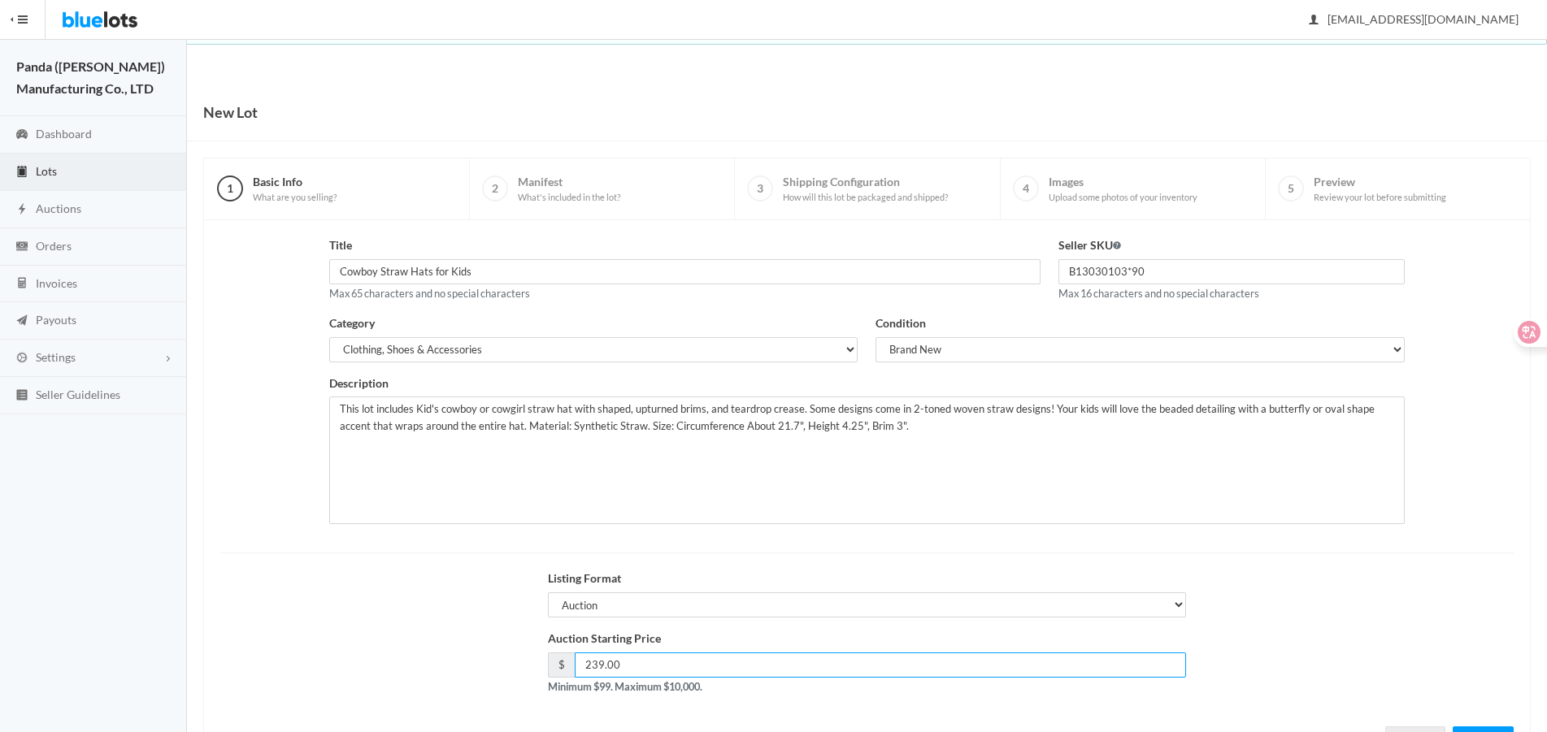
drag, startPoint x: 627, startPoint y: 671, endPoint x: 523, endPoint y: 660, distance: 105.5
click at [523, 660] on div "Auction Starting Price $ 239.00 Minimum $99. Maximum $10,000." at bounding box center [866, 669] width 1311 height 78
type input "199"
click at [1425, 631] on div "Auction Starting Price $ 199 Minimum $99. Maximum $10,000." at bounding box center [866, 669] width 1311 height 78
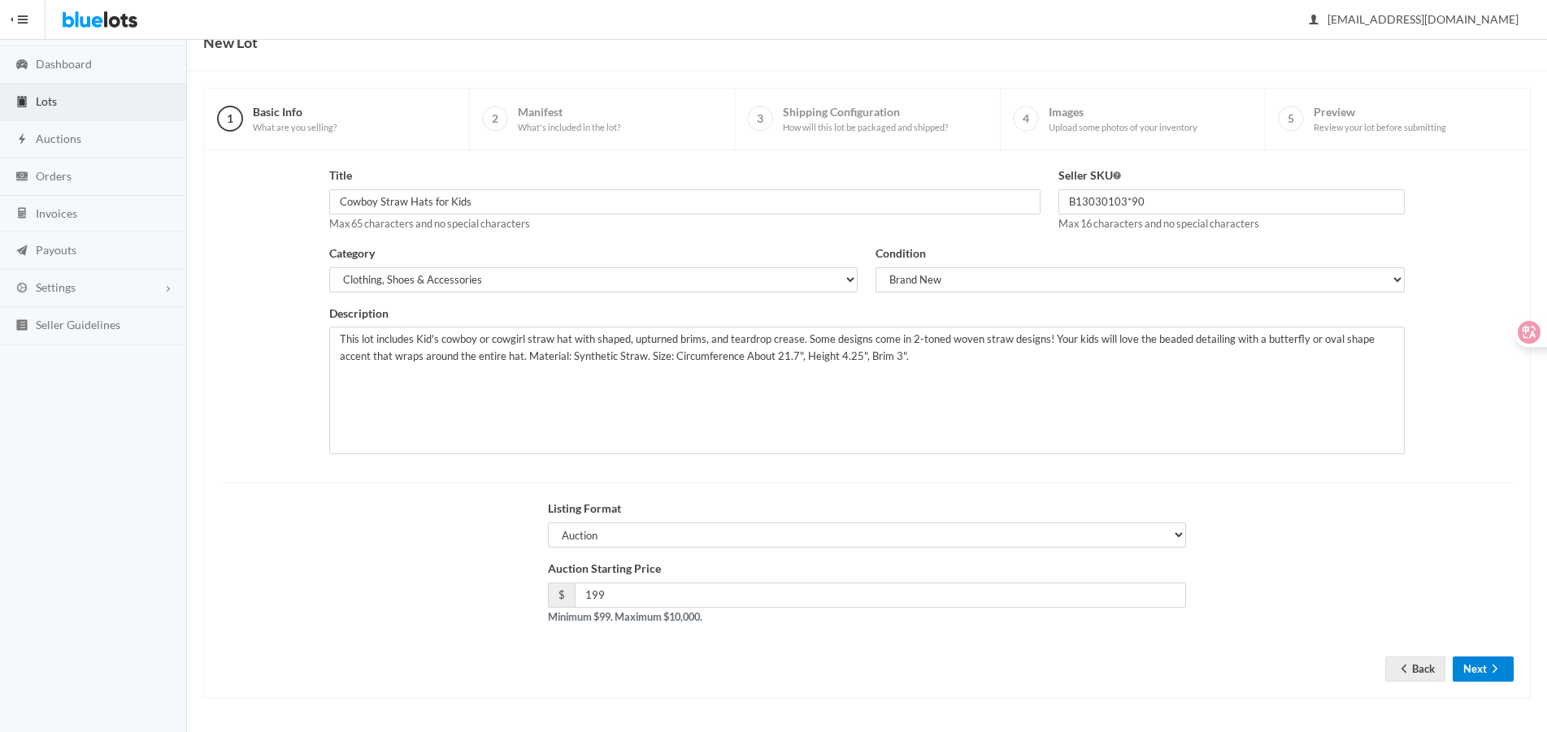
click at [1460, 675] on button "Next" at bounding box center [1482, 669] width 61 height 25
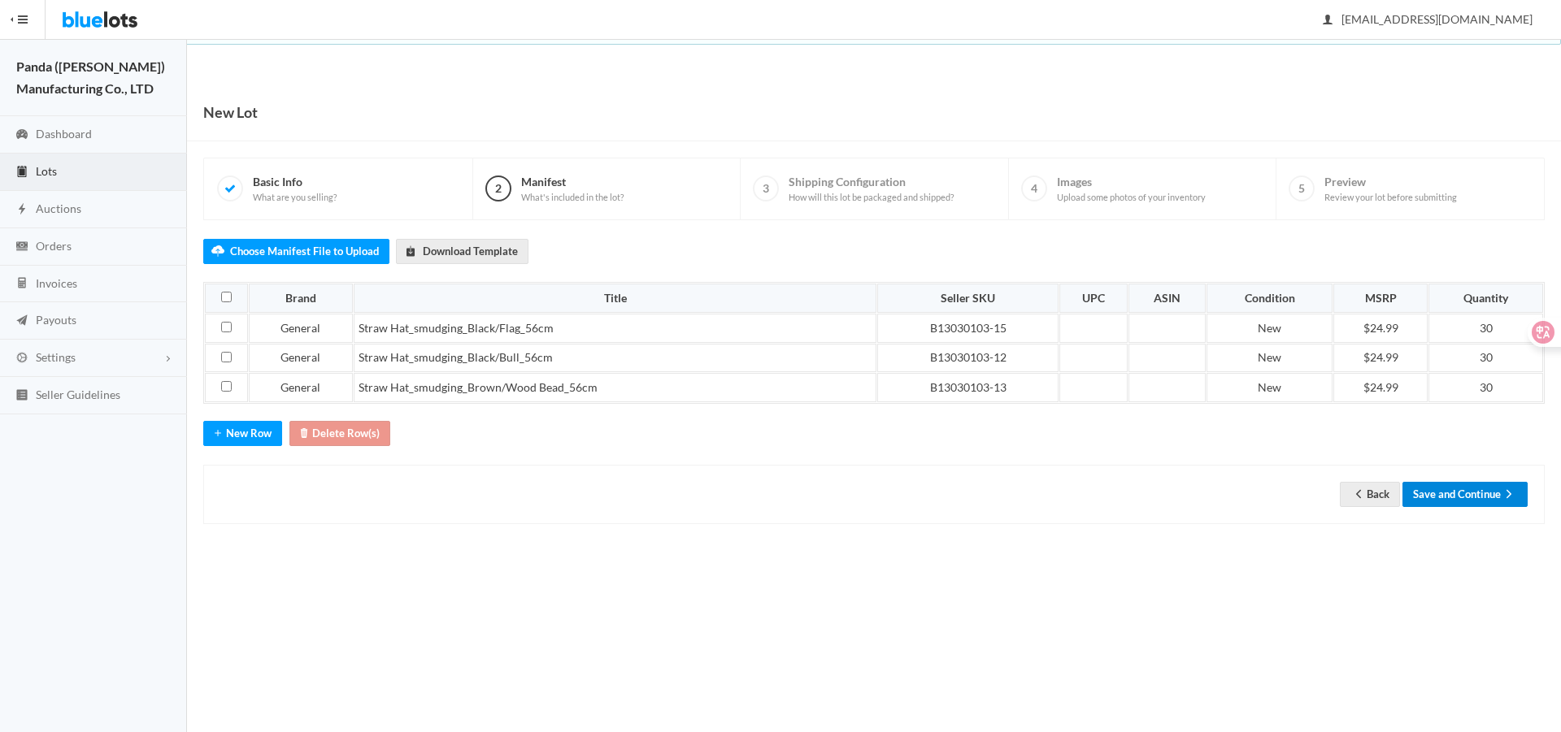
click at [1449, 491] on button "Save and Continue" at bounding box center [1464, 494] width 125 height 25
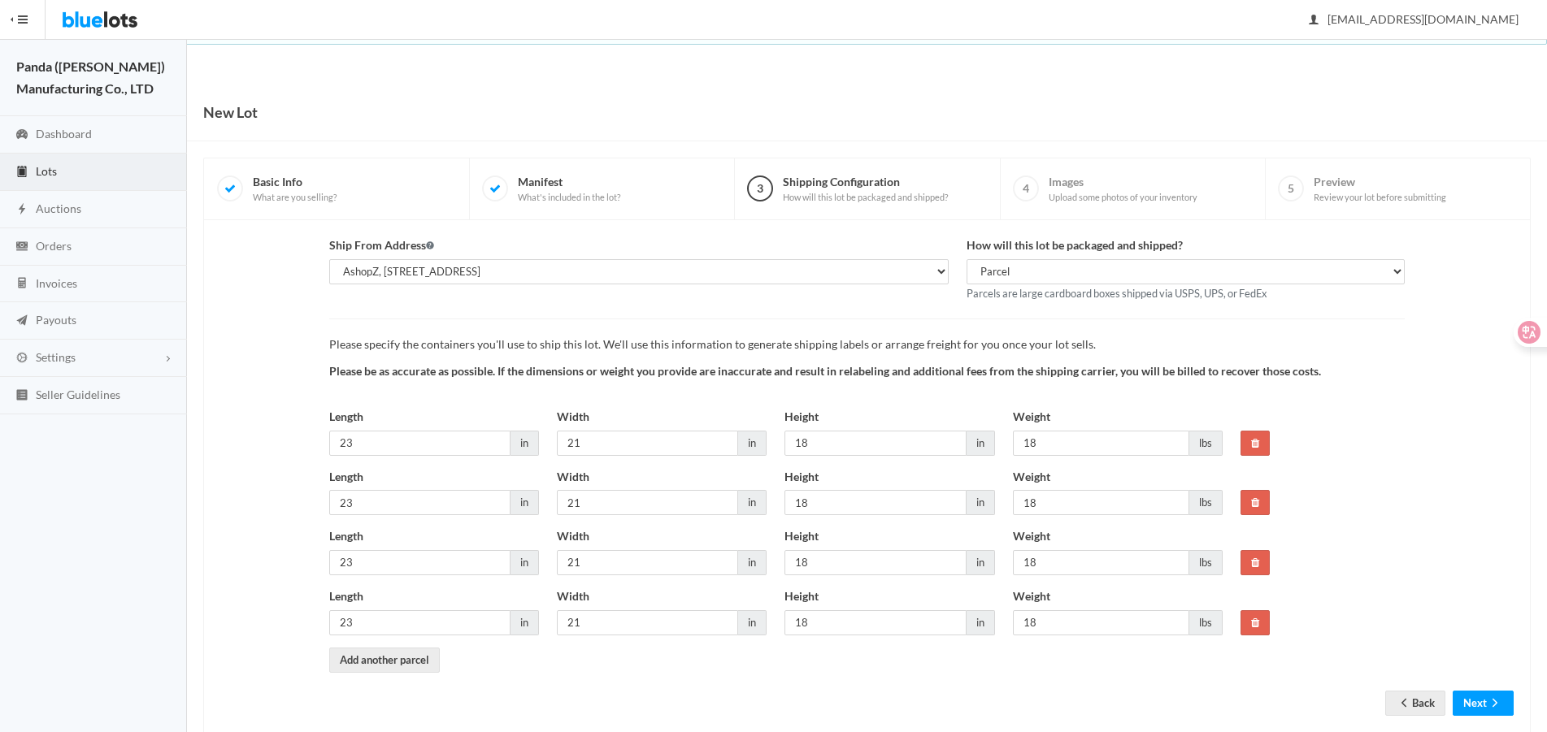
scroll to position [35, 0]
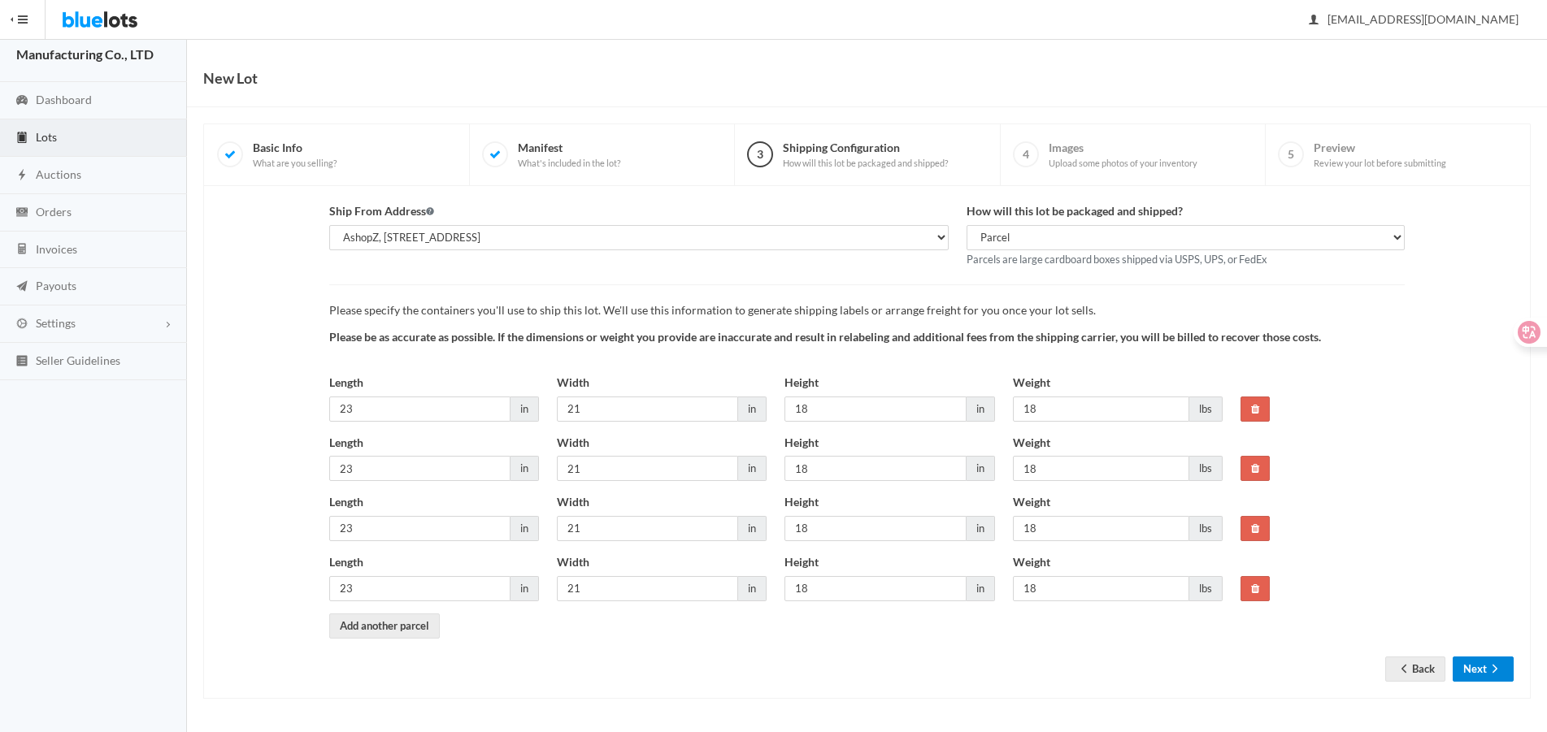
click at [1501, 670] on icon "arrow forward" at bounding box center [1495, 668] width 16 height 13
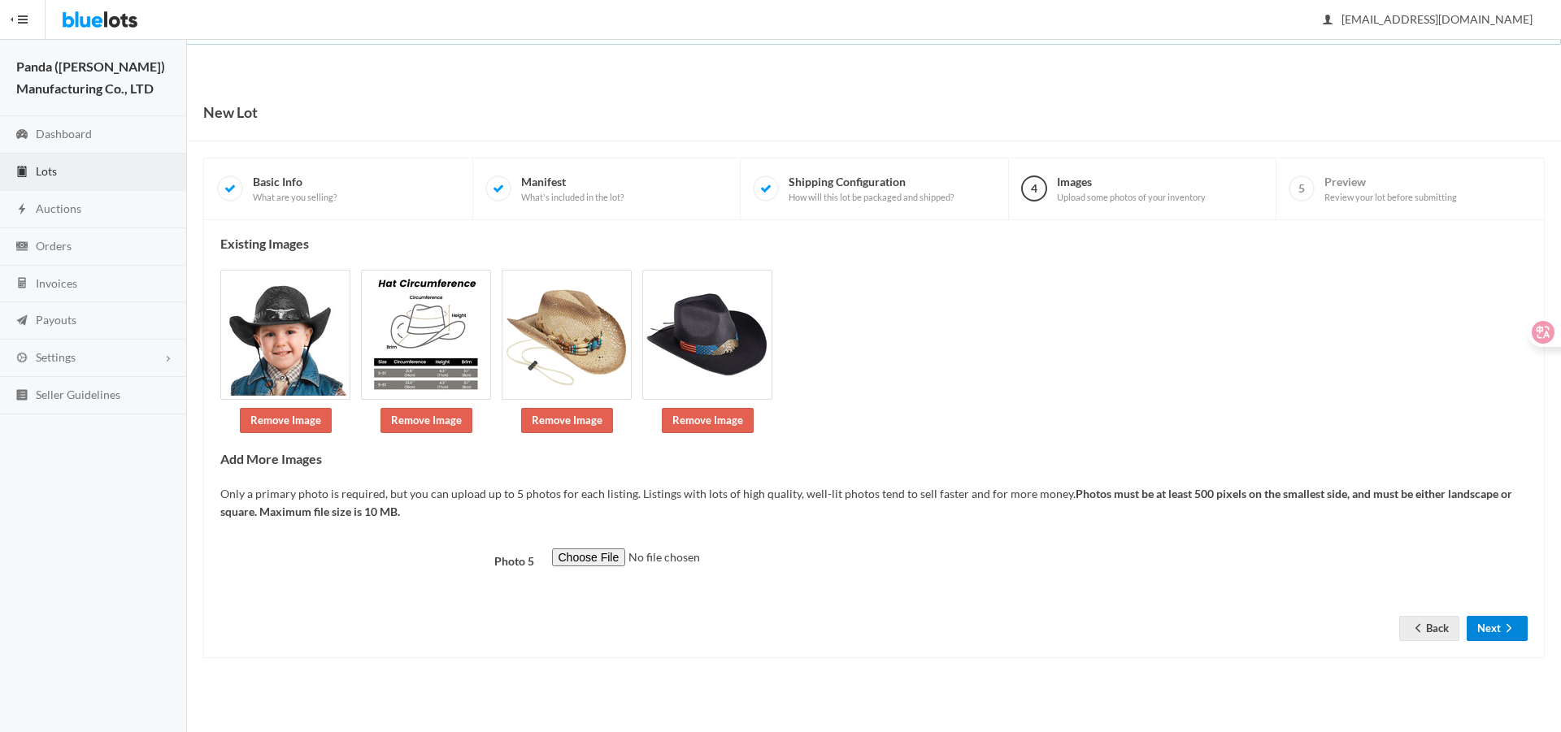
click at [1496, 640] on button "Next" at bounding box center [1496, 628] width 61 height 25
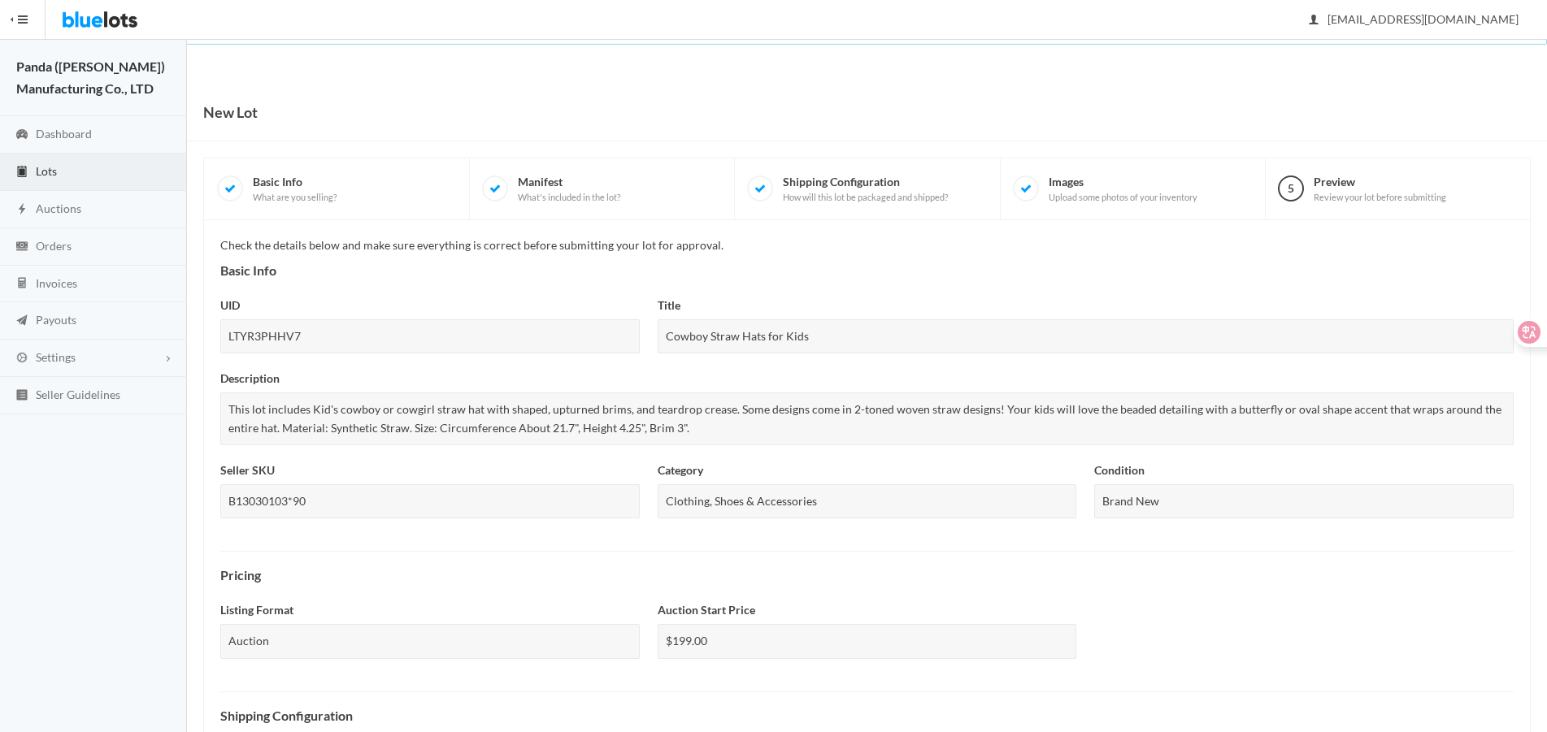
scroll to position [554, 0]
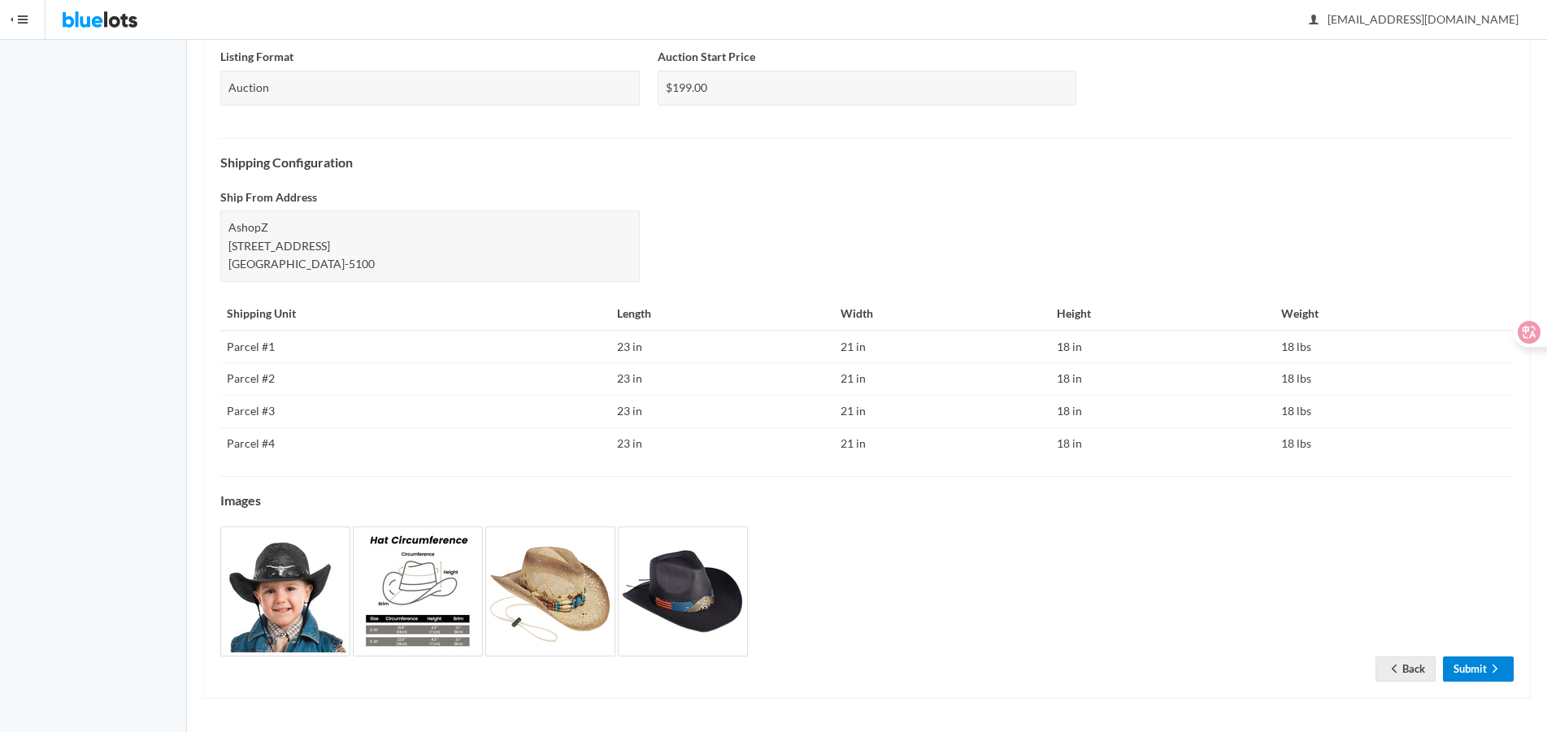
click at [1496, 658] on link "Submit" at bounding box center [1478, 669] width 71 height 25
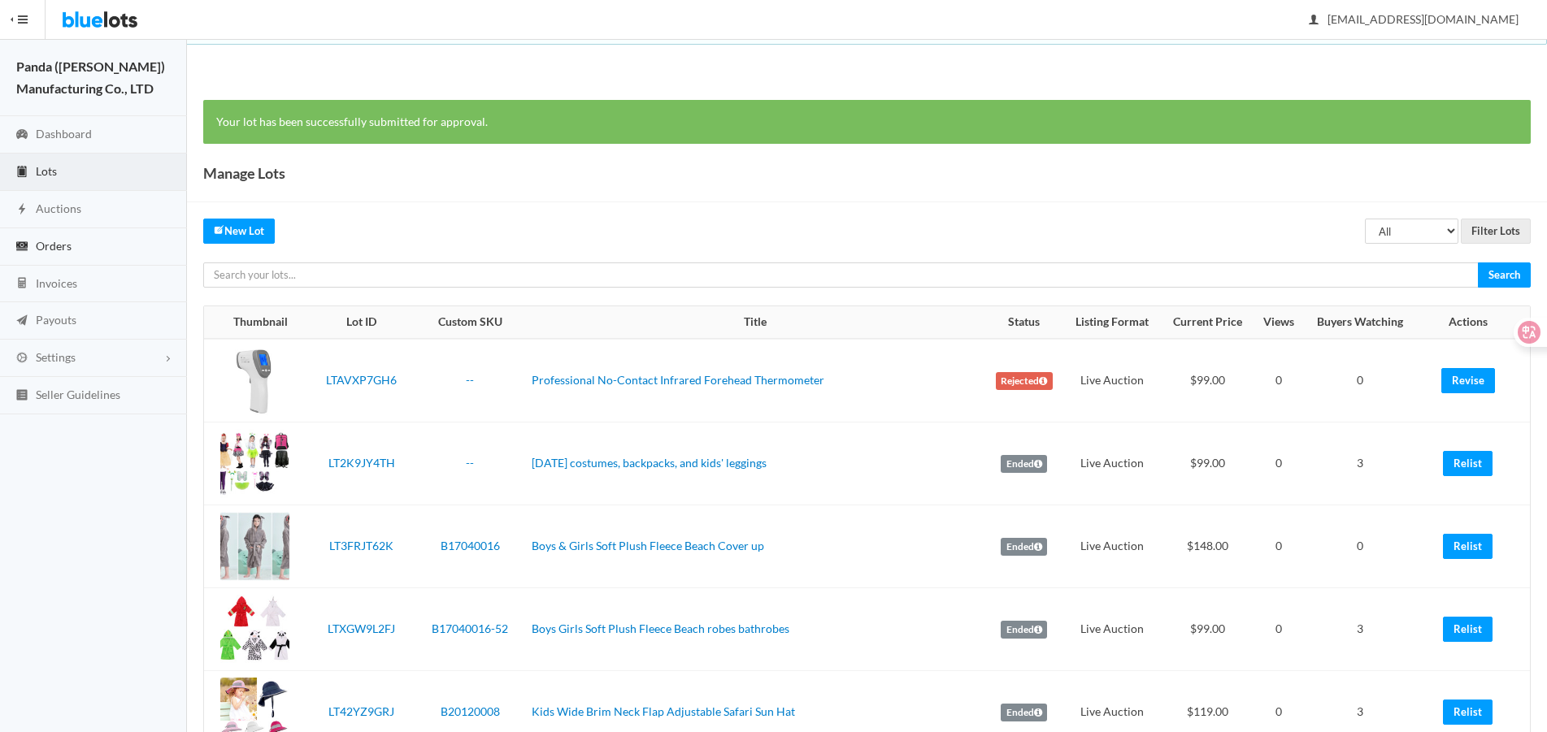
click at [70, 256] on link "Orders" at bounding box center [93, 246] width 187 height 37
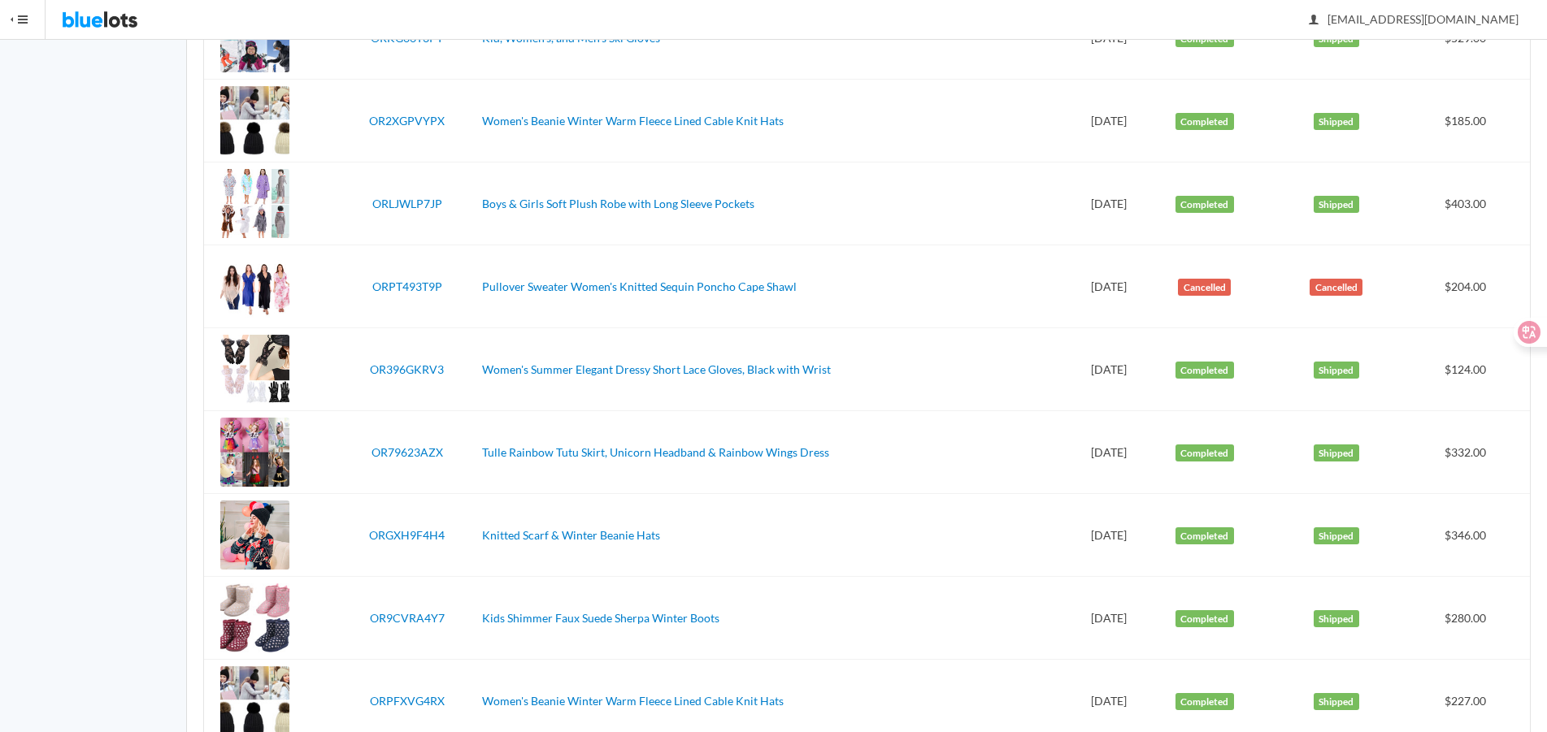
scroll to position [3776, 0]
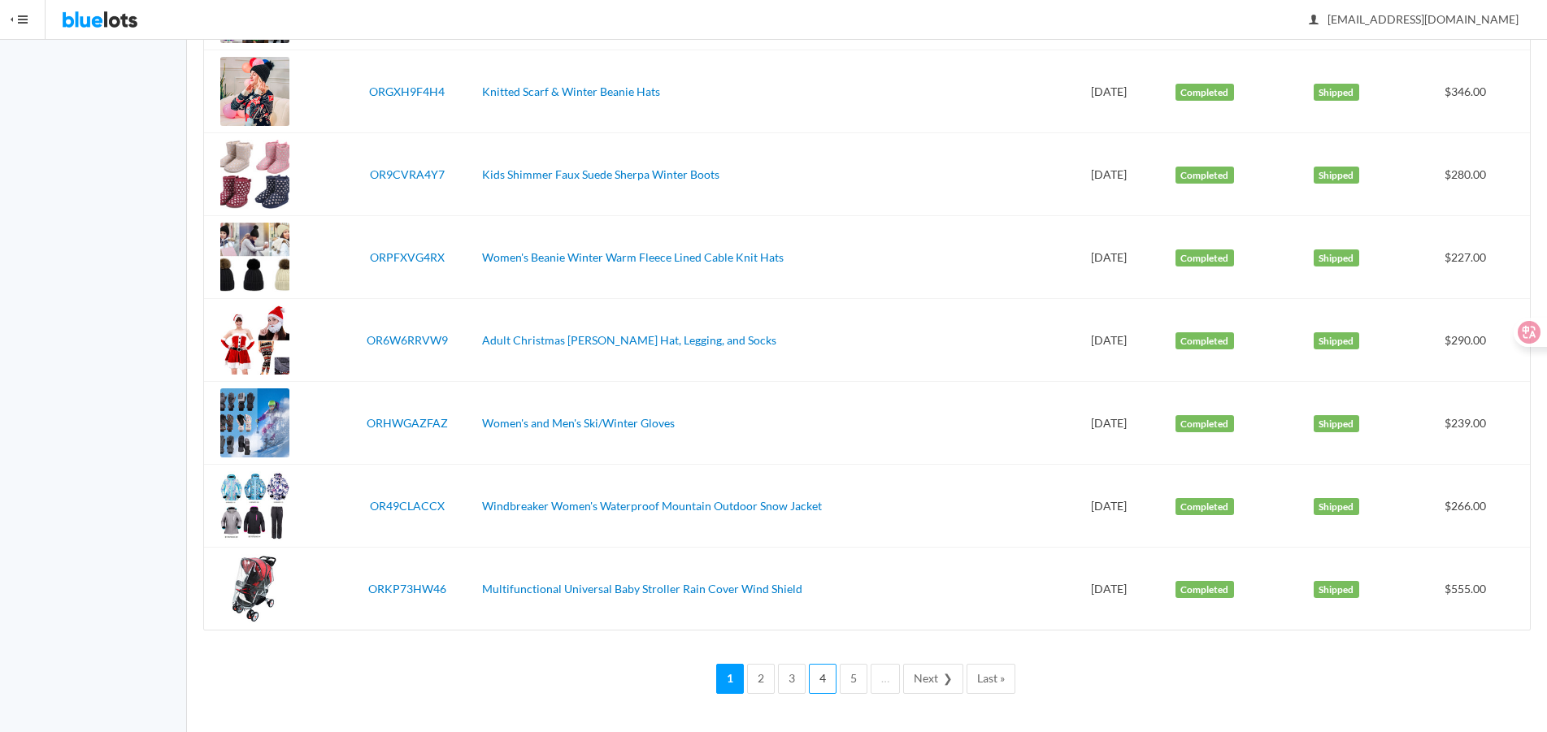
click at [832, 680] on link "4" at bounding box center [823, 679] width 28 height 30
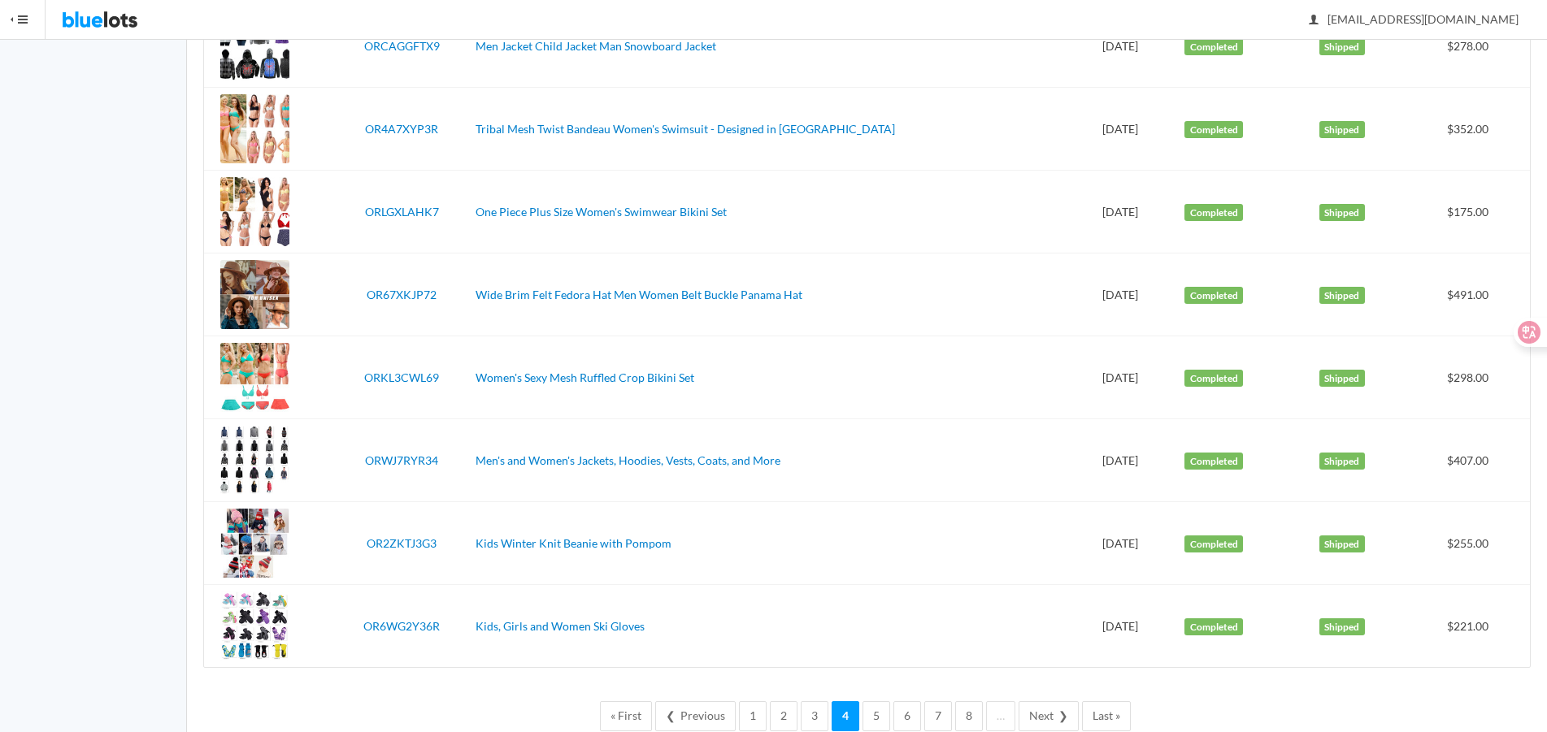
scroll to position [3776, 0]
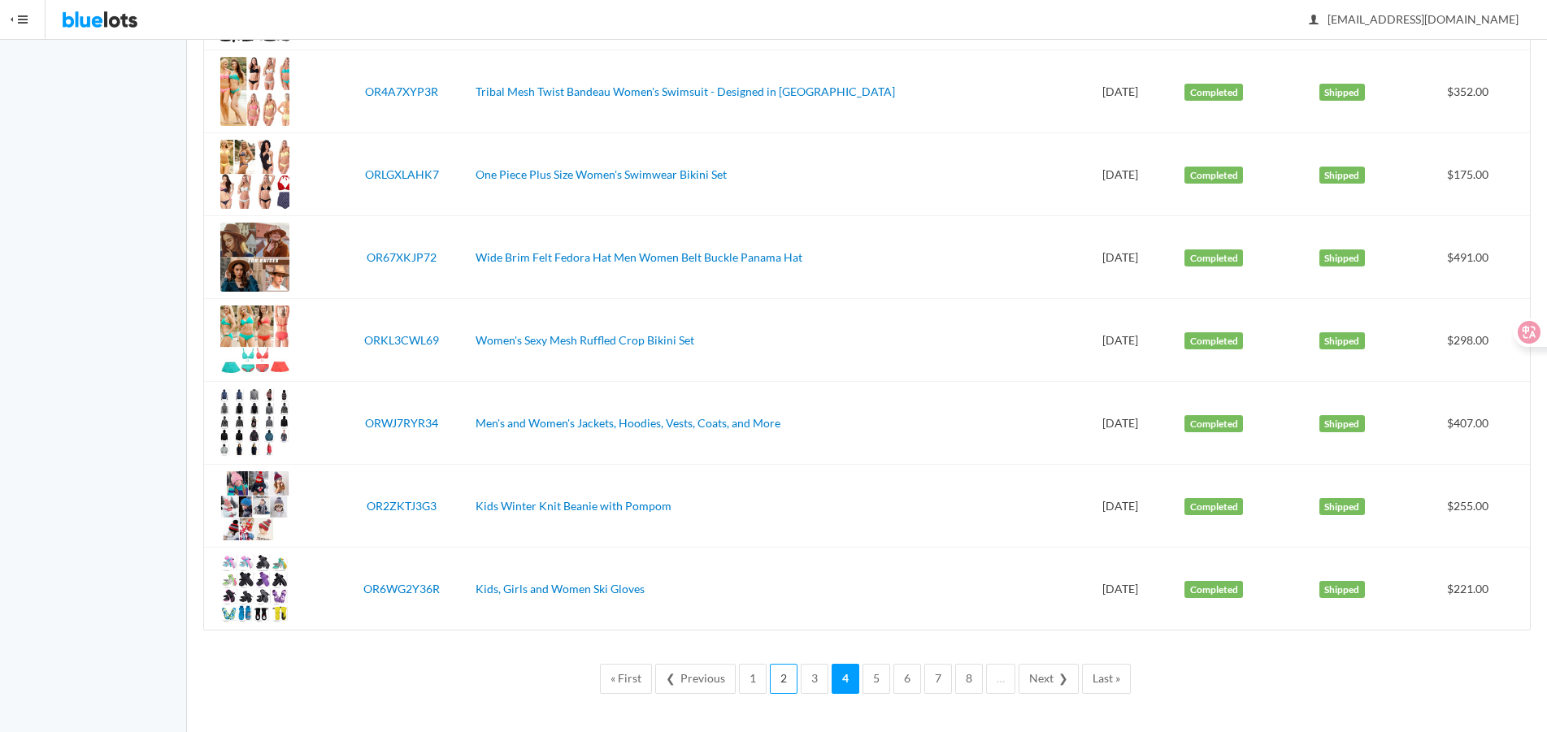
click at [786, 672] on link "2" at bounding box center [784, 679] width 28 height 30
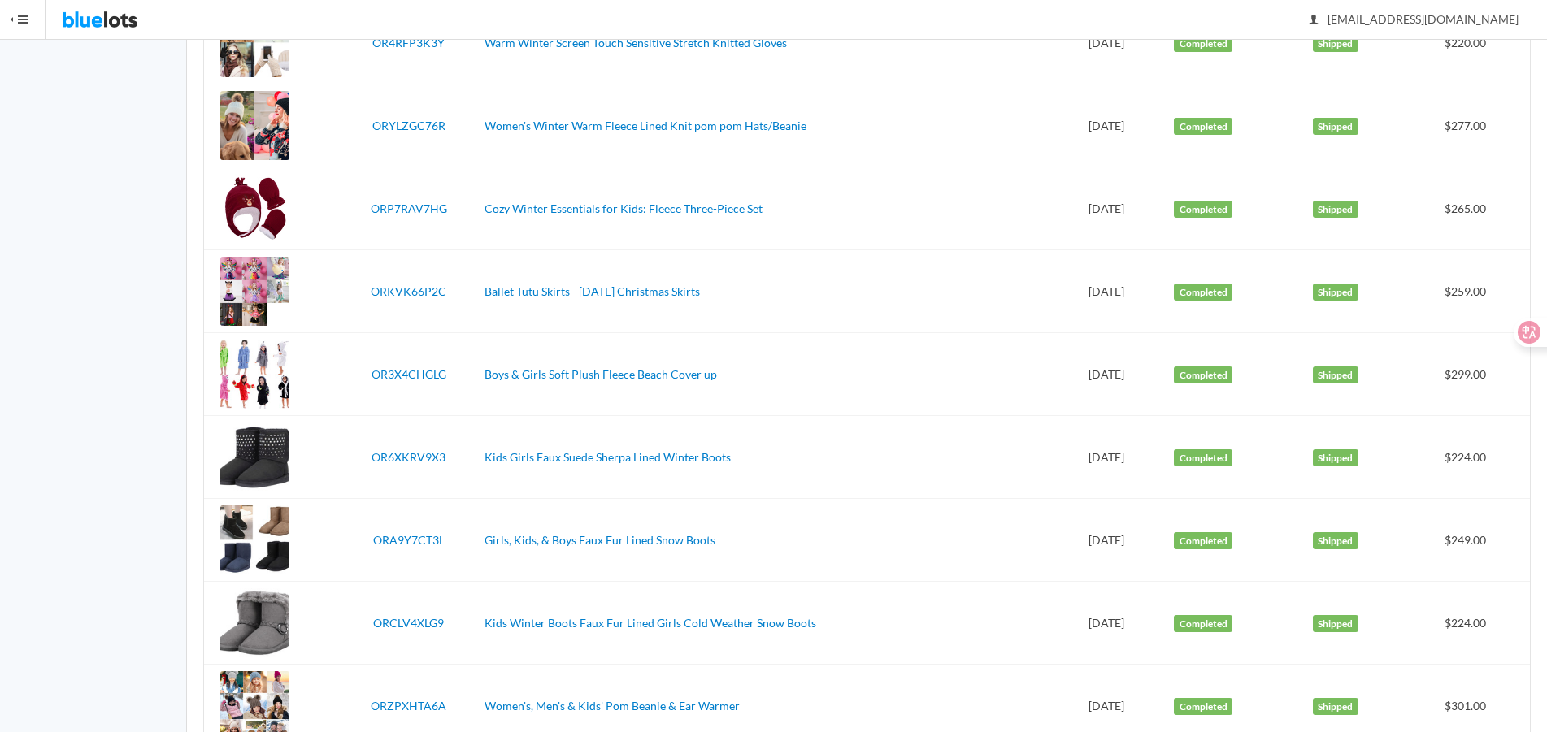
scroll to position [3776, 0]
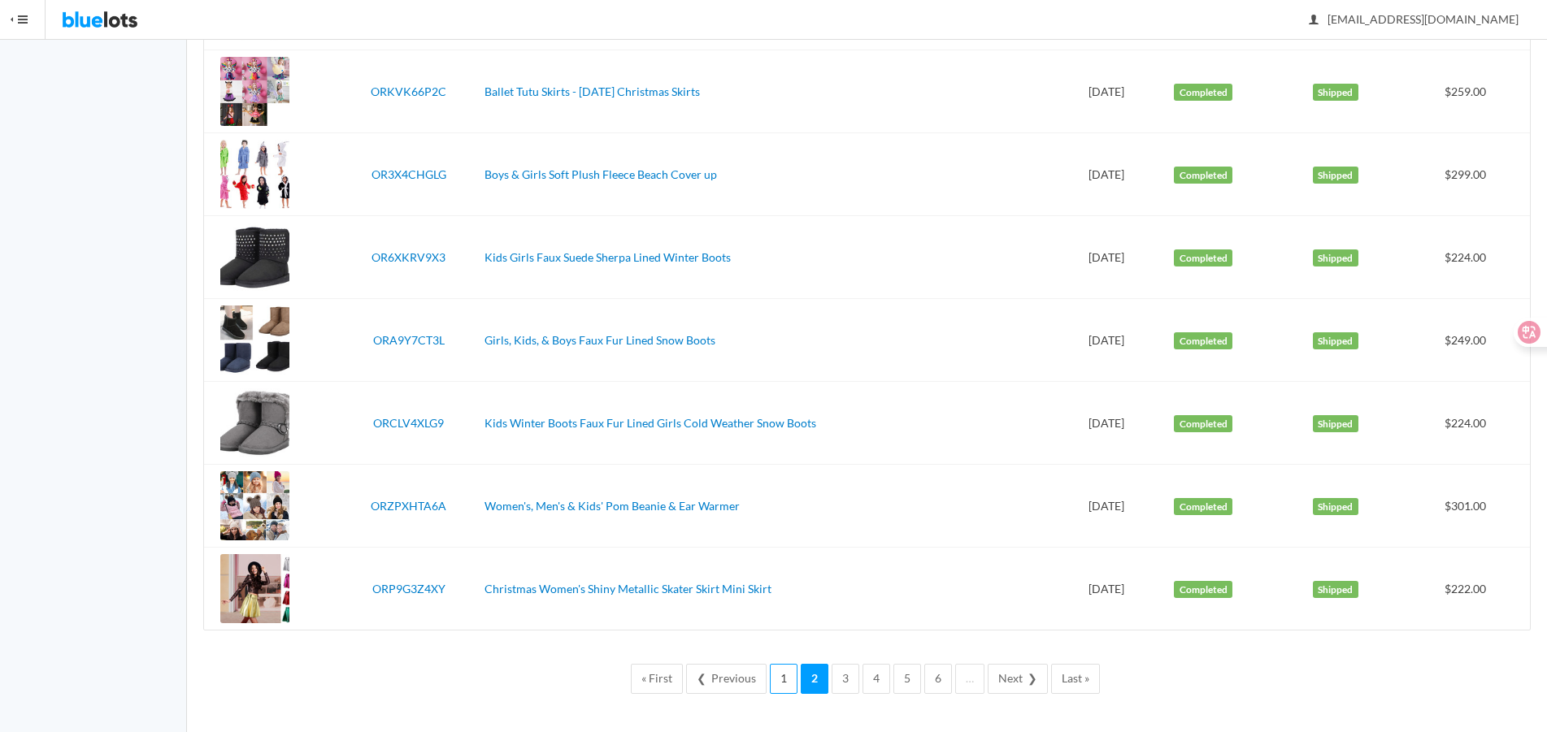
click at [772, 675] on link "1" at bounding box center [784, 679] width 28 height 30
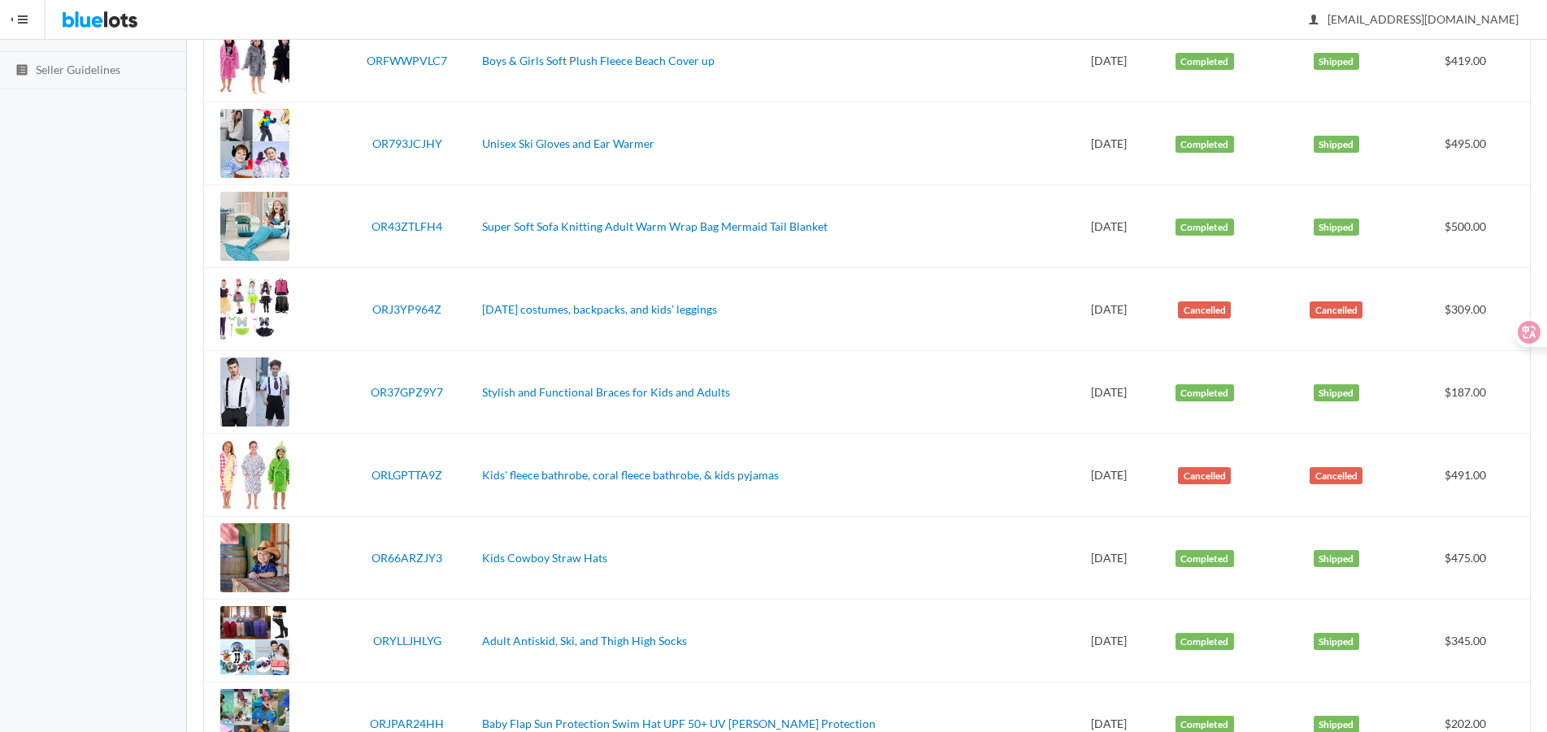
scroll to position [406, 0]
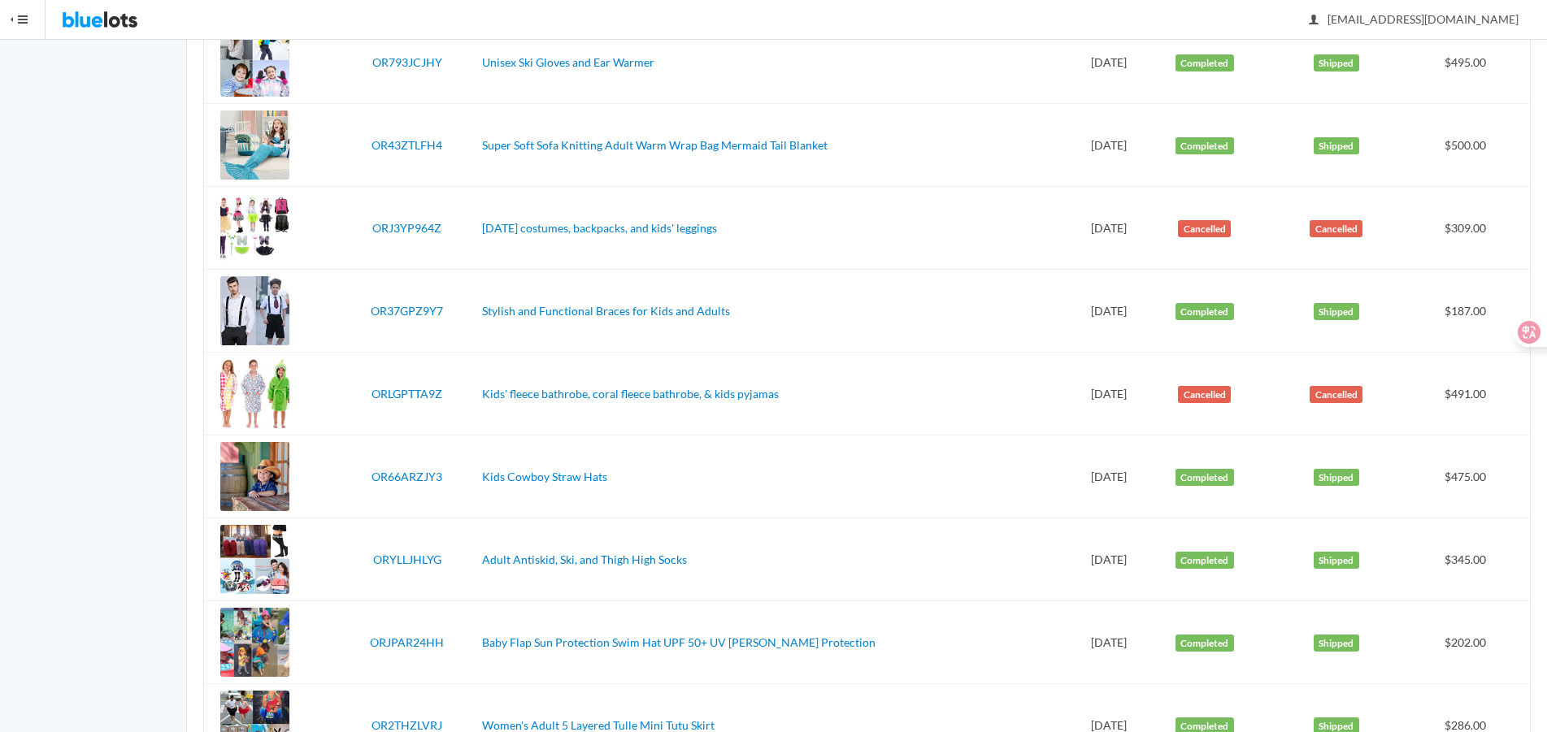
click at [792, 493] on td "Kids Cowboy Straw Hats" at bounding box center [771, 477] width 593 height 83
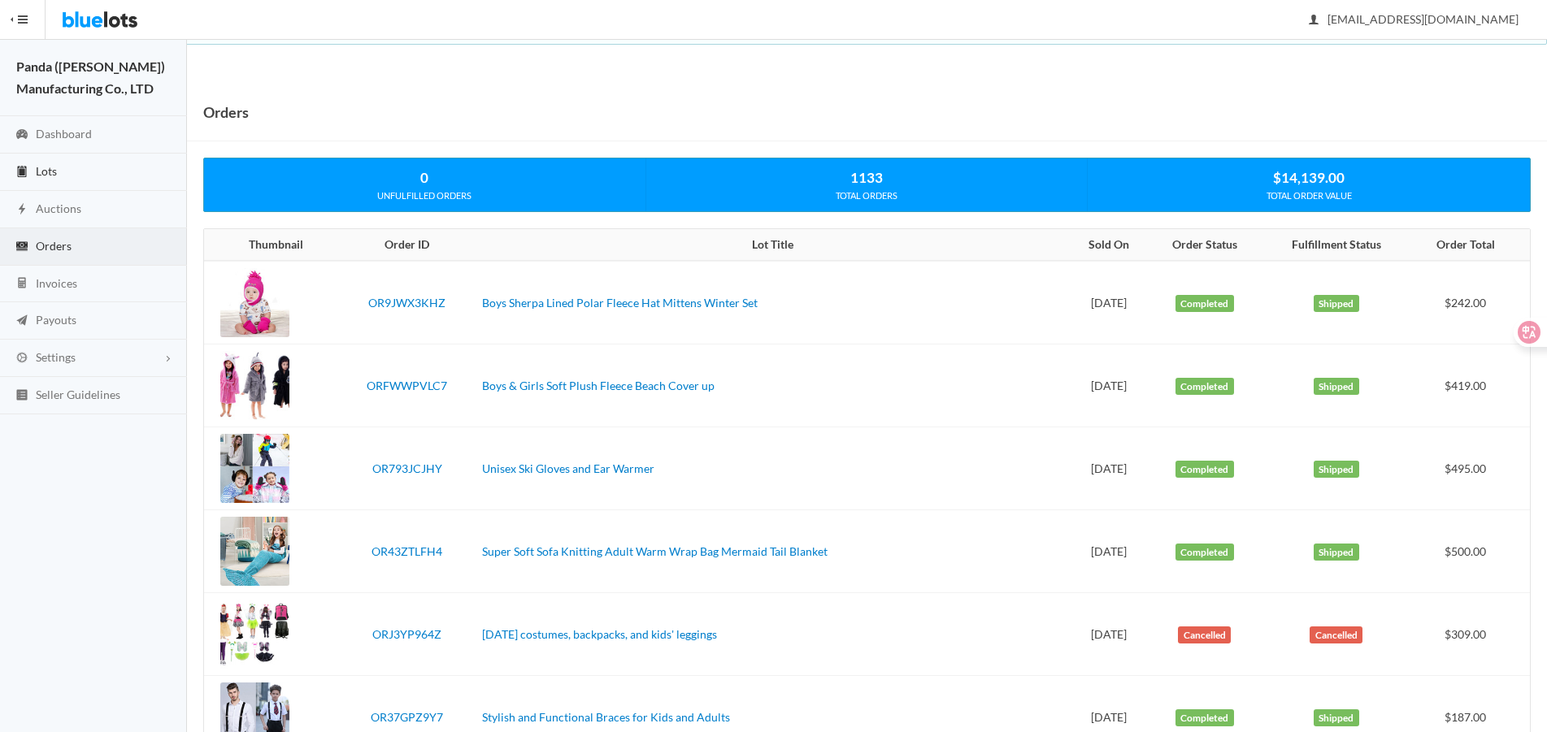
click at [111, 167] on link "Lots" at bounding box center [93, 172] width 187 height 37
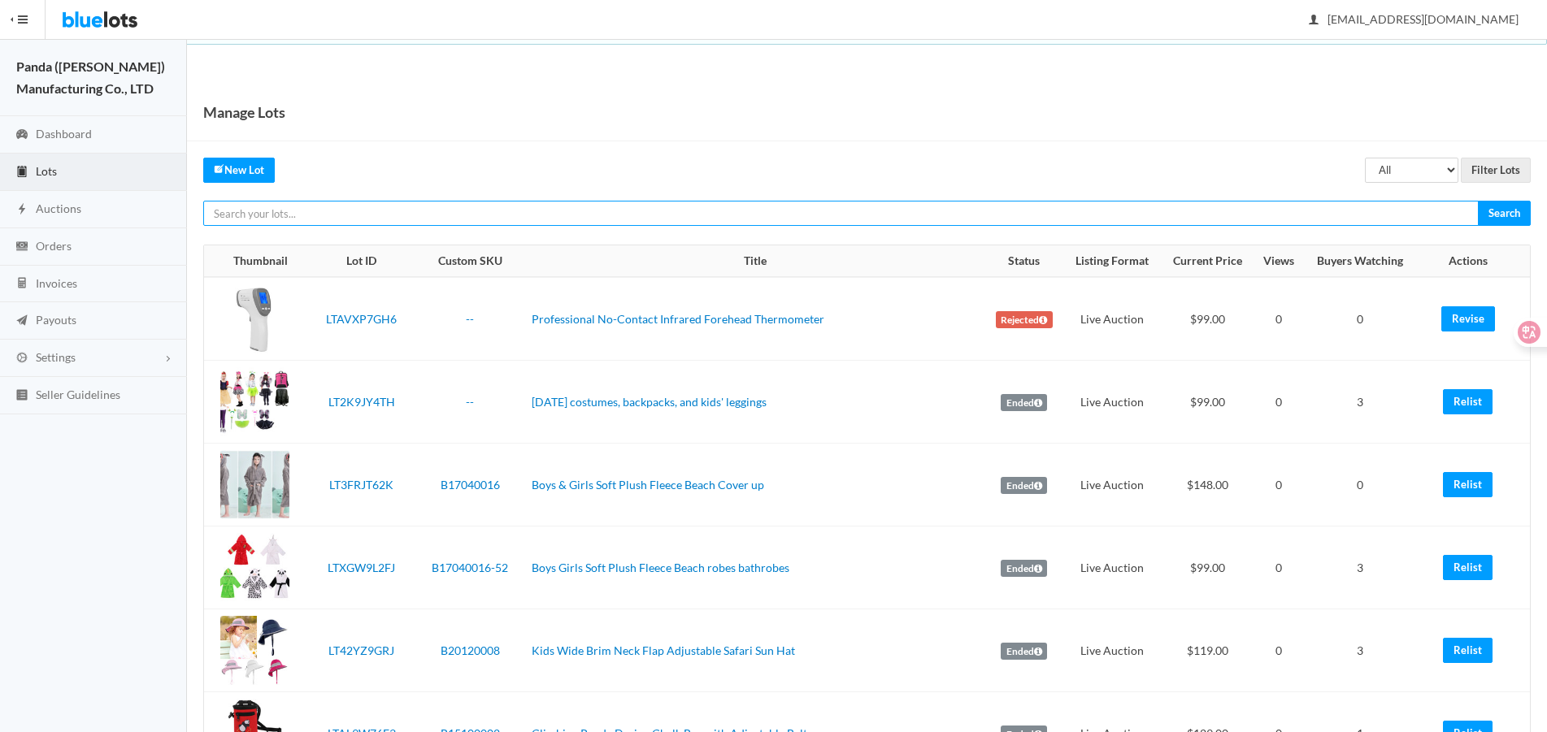
click at [1237, 205] on input "text" at bounding box center [840, 213] width 1275 height 25
paste input "LTA674JYLF"
type input "LTA674JYLF"
click at [1478, 201] on input "Search" at bounding box center [1504, 213] width 53 height 25
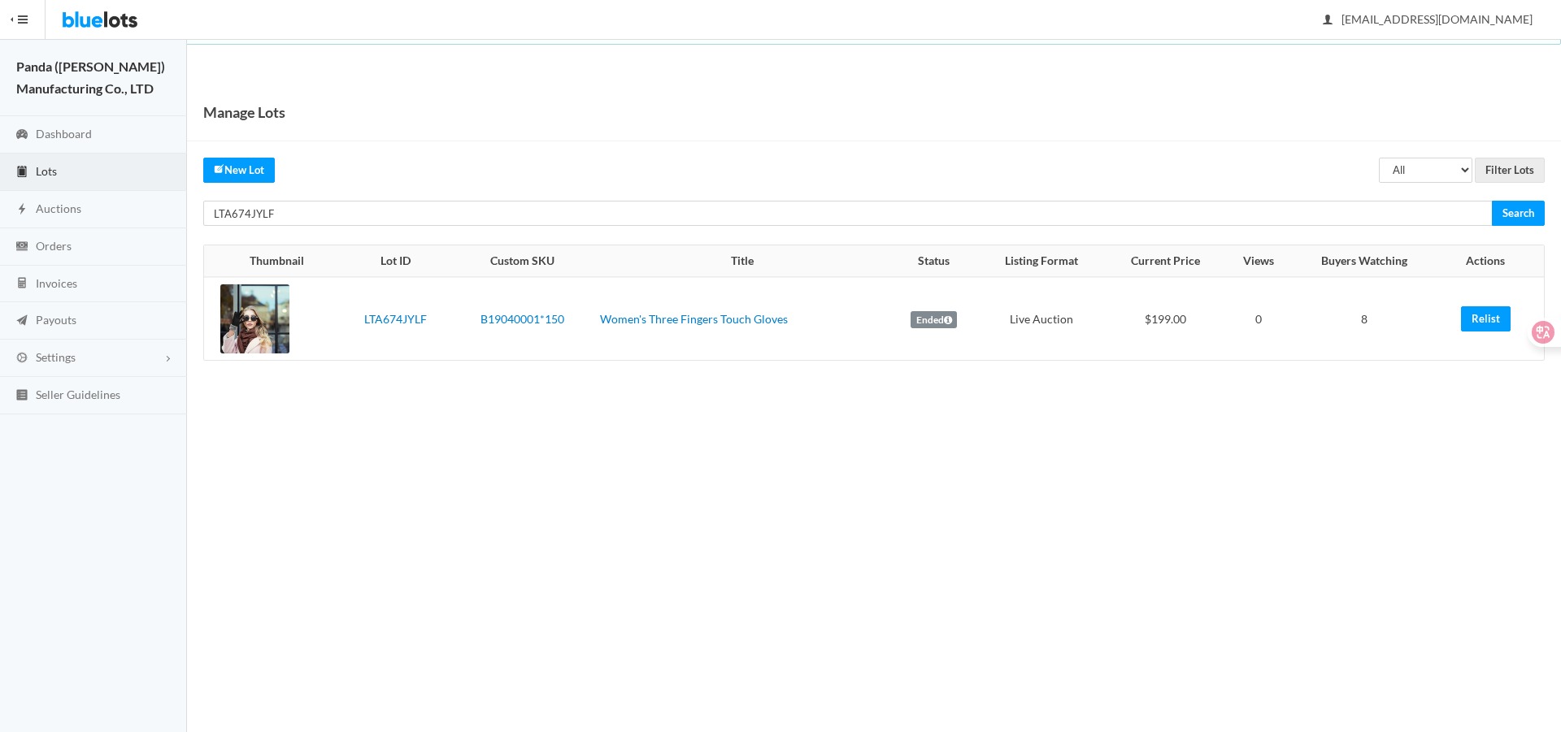
click at [1468, 303] on td "Relist" at bounding box center [1490, 318] width 106 height 83
click at [1472, 310] on link "Relist" at bounding box center [1486, 318] width 50 height 25
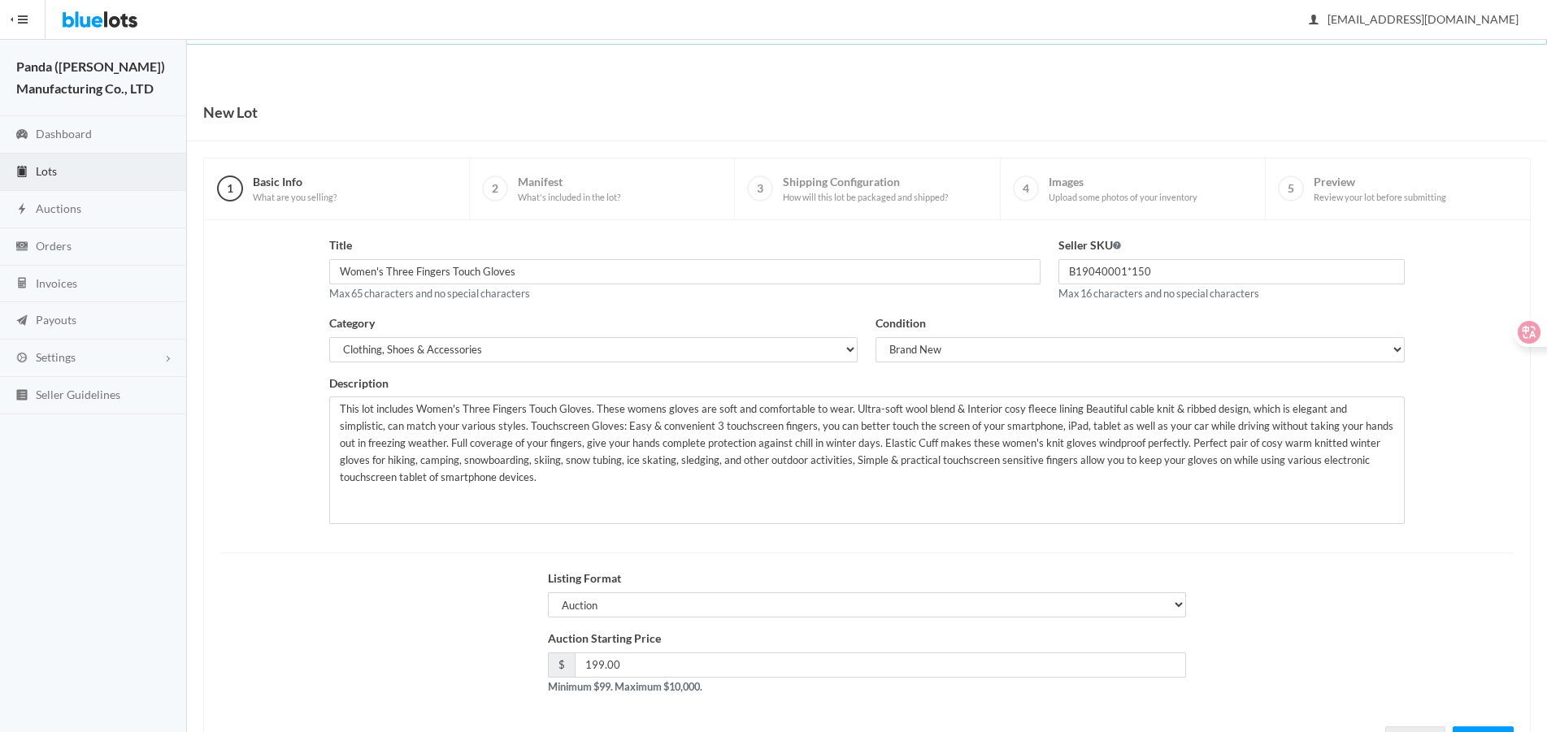
scroll to position [70, 0]
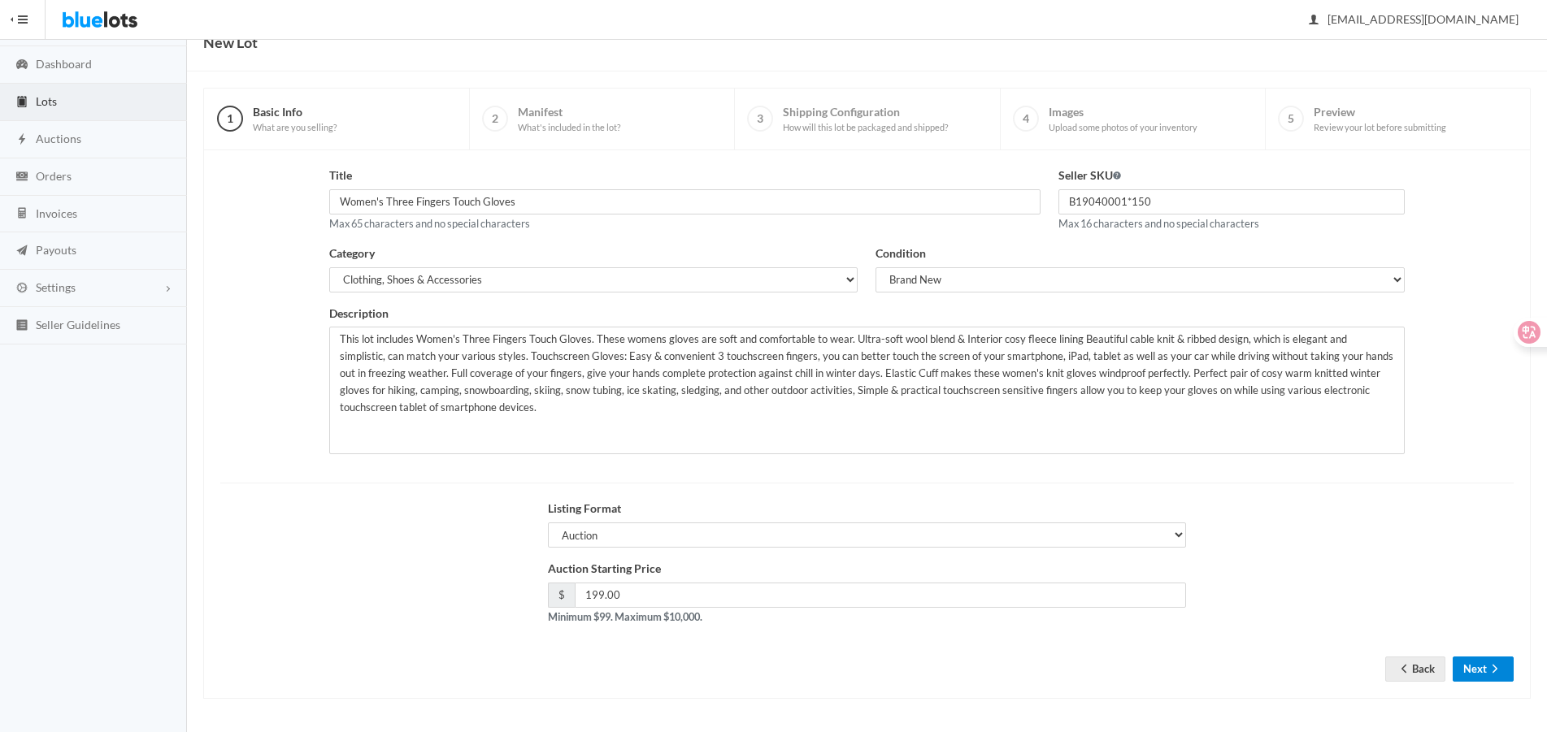
click at [1478, 662] on button "Next" at bounding box center [1482, 669] width 61 height 25
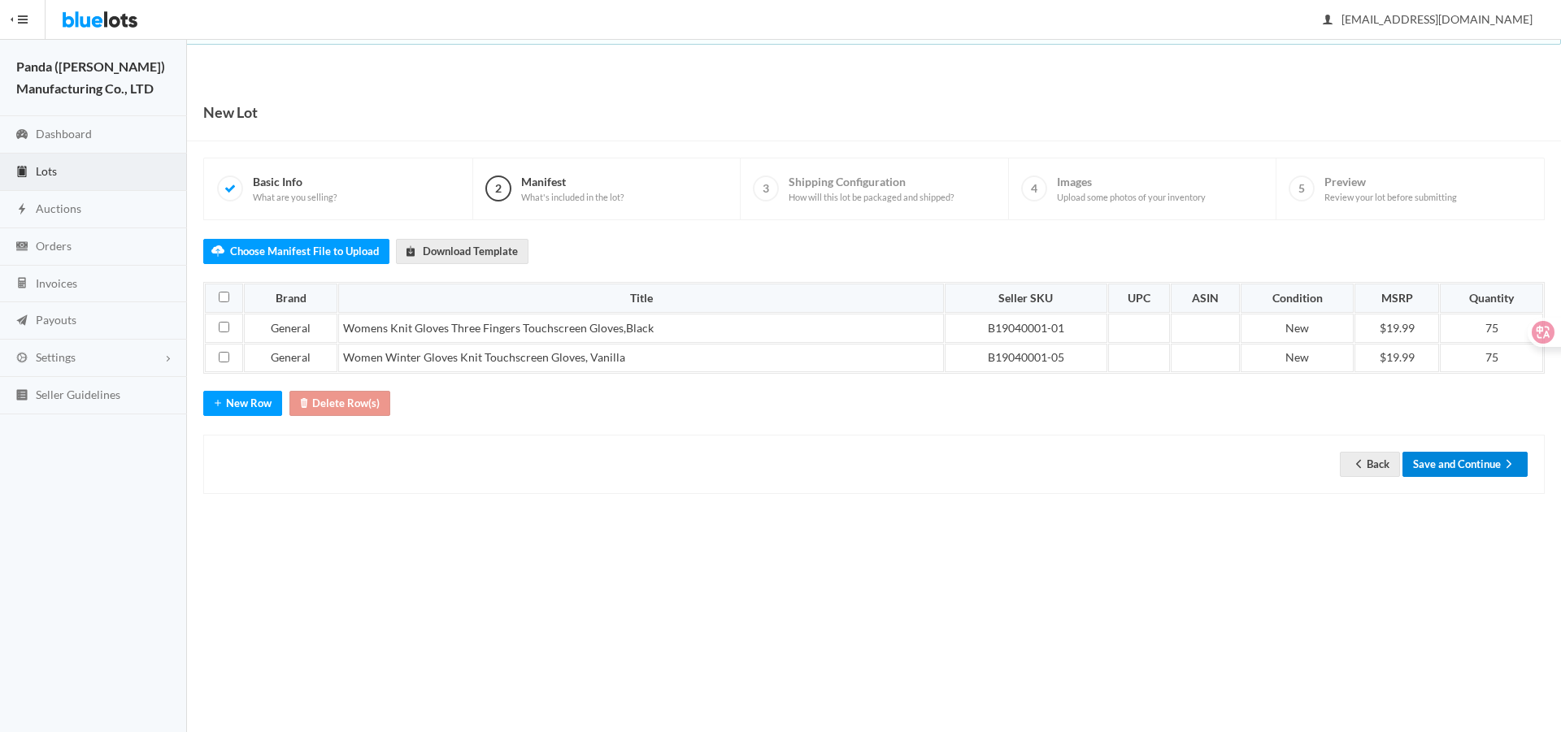
click at [1441, 466] on button "Save and Continue" at bounding box center [1464, 464] width 125 height 25
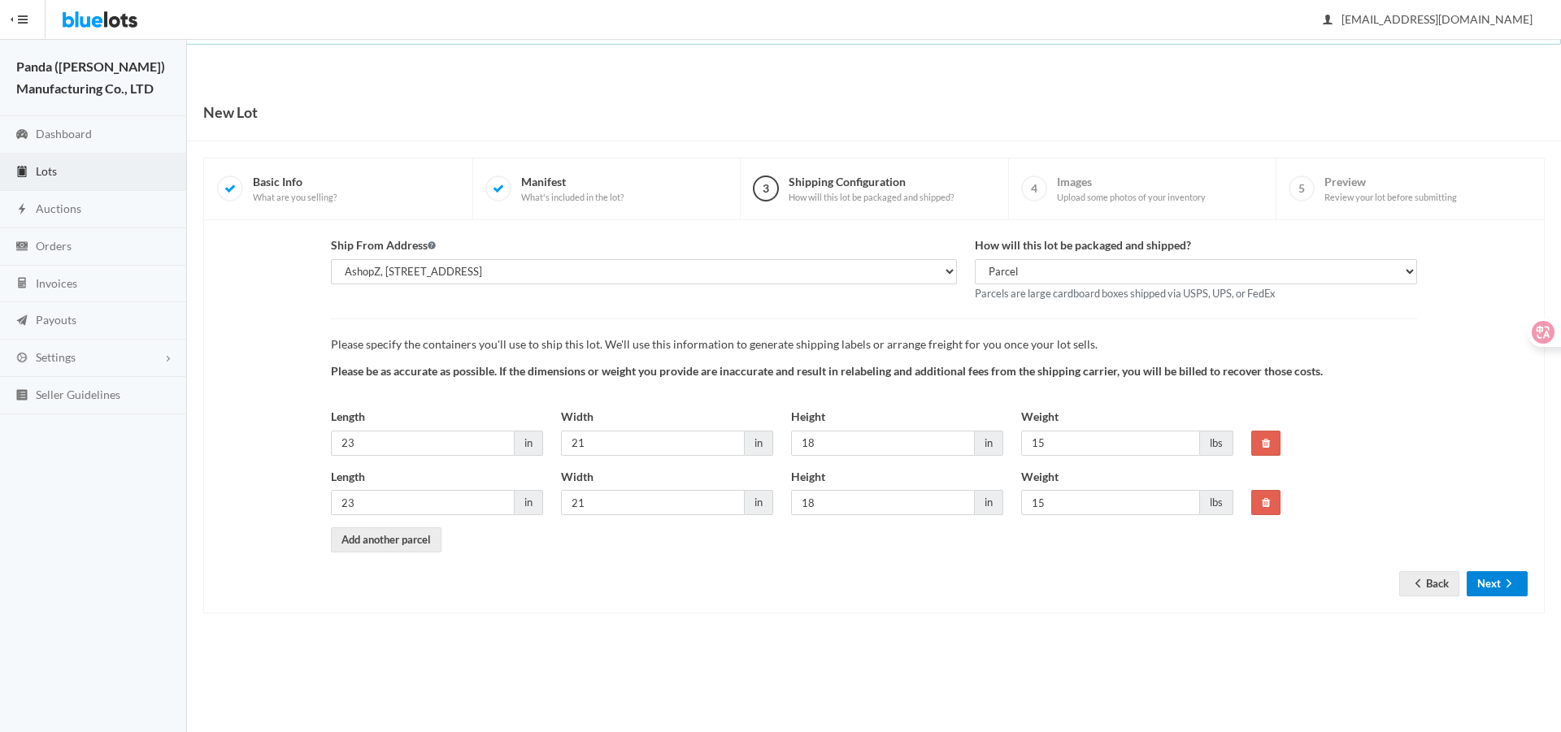
click at [1496, 594] on button "Next" at bounding box center [1496, 583] width 61 height 25
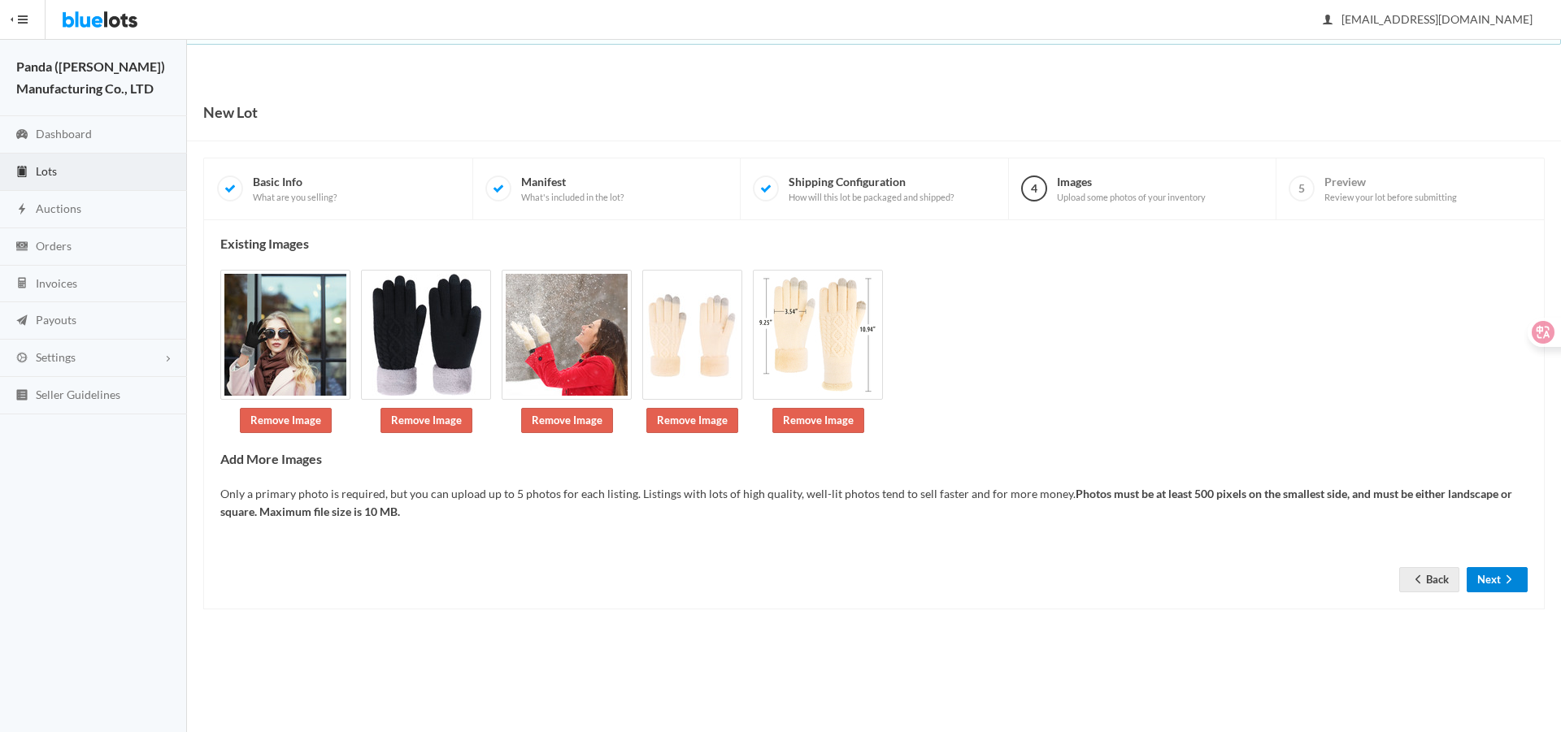
click at [1493, 574] on button "Next" at bounding box center [1496, 579] width 61 height 25
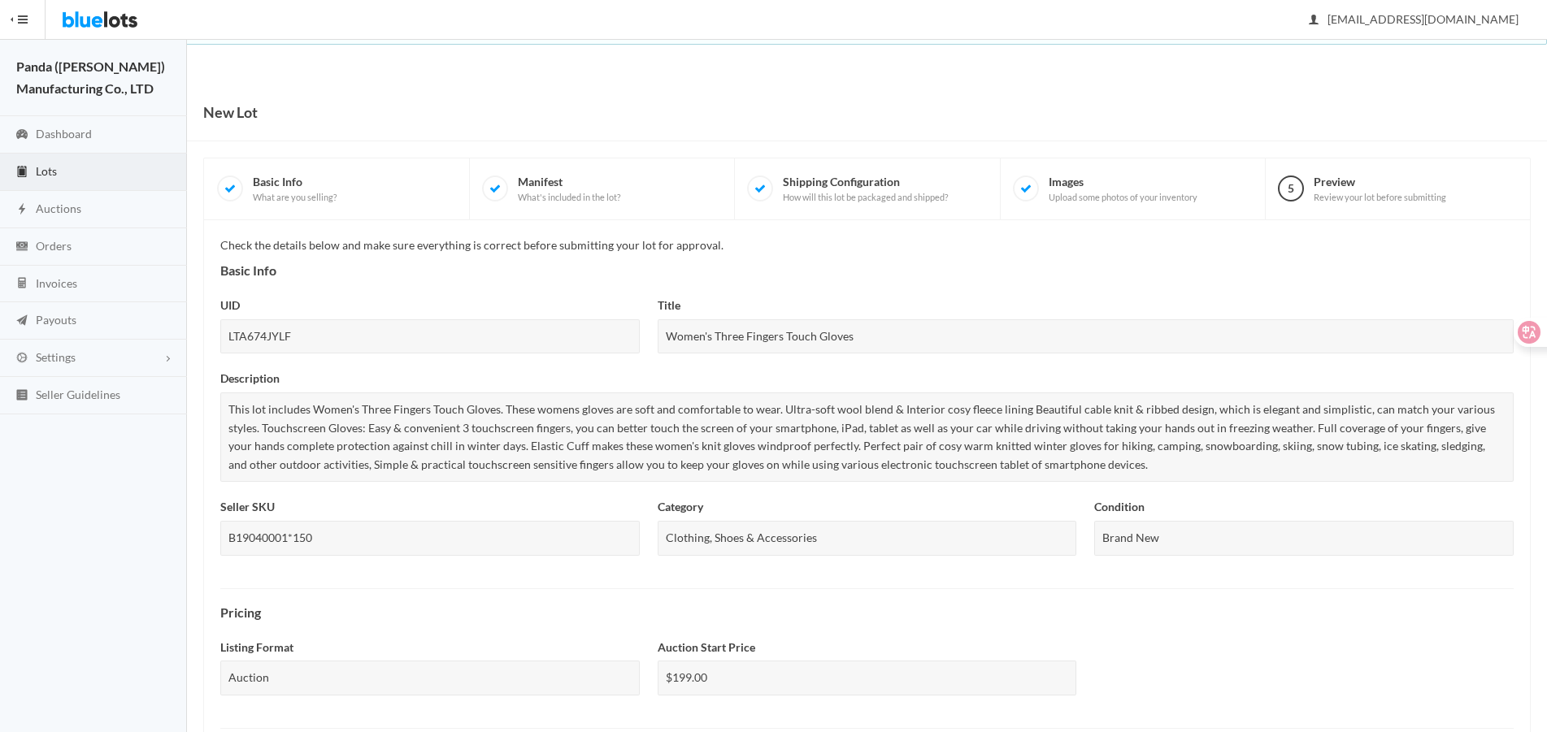
scroll to position [527, 0]
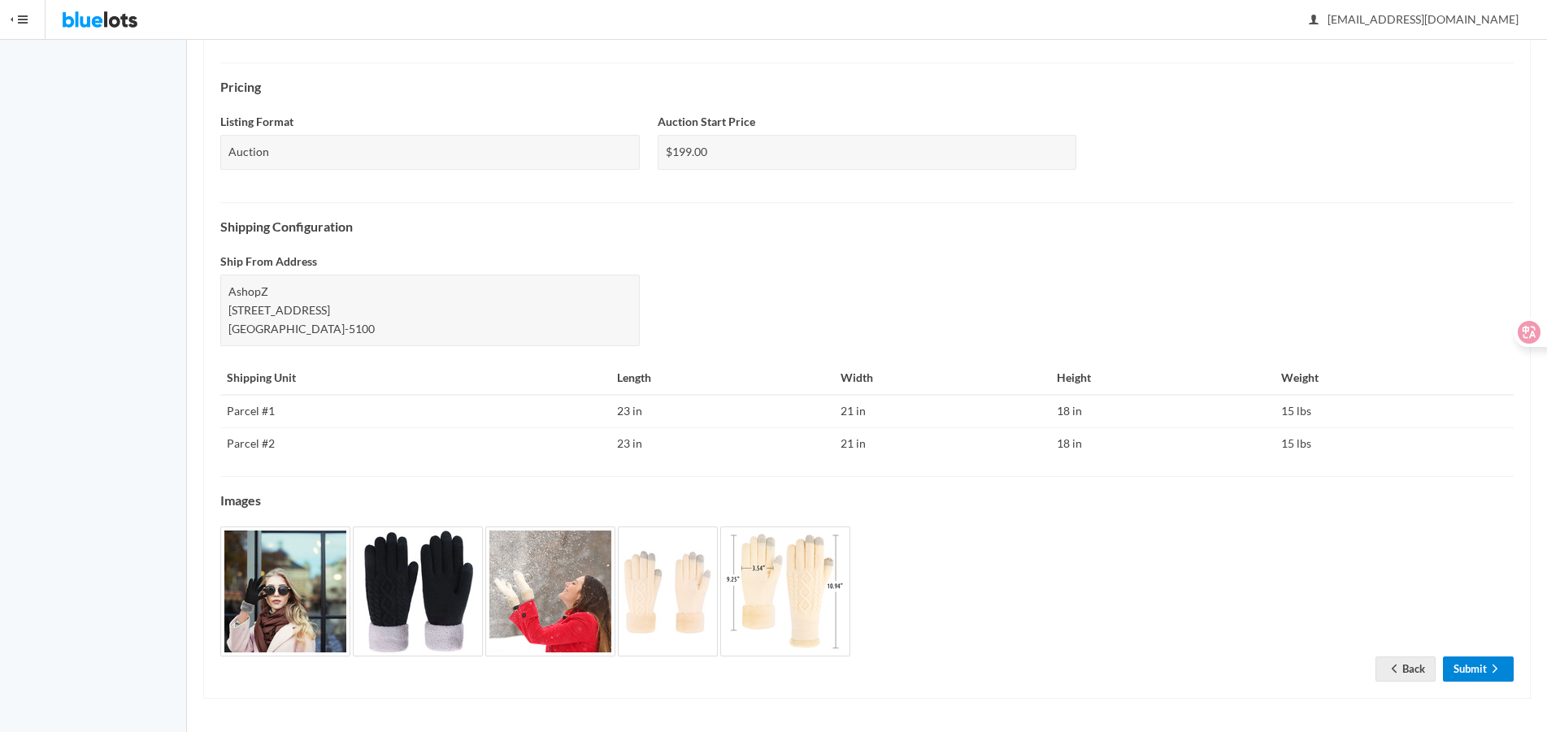
drag, startPoint x: 1491, startPoint y: 666, endPoint x: 1494, endPoint y: 617, distance: 49.7
click at [1491, 666] on icon "arrow forward" at bounding box center [1495, 668] width 16 height 13
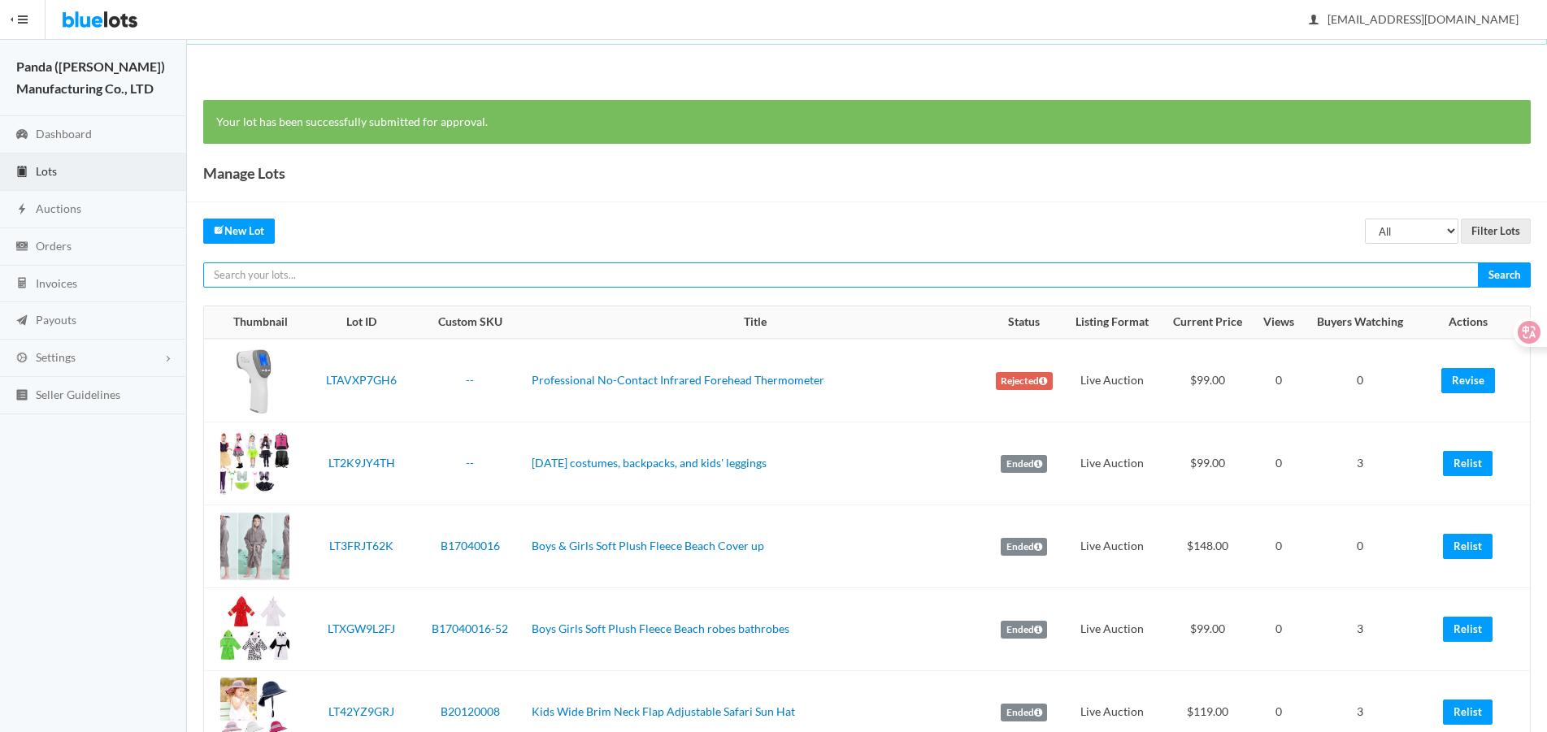
click at [1313, 279] on input "text" at bounding box center [840, 275] width 1275 height 25
paste input "LTTXRHJJCX"
type input "LTTXRHJJCX"
click at [1478, 263] on input "Search" at bounding box center [1504, 275] width 53 height 25
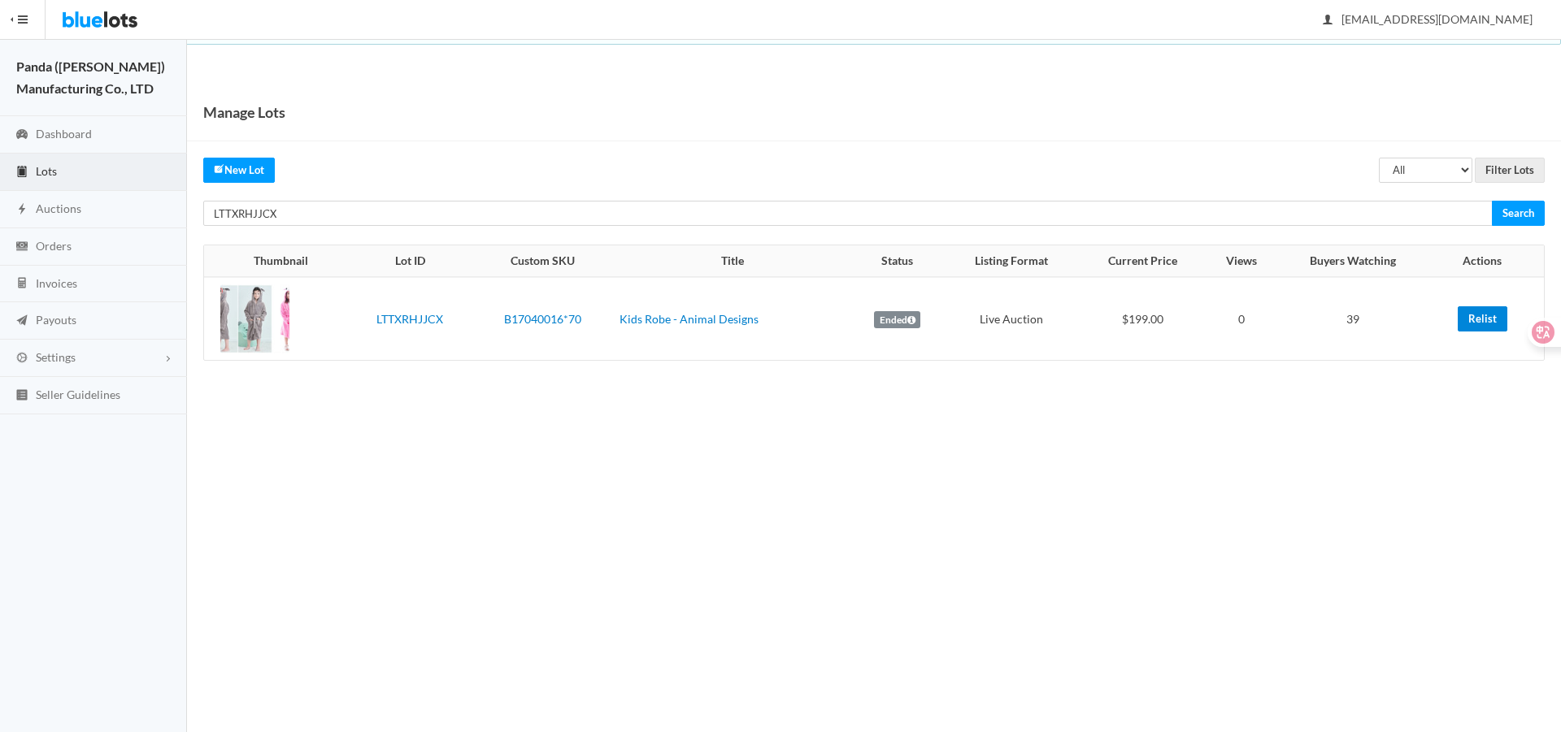
click at [1465, 310] on link "Relist" at bounding box center [1482, 318] width 50 height 25
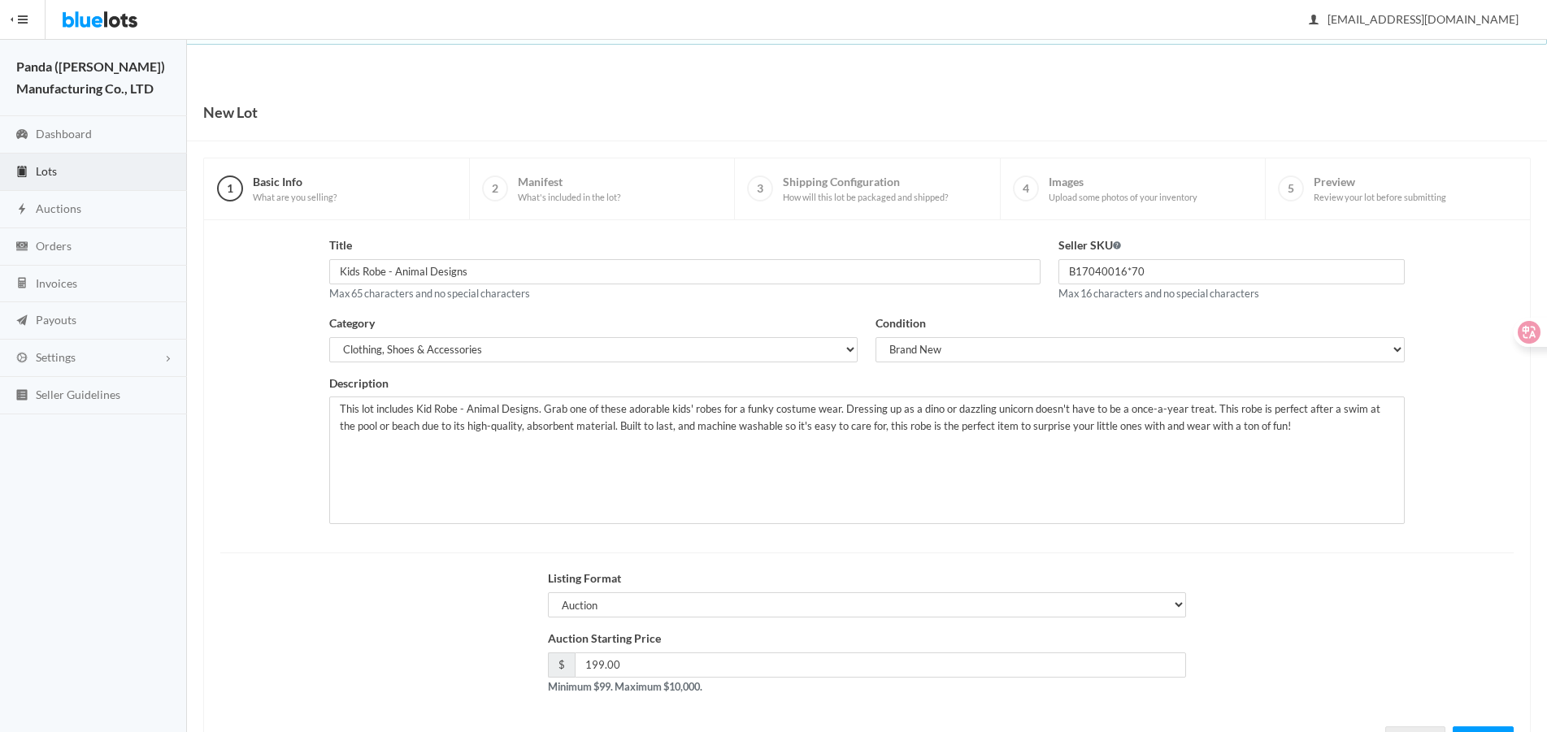
scroll to position [70, 0]
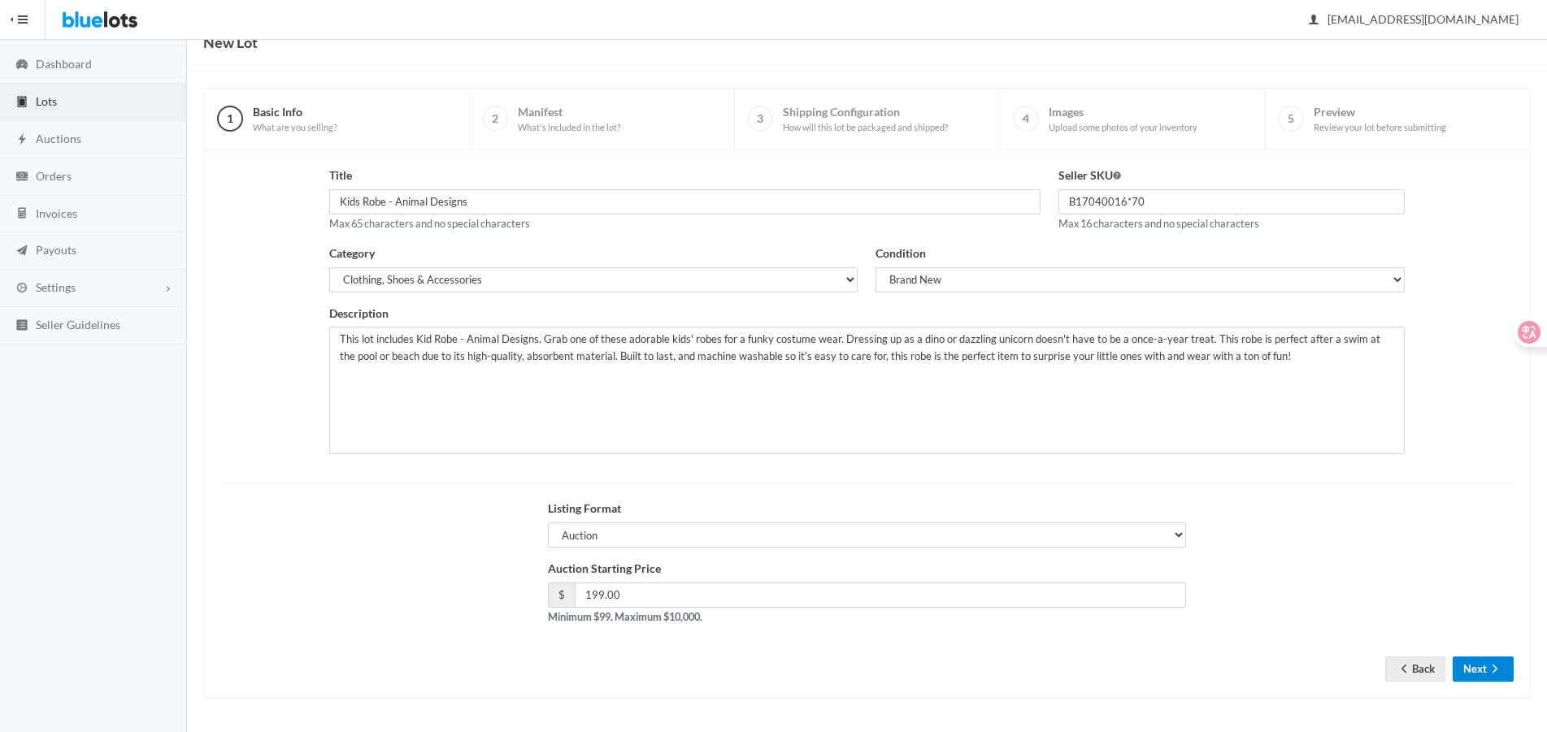
click at [1473, 674] on button "Next" at bounding box center [1482, 669] width 61 height 25
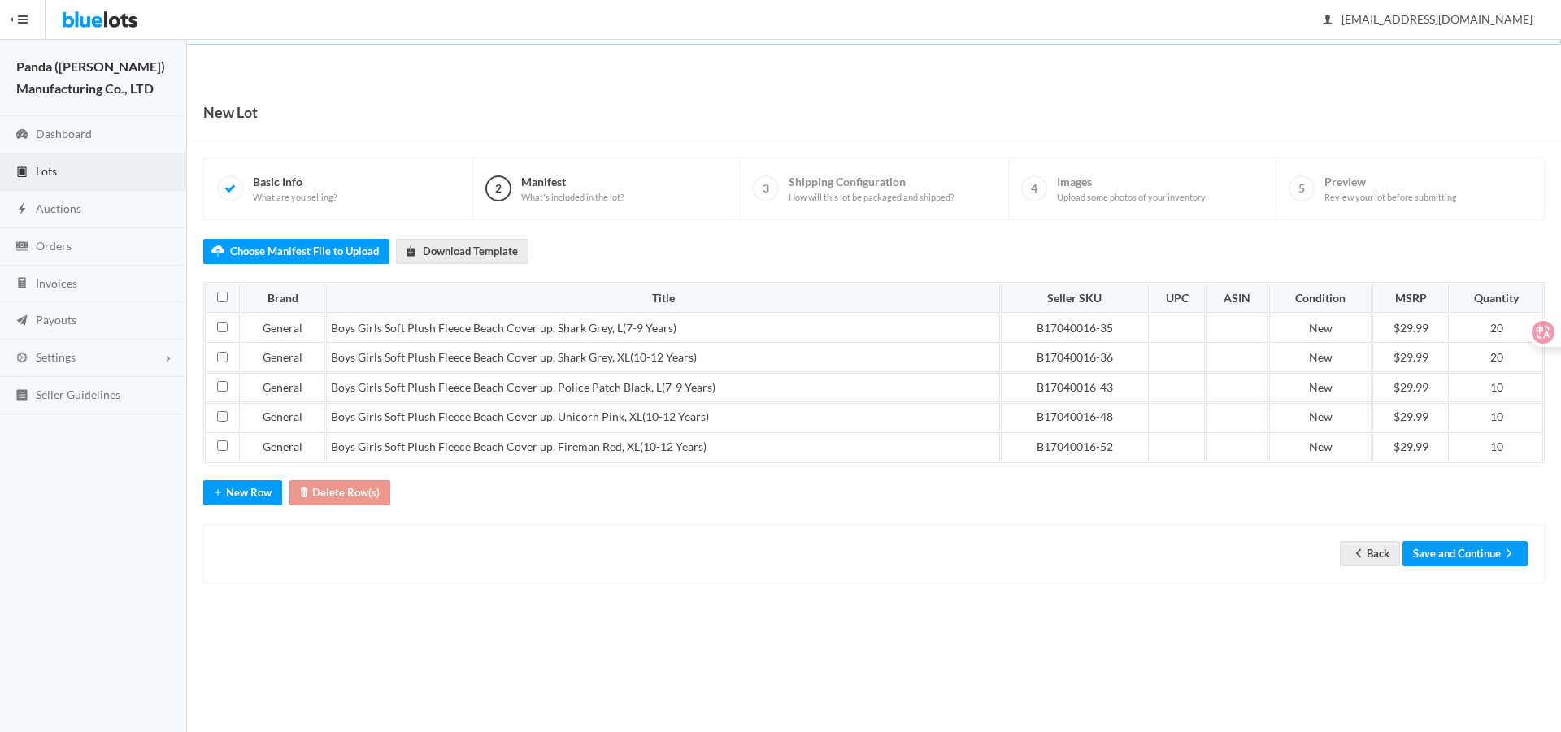
click at [1277, 587] on div "New Lot 1 Basic Info What are you selling? 2 Manifest What's included in the lo…" at bounding box center [874, 350] width 1374 height 533
click at [220, 413] on input "checkbox" at bounding box center [222, 416] width 11 height 11
checkbox input "true"
click at [363, 497] on button "Delete Row(s)" at bounding box center [339, 492] width 101 height 25
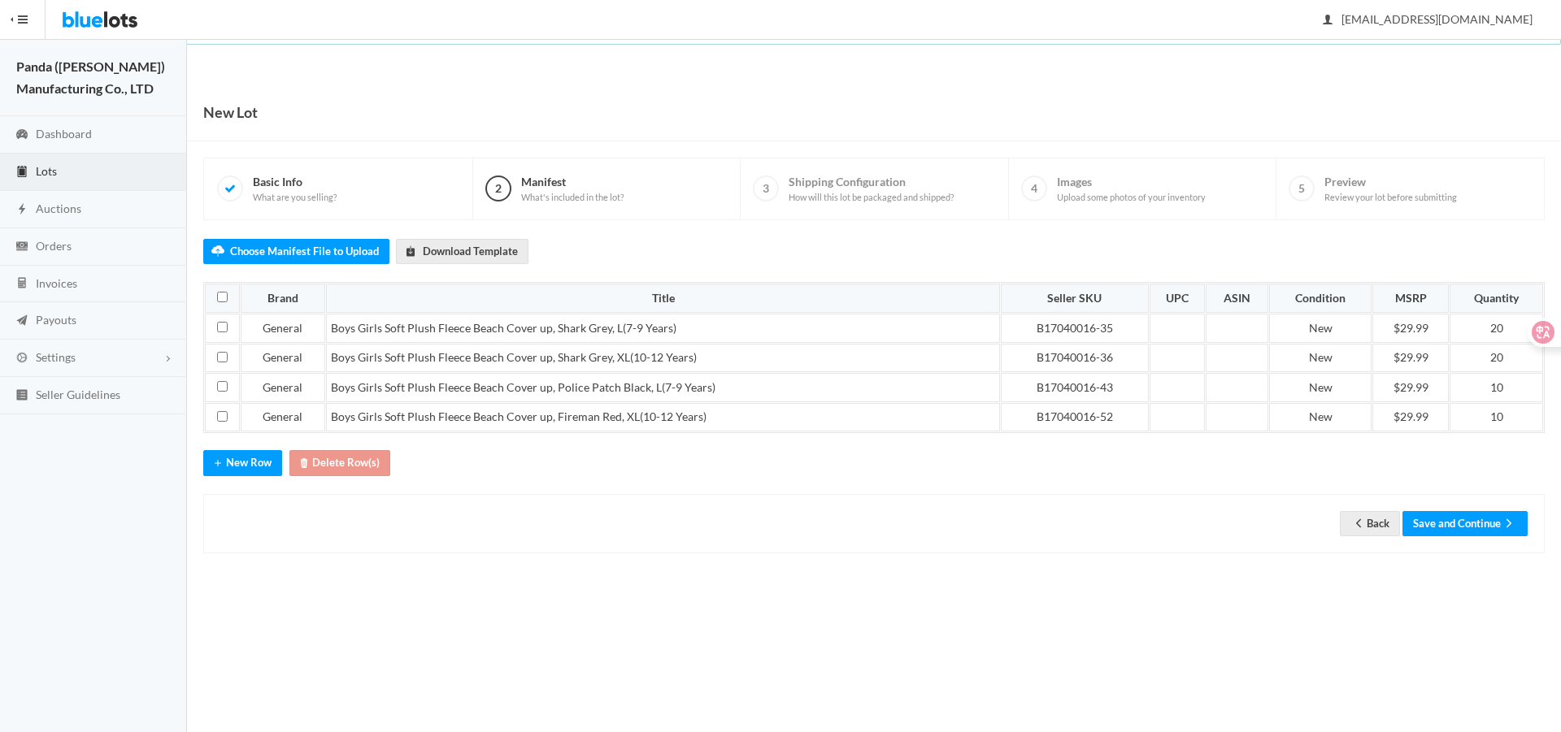
click at [1048, 579] on div "New Lot 1 Basic Info What are you selling? 2 Manifest What's included in the lo…" at bounding box center [874, 336] width 1374 height 504
click at [1493, 332] on td "20" at bounding box center [1495, 328] width 93 height 29
click at [1290, 495] on div "Back Save and Continue" at bounding box center [873, 523] width 1341 height 59
click at [1449, 527] on button "Save and Continue" at bounding box center [1464, 523] width 125 height 25
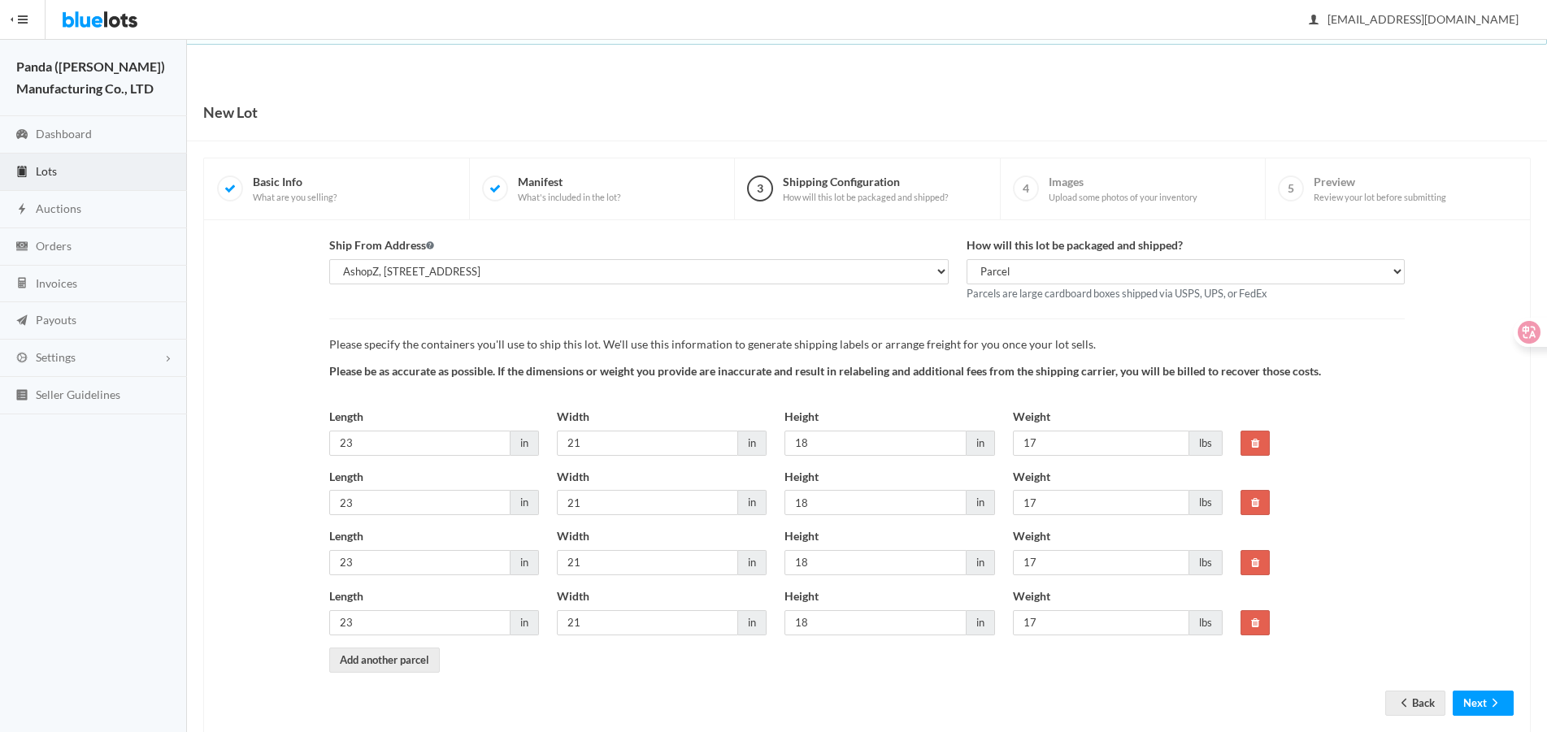
scroll to position [35, 0]
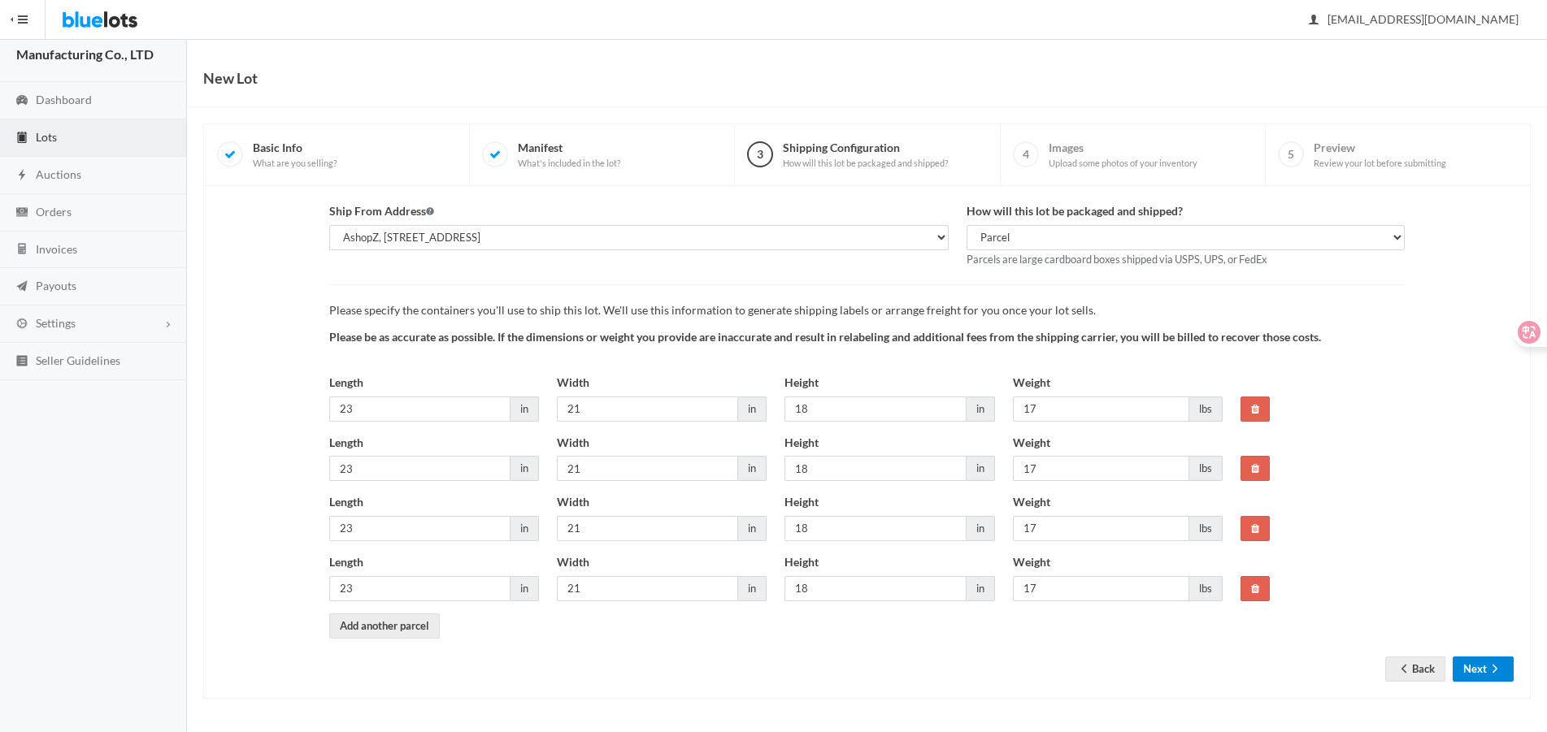
click at [1486, 672] on button "Next" at bounding box center [1482, 669] width 61 height 25
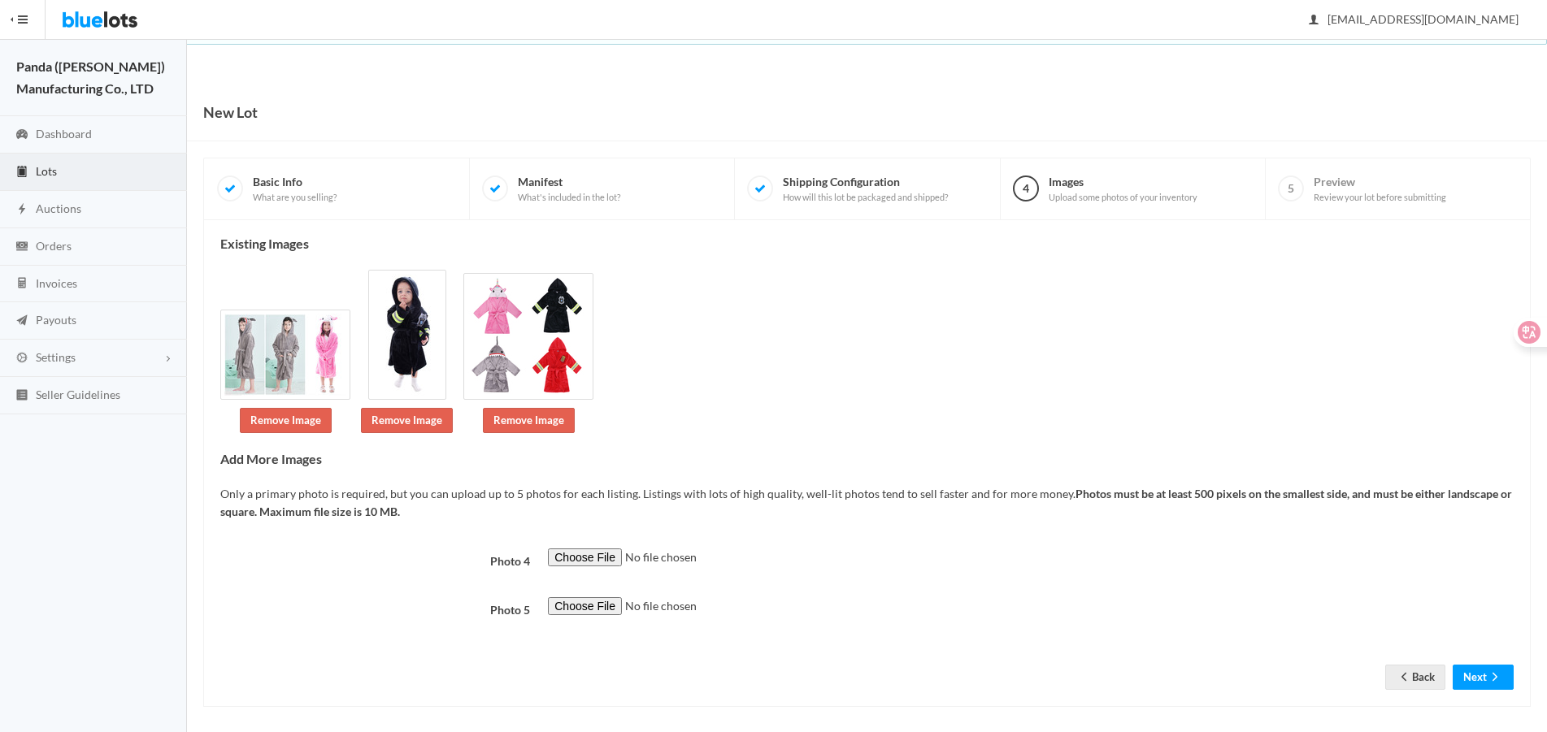
click at [1371, 618] on div at bounding box center [1030, 615] width 983 height 37
click at [541, 423] on link "Remove Image" at bounding box center [529, 420] width 92 height 25
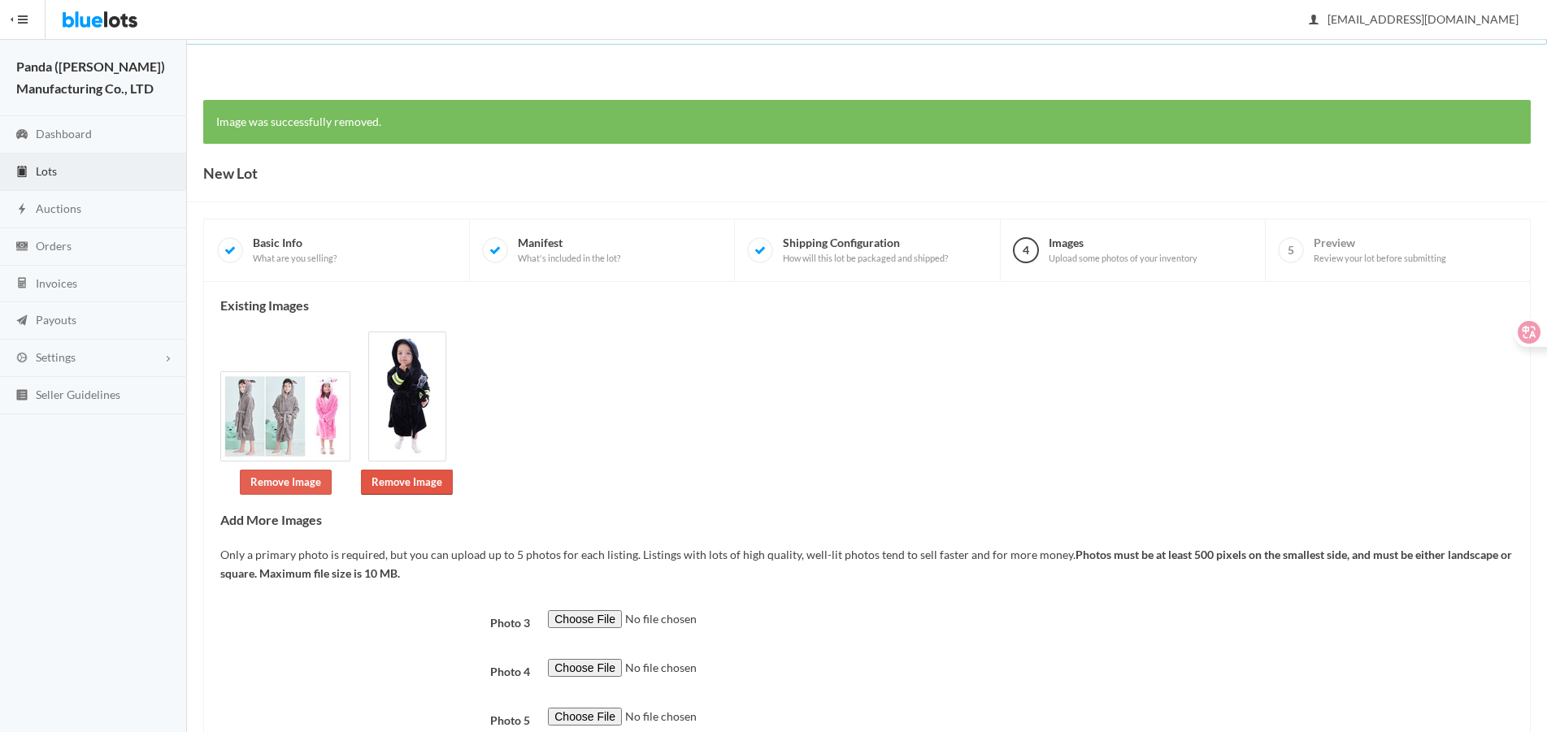
click at [419, 478] on link "Remove Image" at bounding box center [407, 482] width 92 height 25
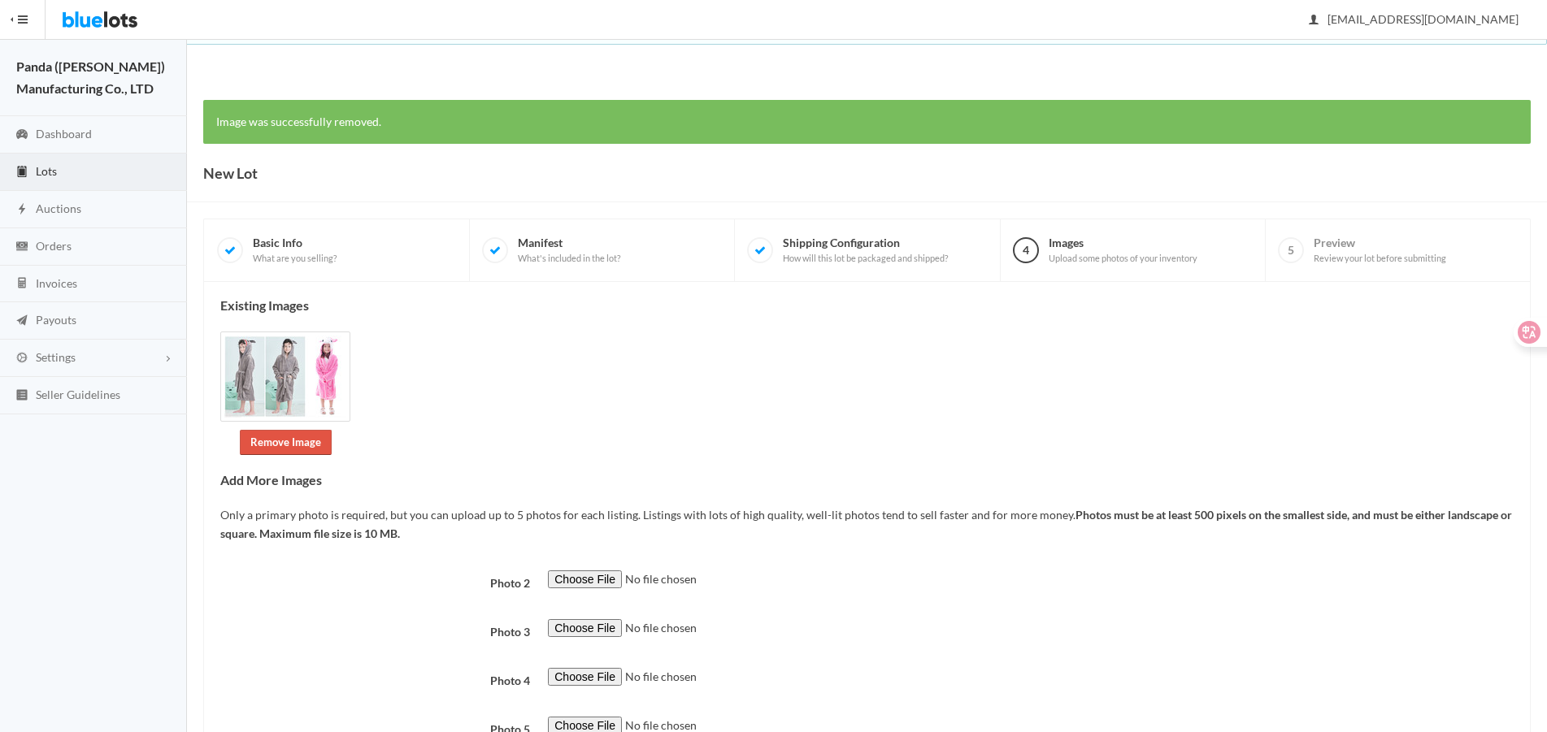
click at [282, 449] on link "Remove Image" at bounding box center [286, 442] width 92 height 25
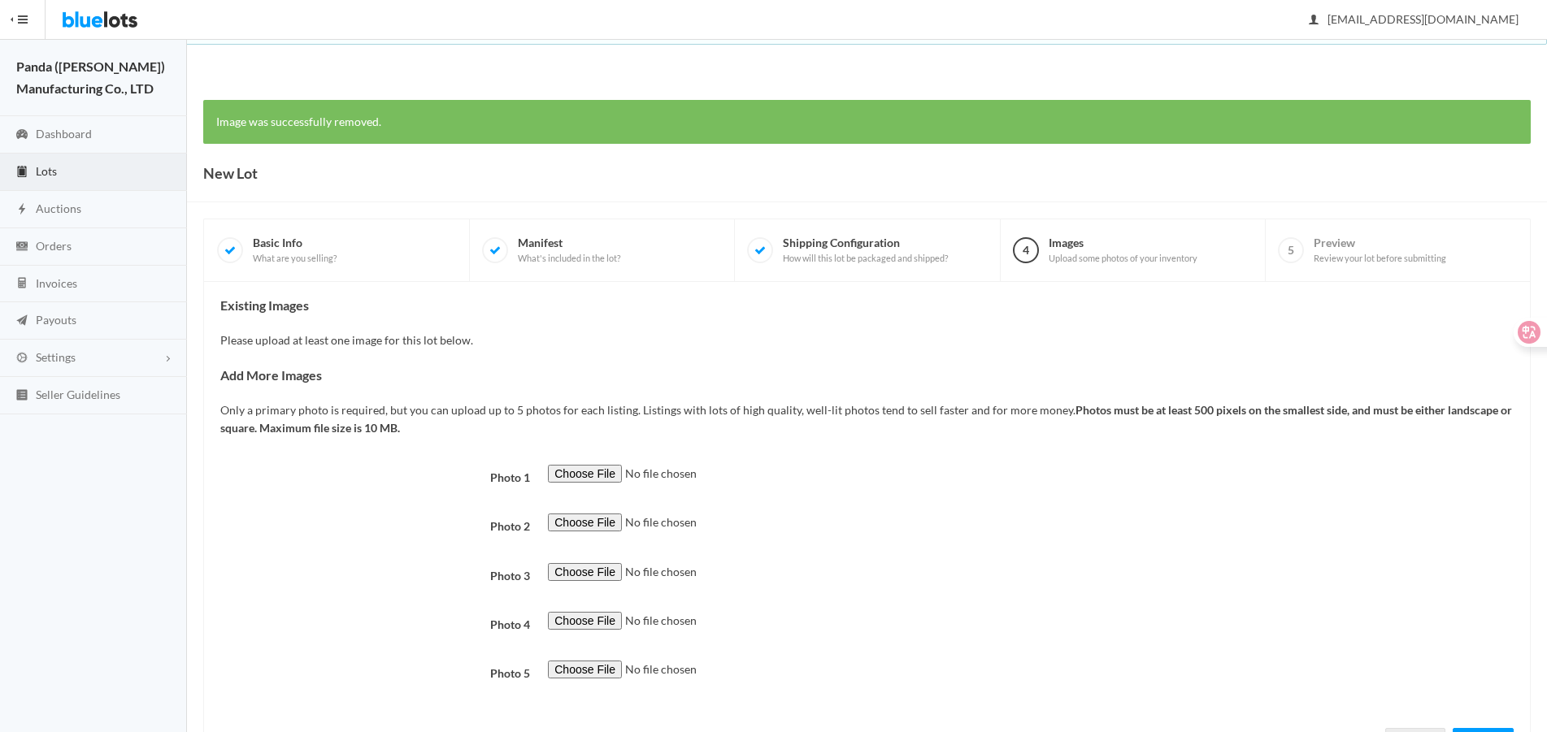
type input "C:\fakepath\B17040016-35_AZ_D03.jpg"
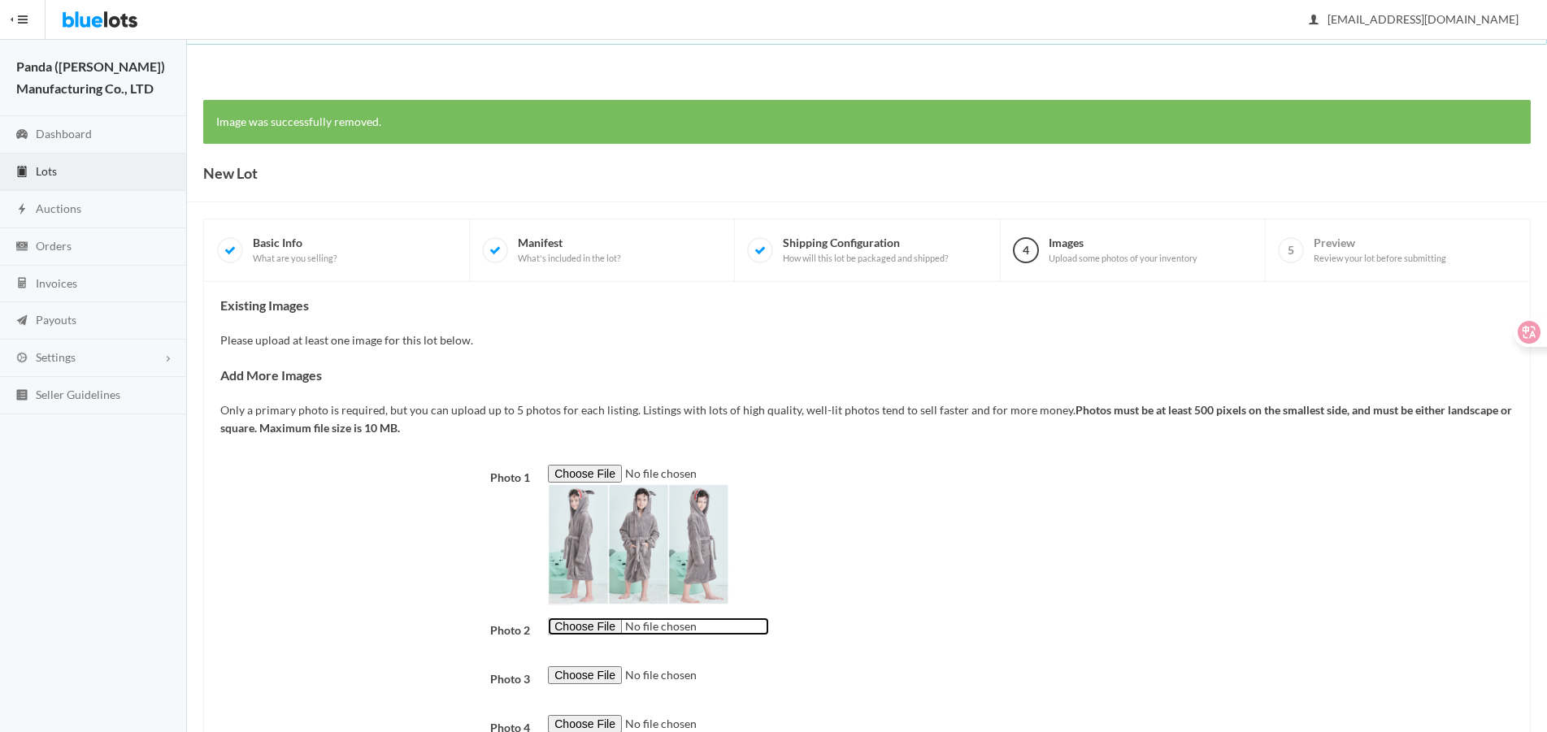
click at [589, 630] on input "file" at bounding box center [658, 627] width 221 height 19
type input "C:\fakepath\B17040016-43_MXECE_D03.jpg"
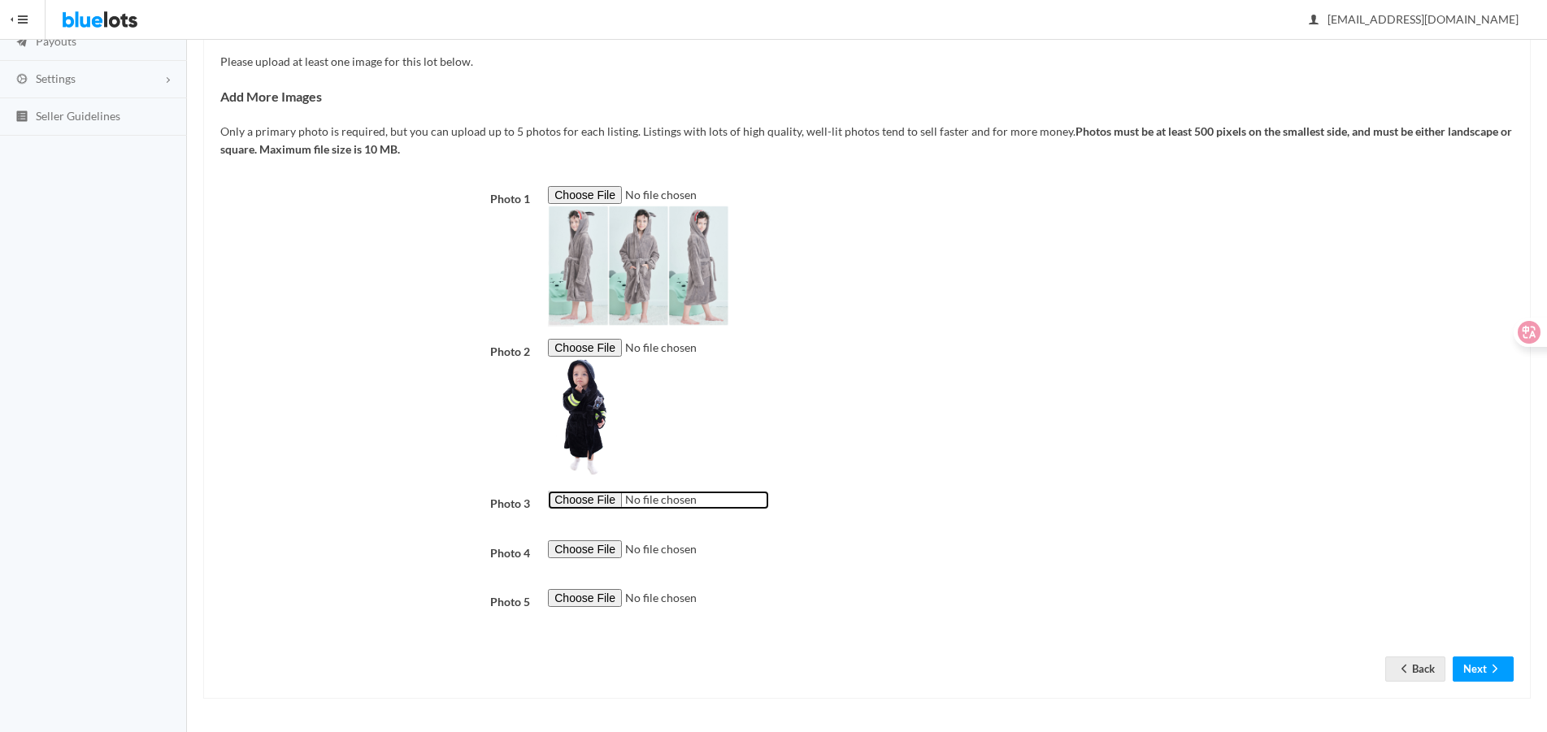
click at [614, 500] on input "file" at bounding box center [658, 500] width 221 height 19
type input "C:\fakepath\B17040016-52_WAL_D03.jpg"
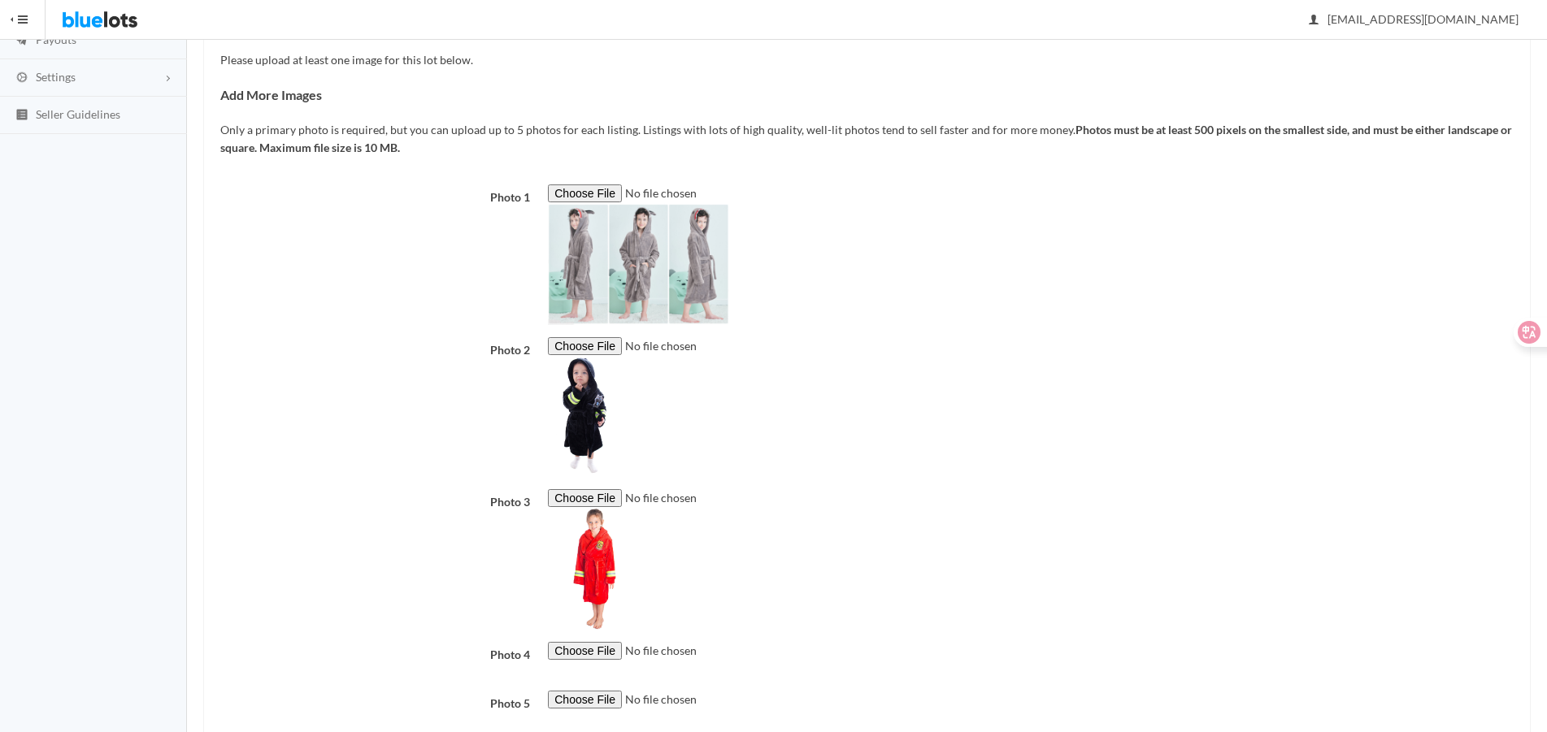
scroll to position [384, 0]
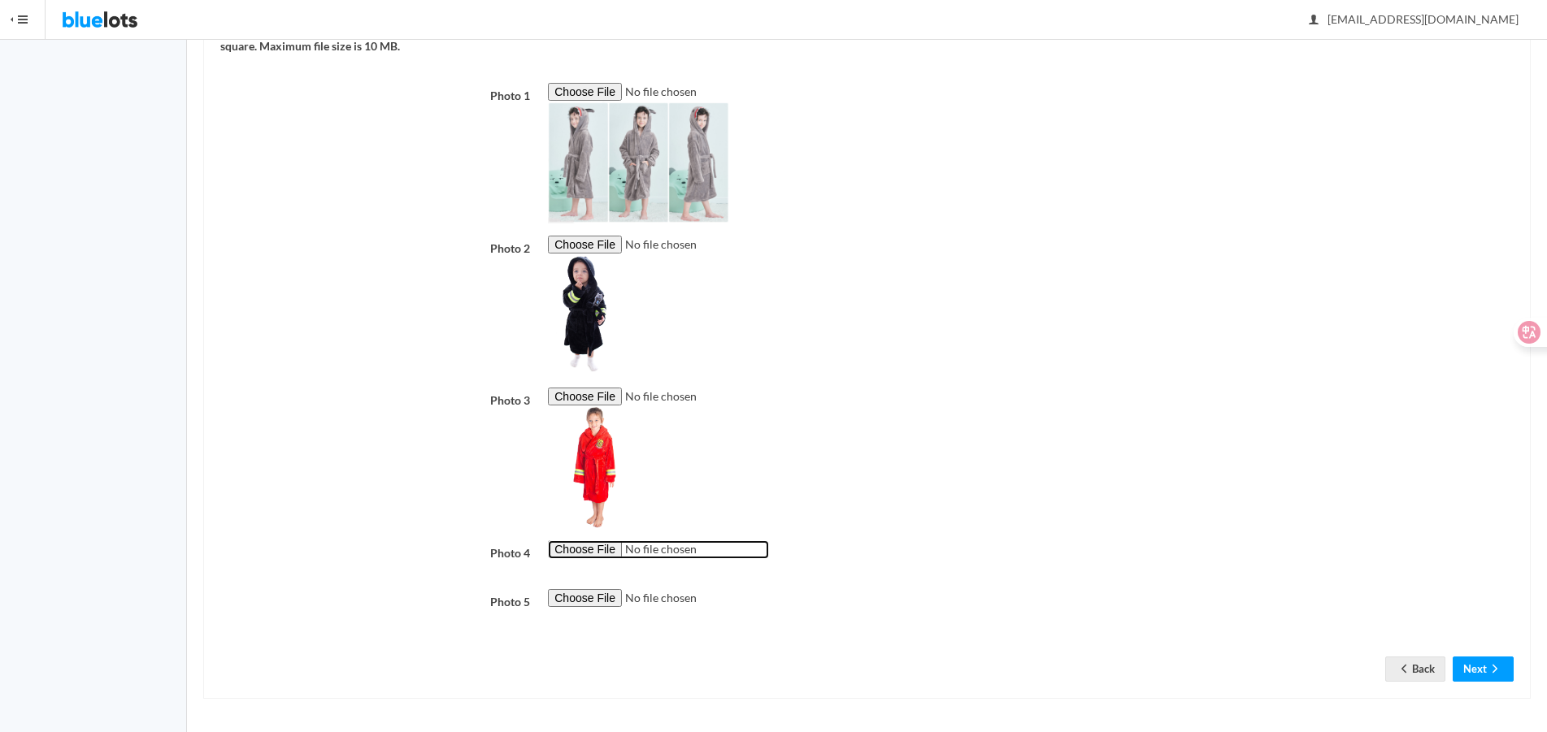
click at [575, 551] on input "file" at bounding box center [658, 550] width 221 height 19
type input "C:\fakepath\B17040016-36_MXECE_M01.jpg"
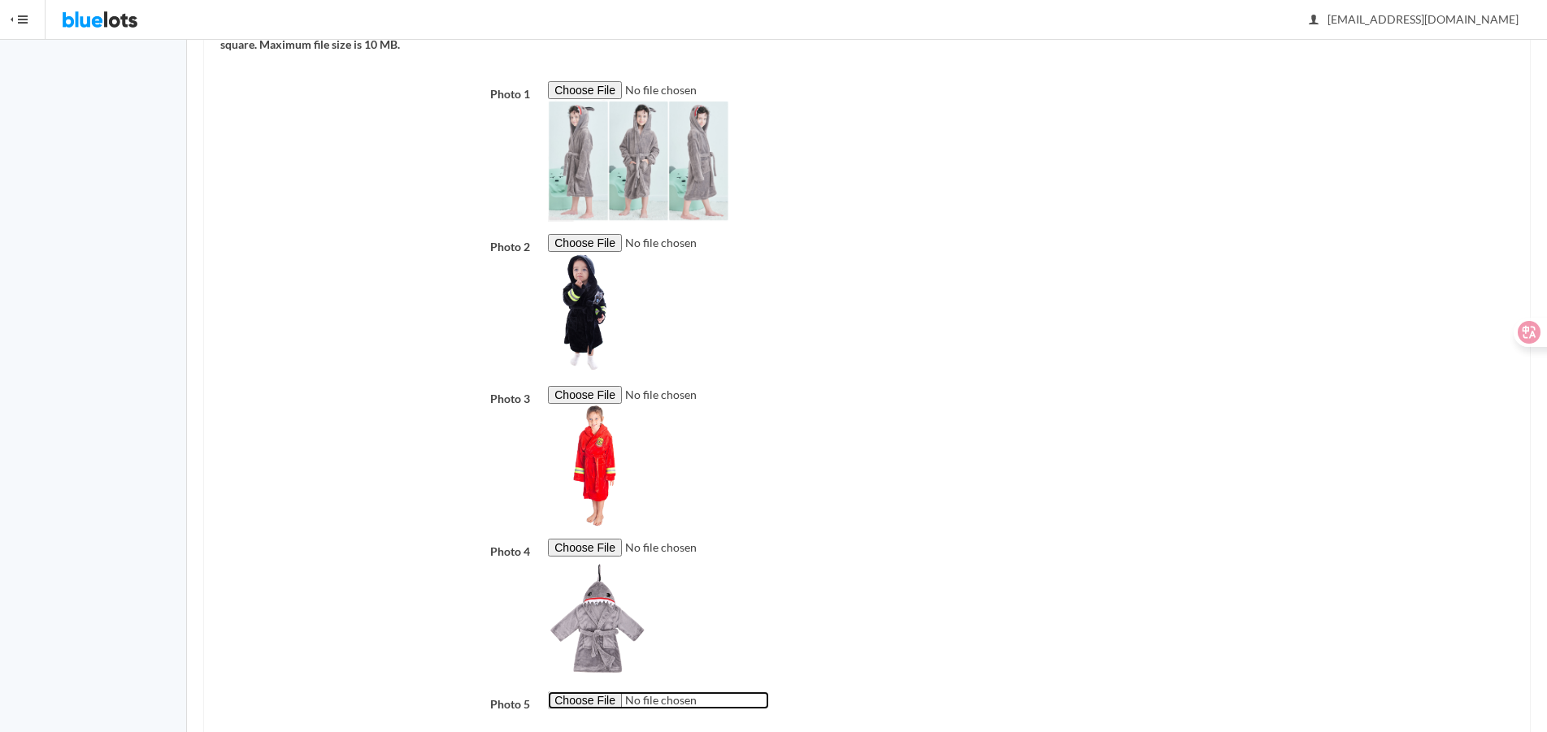
click at [611, 697] on input "file" at bounding box center [658, 701] width 221 height 19
type input "C:\fakepath\B17040016-43_AZ_M01.jpg"
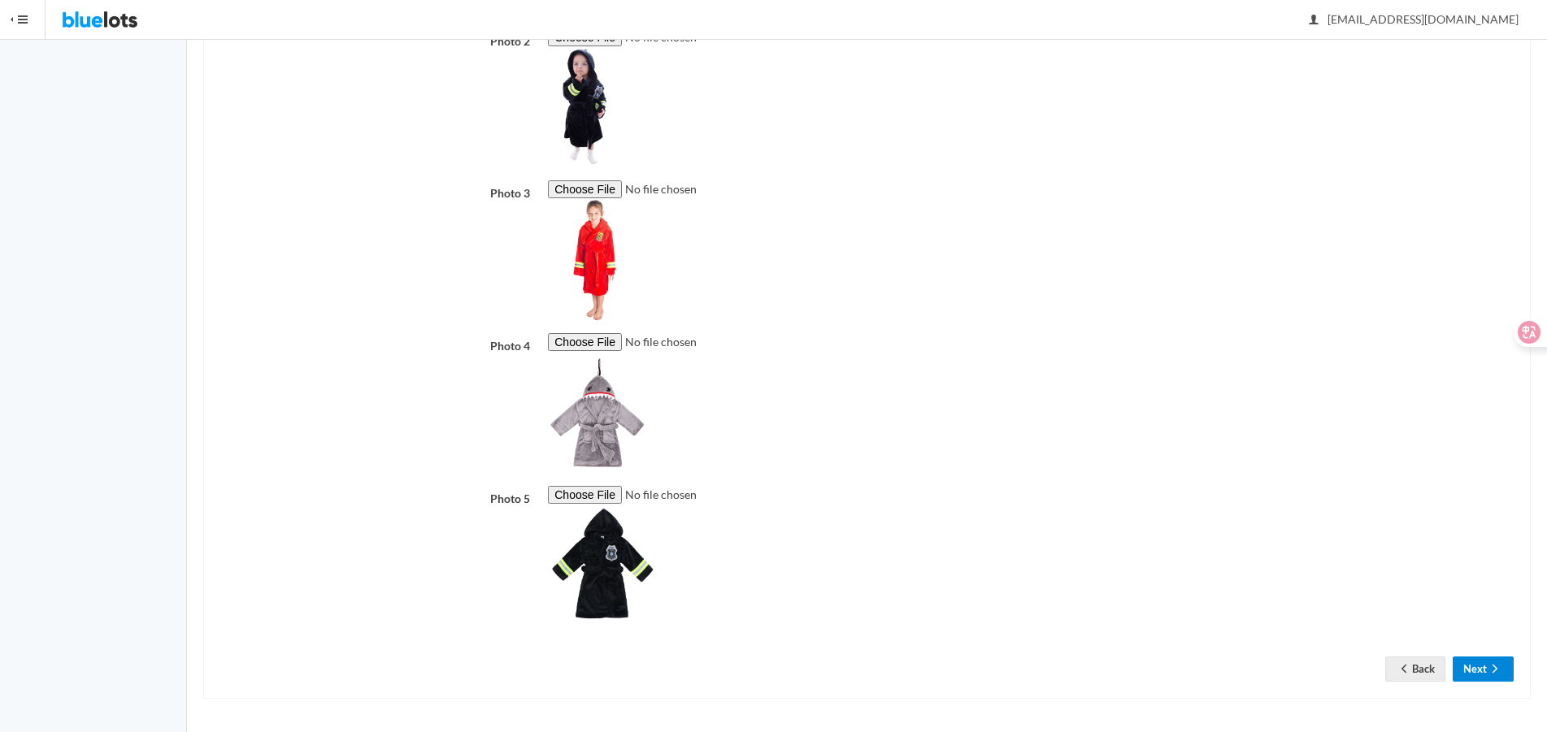
click at [1476, 666] on button "Next" at bounding box center [1482, 669] width 61 height 25
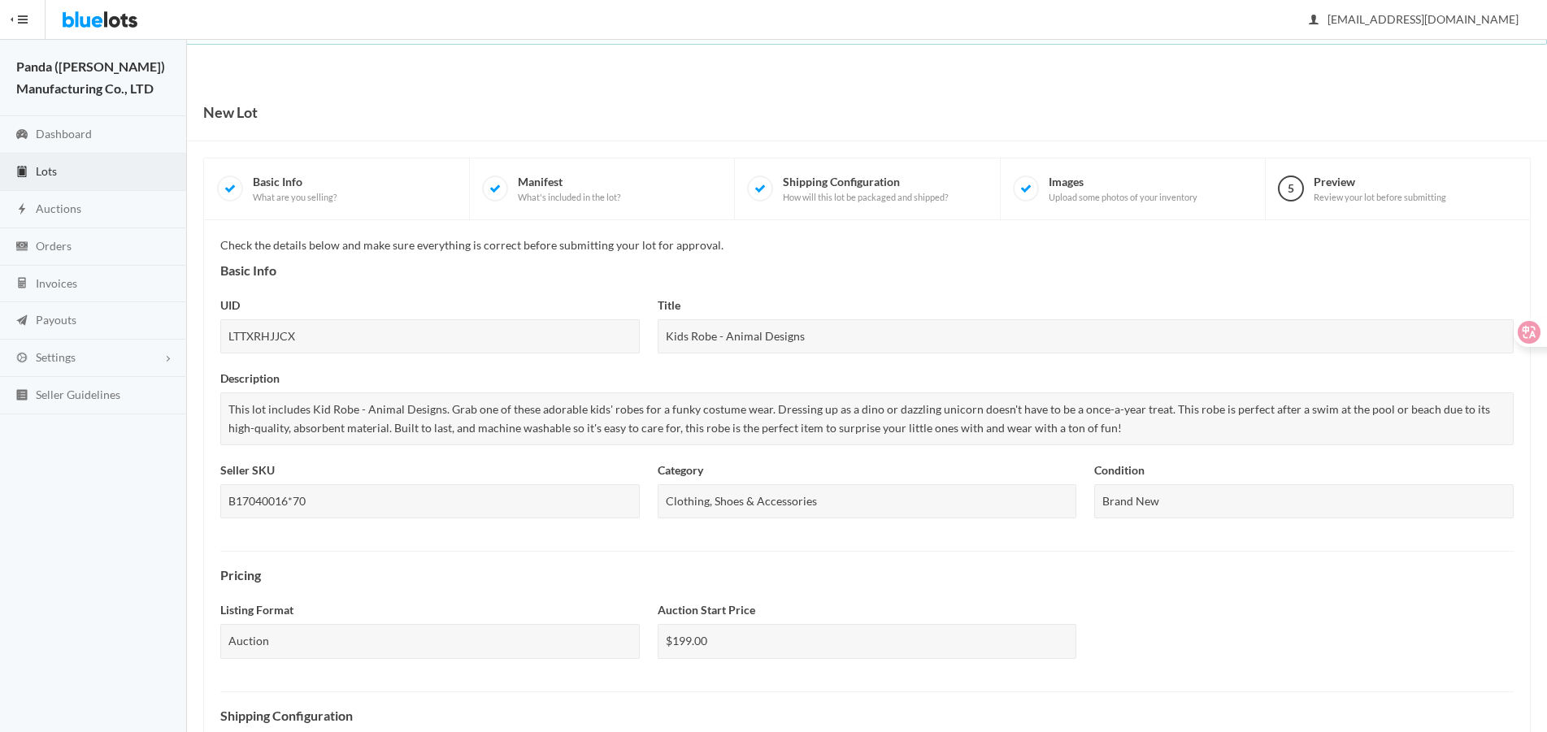
scroll to position [442, 0]
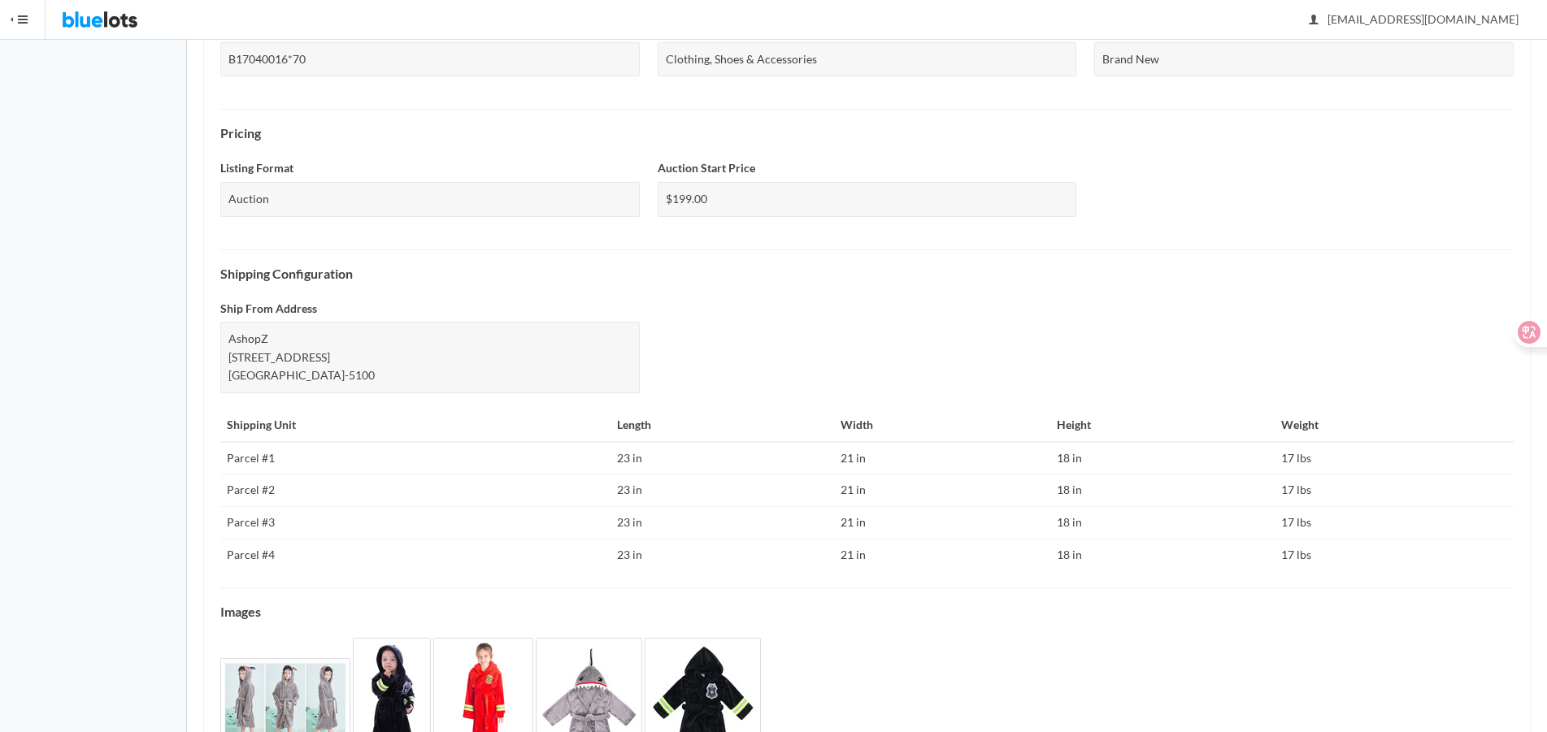
click at [1465, 673] on div "Check the details below and make sure everything is correct before submitting y…" at bounding box center [866, 293] width 1293 height 999
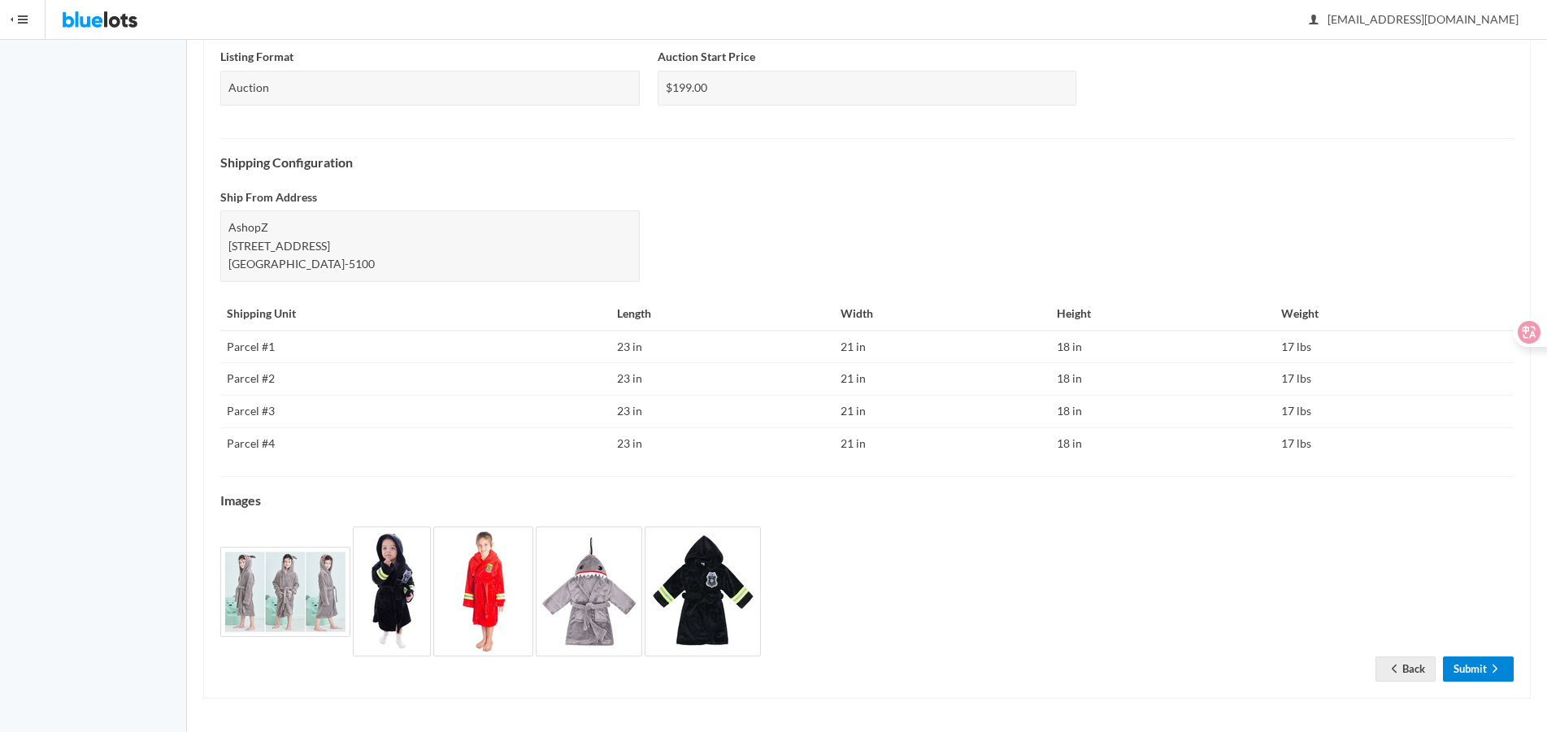
click at [1452, 668] on link "Submit" at bounding box center [1478, 669] width 71 height 25
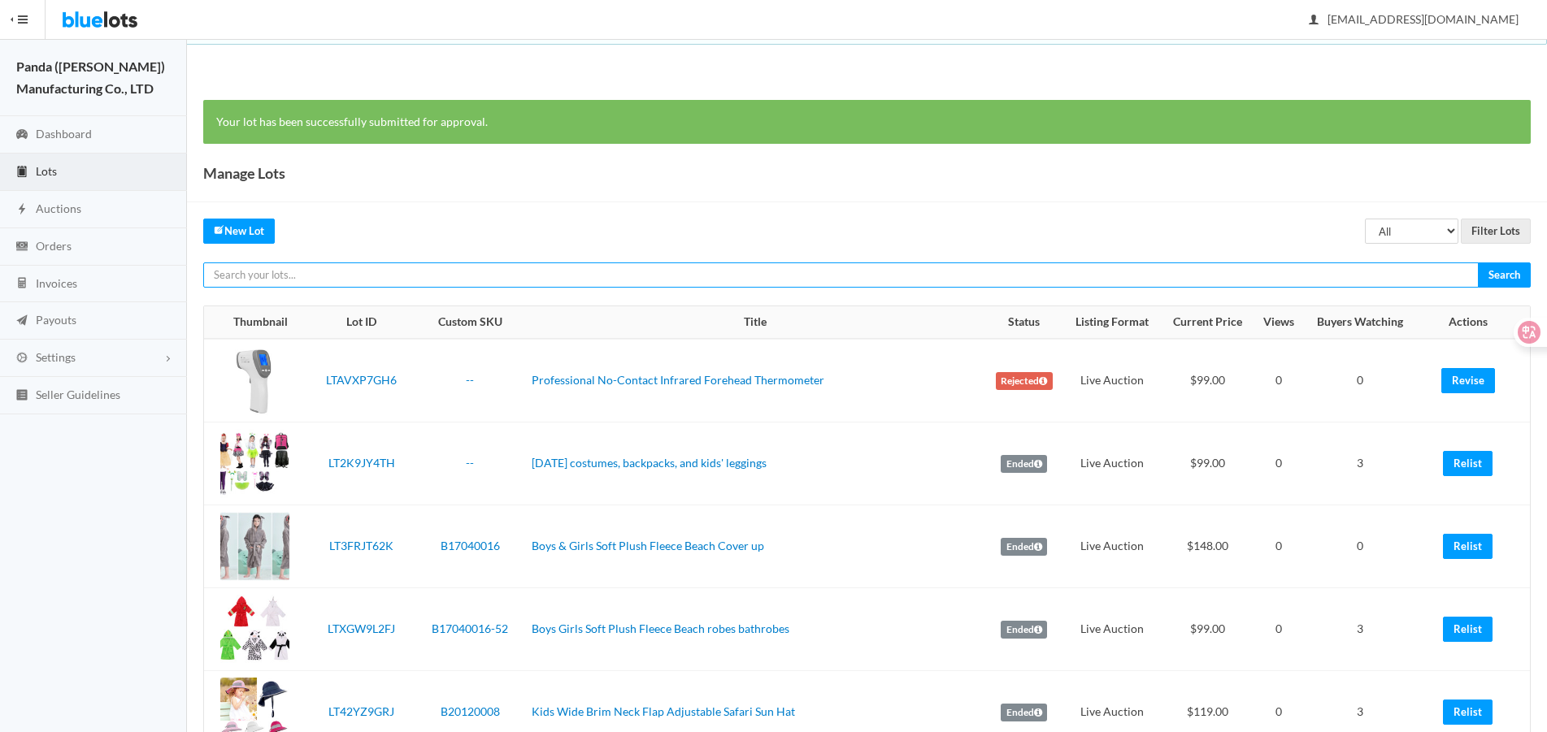
click at [1118, 267] on input "text" at bounding box center [840, 275] width 1275 height 25
paste input "LTTXRHJJCX"
type input "LTTXRHJJCX"
click at [1478, 263] on input "Search" at bounding box center [1504, 275] width 53 height 25
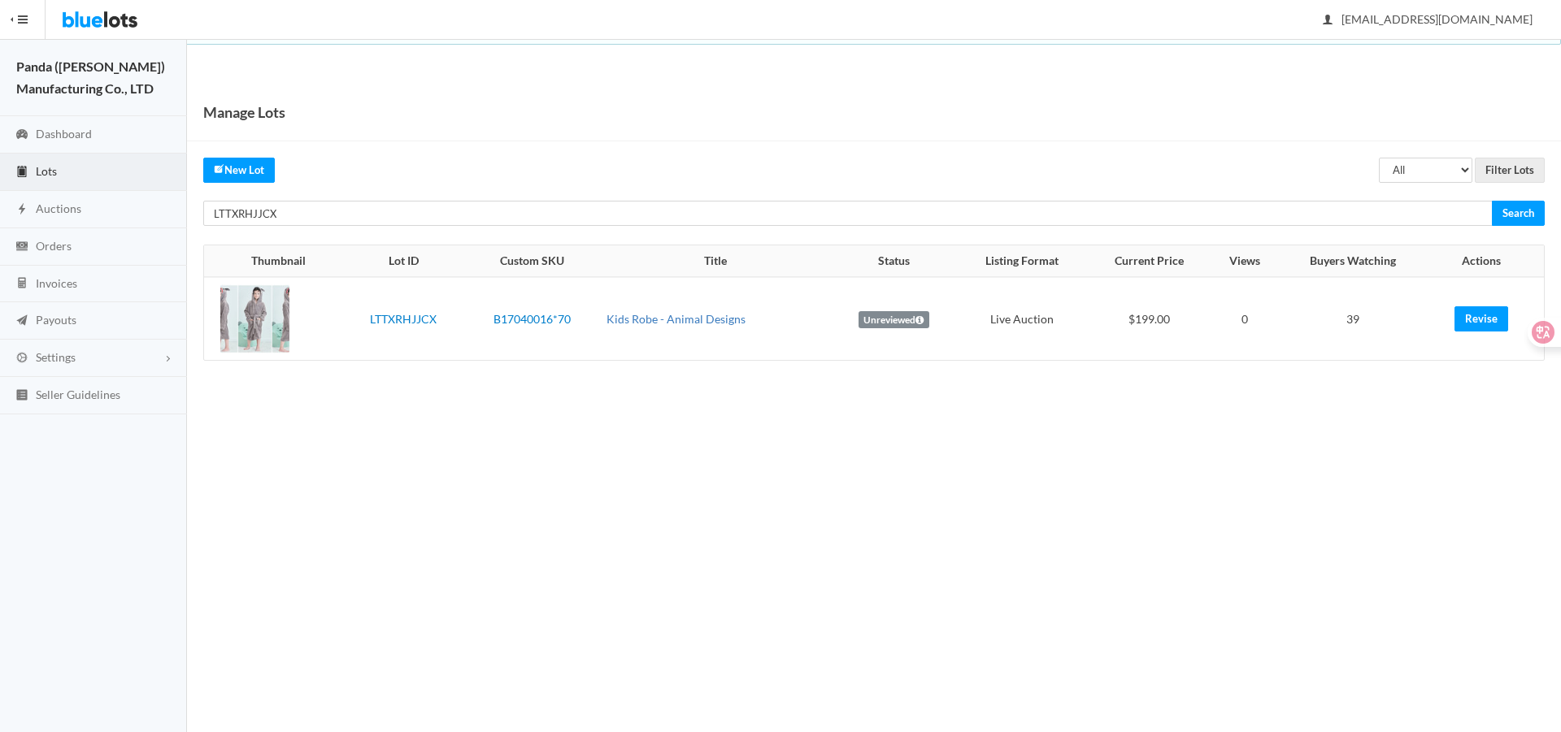
click at [629, 315] on link "Kids Robe - Animal Designs" at bounding box center [675, 319] width 139 height 14
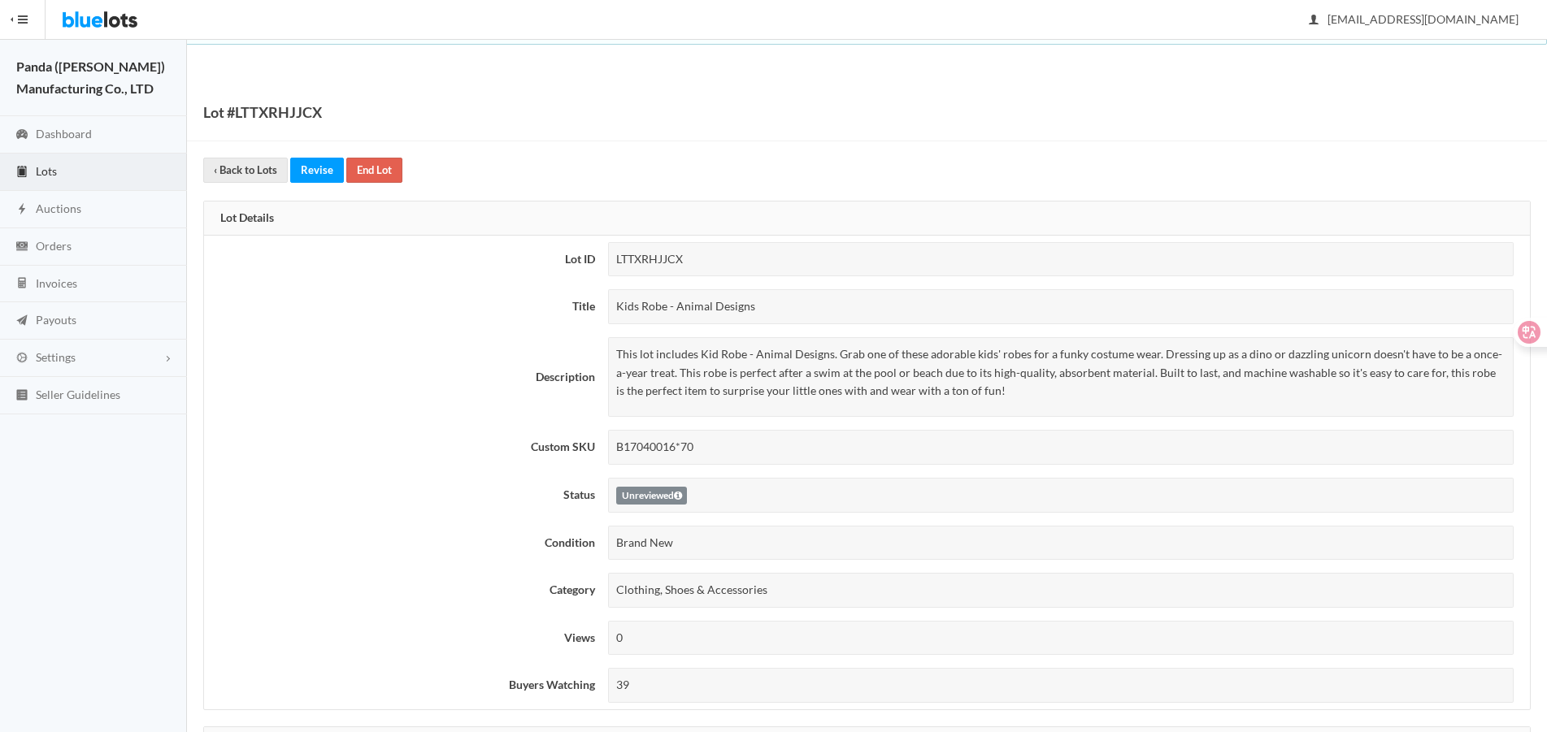
click at [1266, 506] on div "Unreviewed" at bounding box center [1060, 495] width 905 height 35
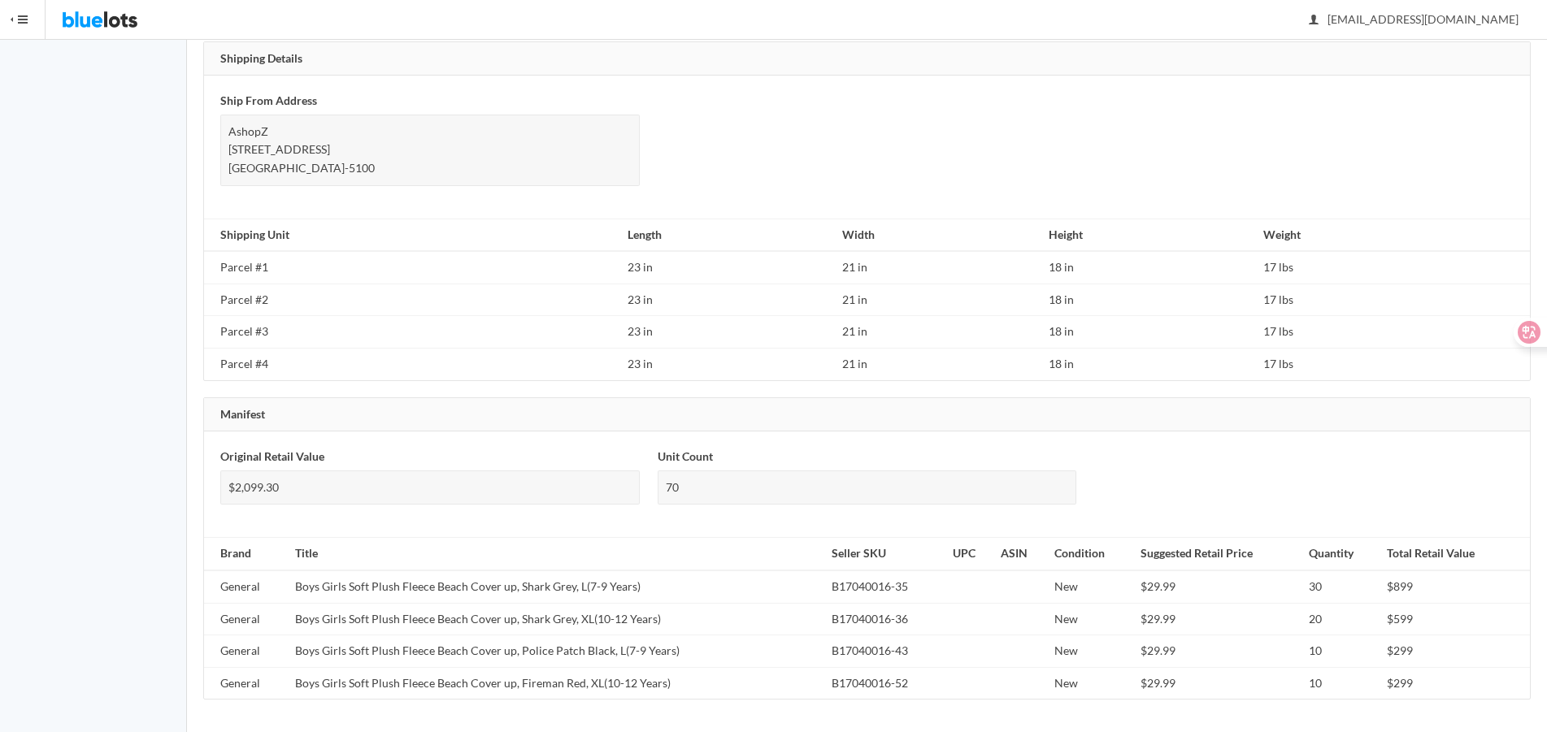
click at [1190, 493] on div "Original Retail Value $2,099.30 Unit Count 70" at bounding box center [866, 484] width 1311 height 73
click at [1250, 497] on div "Original Retail Value $2,099.30 Unit Count 70" at bounding box center [866, 484] width 1311 height 73
click at [1070, 480] on div "70" at bounding box center [867, 488] width 419 height 35
click at [813, 581] on td "Boys Girls Soft Plush Fleece Beach Cover up, Shark Grey, L(7-9 Years)" at bounding box center [557, 587] width 536 height 33
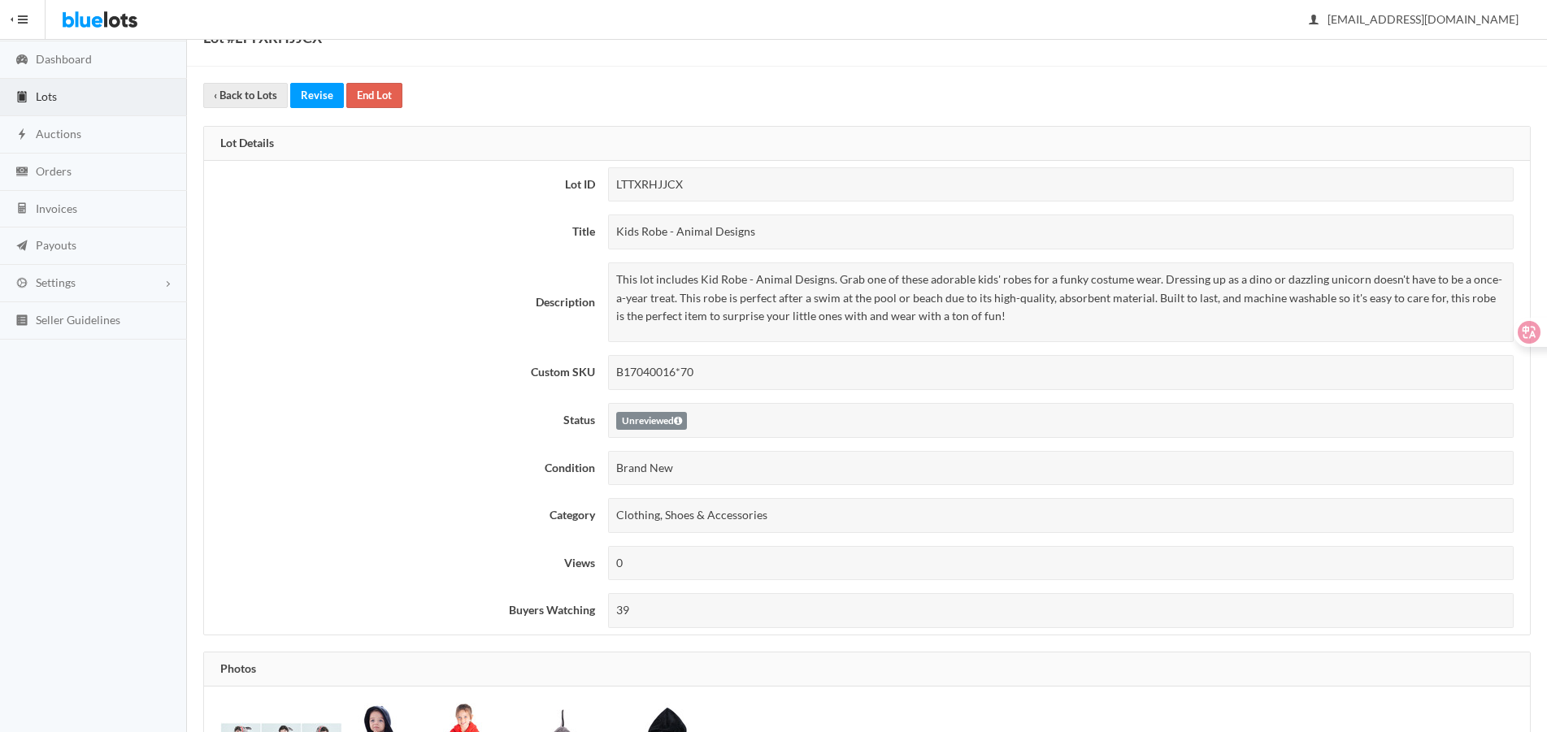
scroll to position [0, 0]
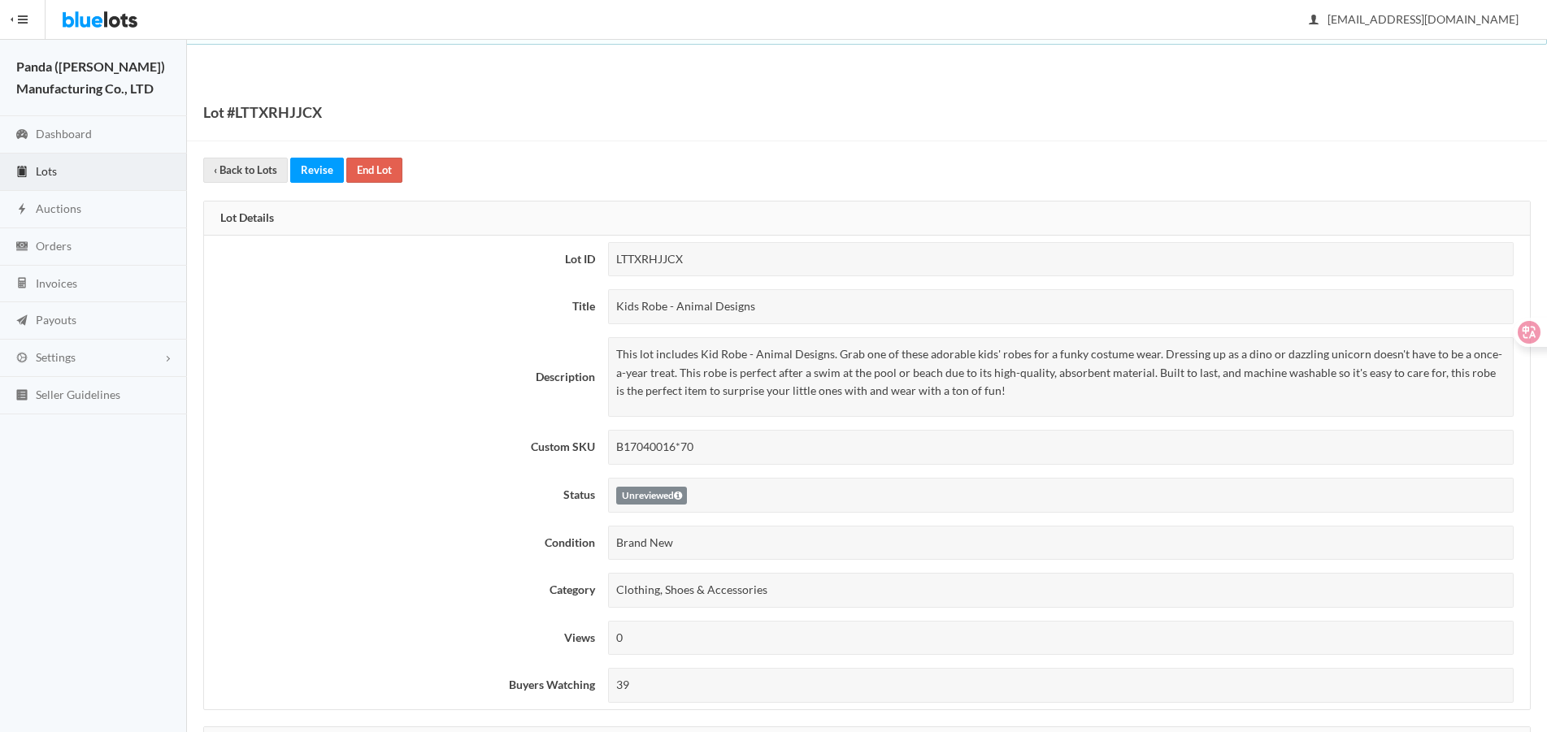
click at [57, 179] on link "Lots" at bounding box center [93, 172] width 187 height 37
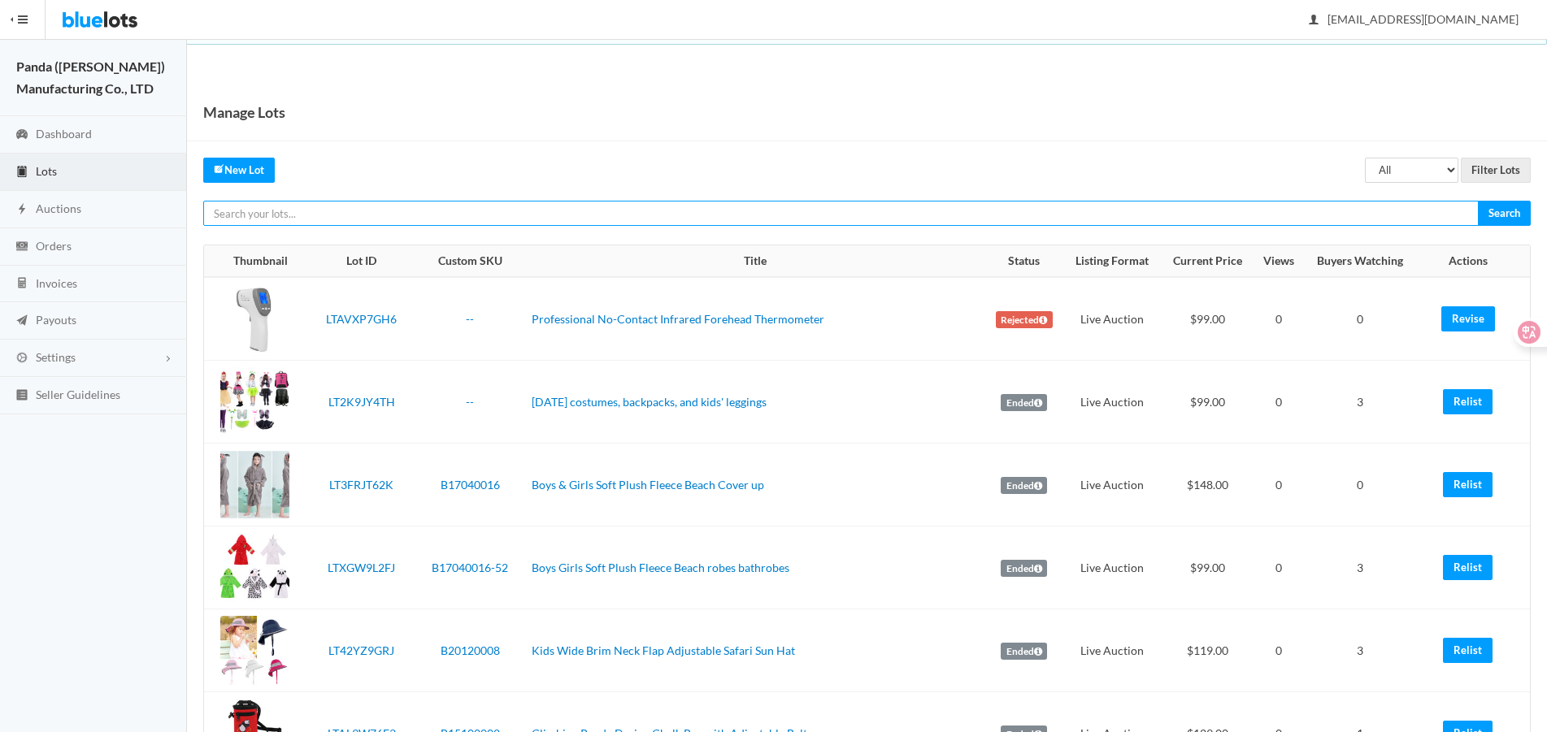
click at [1279, 212] on input "text" at bounding box center [840, 213] width 1275 height 25
paste input "LTZRKGJW9A"
type input "LTZRKGJW9A"
click at [1478, 201] on input "Search" at bounding box center [1504, 213] width 53 height 25
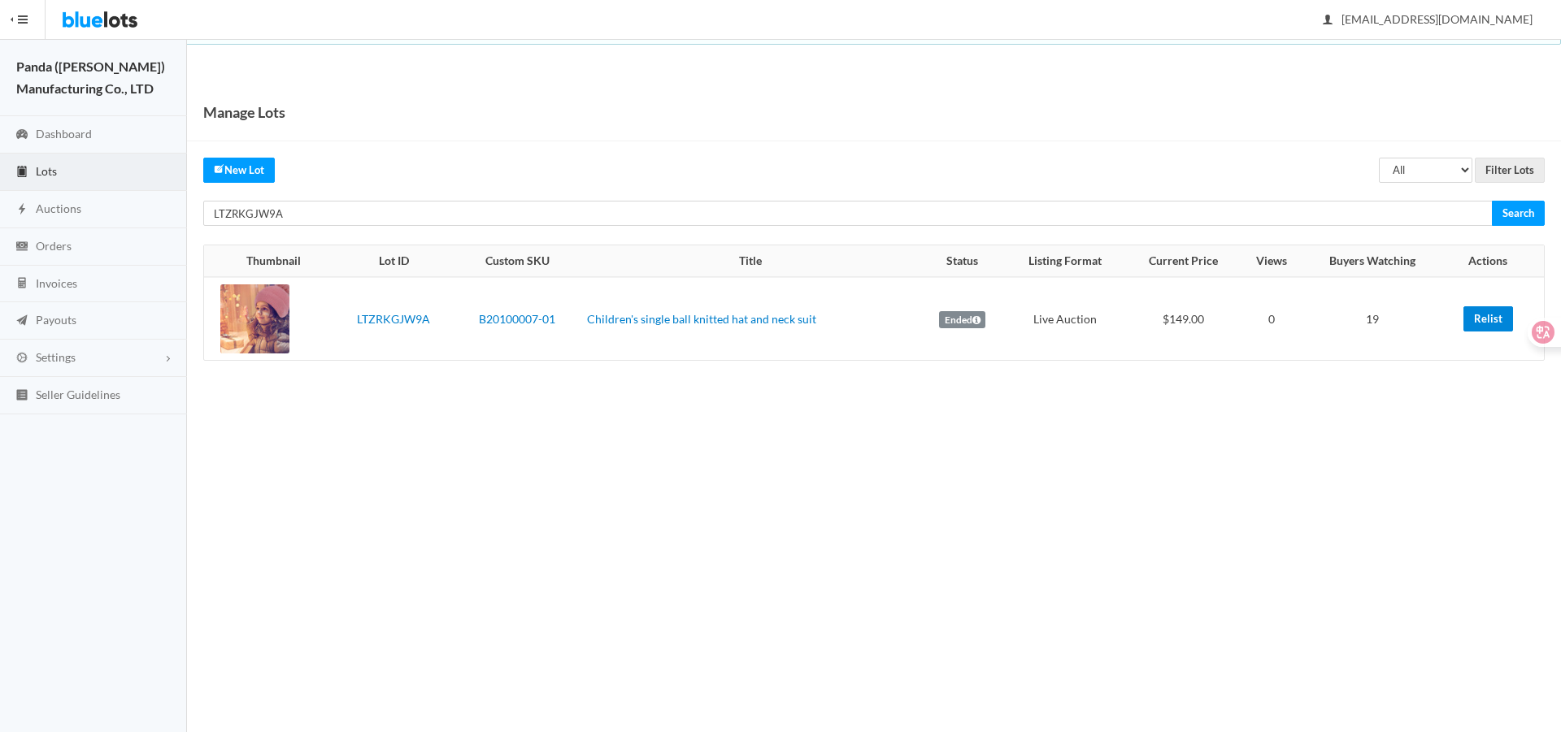
click at [1481, 311] on link "Relist" at bounding box center [1488, 318] width 50 height 25
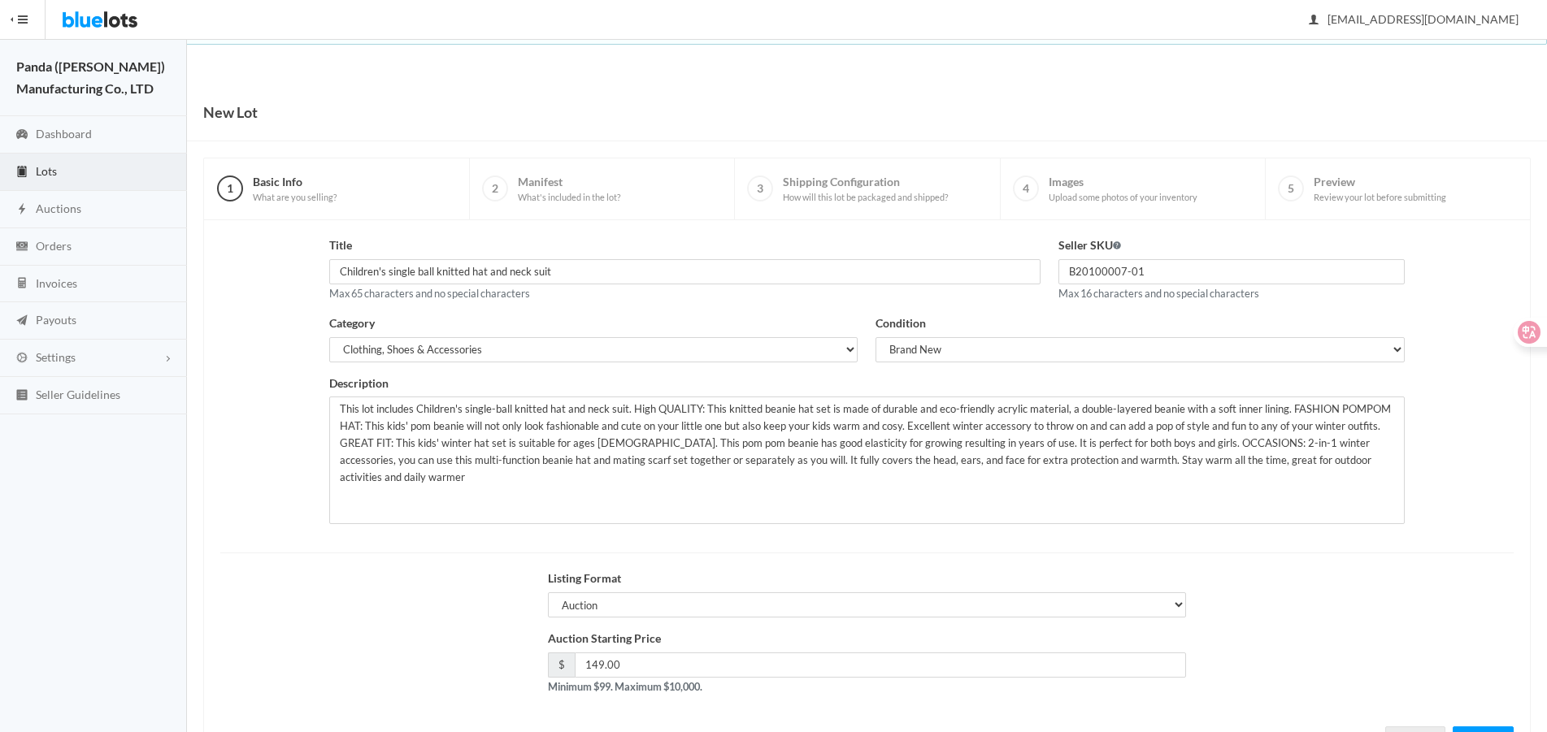
scroll to position [70, 0]
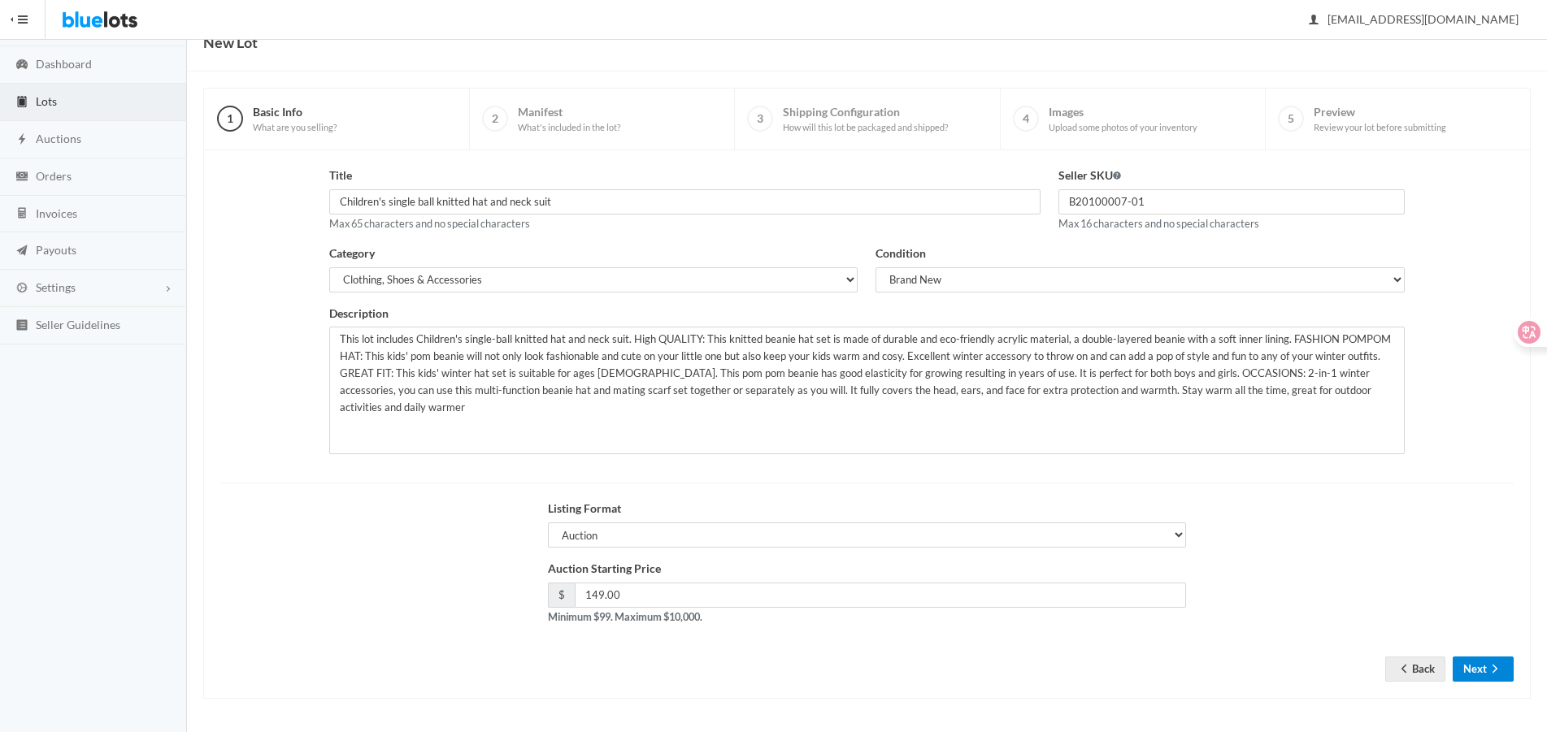
click at [1460, 671] on button "Next" at bounding box center [1482, 669] width 61 height 25
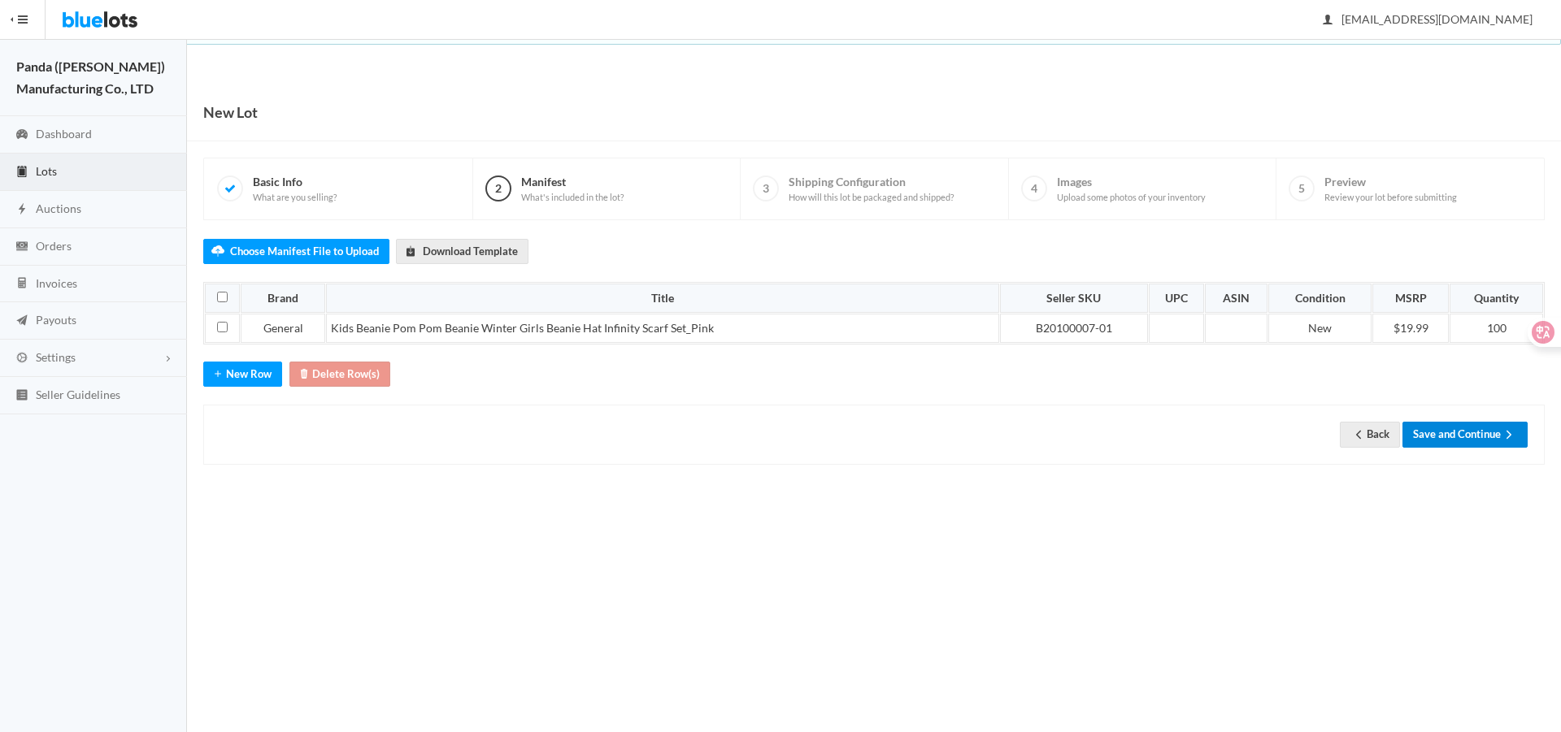
click at [1441, 431] on button "Save and Continue" at bounding box center [1464, 434] width 125 height 25
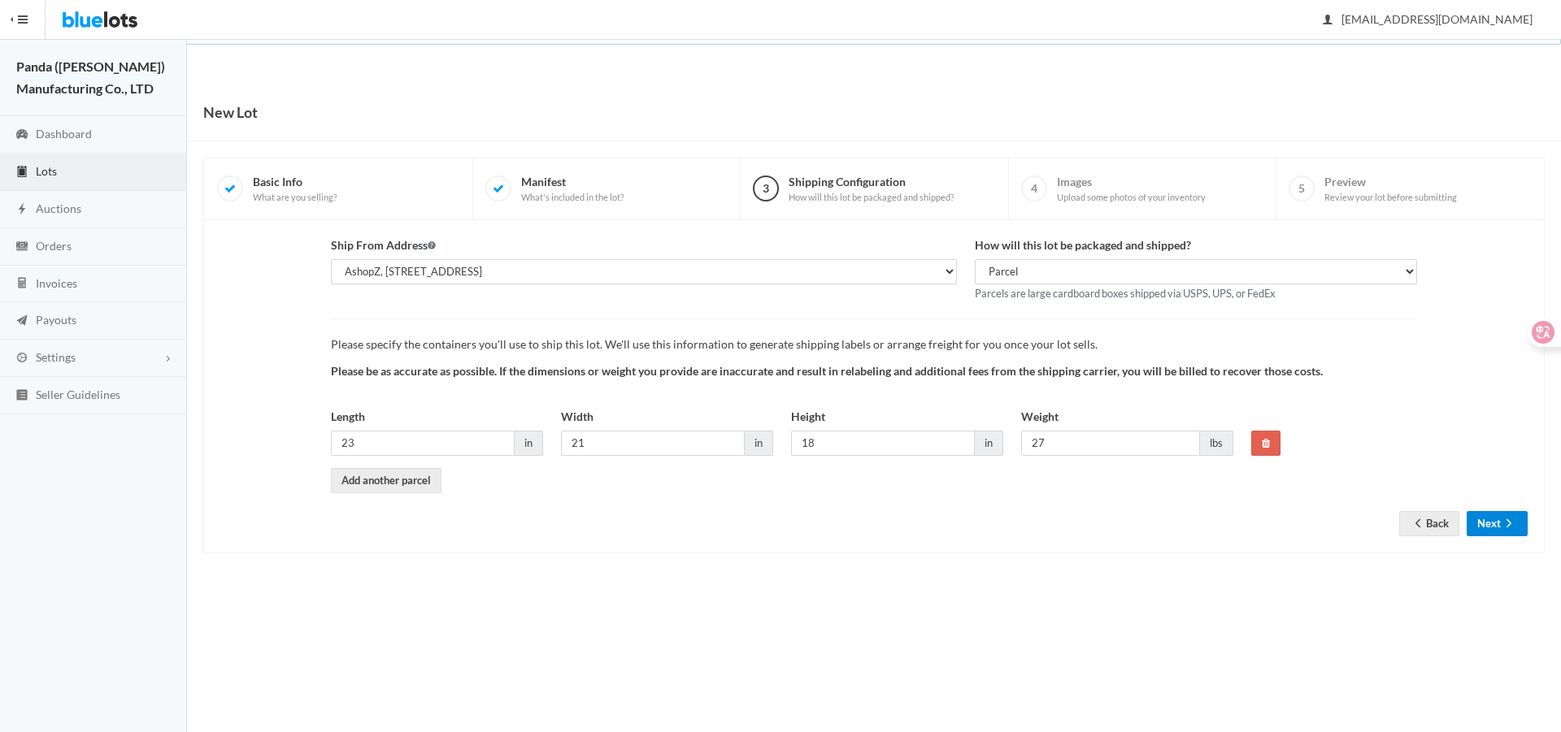
click at [1491, 528] on button "Next" at bounding box center [1496, 523] width 61 height 25
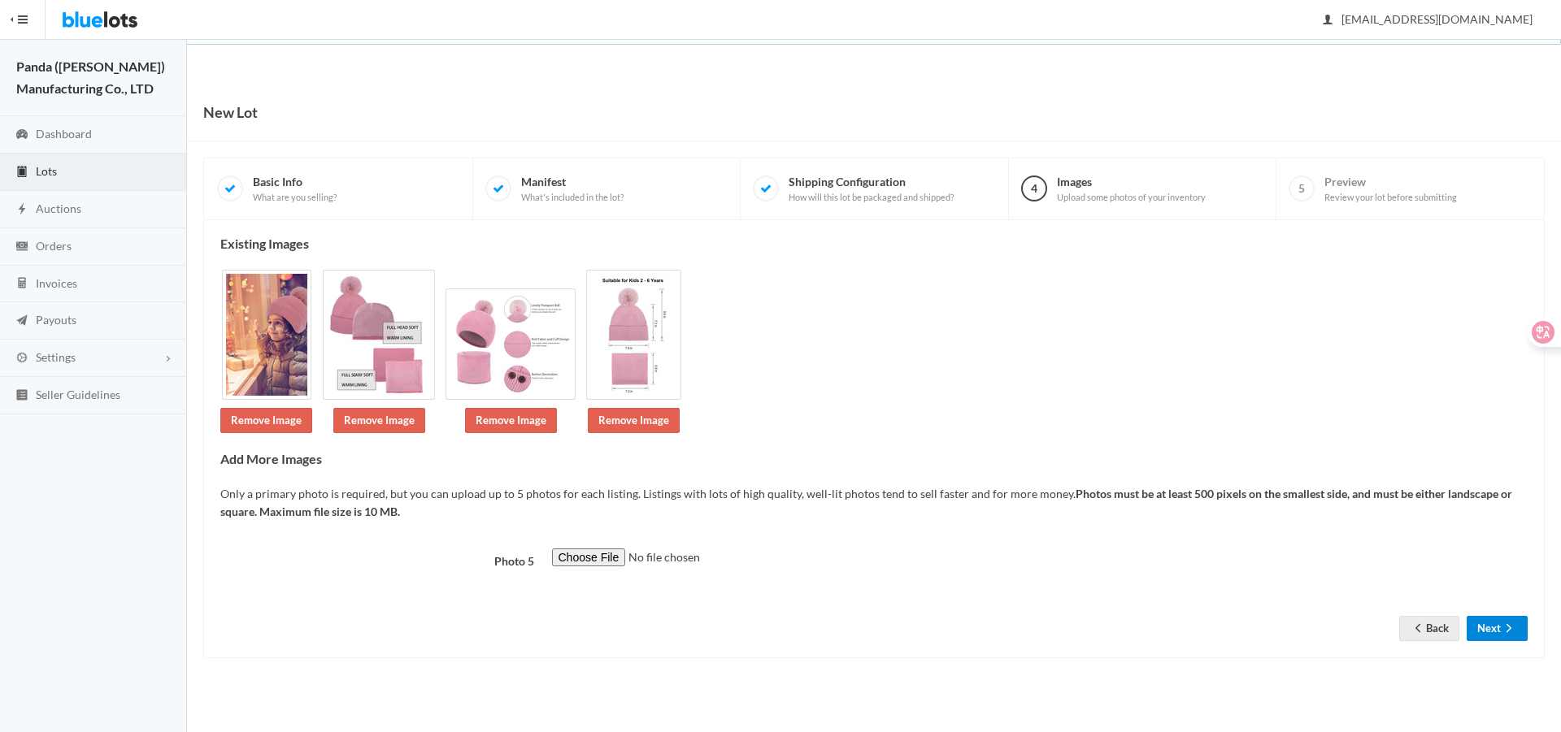
click at [1476, 628] on button "Next" at bounding box center [1496, 628] width 61 height 25
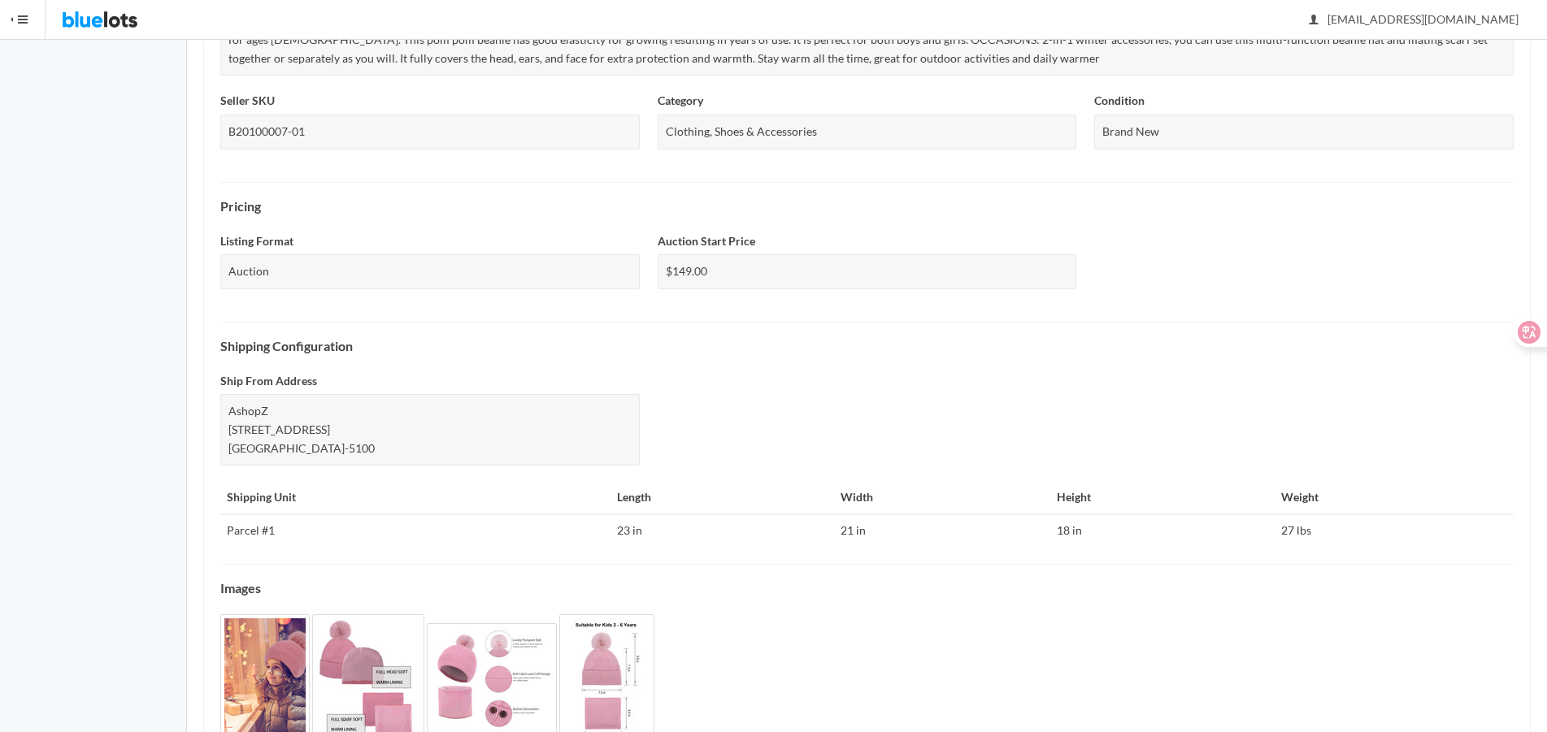
scroll to position [488, 0]
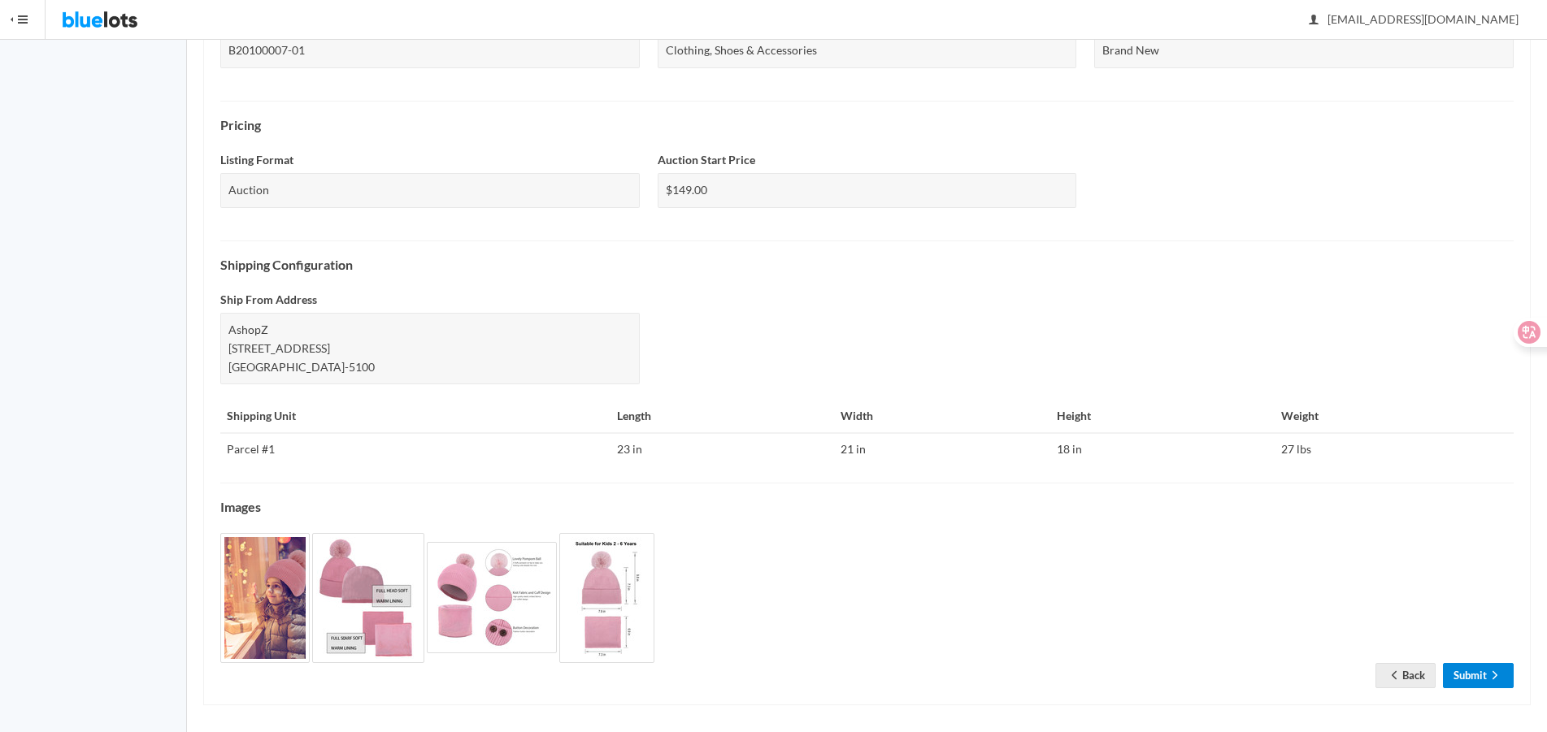
click at [1458, 675] on link "Submit" at bounding box center [1478, 675] width 71 height 25
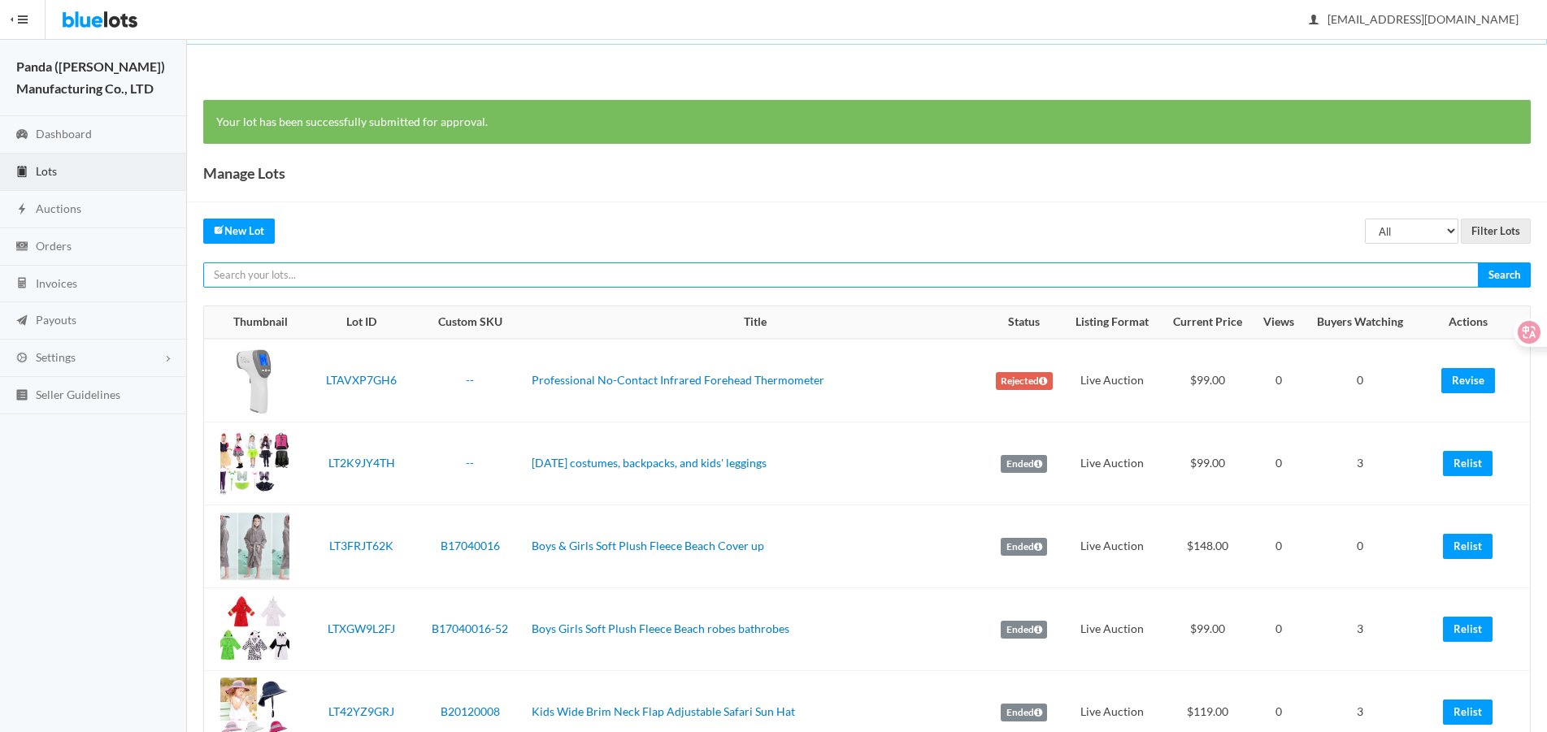
click at [1280, 275] on input "text" at bounding box center [840, 275] width 1275 height 25
paste input "LTHWKRTWVH"
type input "LTHWKRTWVH"
click at [1478, 263] on input "Search" at bounding box center [1504, 275] width 53 height 25
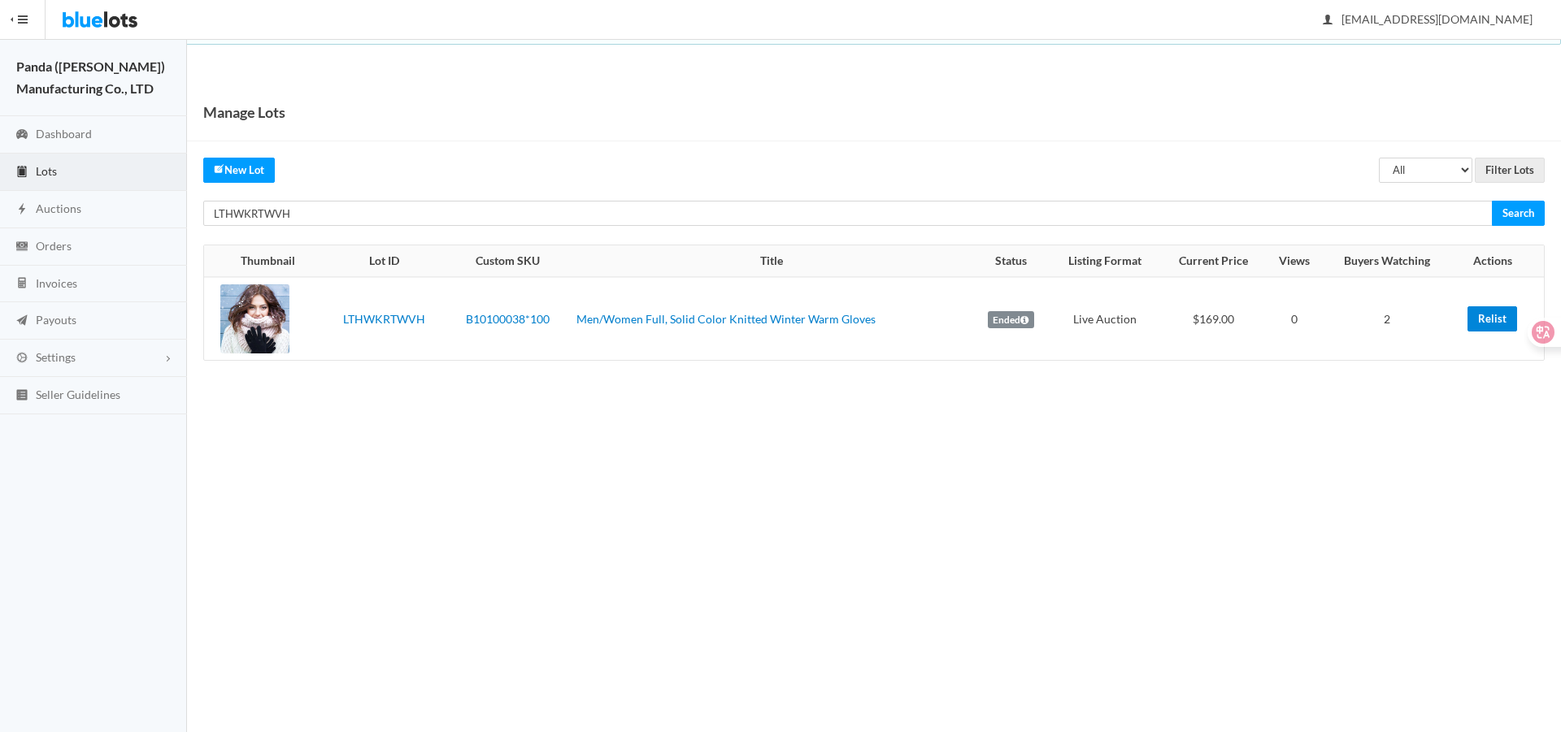
click at [1487, 321] on link "Relist" at bounding box center [1492, 318] width 50 height 25
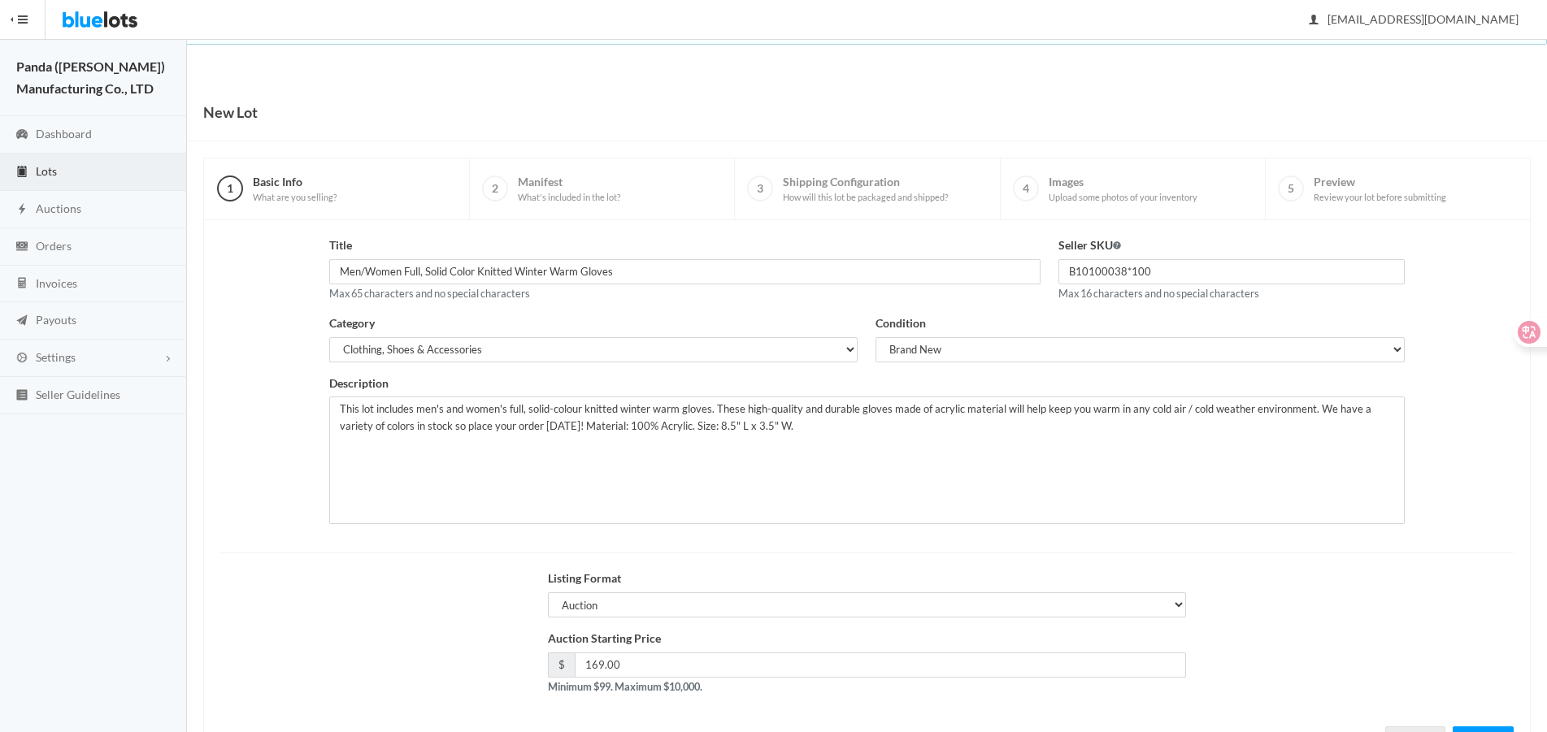
scroll to position [70, 0]
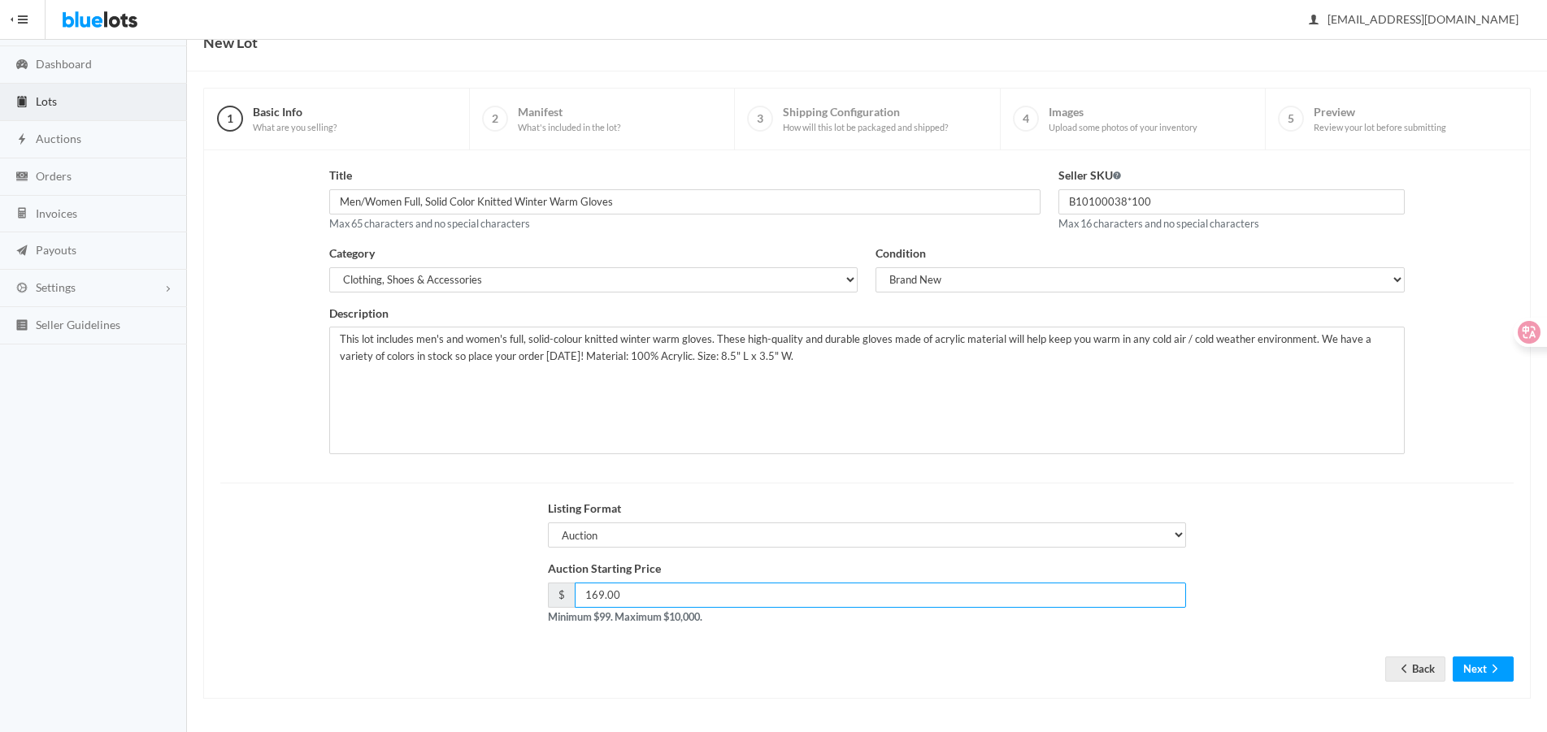
drag, startPoint x: 613, startPoint y: 591, endPoint x: 449, endPoint y: 591, distance: 164.2
click at [454, 591] on div "Auction Starting Price $ 169.00 Minimum $99. Maximum $10,000." at bounding box center [866, 599] width 1311 height 78
type input "139"
click at [1474, 671] on button "Next" at bounding box center [1482, 669] width 61 height 25
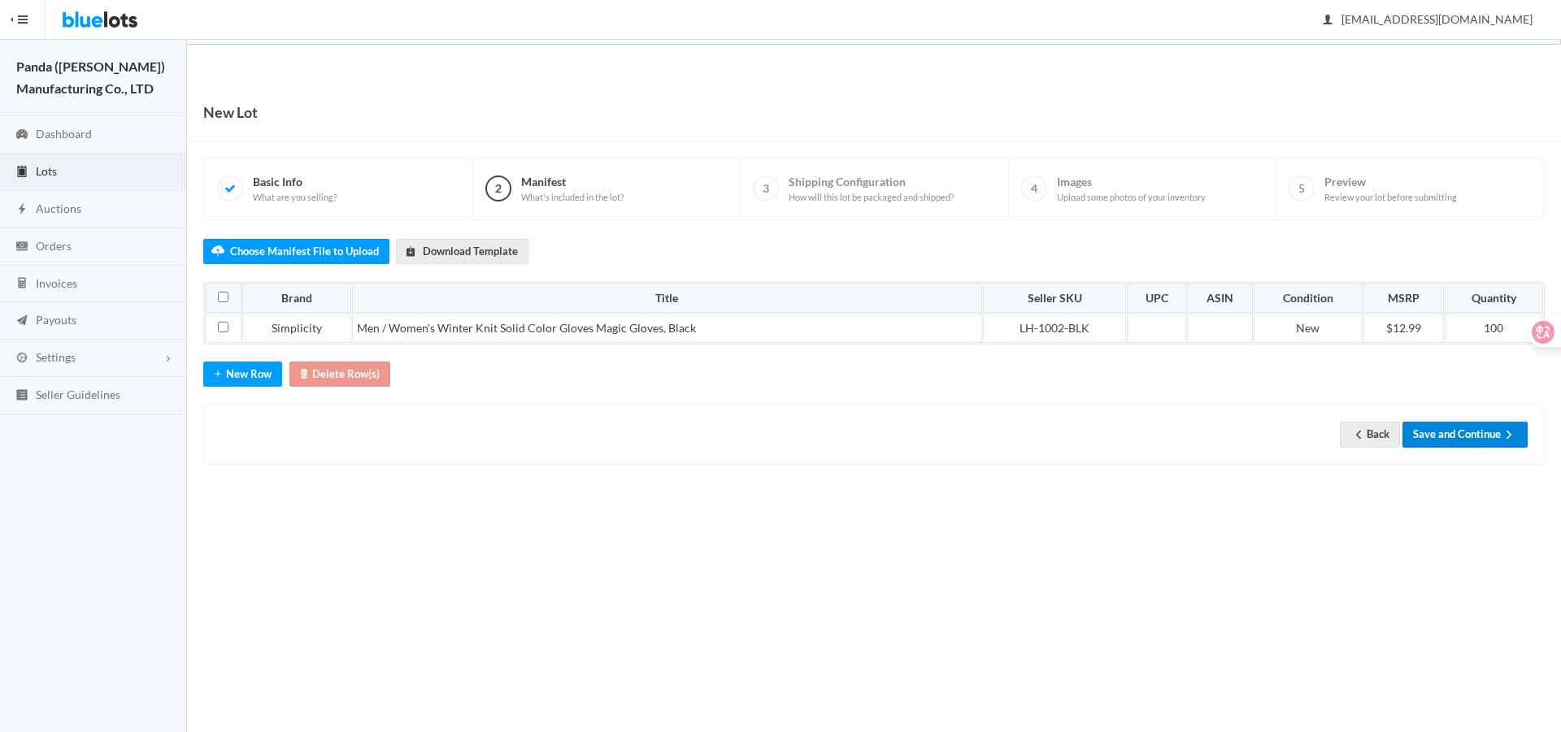
click at [1487, 426] on button "Save and Continue" at bounding box center [1464, 434] width 125 height 25
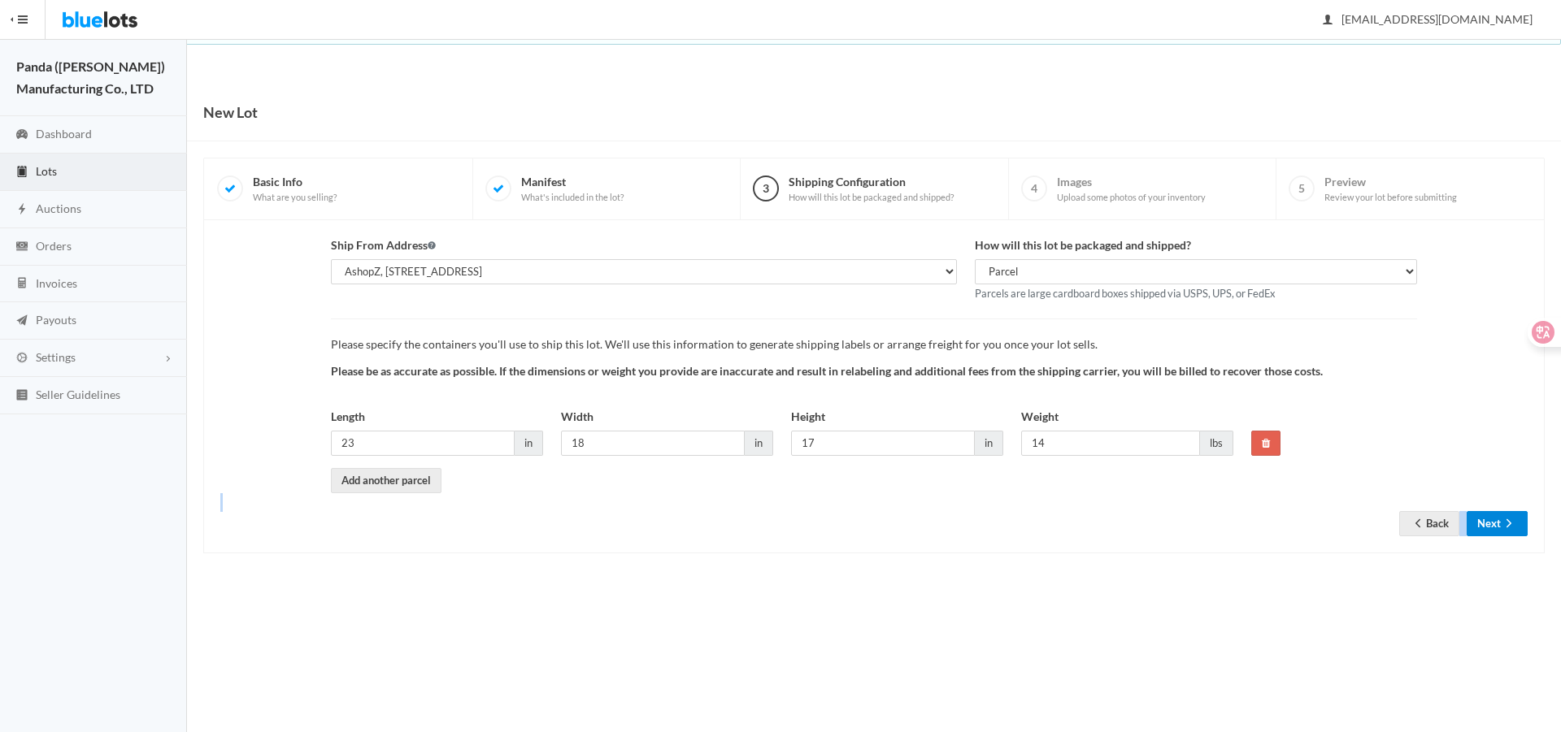
click at [1498, 511] on form "Ship From Address AshopZ, [STREET_ADDRESS] How will this lot be packaged and sh…" at bounding box center [873, 374] width 1307 height 275
copy form "Back"
click at [1480, 513] on button "Next" at bounding box center [1496, 523] width 61 height 25
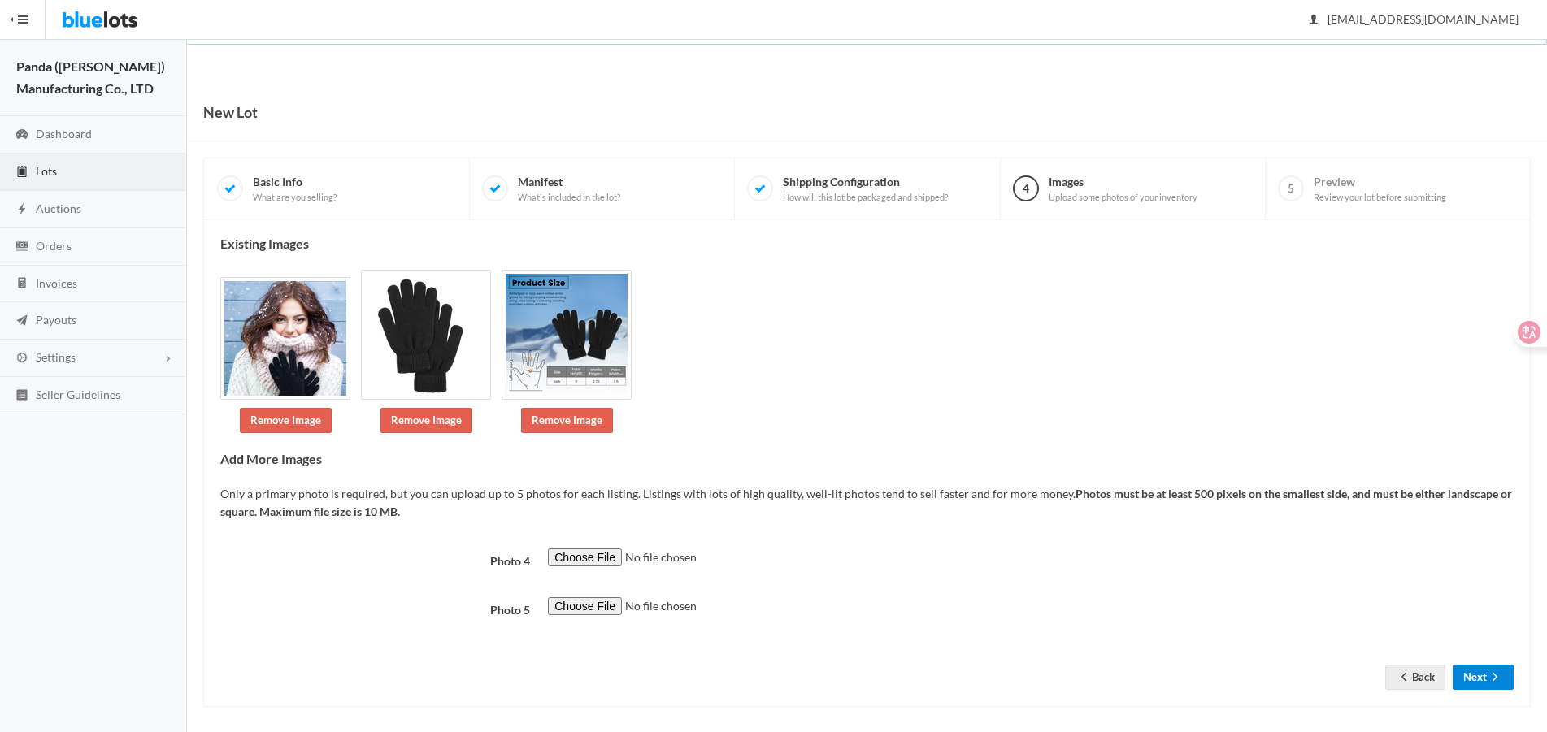
click at [1471, 671] on button "Next" at bounding box center [1482, 677] width 61 height 25
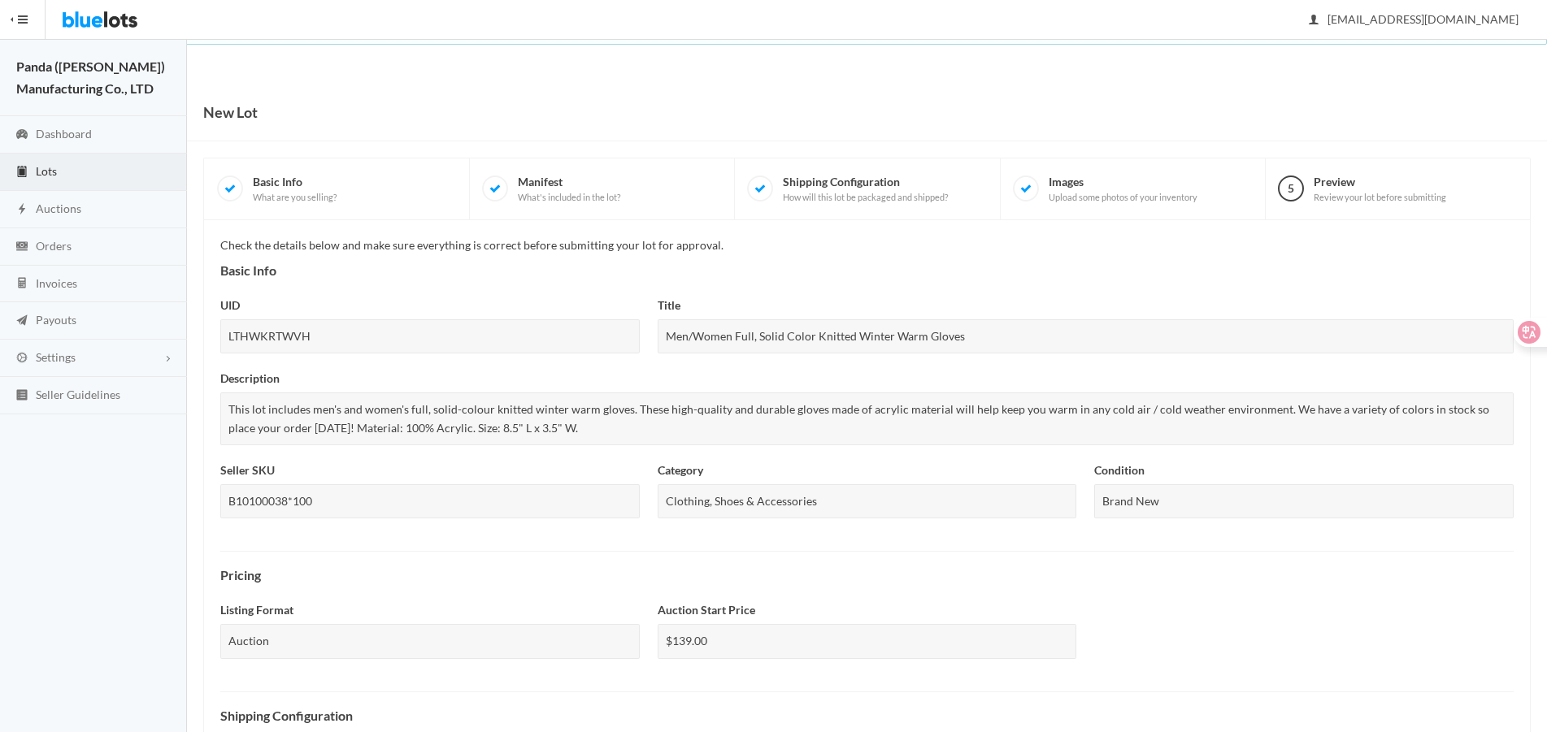
scroll to position [450, 0]
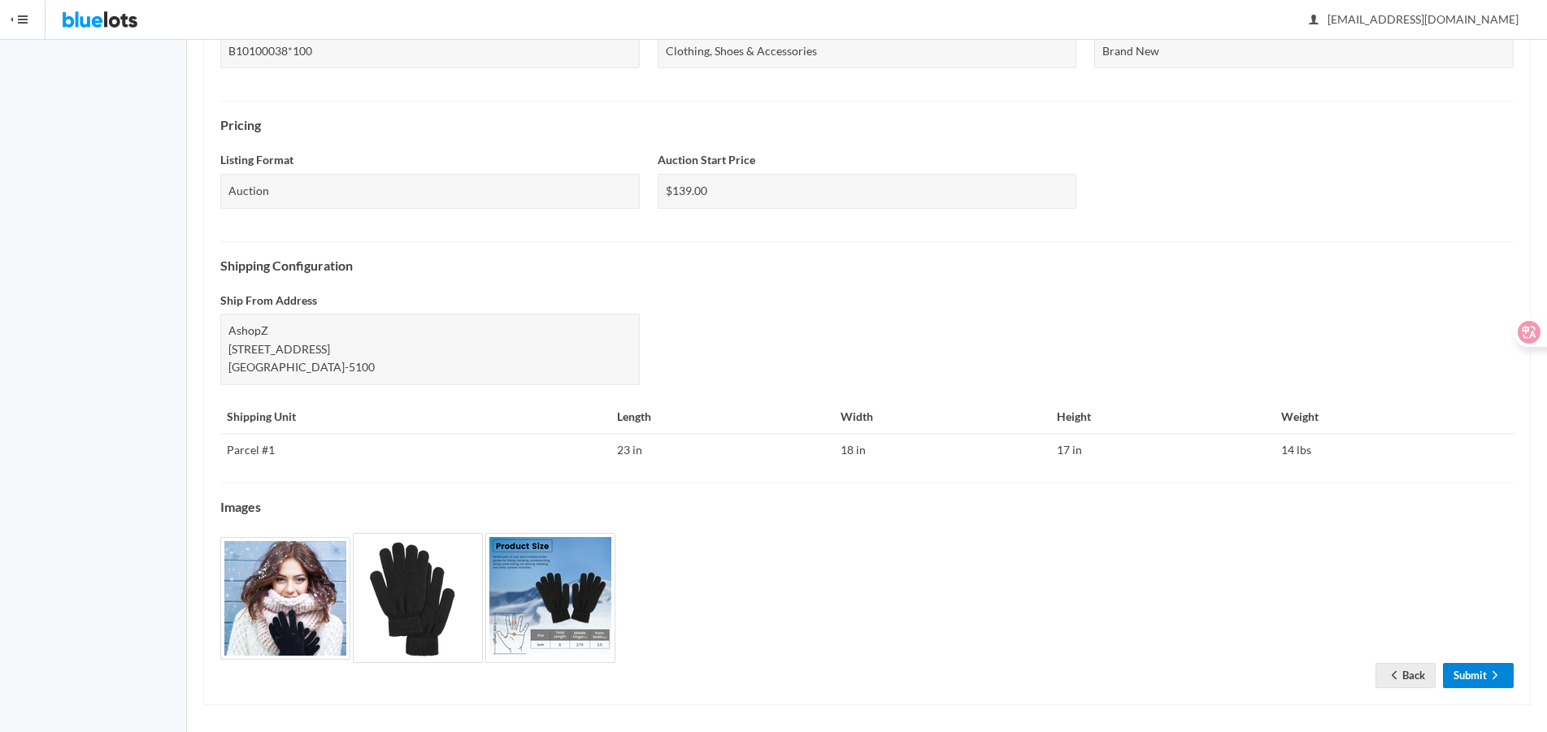
click at [1462, 669] on link "Submit" at bounding box center [1478, 675] width 71 height 25
